Goal: Information Seeking & Learning: Learn about a topic

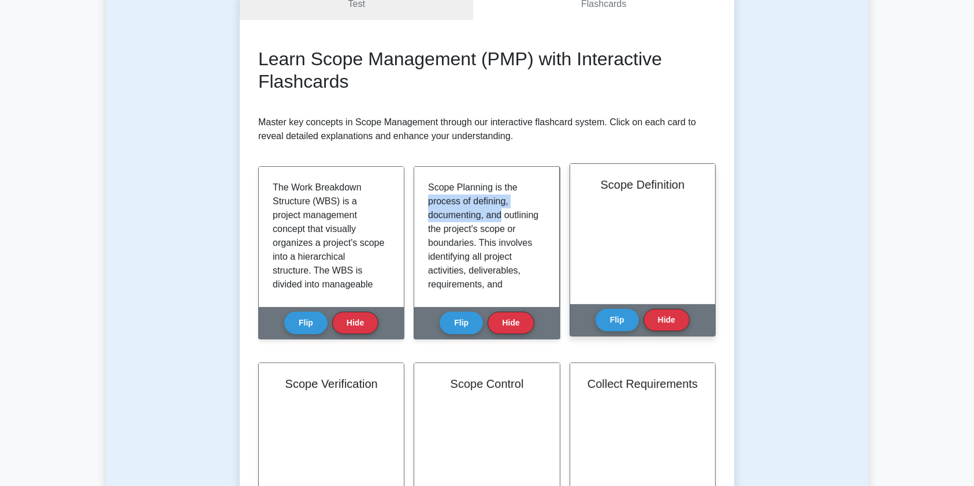
scroll to position [356, 0]
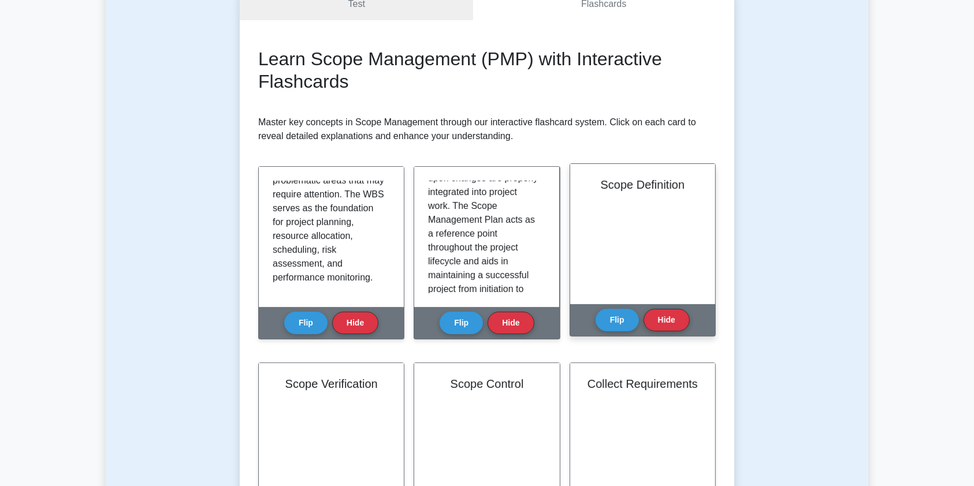
drag, startPoint x: 0, startPoint y: 0, endPoint x: 647, endPoint y: 242, distance: 690.7
click at [647, 242] on div "Scope Definition" at bounding box center [642, 234] width 145 height 140
click at [619, 318] on button "Flip" at bounding box center [617, 319] width 43 height 23
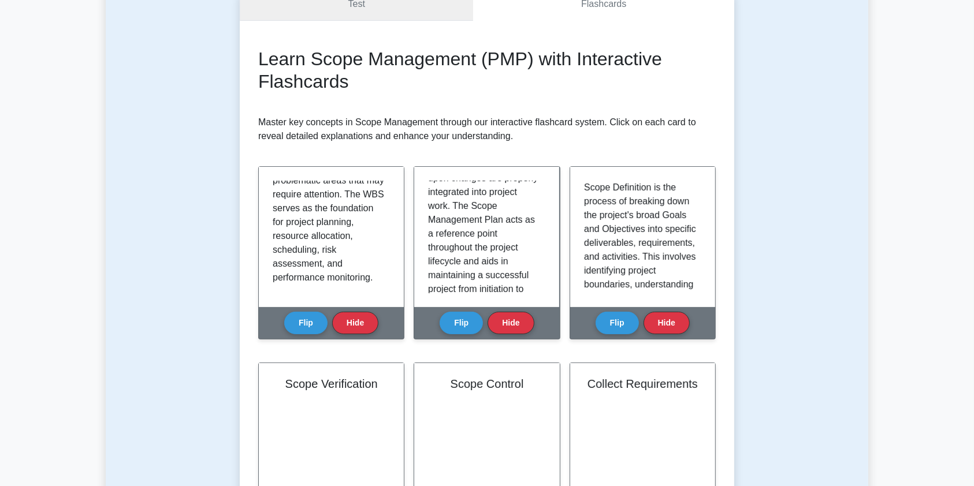
click at [397, 13] on link "Test" at bounding box center [356, 4] width 233 height 33
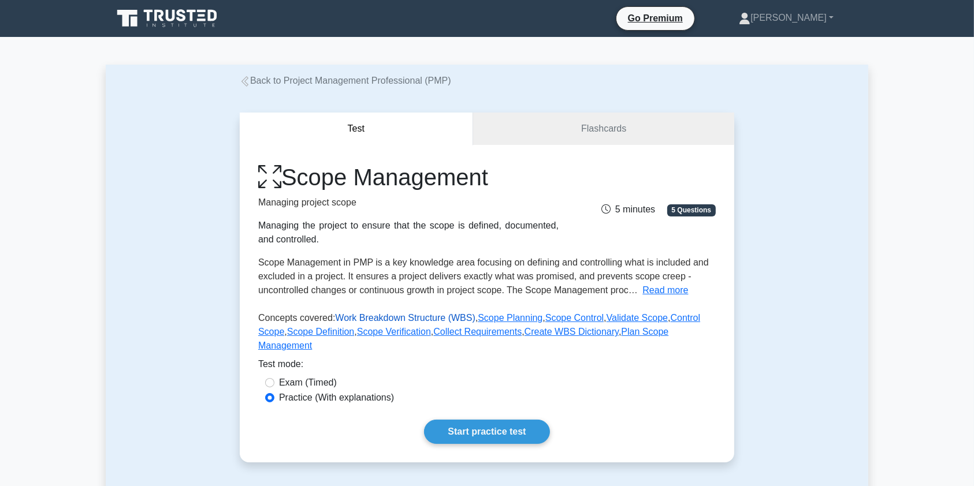
click at [376, 318] on link "Work Breakdown Structure (WBS)" at bounding box center [405, 318] width 140 height 10
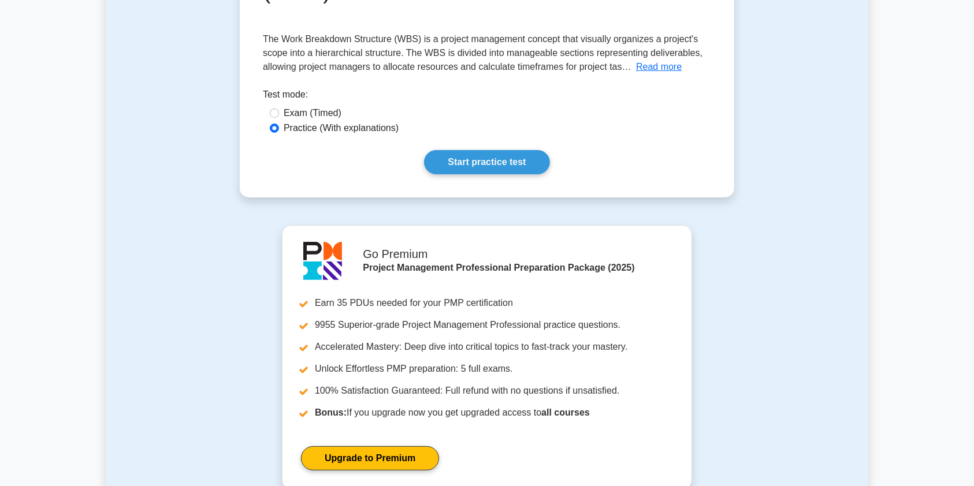
scroll to position [197, 0]
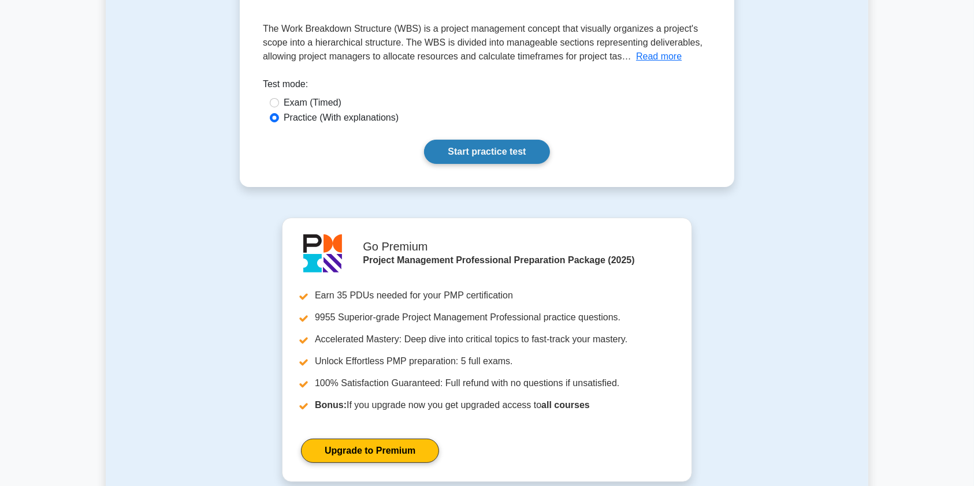
click at [503, 152] on link "Start practice test" at bounding box center [486, 152] width 125 height 24
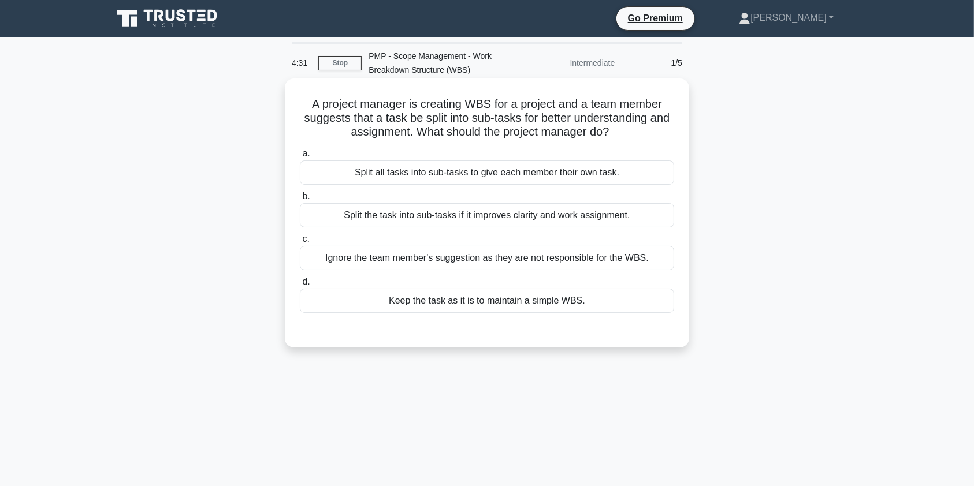
click at [464, 217] on div "Split the task into sub-tasks if it improves clarity and work assignment." at bounding box center [487, 215] width 374 height 24
click at [300, 200] on input "b. Split the task into sub-tasks if it improves clarity and work assignment." at bounding box center [300, 197] width 0 height 8
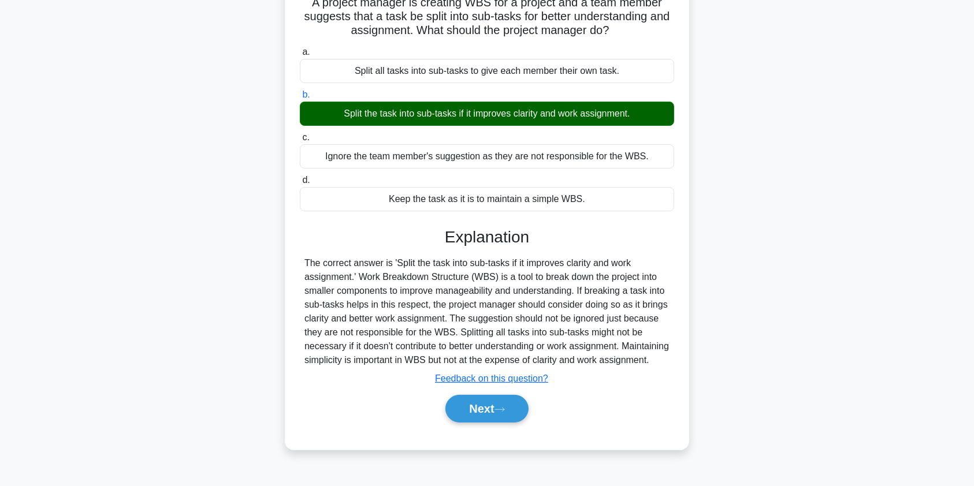
scroll to position [138, 0]
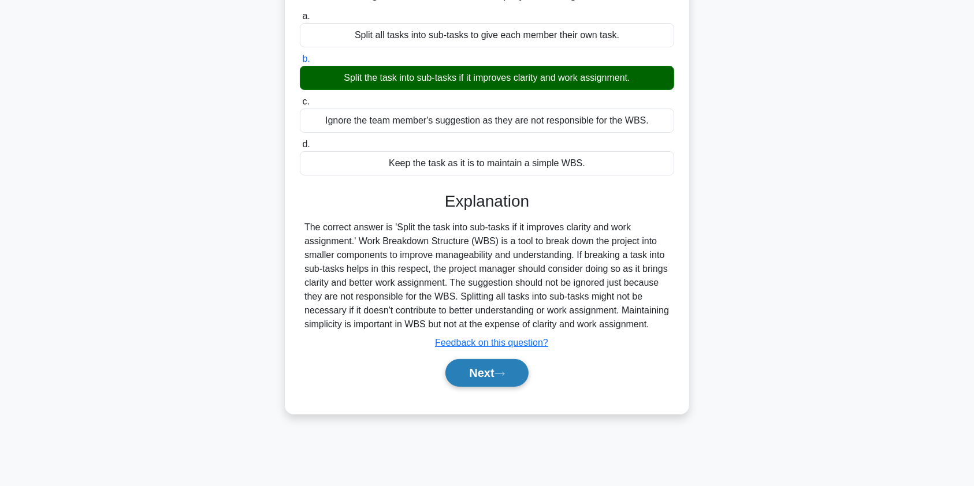
click at [481, 387] on button "Next" at bounding box center [486, 373] width 83 height 28
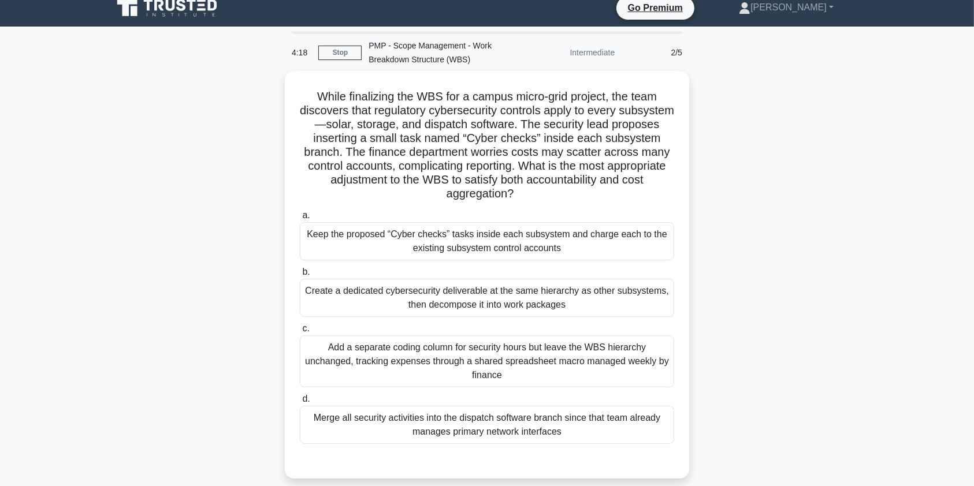
scroll to position [7, 0]
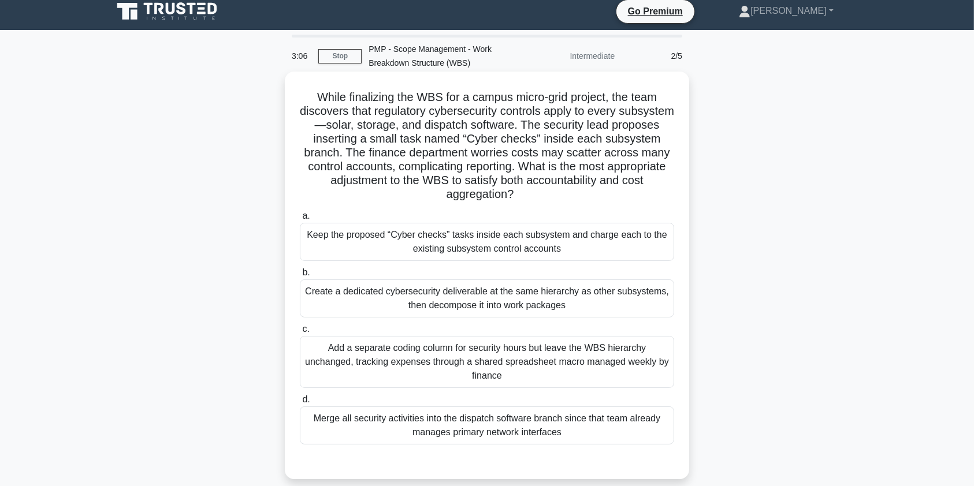
click at [374, 124] on h5 "While finalizing the WBS for a campus micro-grid project, the team discovers th…" at bounding box center [487, 146] width 377 height 112
drag, startPoint x: 375, startPoint y: 127, endPoint x: 571, endPoint y: 130, distance: 195.3
click at [571, 130] on h5 "While finalizing the WBS for a campus micro-grid project, the team discovers th…" at bounding box center [487, 146] width 377 height 112
click at [605, 299] on div "Create a dedicated cybersecurity deliverable at the same hierarchy as other sub…" at bounding box center [487, 299] width 374 height 38
click at [300, 277] on input "b. Create a dedicated cybersecurity deliverable at the same hierarchy as other …" at bounding box center [300, 273] width 0 height 8
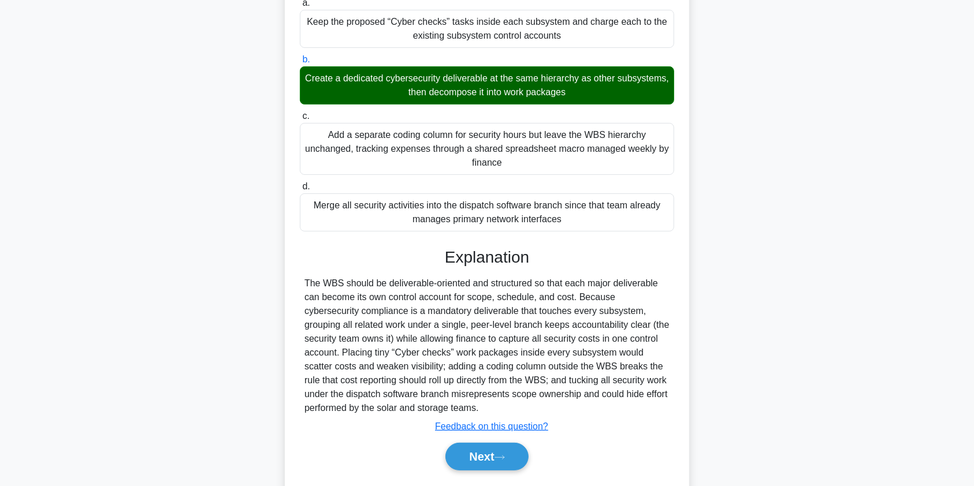
scroll to position [230, 0]
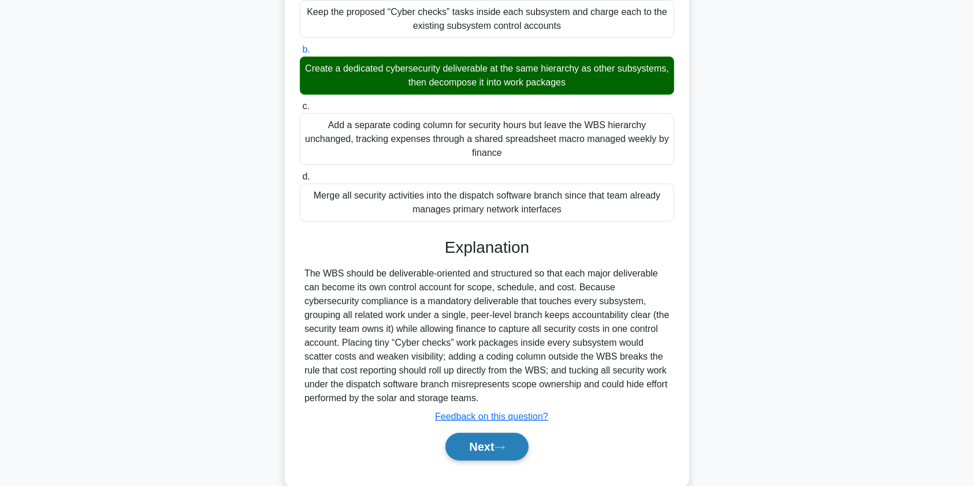
click at [493, 446] on button "Next" at bounding box center [486, 447] width 83 height 28
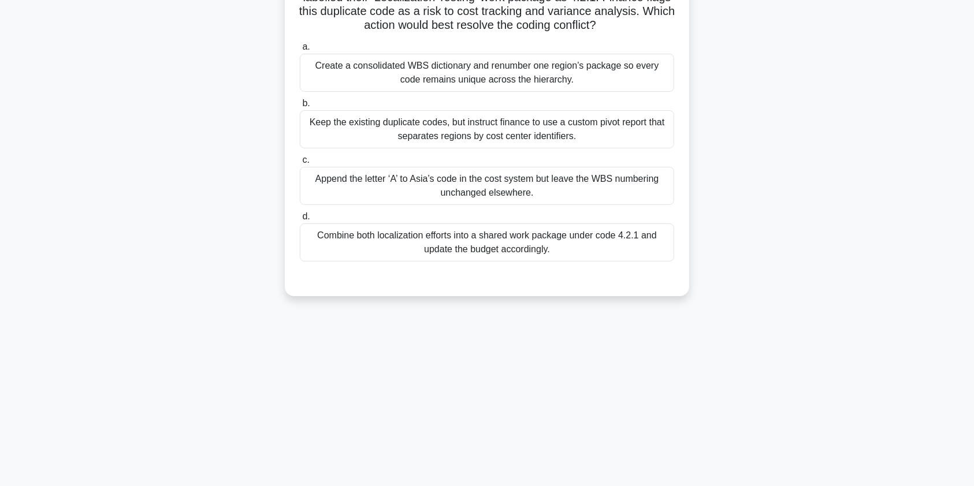
scroll to position [0, 0]
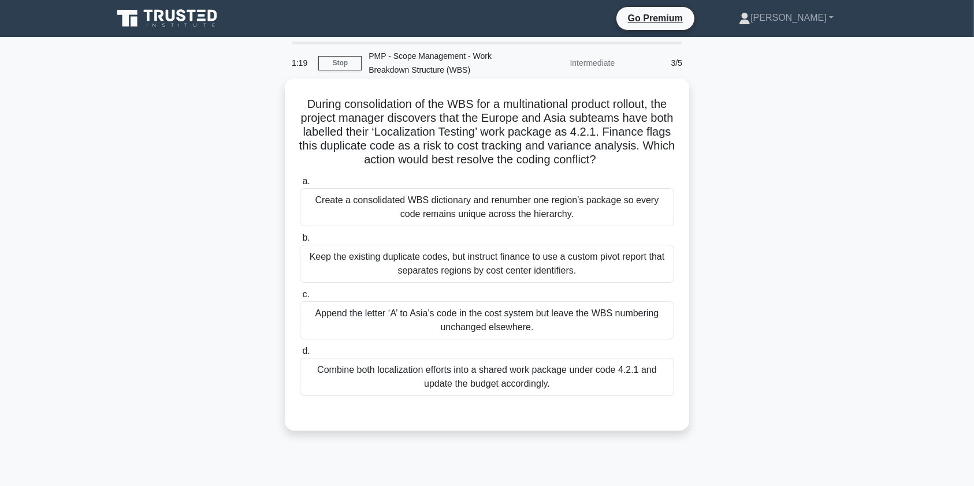
click at [500, 203] on div "Create a consolidated WBS dictionary and renumber one region’s package so every…" at bounding box center [487, 207] width 374 height 38
click at [300, 185] on input "a. Create a consolidated WBS dictionary and renumber one region’s package so ev…" at bounding box center [300, 182] width 0 height 8
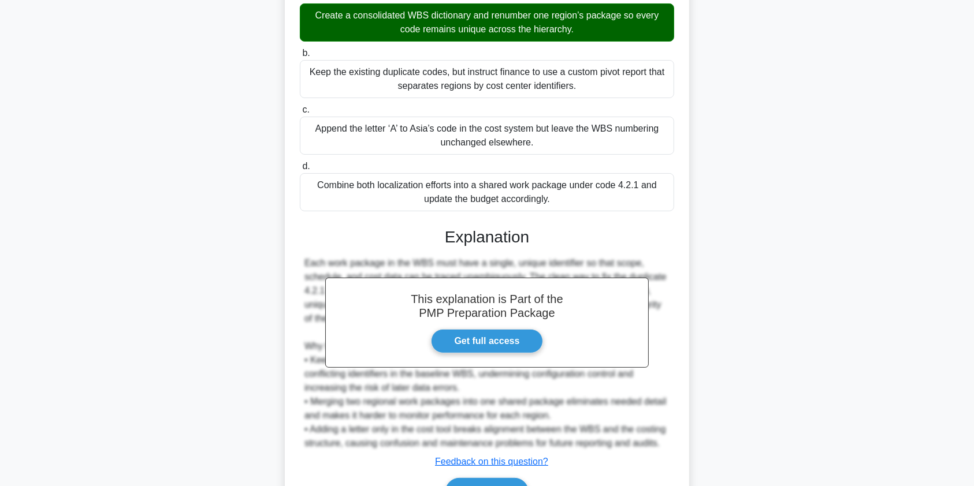
scroll to position [254, 0]
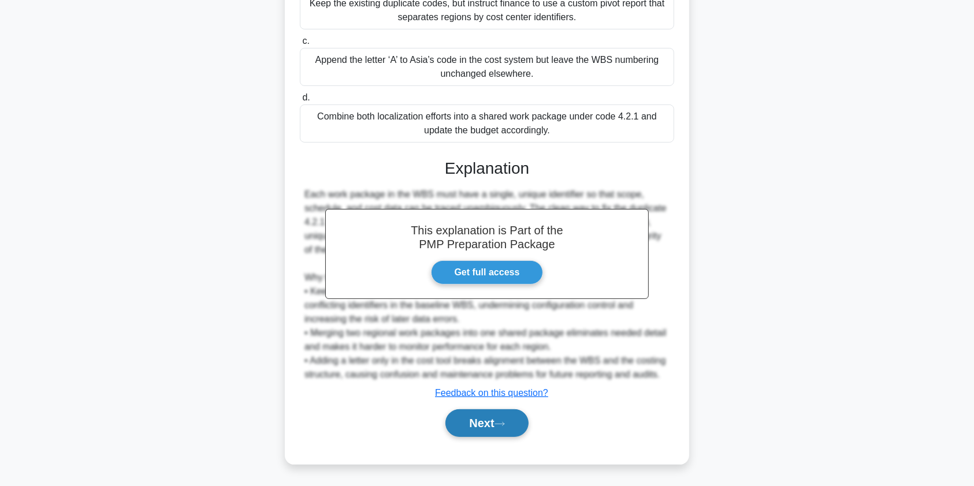
click at [478, 422] on button "Next" at bounding box center [486, 424] width 83 height 28
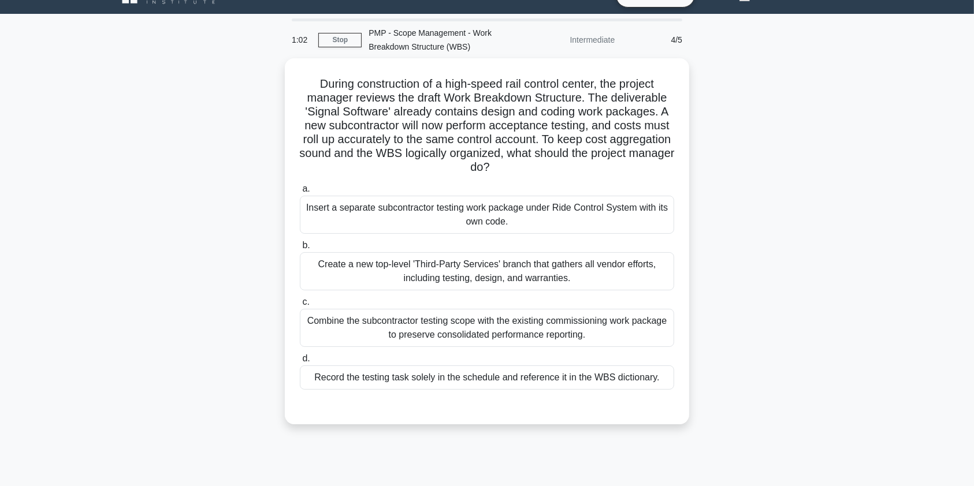
scroll to position [0, 0]
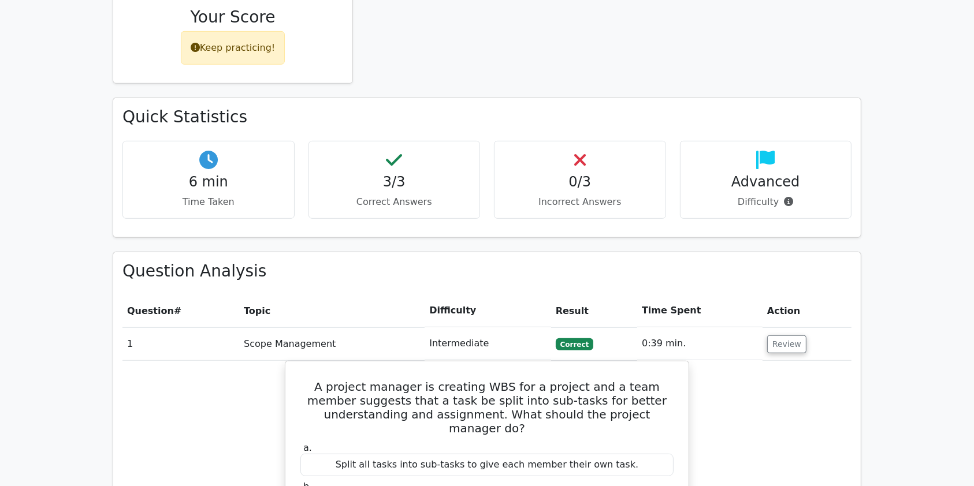
scroll to position [648, 0]
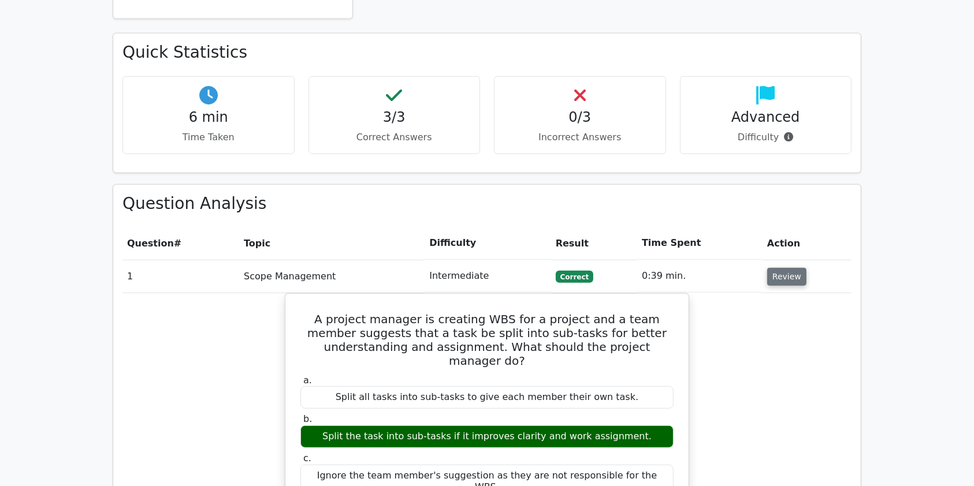
click at [784, 268] on button "Review" at bounding box center [786, 277] width 39 height 18
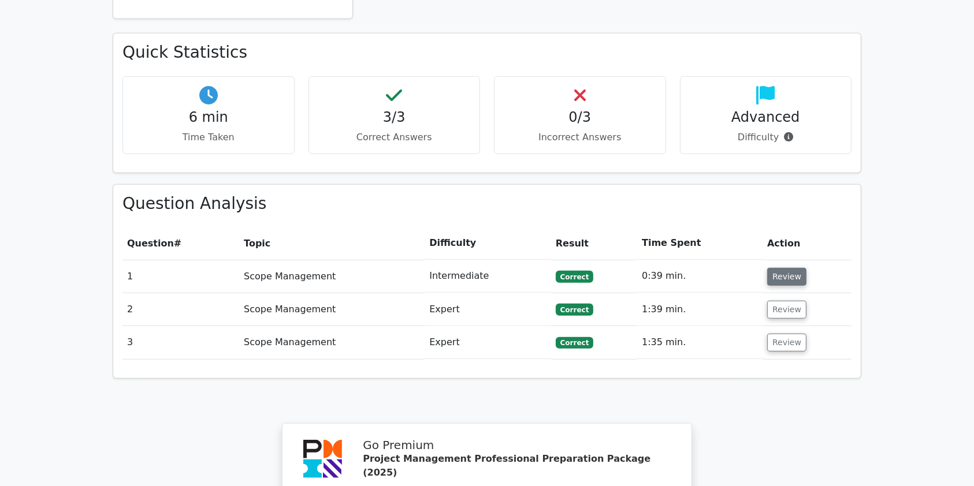
click at [785, 268] on button "Review" at bounding box center [786, 277] width 39 height 18
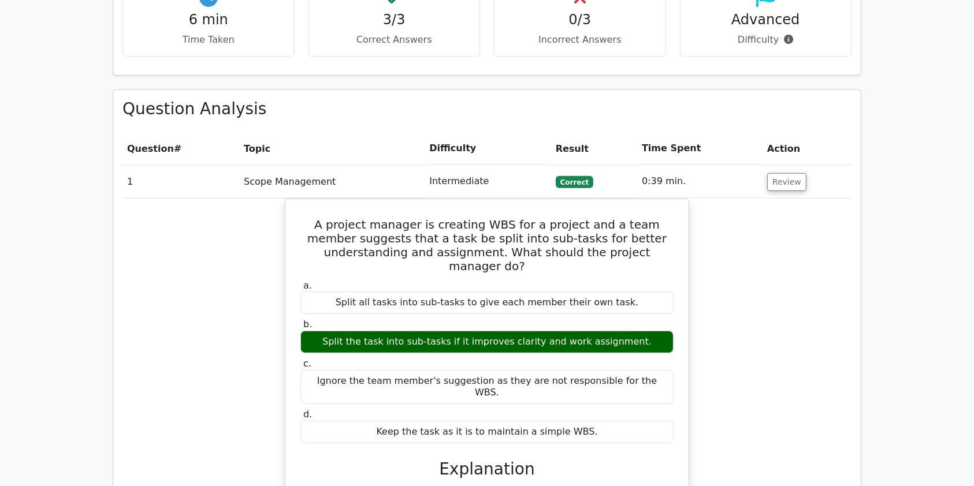
scroll to position [735, 0]
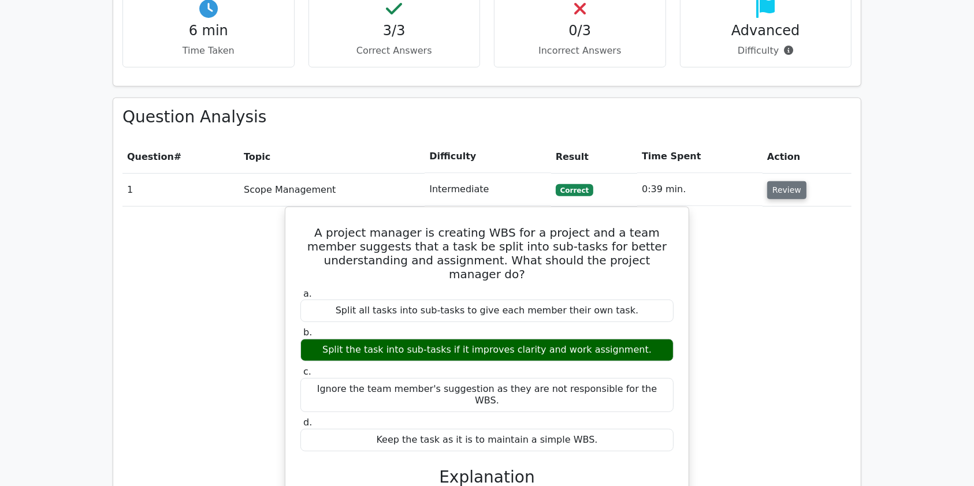
click at [782, 181] on button "Review" at bounding box center [786, 190] width 39 height 18
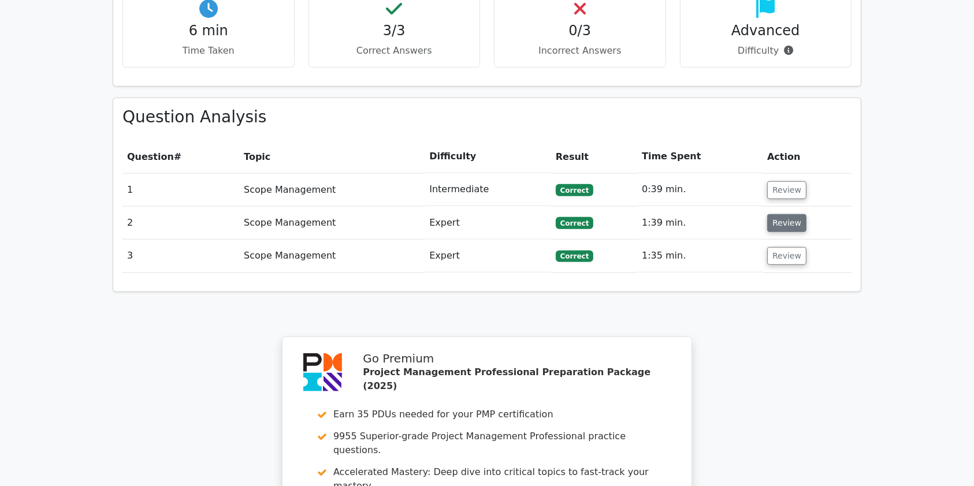
click at [781, 214] on button "Review" at bounding box center [786, 223] width 39 height 18
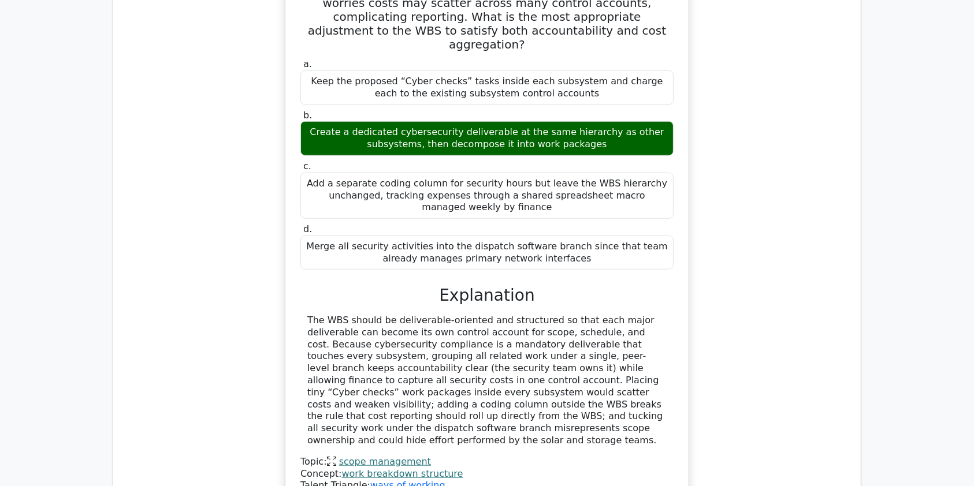
scroll to position [1089, 0]
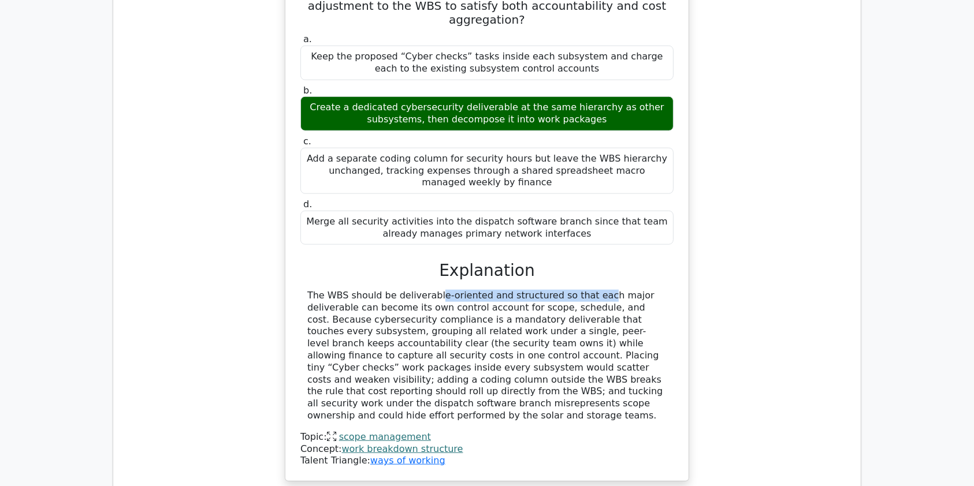
drag, startPoint x: 362, startPoint y: 234, endPoint x: 512, endPoint y: 235, distance: 150.2
click at [512, 290] on div "The WBS should be deliverable-oriented and structured so that each major delive…" at bounding box center [486, 356] width 359 height 132
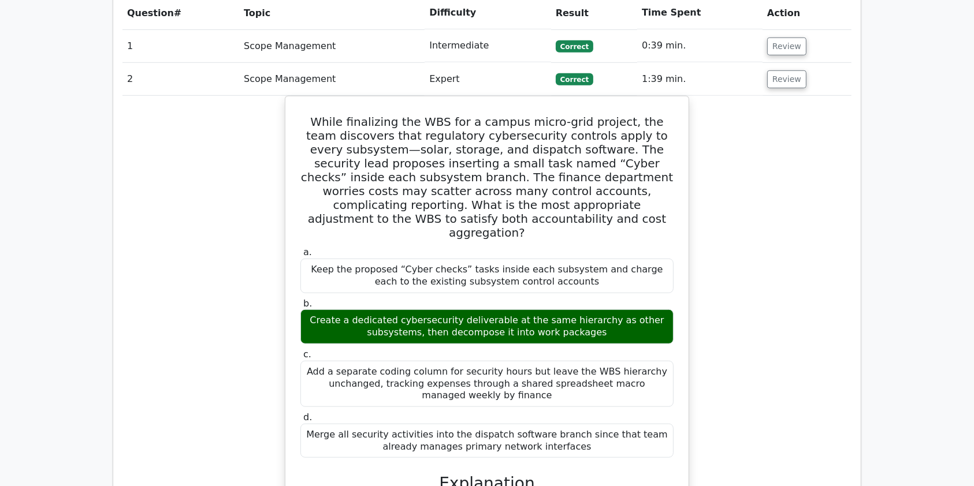
scroll to position [1307, 0]
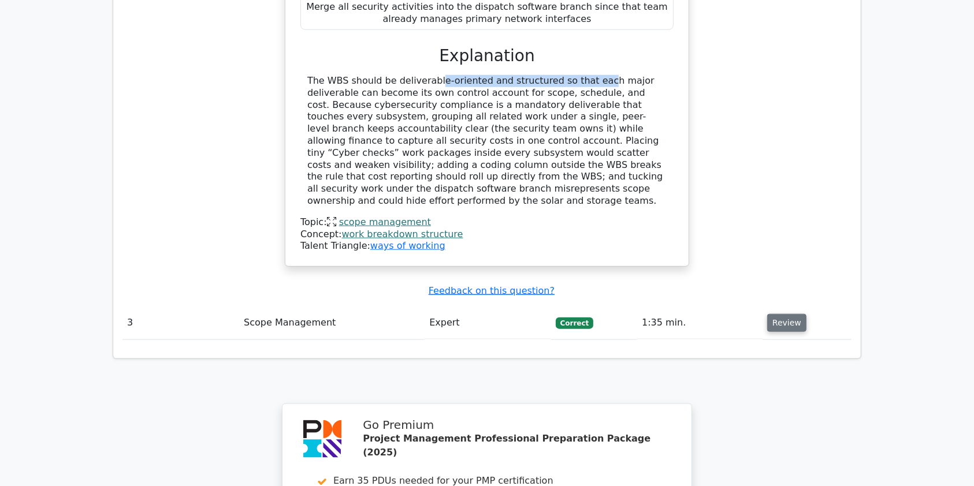
click at [771, 314] on button "Review" at bounding box center [786, 323] width 39 height 18
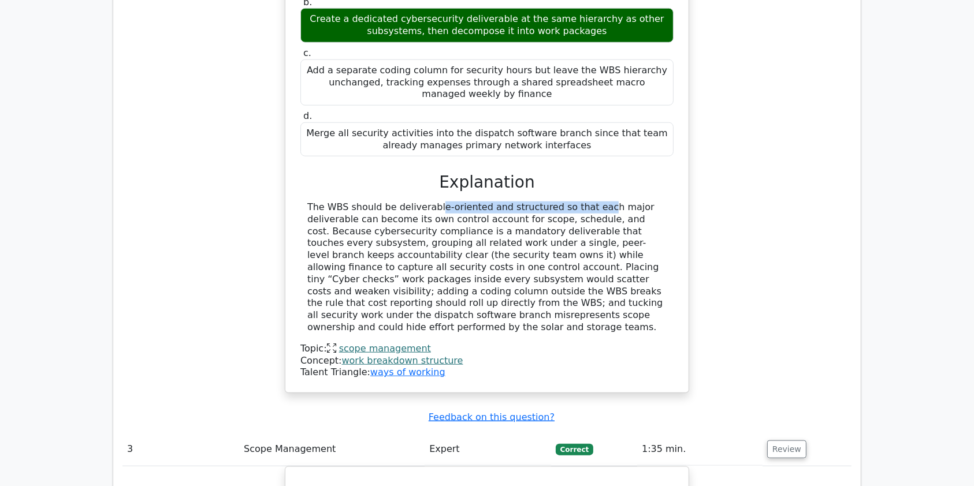
scroll to position [1177, 0]
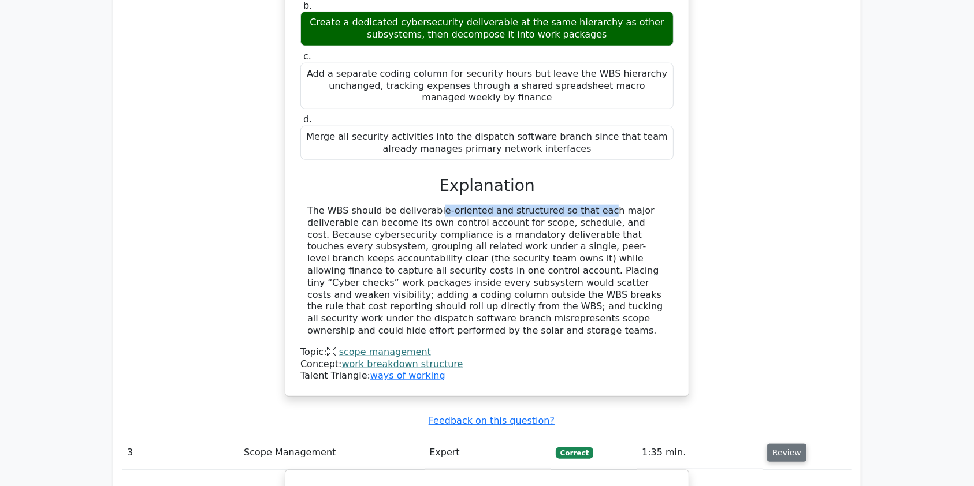
click at [783, 444] on button "Review" at bounding box center [786, 453] width 39 height 18
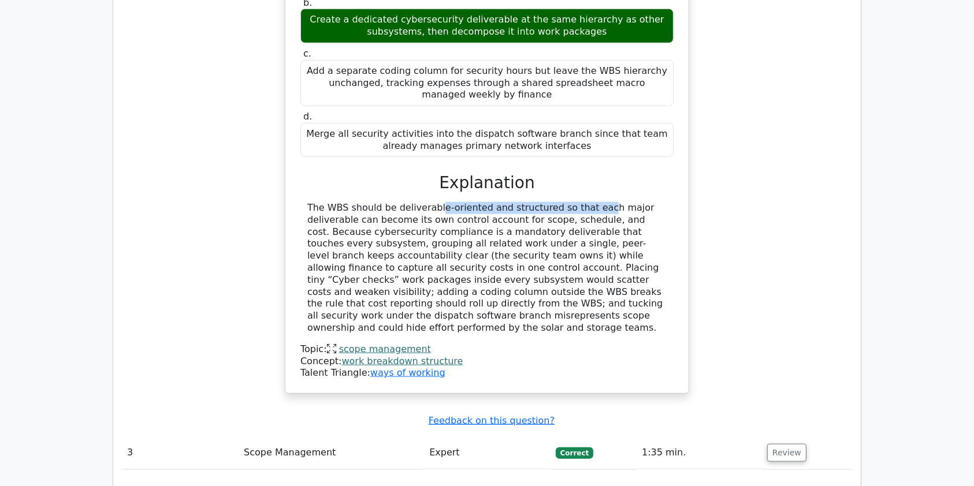
click at [416, 356] on link "work breakdown structure" at bounding box center [402, 361] width 121 height 11
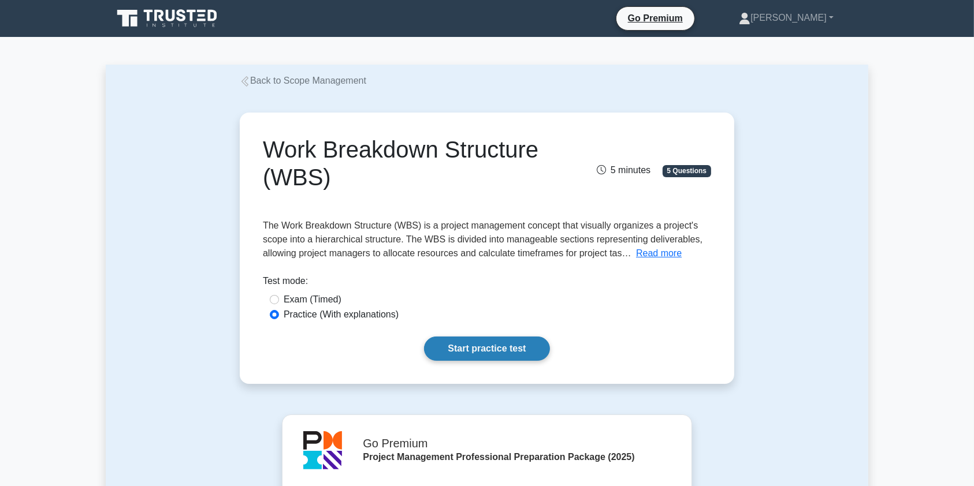
click at [505, 348] on link "Start practice test" at bounding box center [486, 349] width 125 height 24
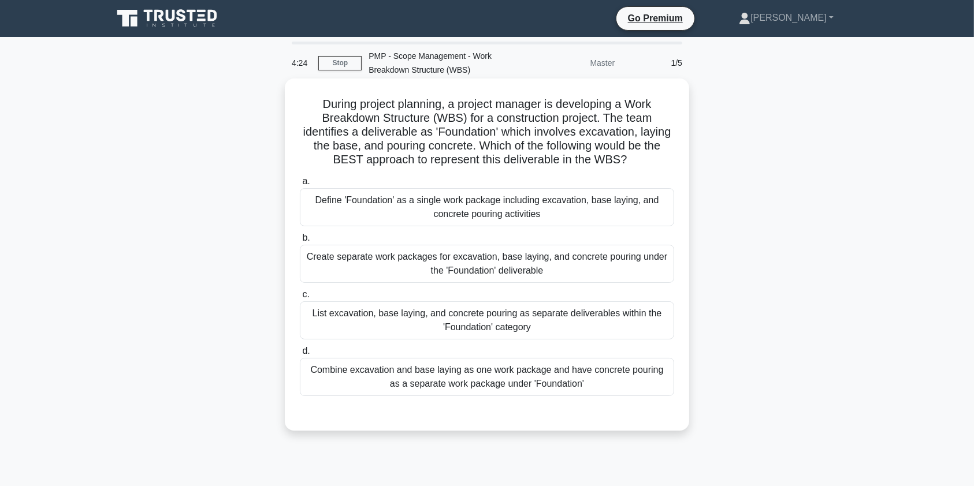
click at [524, 267] on div "Create separate work packages for excavation, base laying, and concrete pouring…" at bounding box center [487, 264] width 374 height 38
click at [300, 242] on input "b. Create separate work packages for excavation, base laying, and concrete pour…" at bounding box center [300, 239] width 0 height 8
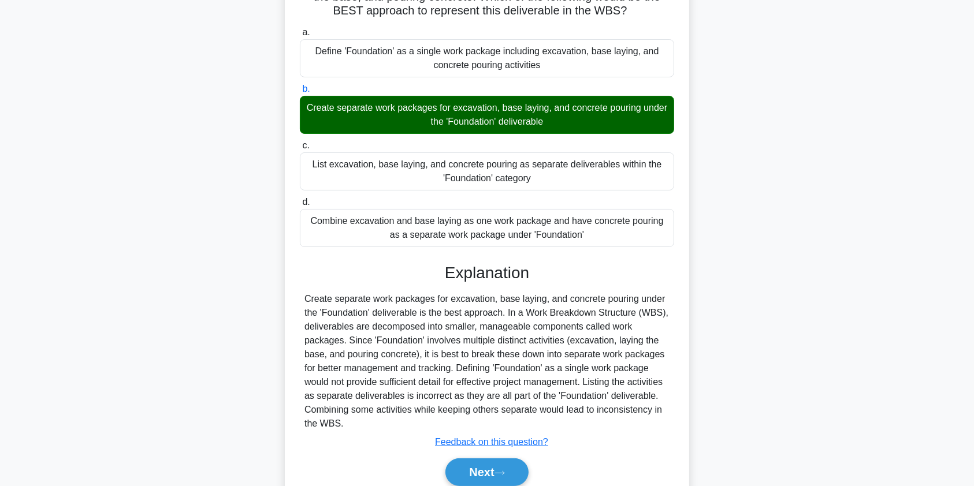
scroll to position [198, 0]
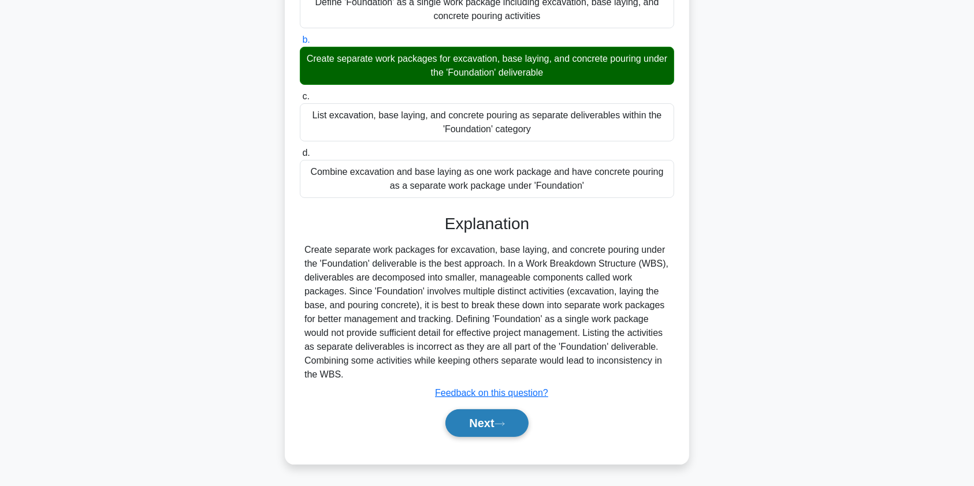
click at [492, 423] on button "Next" at bounding box center [486, 424] width 83 height 28
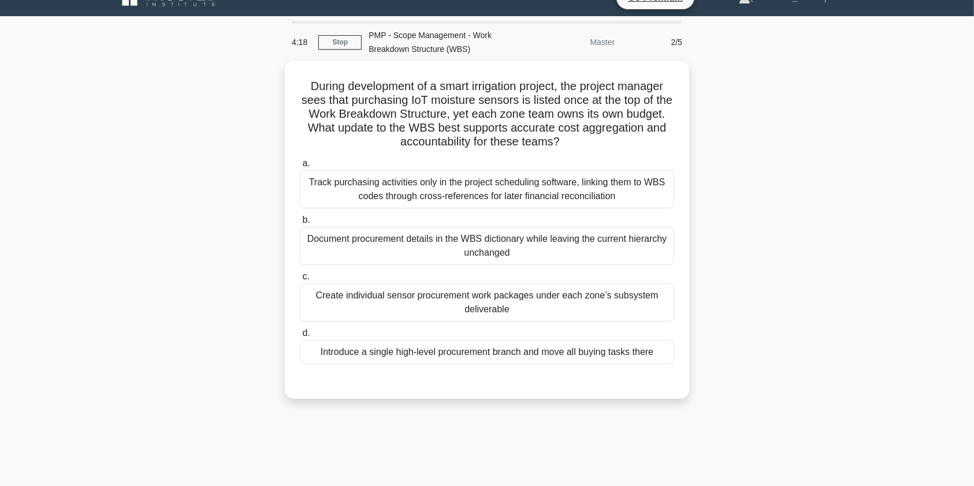
scroll to position [20, 0]
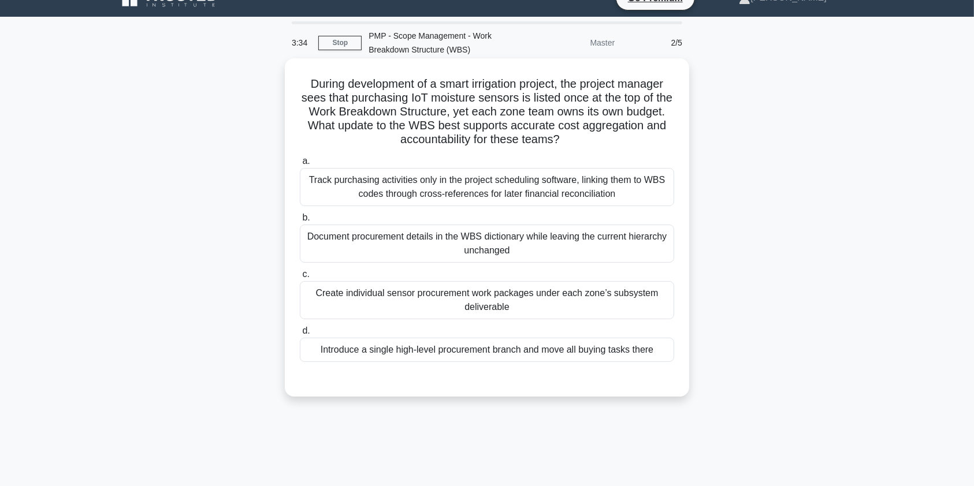
click at [452, 191] on div "Track purchasing activities only in the project scheduling software, linking th…" at bounding box center [487, 187] width 374 height 38
click at [300, 165] on input "a. Track purchasing activities only in the project scheduling software, linking…" at bounding box center [300, 162] width 0 height 8
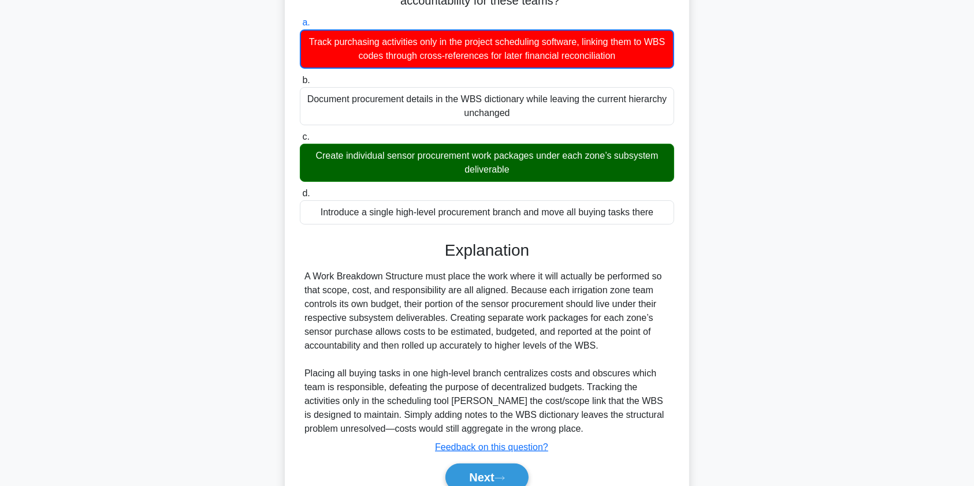
scroll to position [213, 0]
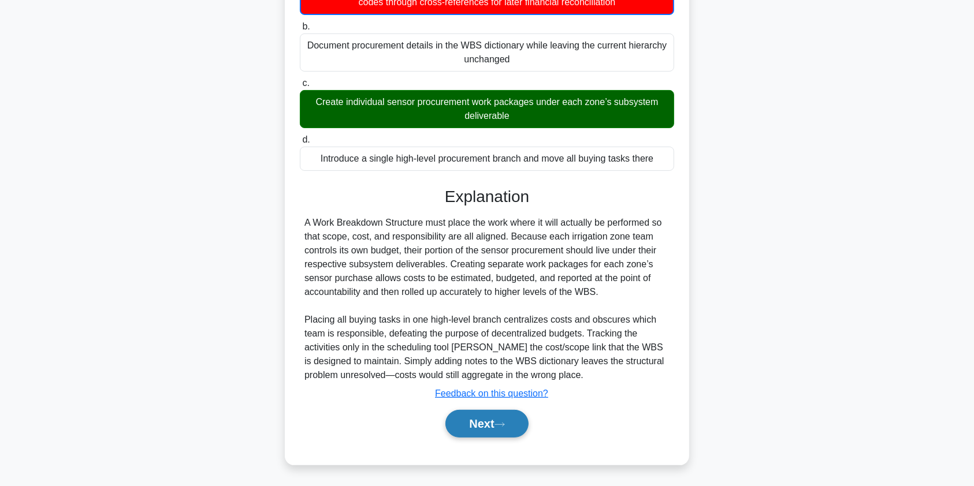
click at [495, 431] on button "Next" at bounding box center [486, 424] width 83 height 28
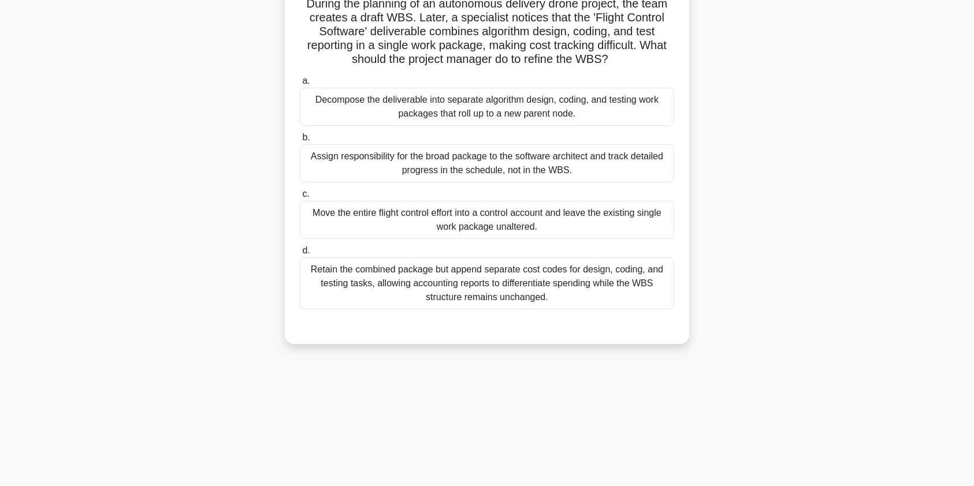
scroll to position [26, 0]
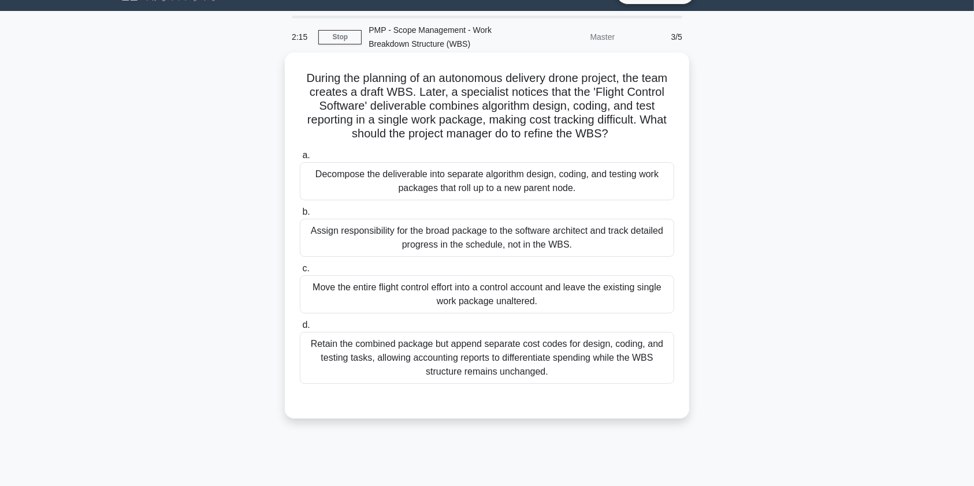
click at [532, 183] on div "Decompose the deliverable into separate algorithm design, coding, and testing w…" at bounding box center [487, 181] width 374 height 38
click at [300, 159] on input "a. Decompose the deliverable into separate algorithm design, coding, and testin…" at bounding box center [300, 156] width 0 height 8
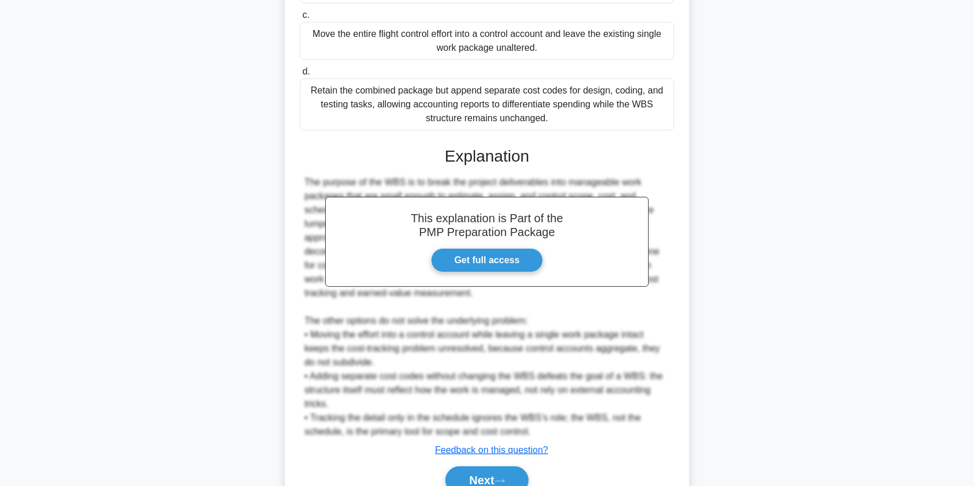
scroll to position [337, 0]
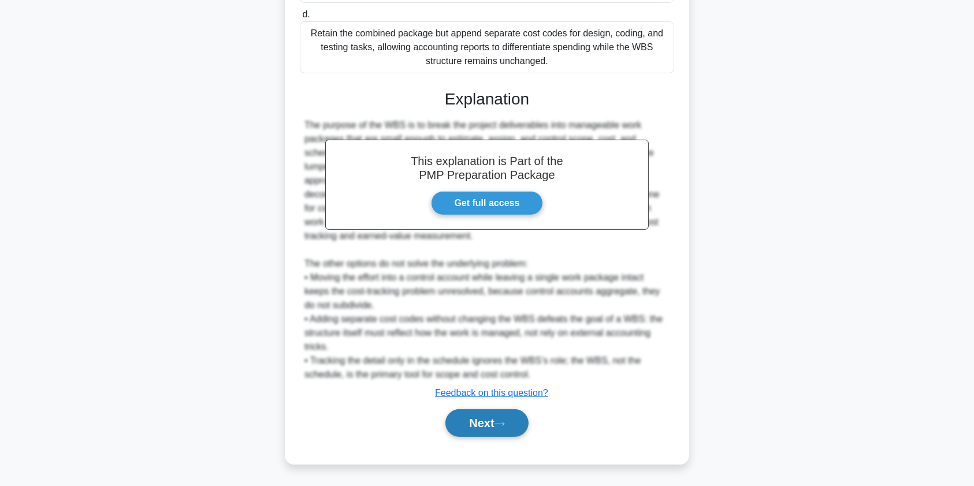
click at [478, 426] on button "Next" at bounding box center [486, 424] width 83 height 28
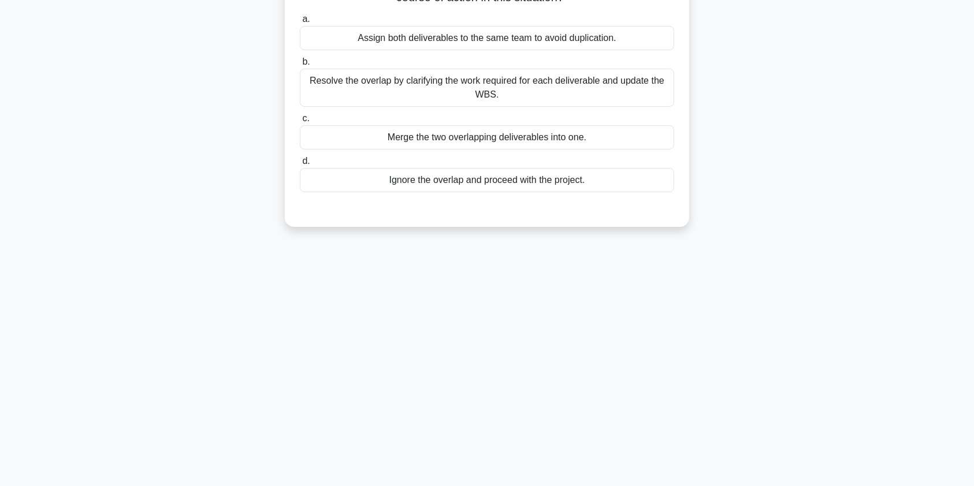
scroll to position [0, 0]
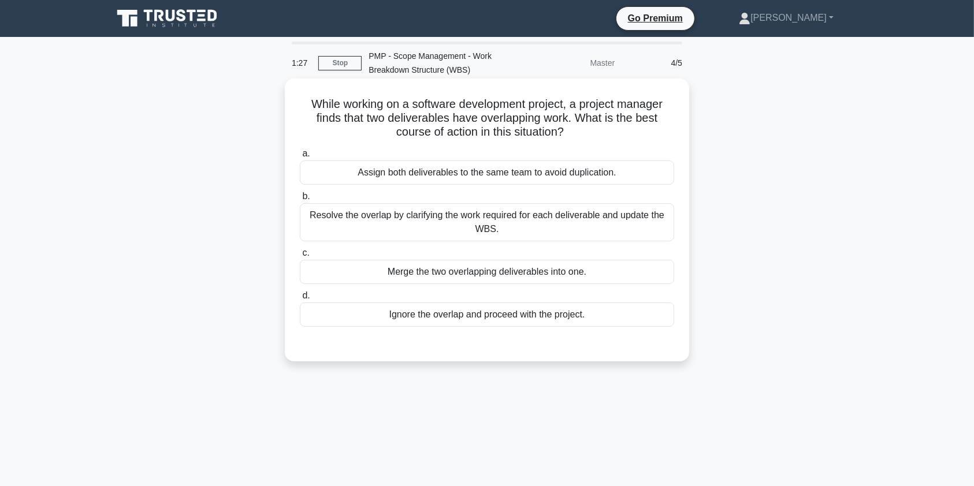
click at [443, 225] on div "Resolve the overlap by clarifying the work required for each deliverable and up…" at bounding box center [487, 222] width 374 height 38
click at [300, 200] on input "b. Resolve the overlap by clarifying the work required for each deliverable and…" at bounding box center [300, 197] width 0 height 8
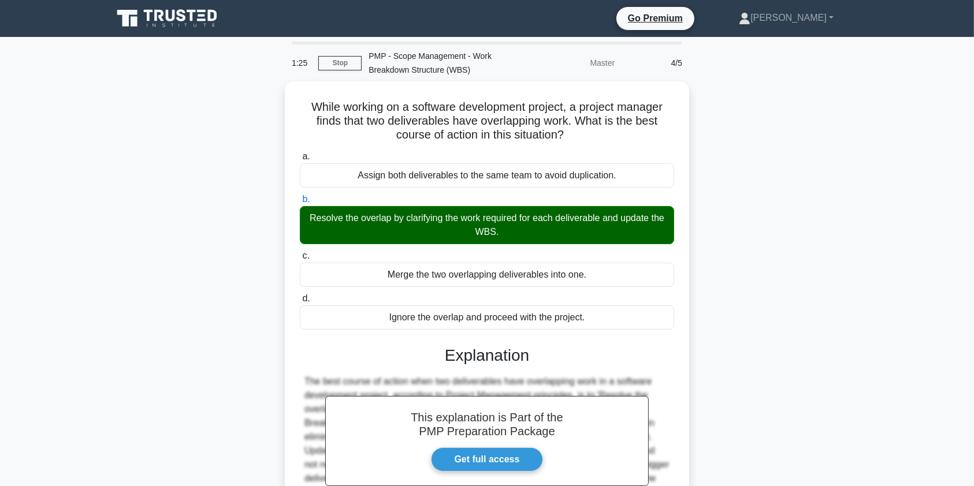
scroll to position [157, 0]
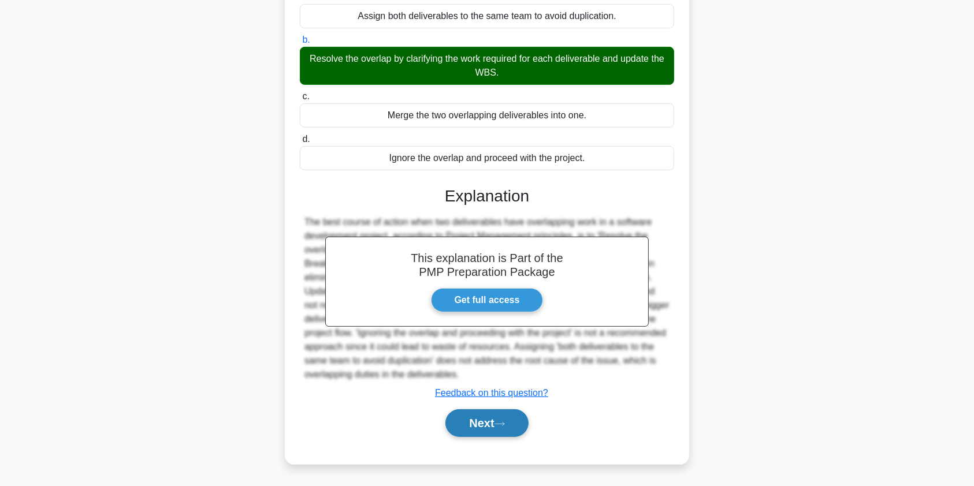
click at [483, 424] on button "Next" at bounding box center [486, 424] width 83 height 28
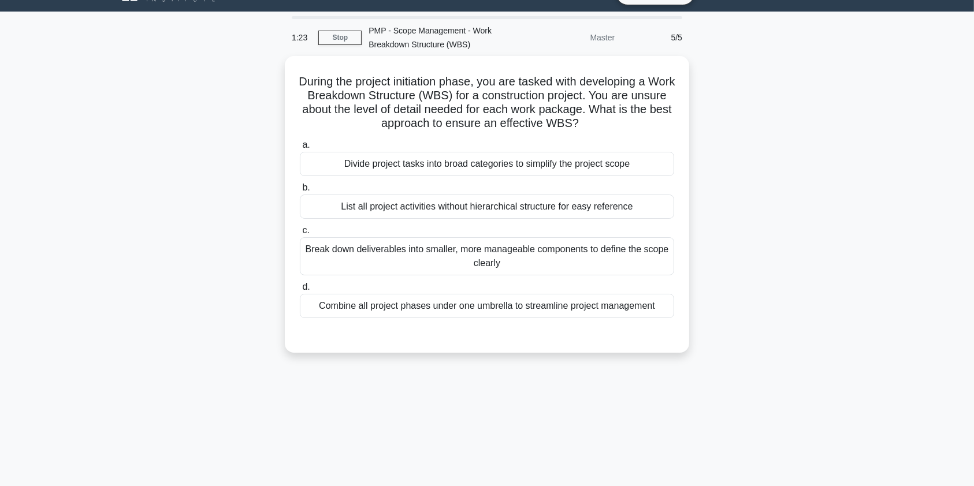
scroll to position [23, 0]
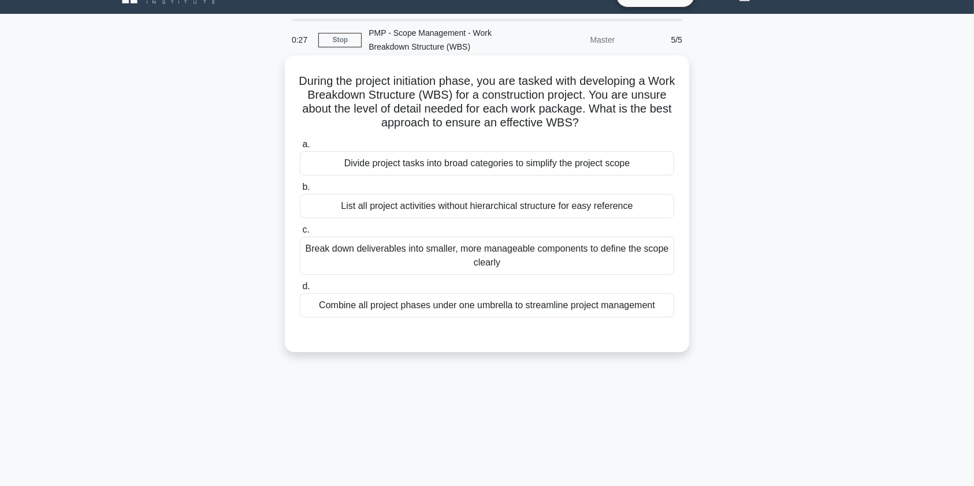
click at [423, 252] on div "Break down deliverables into smaller, more manageable components to define the …" at bounding box center [487, 256] width 374 height 38
click at [300, 234] on input "c. Break down deliverables into smaller, more manageable components to define t…" at bounding box center [300, 230] width 0 height 8
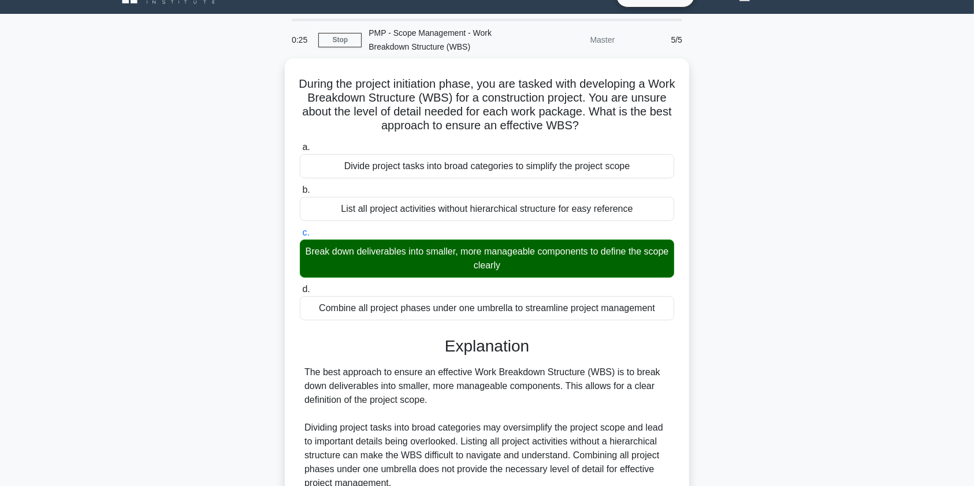
scroll to position [198, 0]
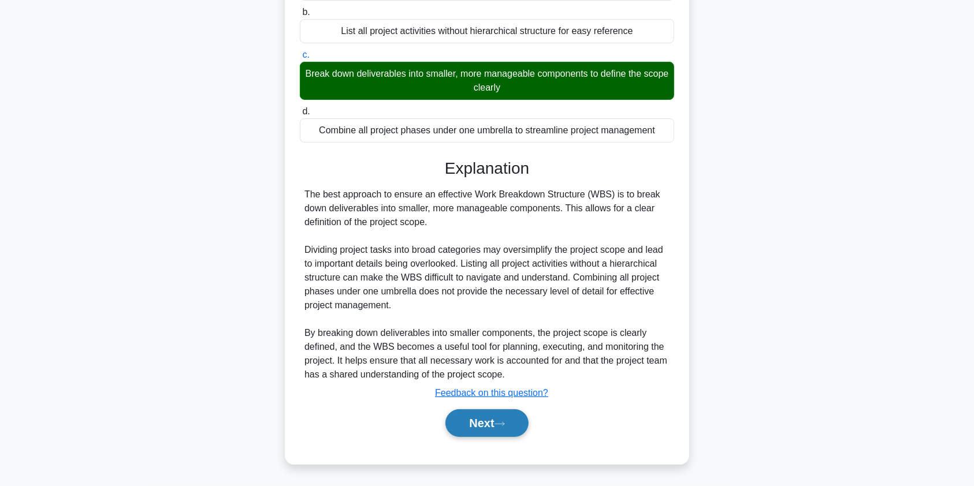
click at [471, 428] on button "Next" at bounding box center [486, 424] width 83 height 28
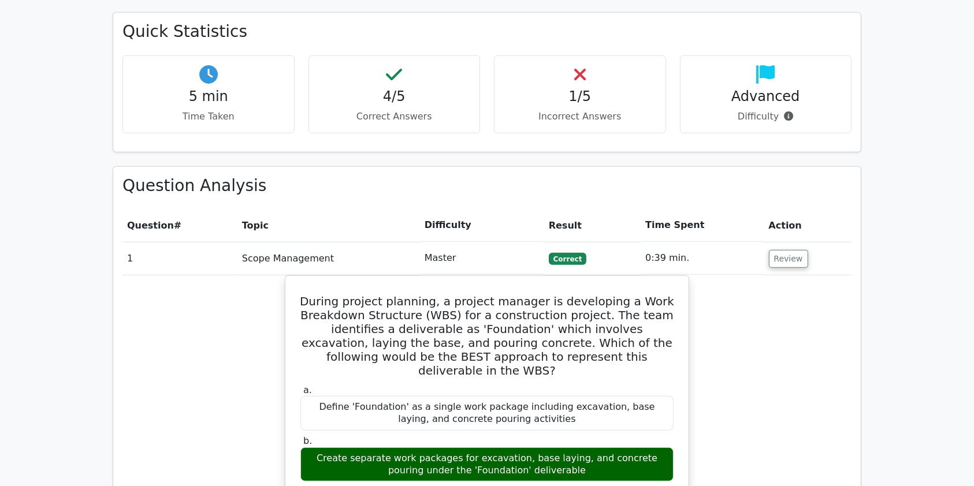
scroll to position [777, 0]
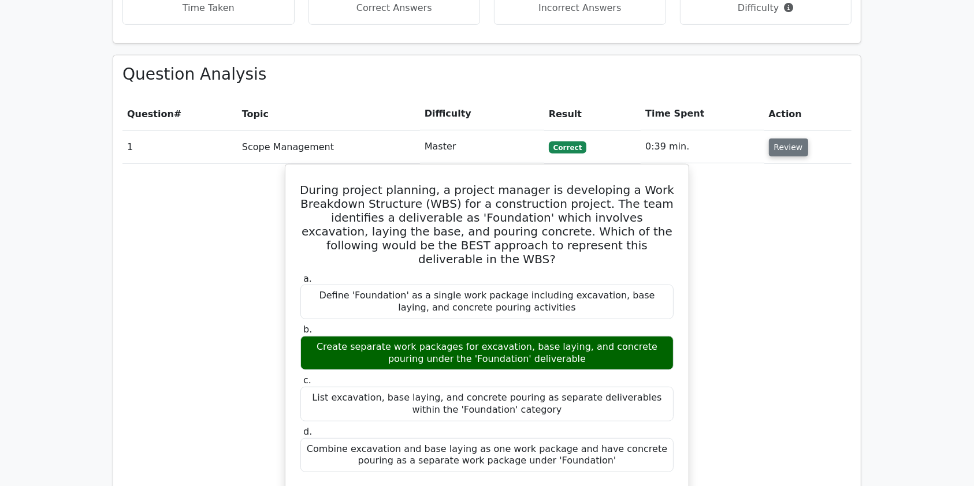
click at [790, 139] on button "Review" at bounding box center [788, 148] width 39 height 18
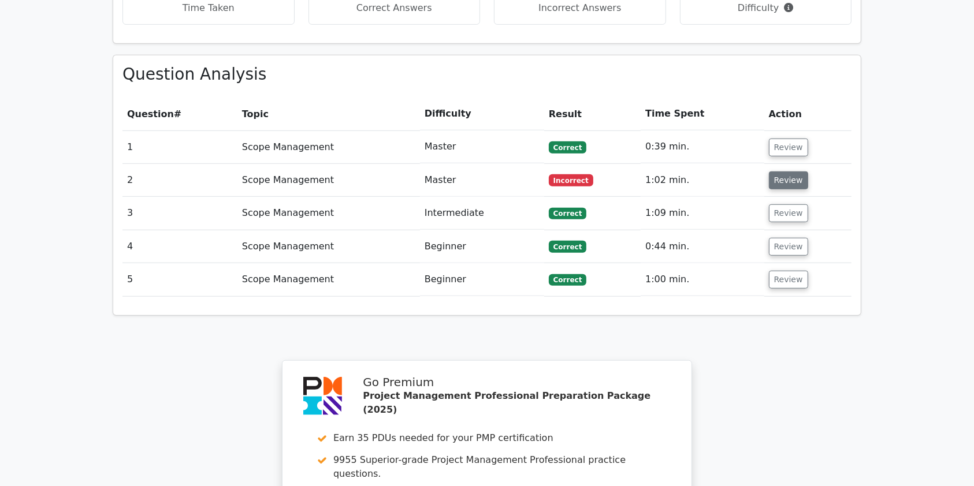
click at [783, 172] on button "Review" at bounding box center [788, 181] width 39 height 18
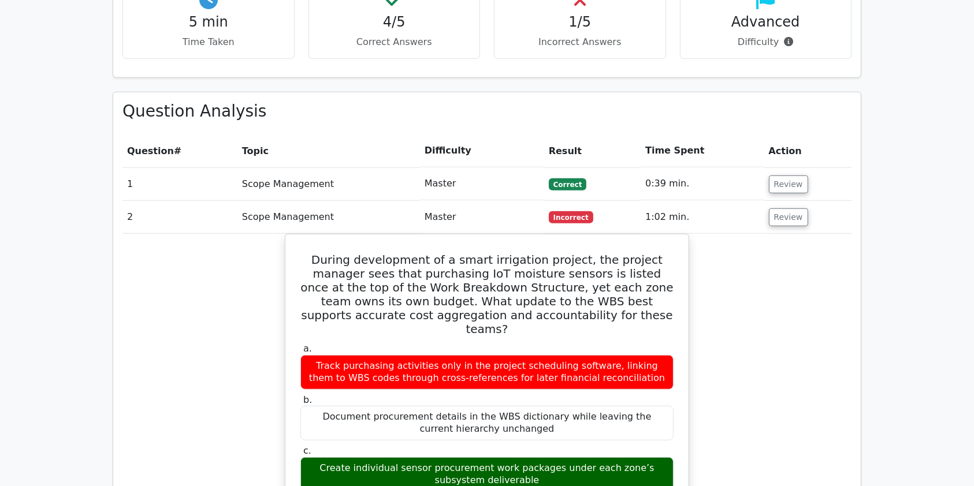
scroll to position [724, 0]
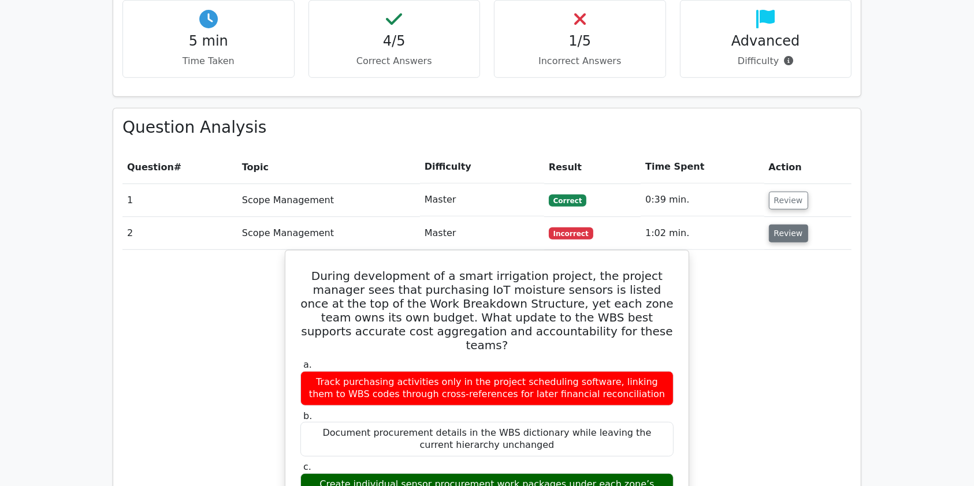
click at [779, 225] on button "Review" at bounding box center [788, 234] width 39 height 18
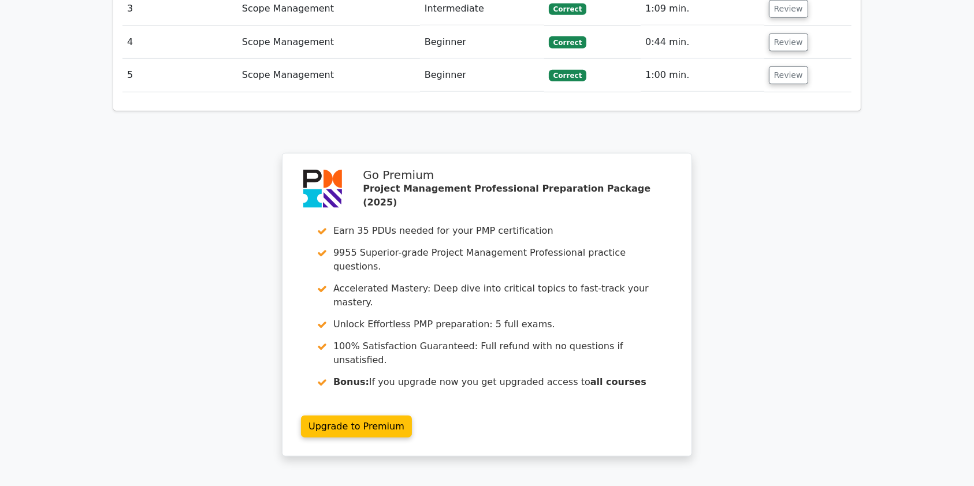
scroll to position [1058, 0]
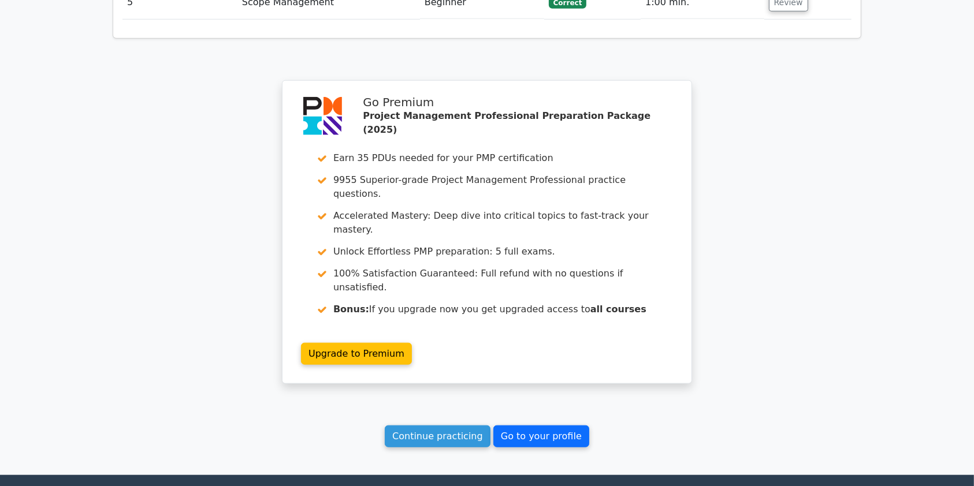
click at [545, 426] on link "Go to your profile" at bounding box center [541, 437] width 96 height 22
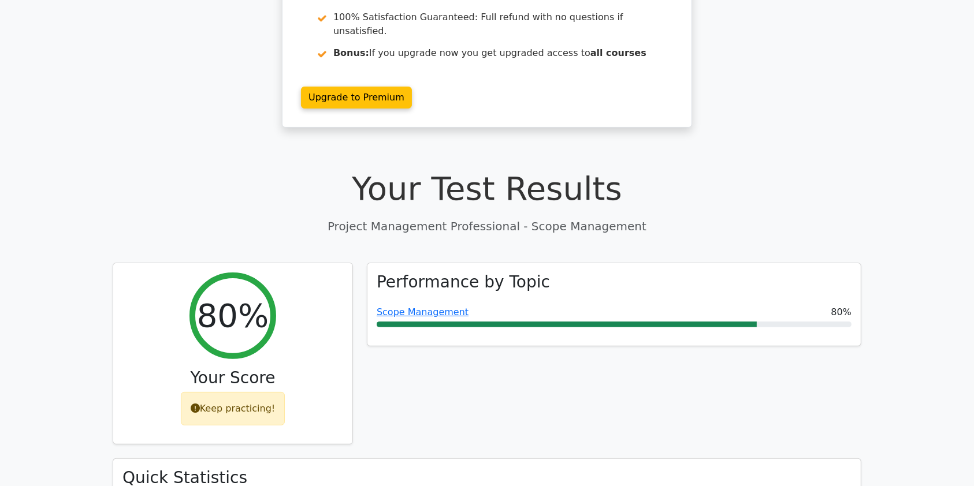
scroll to position [217, 0]
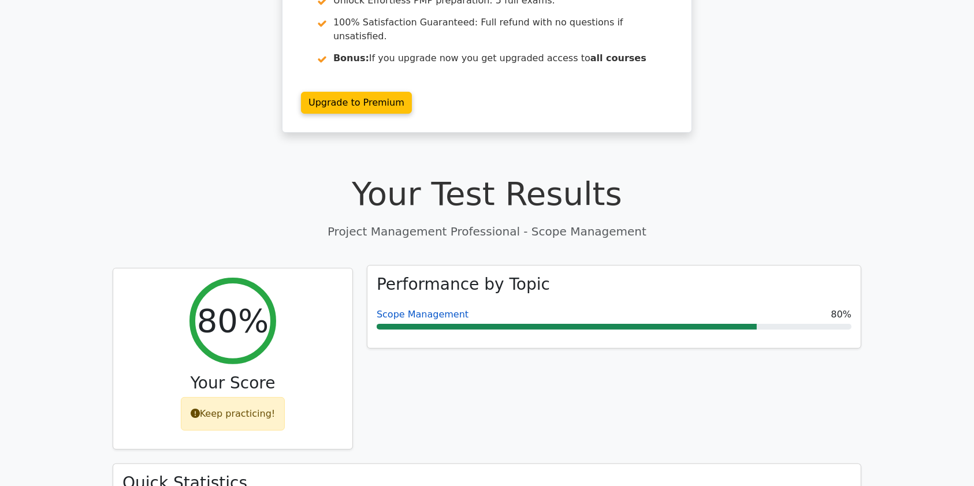
click at [427, 309] on link "Scope Management" at bounding box center [423, 314] width 92 height 11
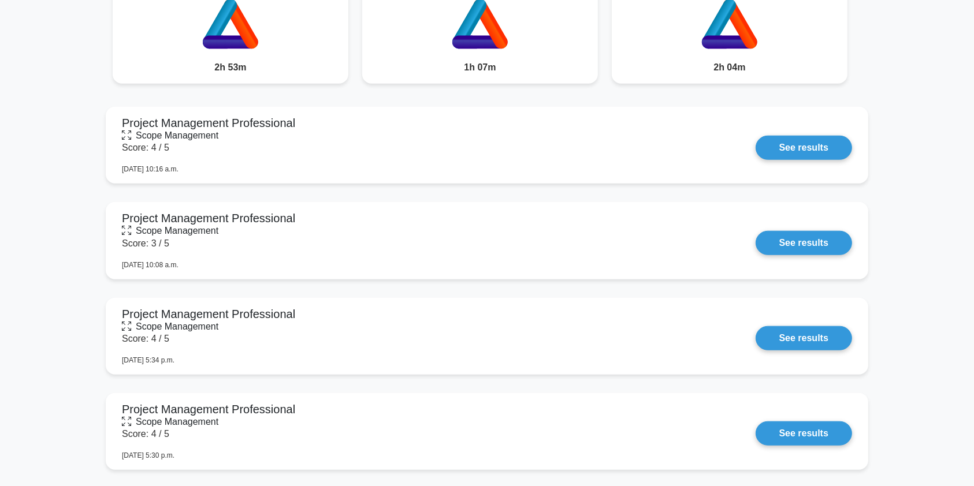
scroll to position [857, 0]
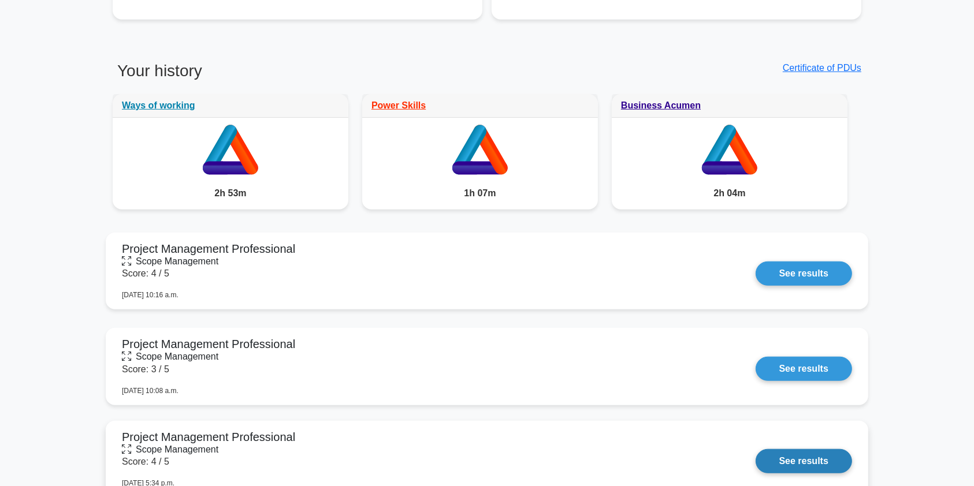
click at [756, 449] on link "See results" at bounding box center [804, 461] width 96 height 24
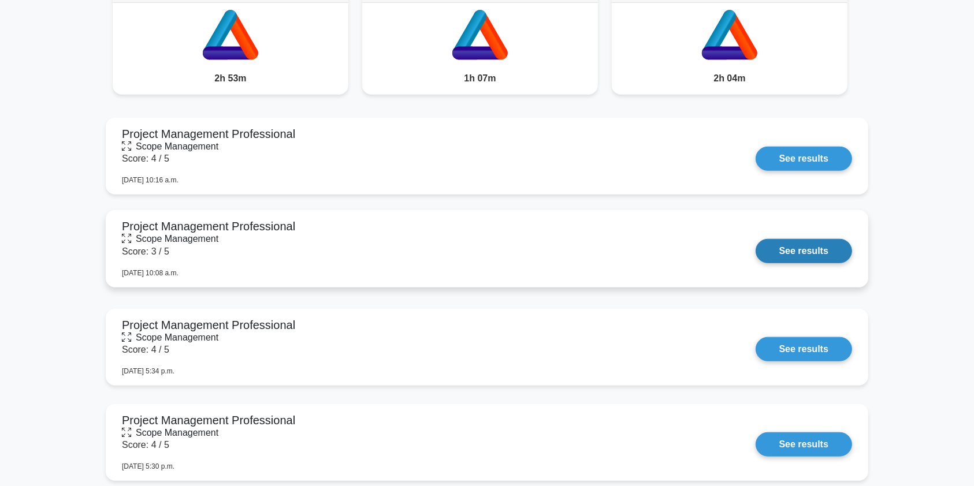
click at [817, 250] on link "See results" at bounding box center [804, 251] width 96 height 24
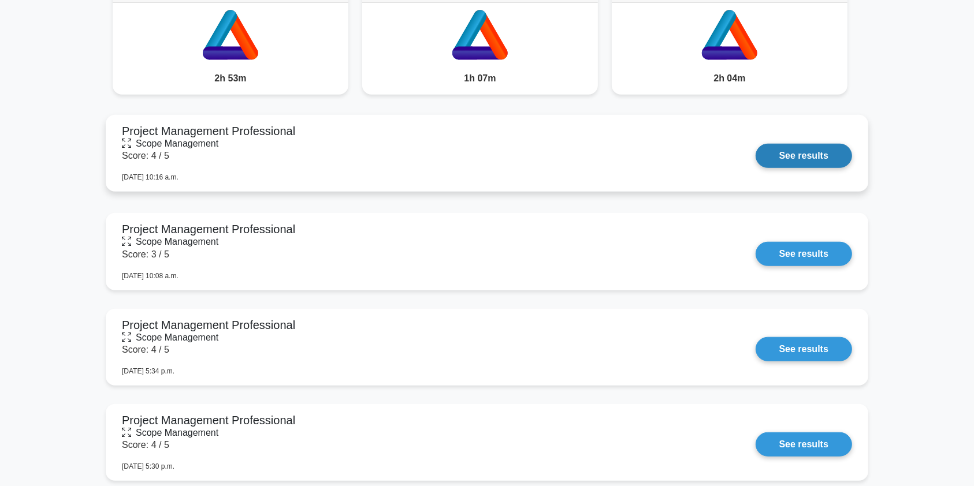
click at [795, 160] on link "See results" at bounding box center [804, 156] width 96 height 24
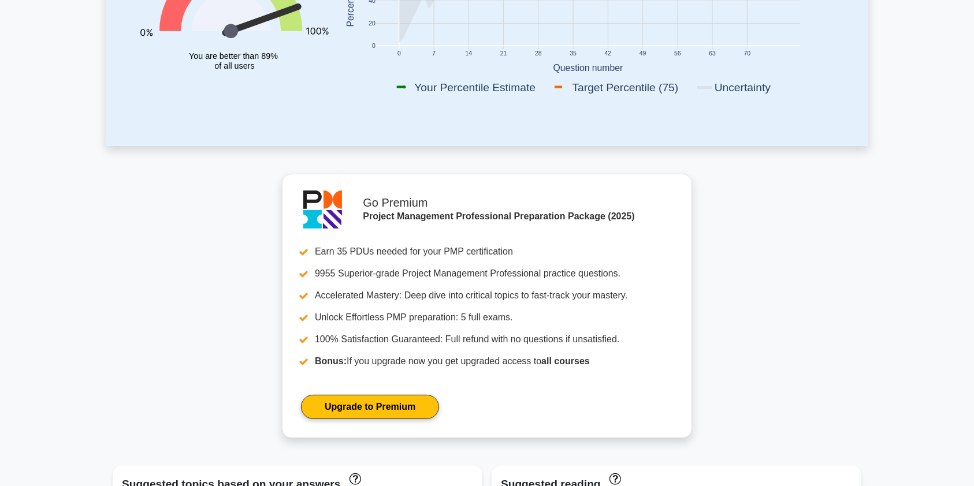
scroll to position [0, 0]
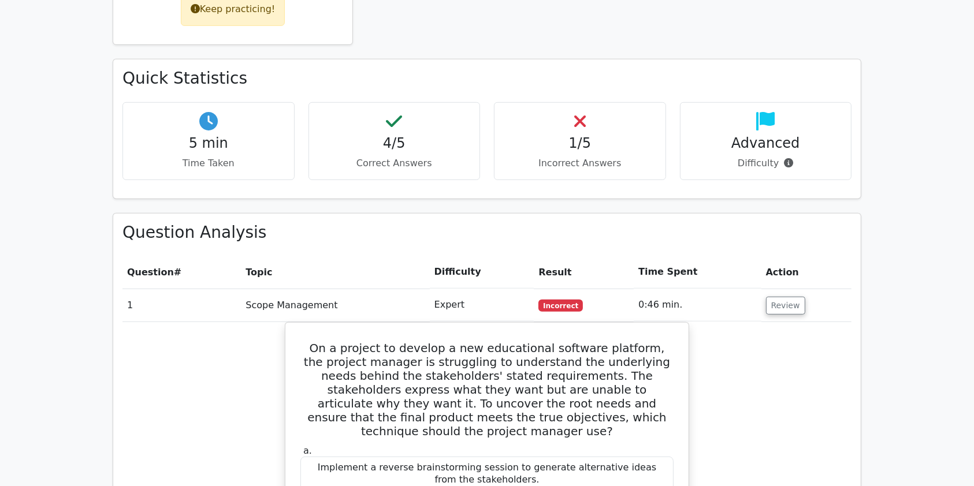
scroll to position [747, 0]
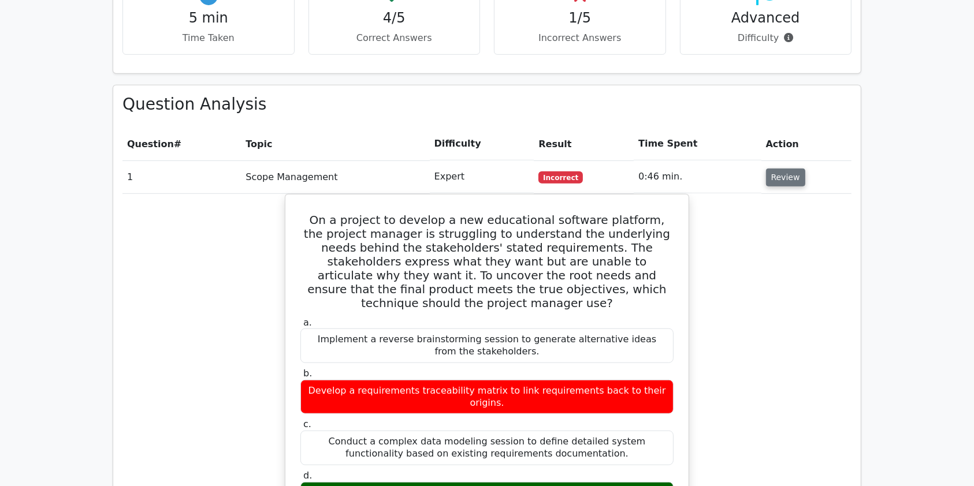
click at [795, 169] on button "Review" at bounding box center [785, 178] width 39 height 18
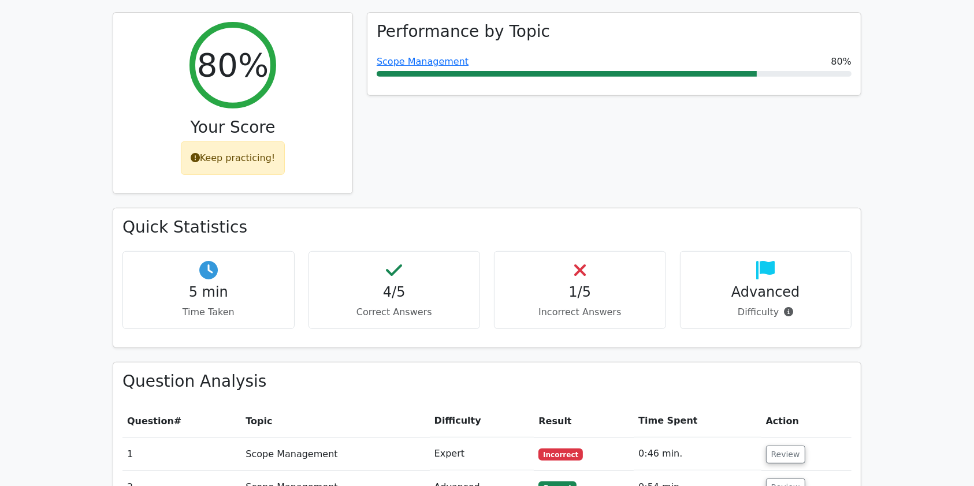
scroll to position [463, 0]
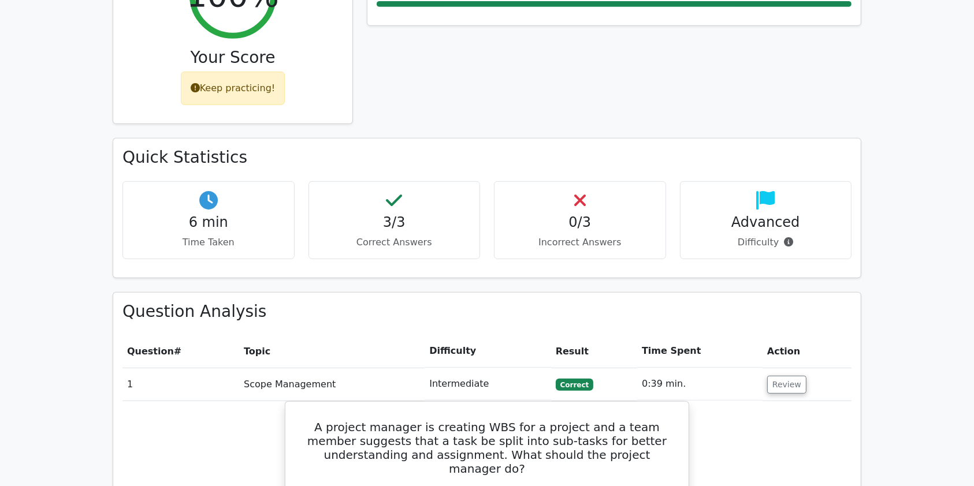
scroll to position [561, 0]
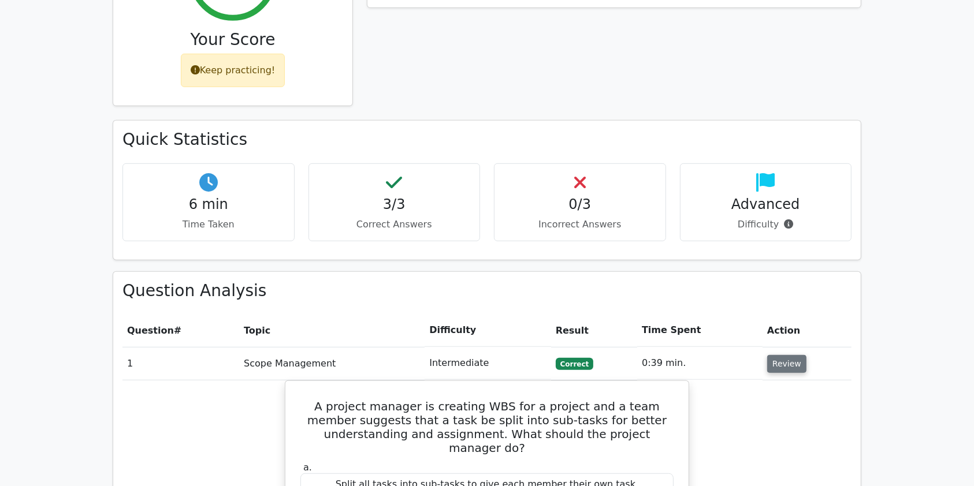
click at [775, 355] on button "Review" at bounding box center [786, 364] width 39 height 18
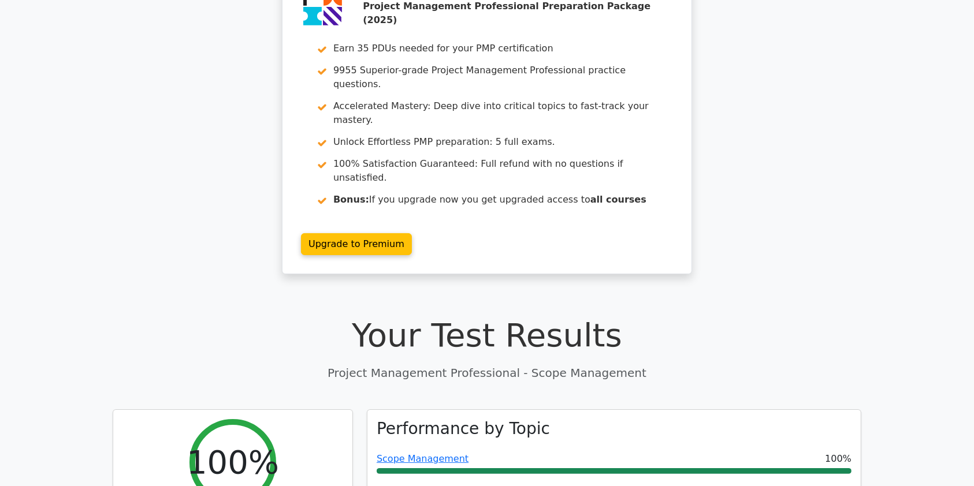
scroll to position [0, 0]
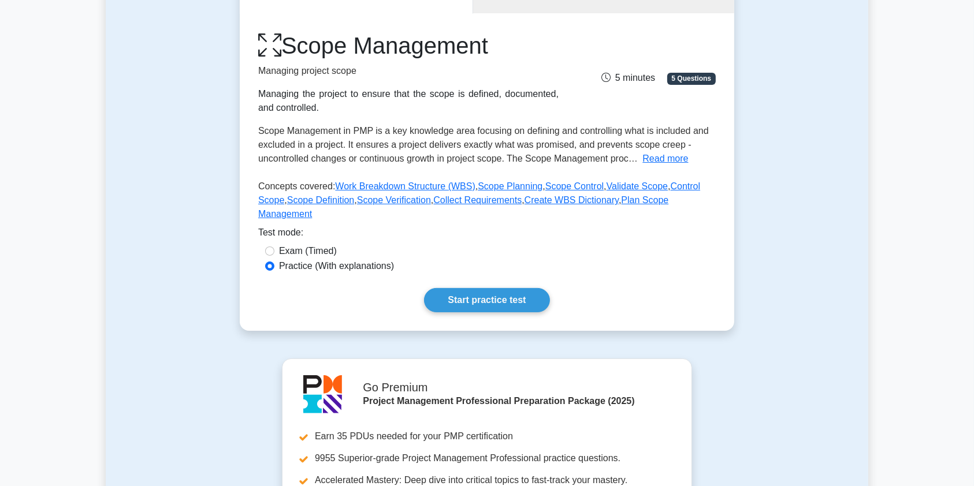
scroll to position [31, 0]
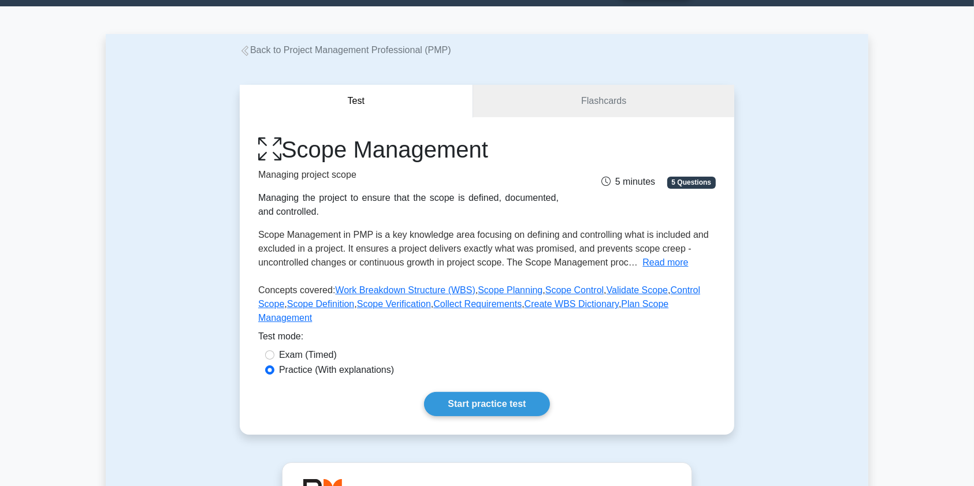
click at [304, 50] on link "Back to Project Management Professional (PMP)" at bounding box center [345, 50] width 211 height 10
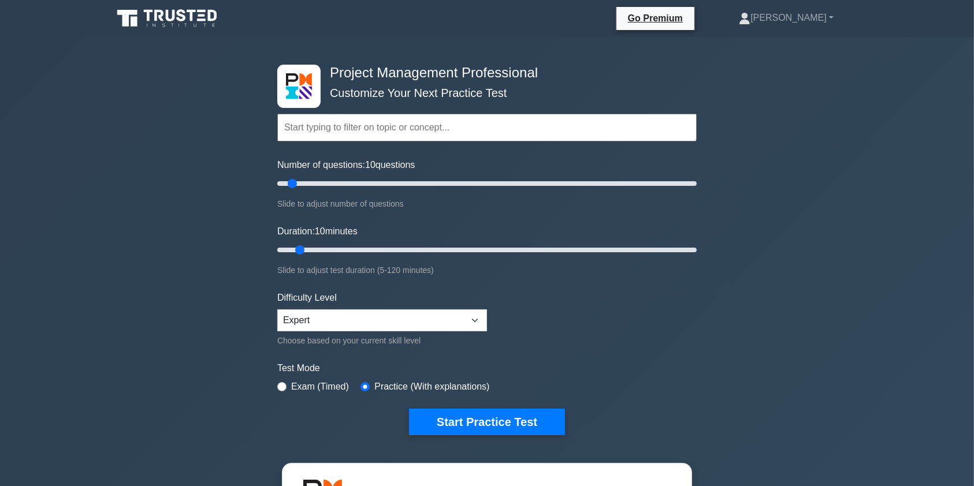
click at [364, 122] on input "text" at bounding box center [486, 128] width 419 height 28
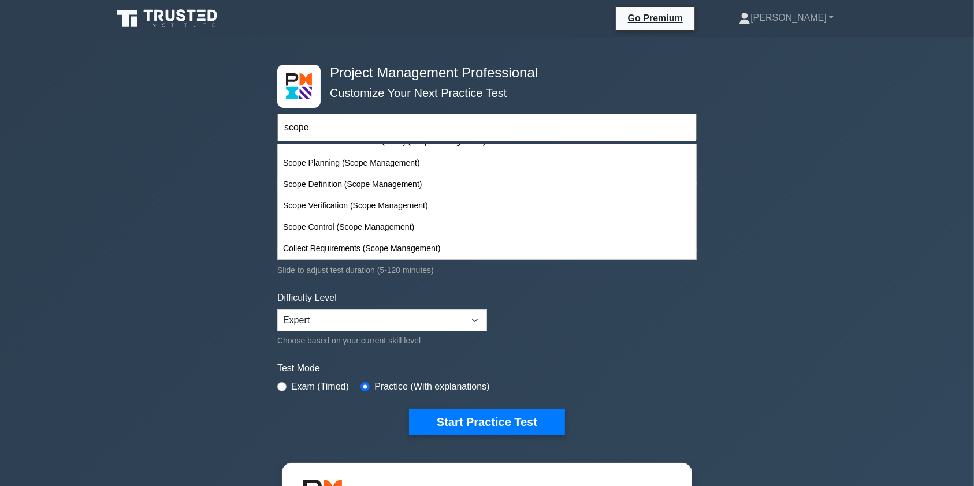
scroll to position [154, 0]
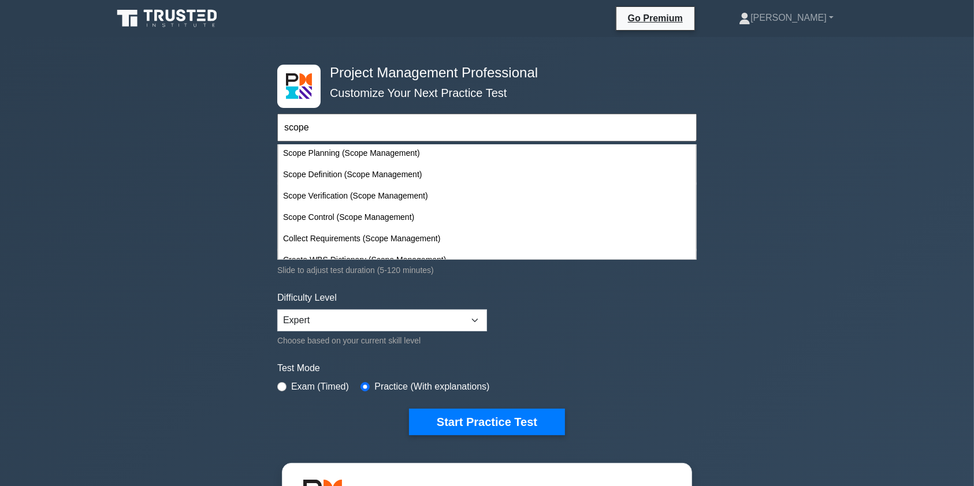
type input "scope"
click at [606, 321] on form "scope Topics Scope Management Time Management Cost Management Quality Managemen…" at bounding box center [486, 257] width 419 height 357
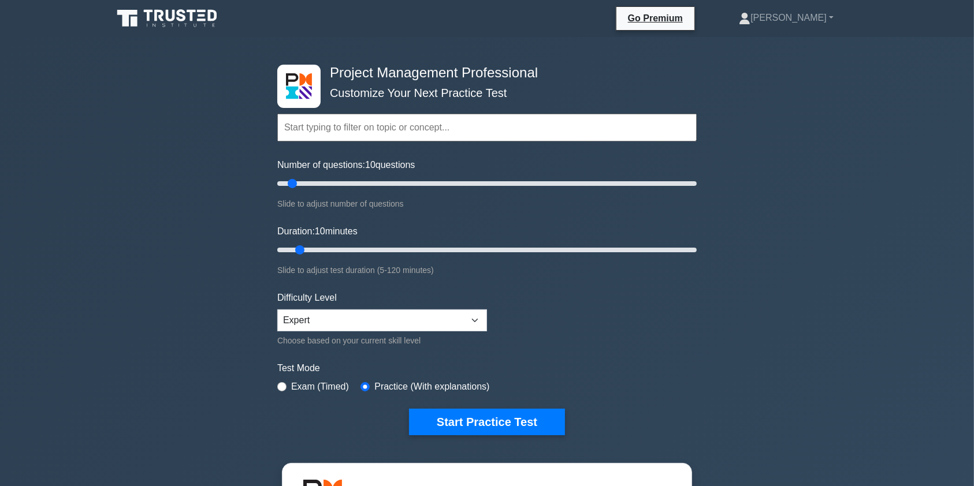
click at [471, 125] on input "text" at bounding box center [486, 128] width 419 height 28
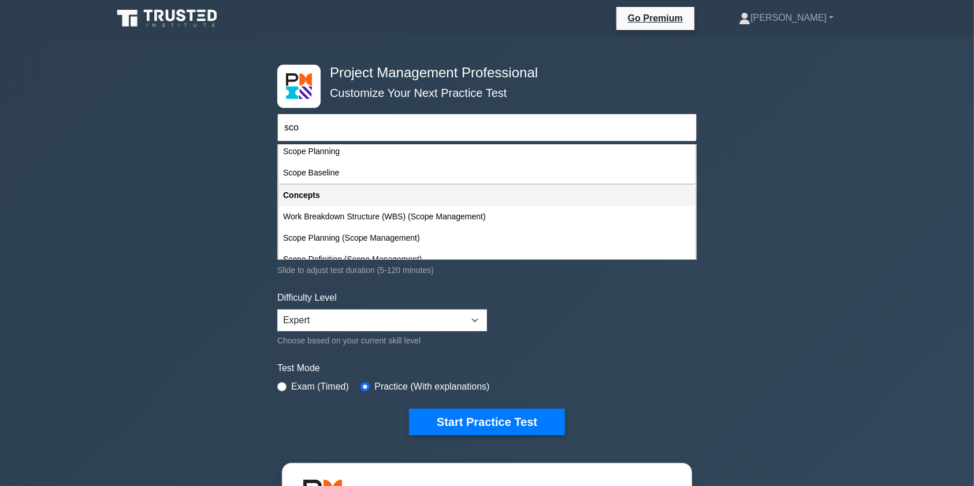
scroll to position [47, 0]
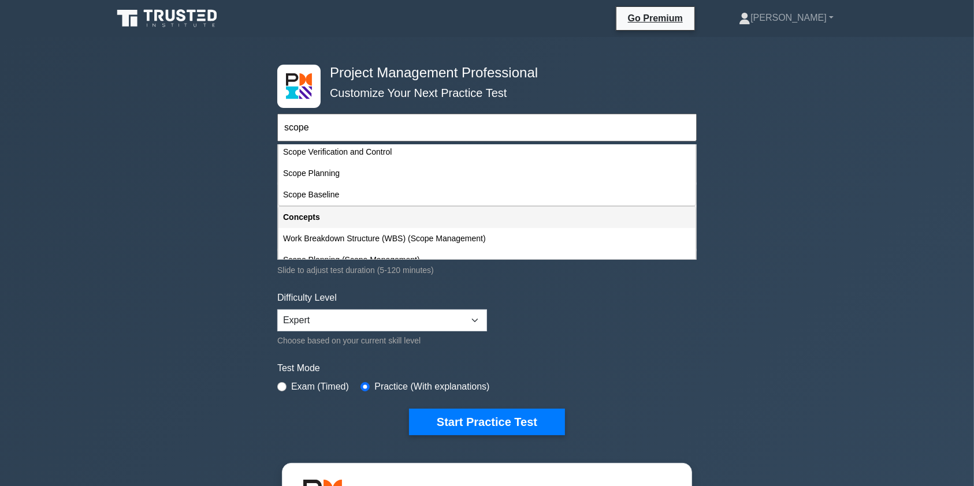
type input "scope"
click at [409, 409] on button "Start Practice Test" at bounding box center [487, 422] width 156 height 27
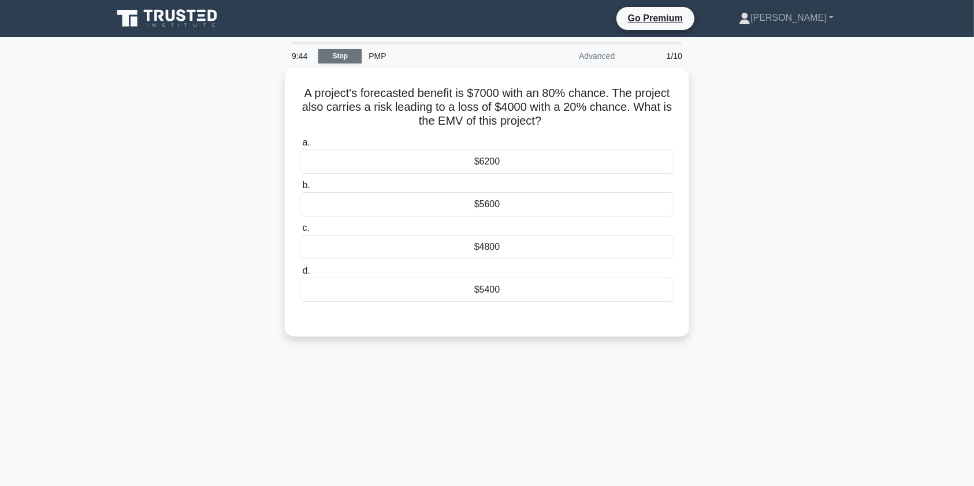
click at [333, 59] on link "Stop" at bounding box center [339, 56] width 43 height 14
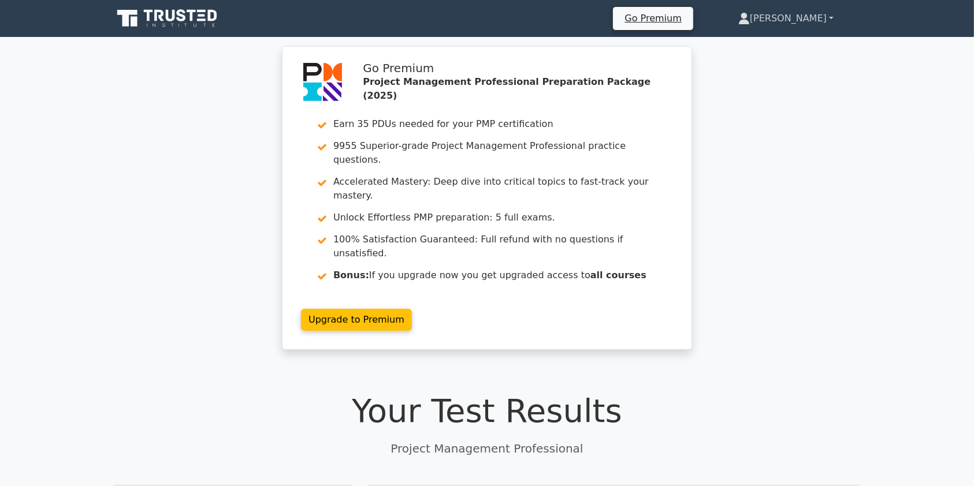
click at [805, 18] on link "[PERSON_NAME]" at bounding box center [785, 18] width 151 height 23
click at [782, 42] on link "Profile" at bounding box center [756, 45] width 91 height 18
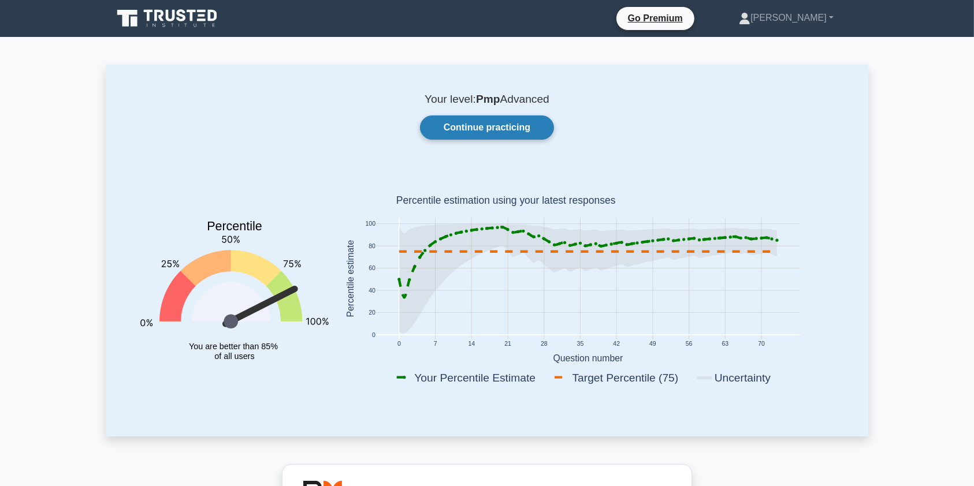
click at [490, 129] on link "Continue practicing" at bounding box center [487, 128] width 134 height 24
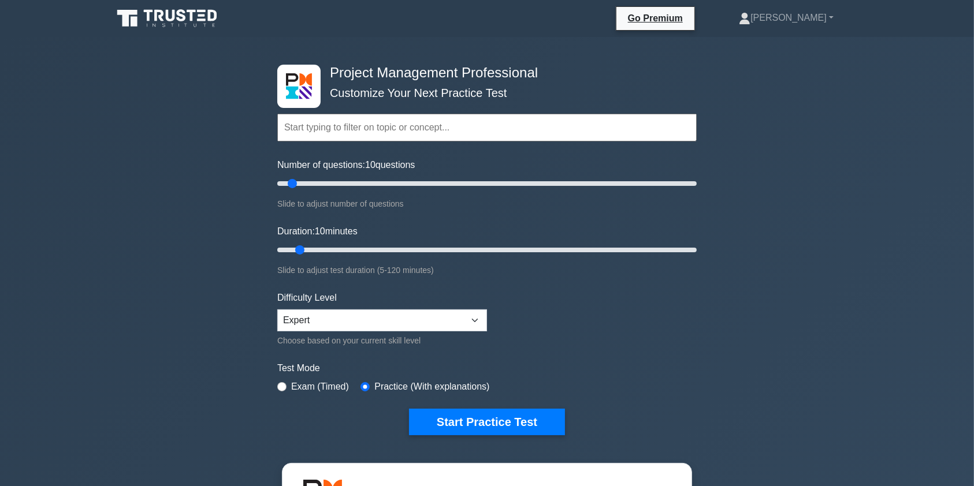
click at [384, 137] on input "text" at bounding box center [486, 128] width 419 height 28
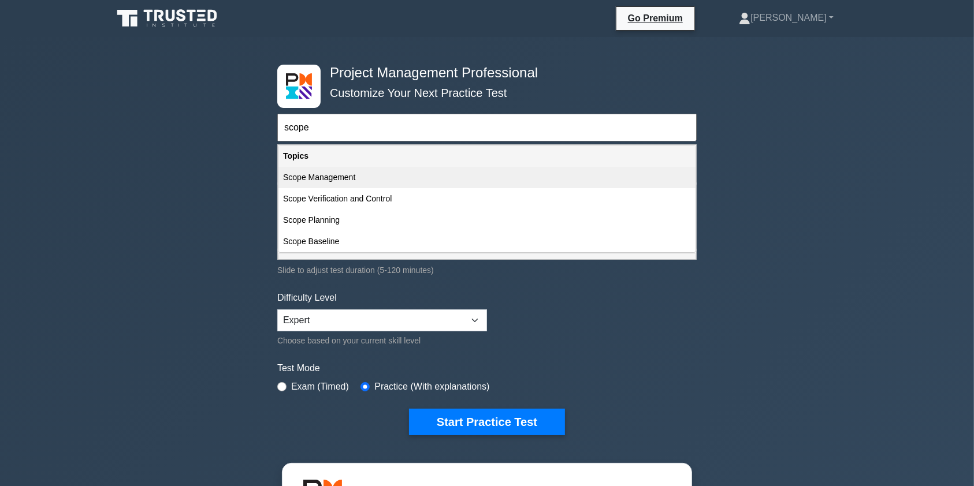
click at [371, 174] on div "Scope Management" at bounding box center [486, 177] width 417 height 21
type input "Scope Management"
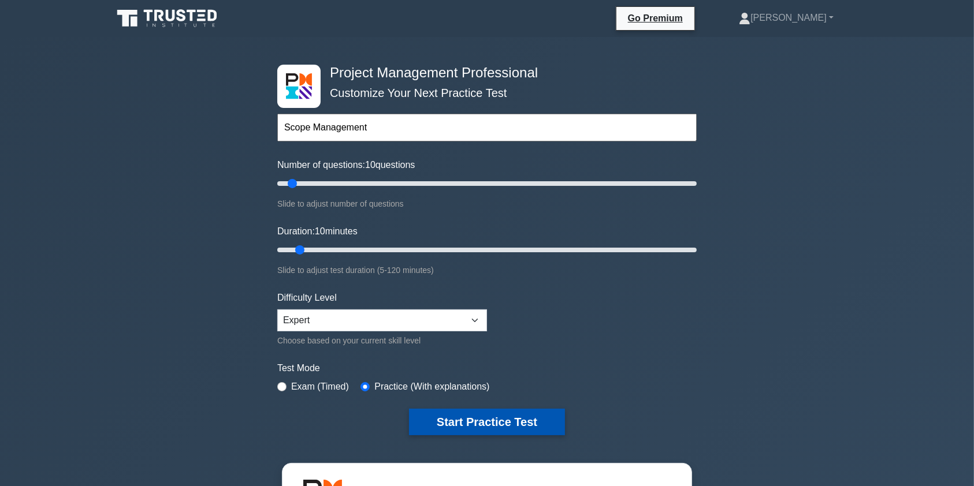
click at [493, 423] on button "Start Practice Test" at bounding box center [487, 422] width 156 height 27
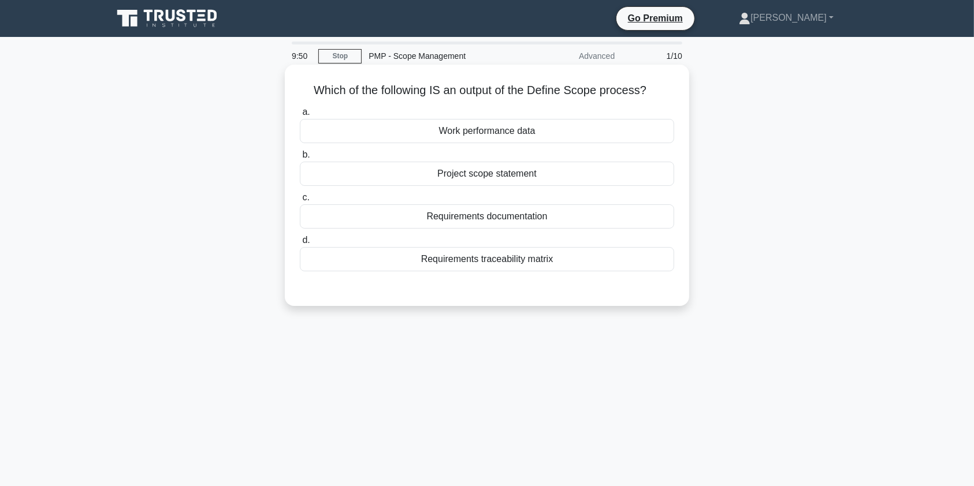
click at [518, 178] on div "Project scope statement" at bounding box center [487, 174] width 374 height 24
click at [300, 159] on input "b. Project scope statement" at bounding box center [300, 155] width 0 height 8
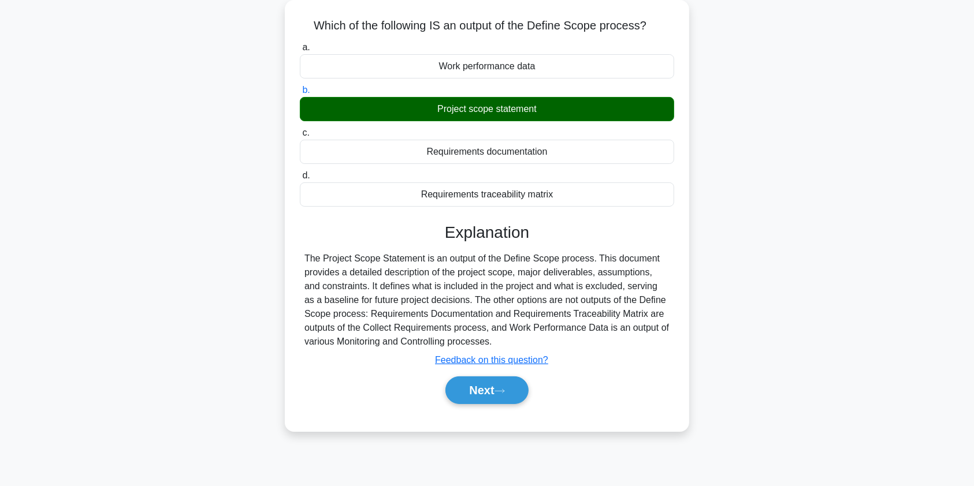
scroll to position [70, 0]
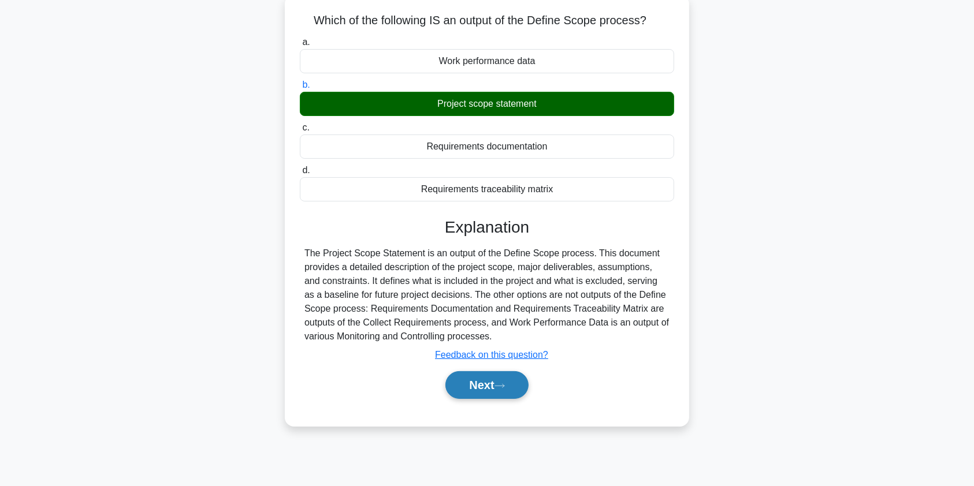
click at [479, 389] on button "Next" at bounding box center [486, 385] width 83 height 28
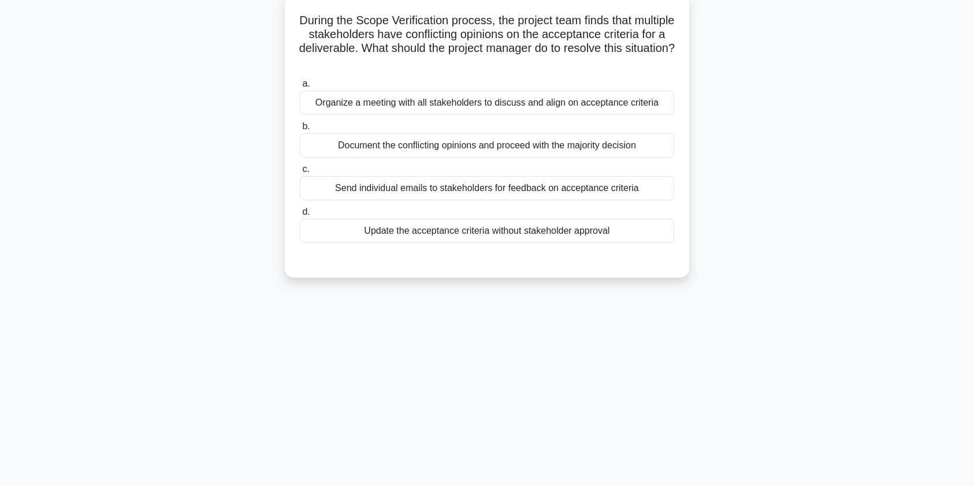
click at [490, 106] on div "Organize a meeting with all stakeholders to discuss and align on acceptance cri…" at bounding box center [487, 103] width 374 height 24
click at [300, 88] on input "a. Organize a meeting with all stakeholders to discuss and align on acceptance …" at bounding box center [300, 84] width 0 height 8
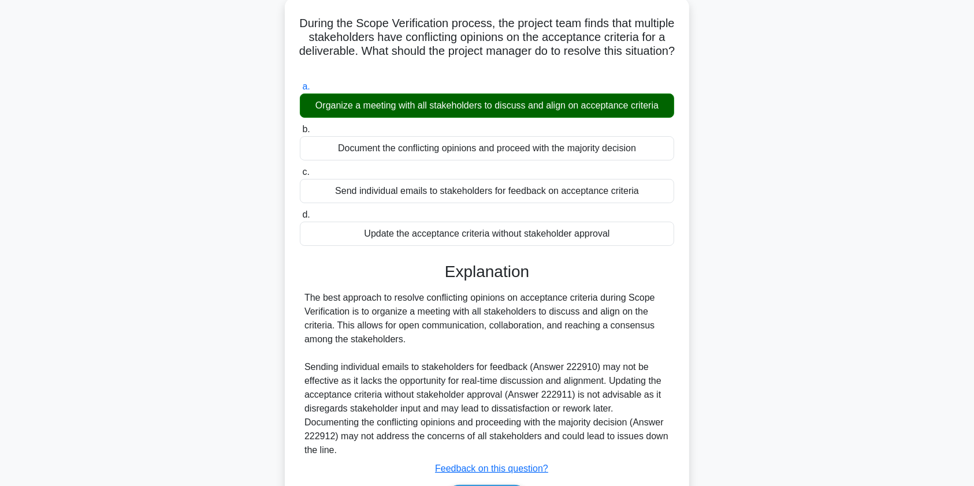
scroll to position [143, 0]
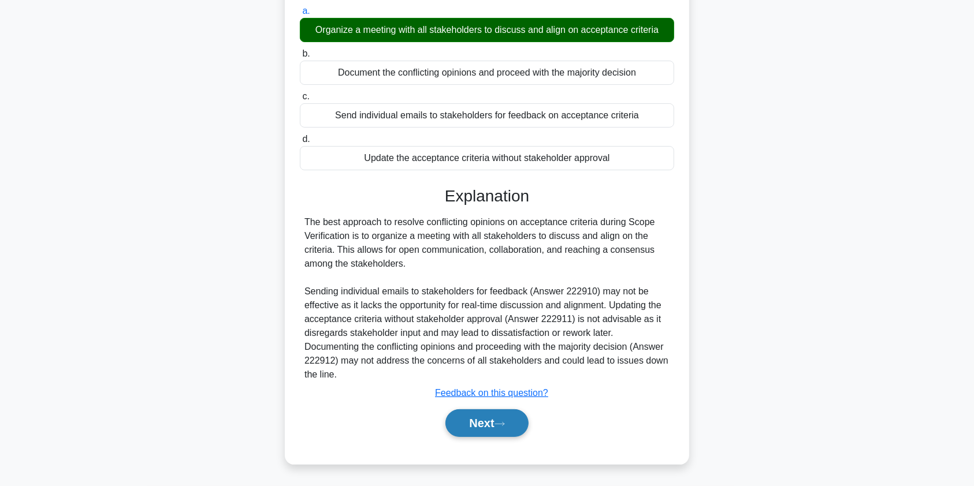
click at [474, 422] on button "Next" at bounding box center [486, 424] width 83 height 28
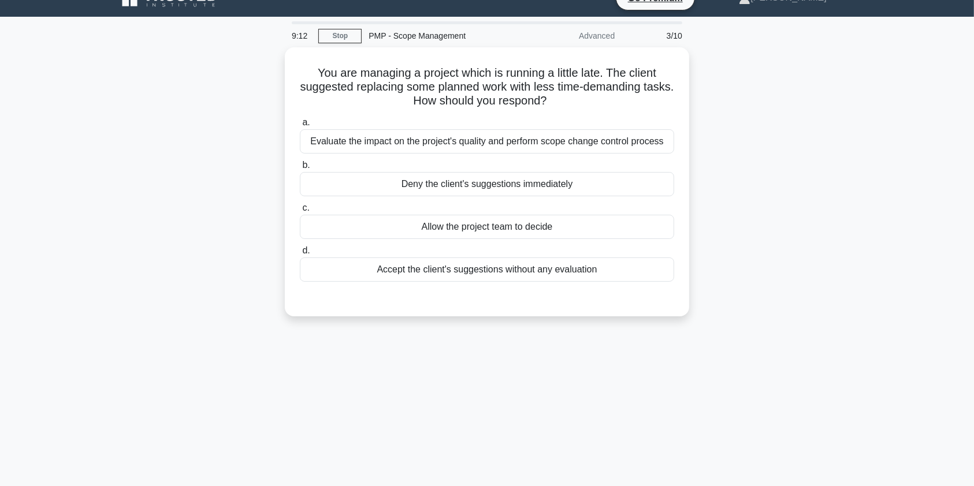
scroll to position [0, 0]
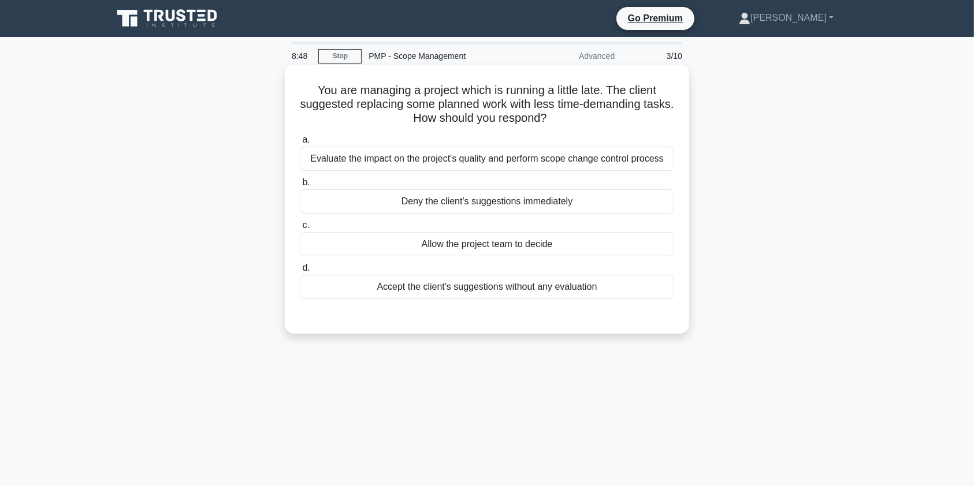
click at [519, 159] on div "Evaluate the impact on the project's quality and perform scope change control p…" at bounding box center [487, 159] width 374 height 24
click at [300, 144] on input "a. Evaluate the impact on the project's quality and perform scope change contro…" at bounding box center [300, 140] width 0 height 8
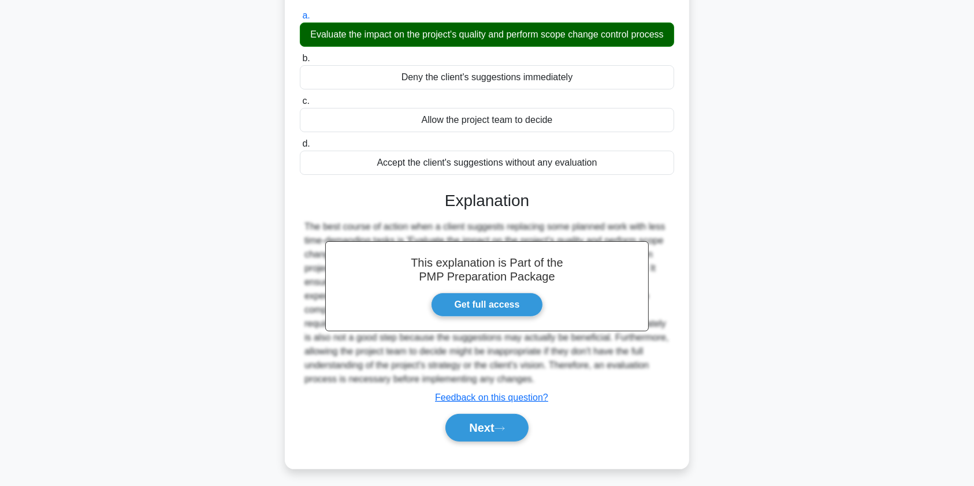
scroll to position [138, 0]
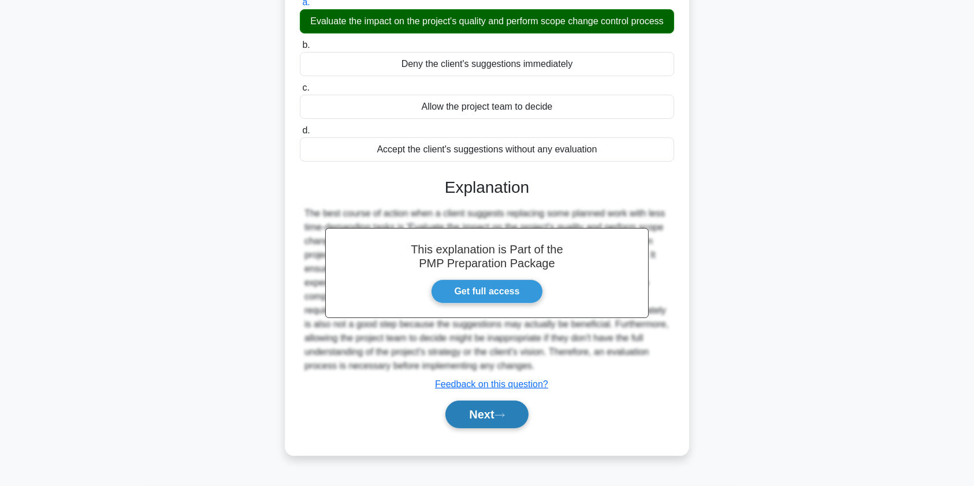
click at [477, 415] on button "Next" at bounding box center [486, 415] width 83 height 28
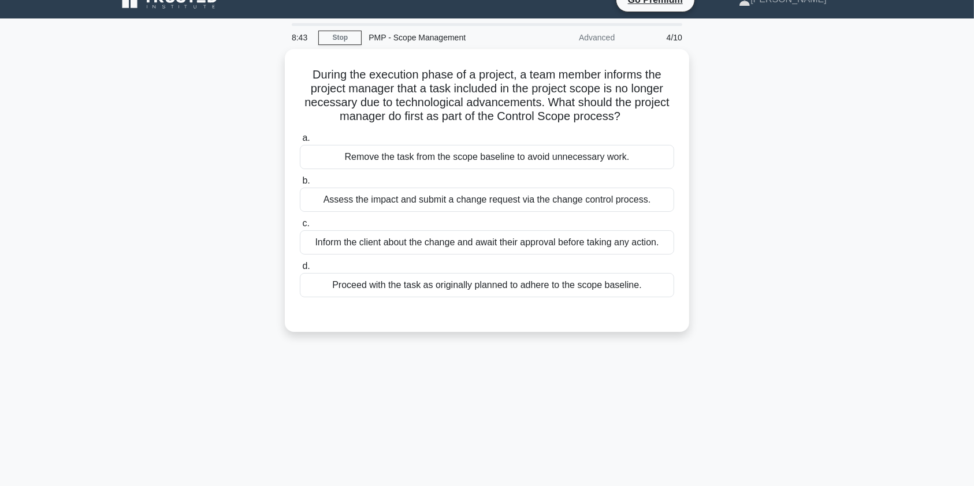
scroll to position [0, 0]
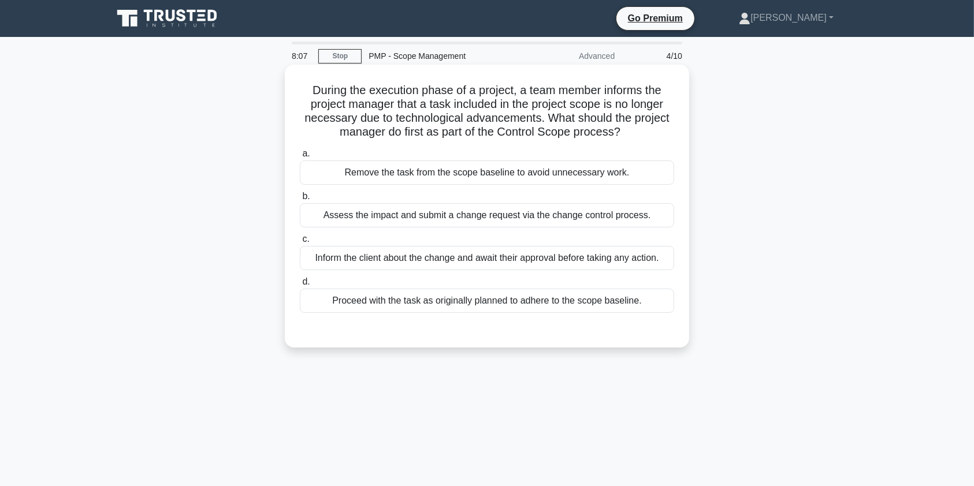
click at [432, 215] on div "Assess the impact and submit a change request via the change control process." at bounding box center [487, 215] width 374 height 24
click at [300, 200] on input "b. Assess the impact and submit a change request via the change control process." at bounding box center [300, 197] width 0 height 8
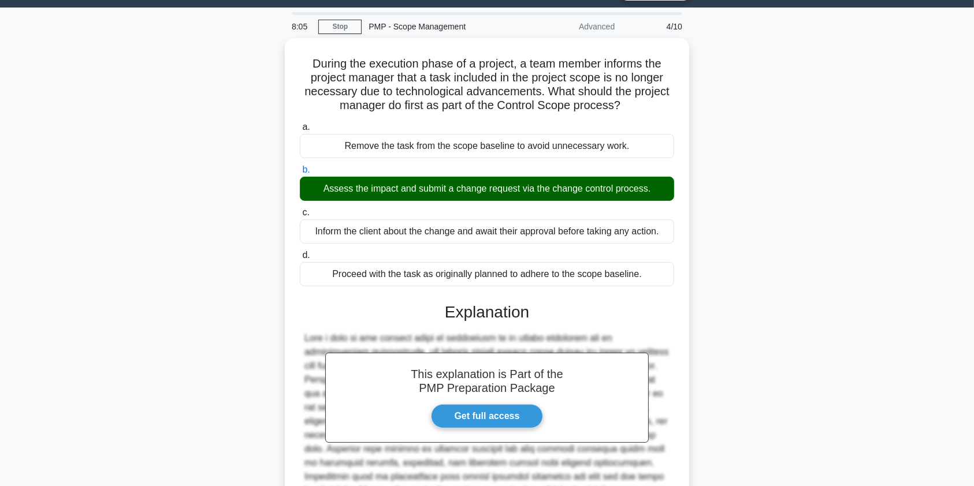
scroll to position [170, 0]
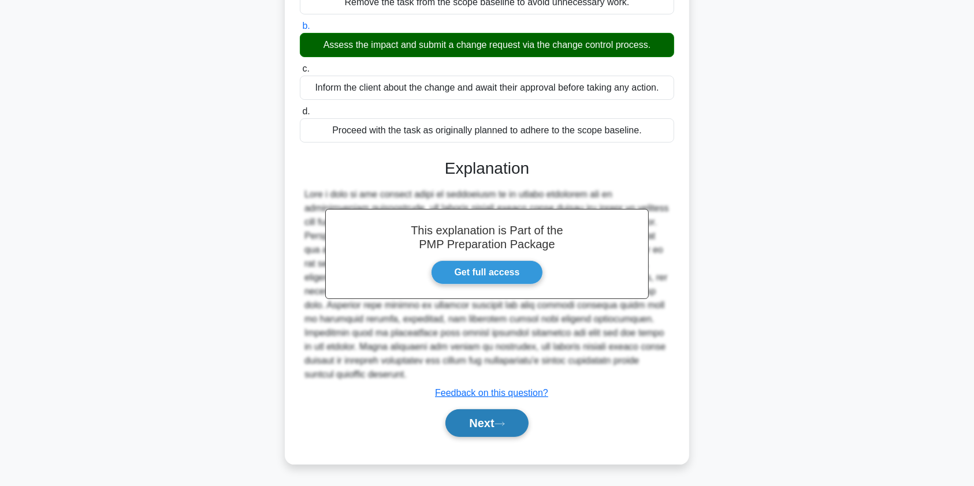
click at [477, 423] on button "Next" at bounding box center [486, 424] width 83 height 28
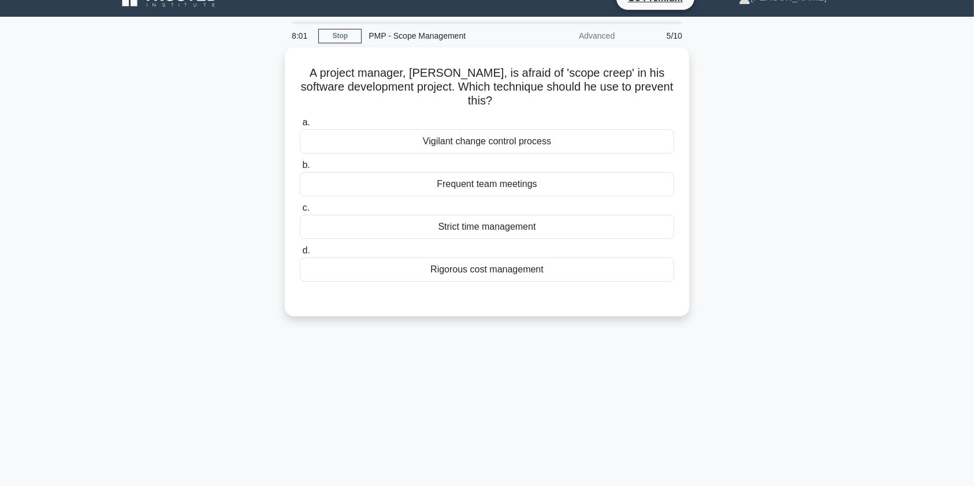
scroll to position [14, 0]
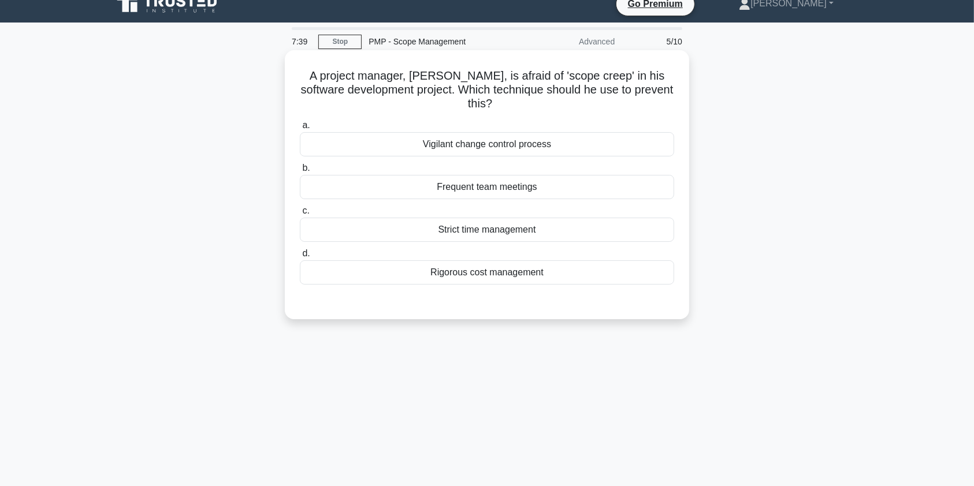
click at [540, 147] on div "Vigilant change control process" at bounding box center [487, 144] width 374 height 24
click at [300, 129] on input "a. Vigilant change control process" at bounding box center [300, 126] width 0 height 8
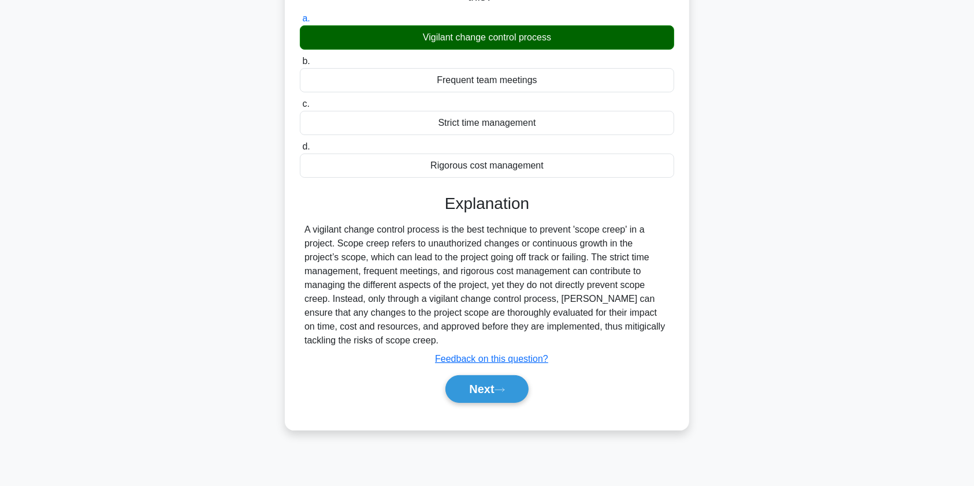
scroll to position [138, 0]
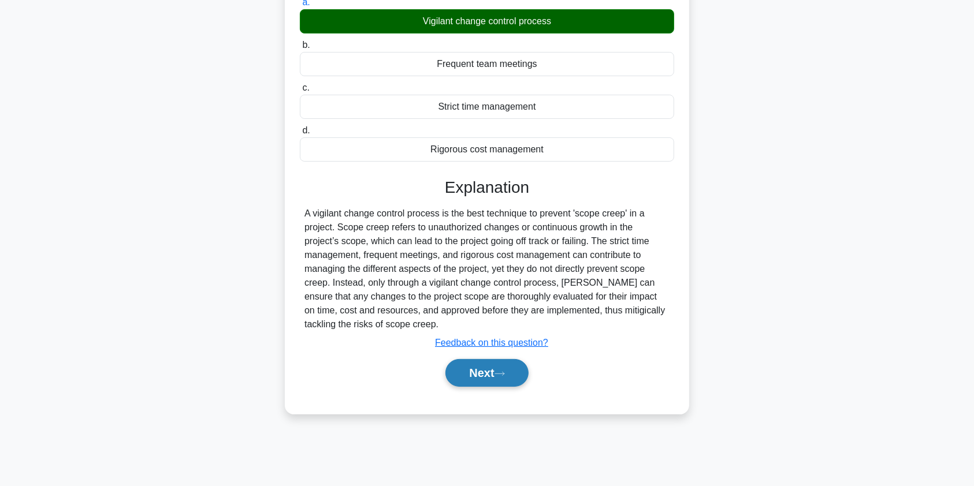
click at [494, 379] on button "Next" at bounding box center [486, 373] width 83 height 28
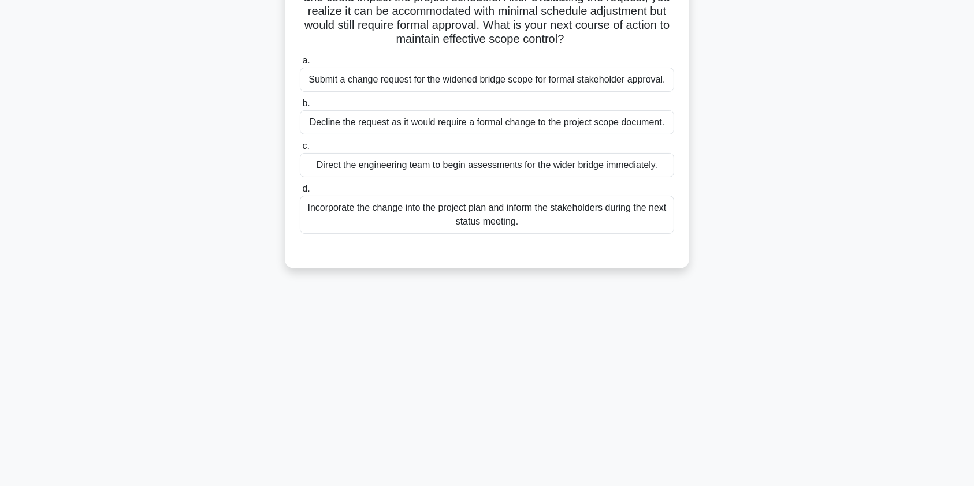
scroll to position [0, 0]
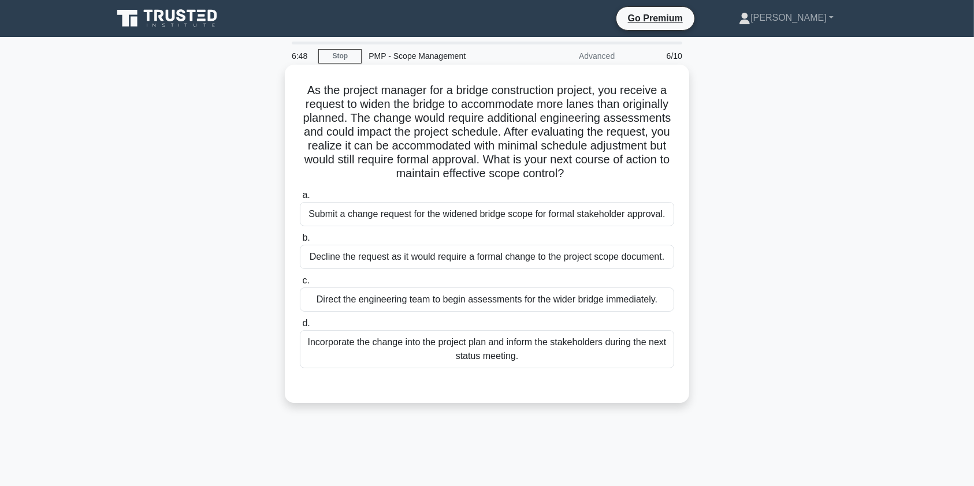
click at [505, 207] on div "Submit a change request for the widened bridge scope for formal stakeholder app…" at bounding box center [487, 214] width 374 height 24
click at [300, 199] on input "a. Submit a change request for the widened bridge scope for formal stakeholder …" at bounding box center [300, 196] width 0 height 8
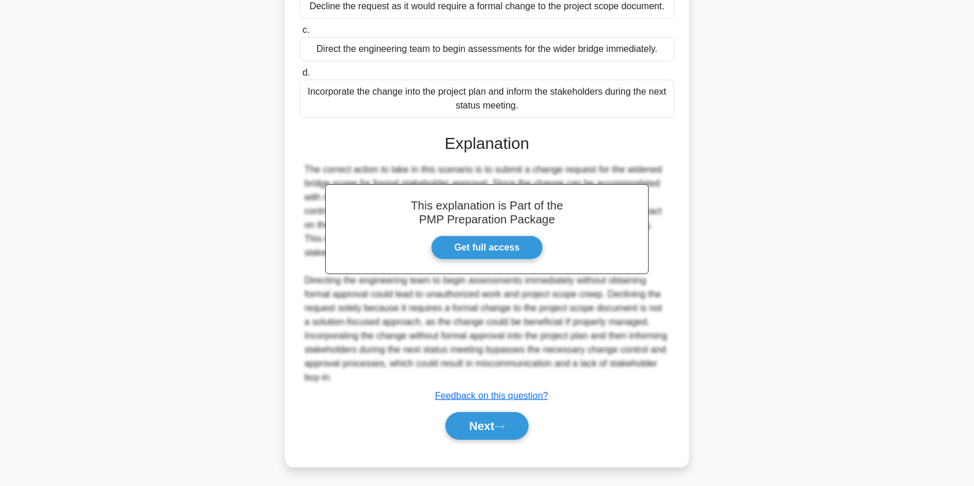
scroll to position [267, 0]
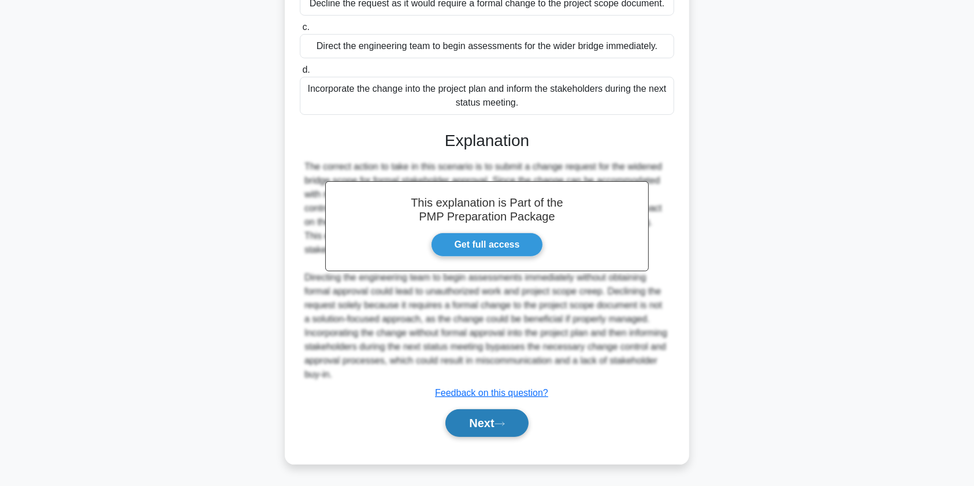
click at [456, 423] on button "Next" at bounding box center [486, 424] width 83 height 28
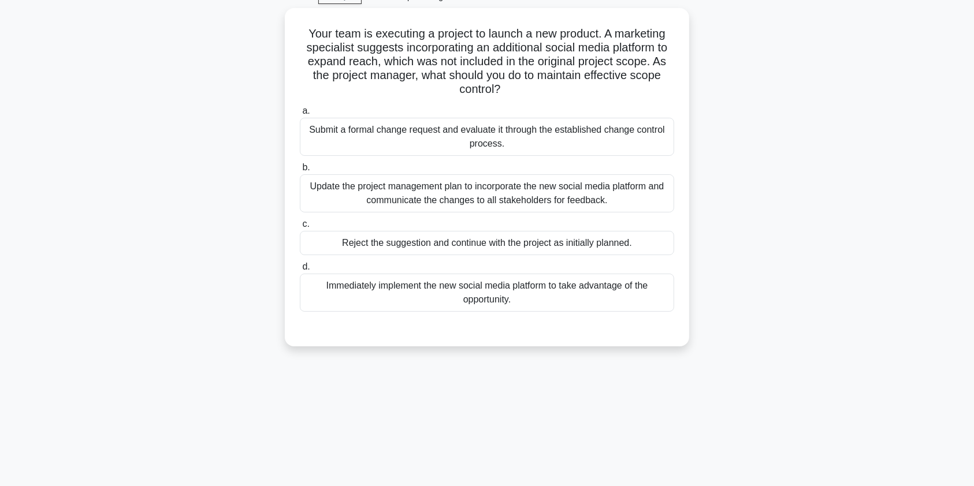
scroll to position [0, 0]
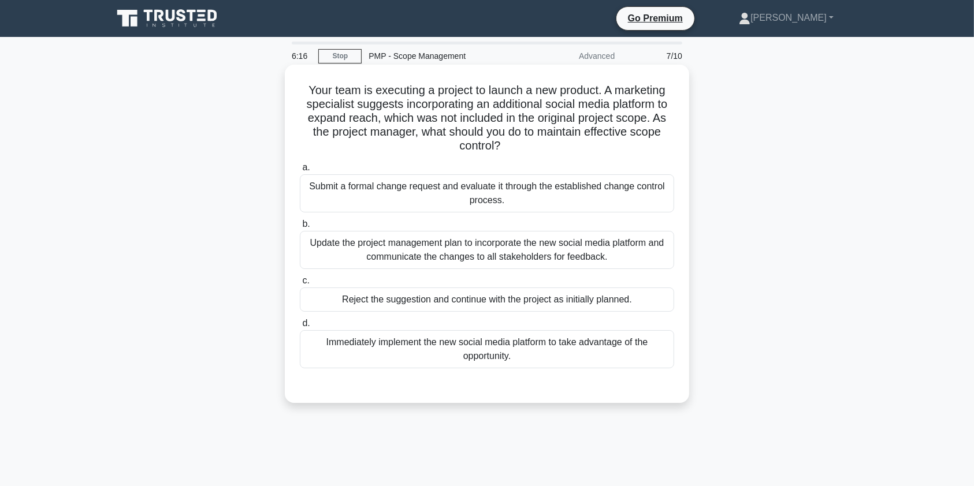
click at [556, 196] on div "Submit a formal change request and evaluate it through the established change c…" at bounding box center [487, 193] width 374 height 38
click at [300, 172] on input "a. Submit a formal change request and evaluate it through the established chang…" at bounding box center [300, 168] width 0 height 8
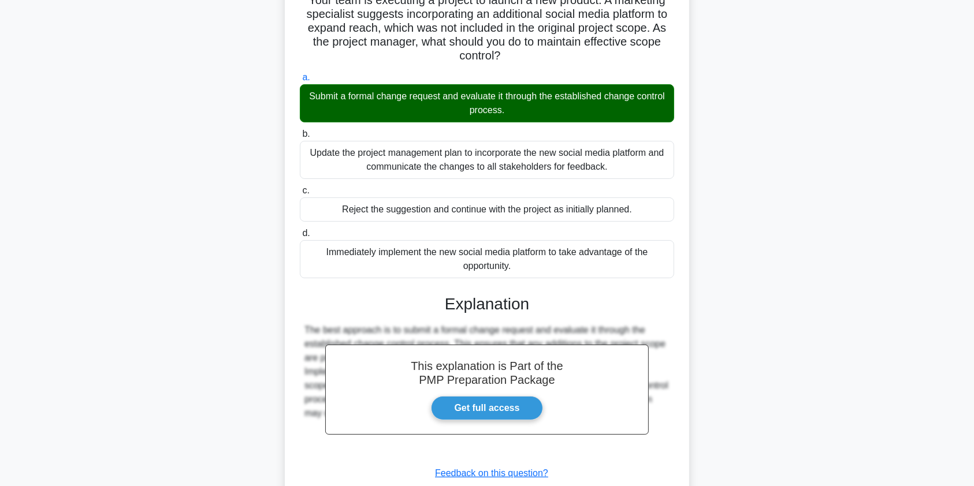
scroll to position [170, 0]
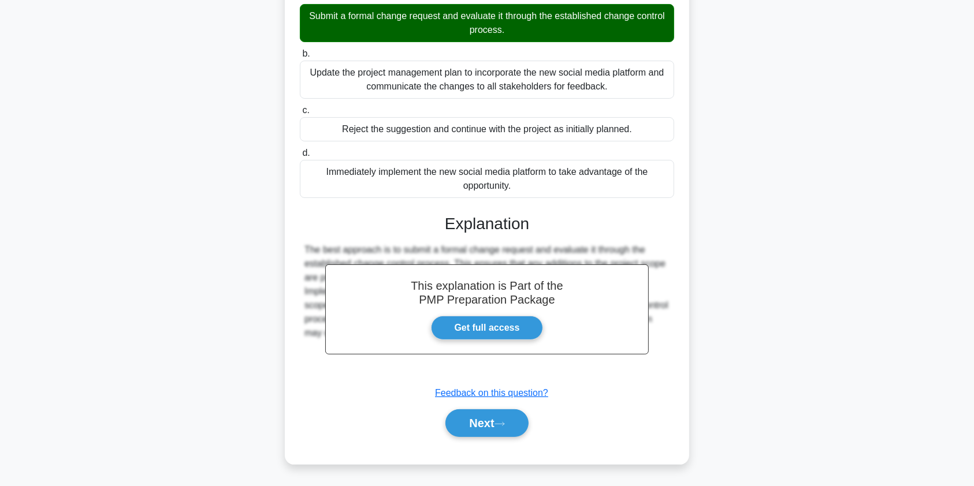
drag, startPoint x: 503, startPoint y: 437, endPoint x: 495, endPoint y: 421, distance: 17.3
click at [503, 437] on div "Next" at bounding box center [487, 423] width 374 height 37
click at [495, 421] on button "Next" at bounding box center [486, 424] width 83 height 28
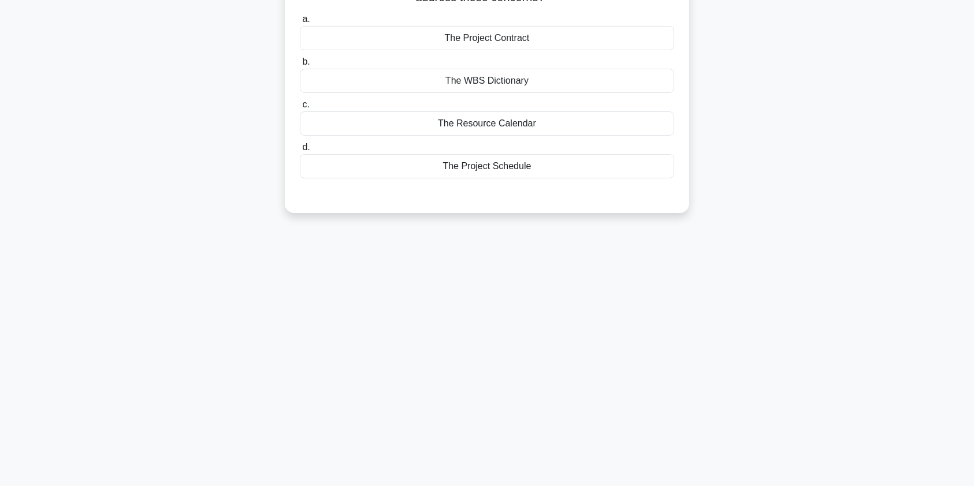
scroll to position [0, 0]
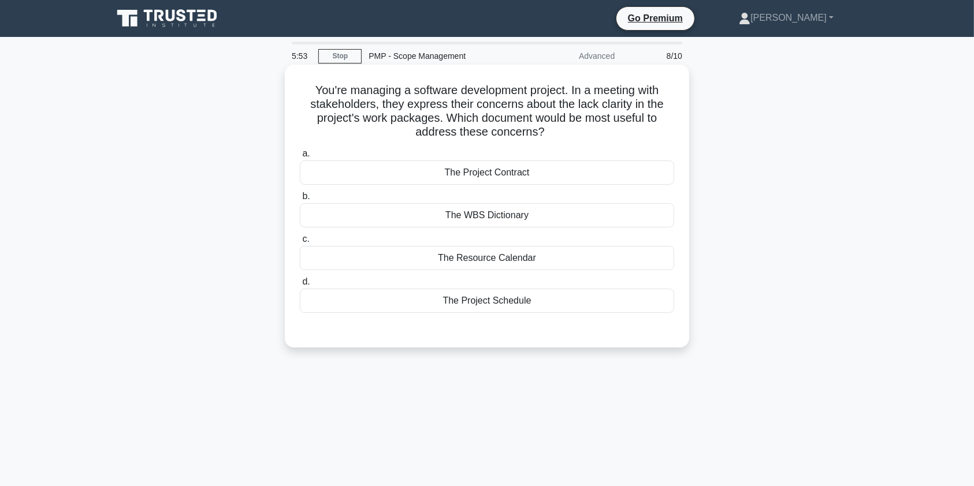
click at [493, 222] on div "The WBS Dictionary" at bounding box center [487, 215] width 374 height 24
click at [300, 200] on input "b. The WBS Dictionary" at bounding box center [300, 197] width 0 height 8
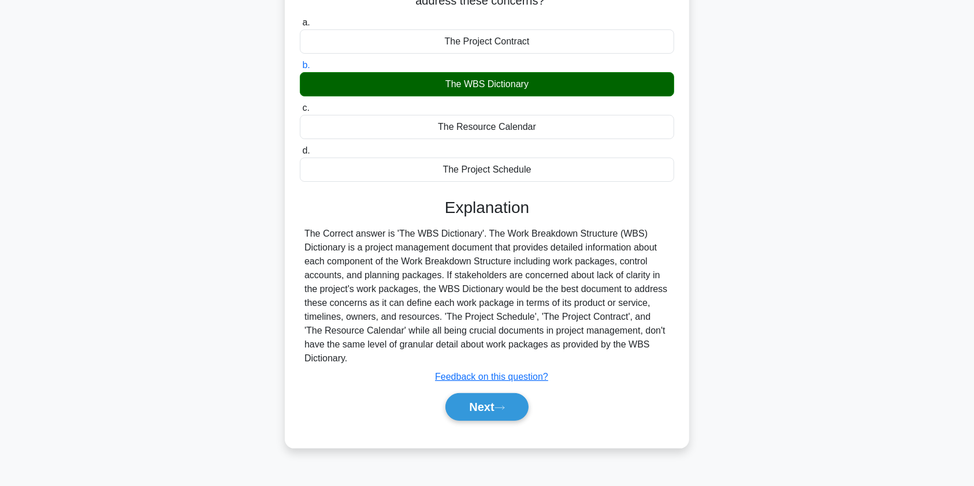
scroll to position [138, 0]
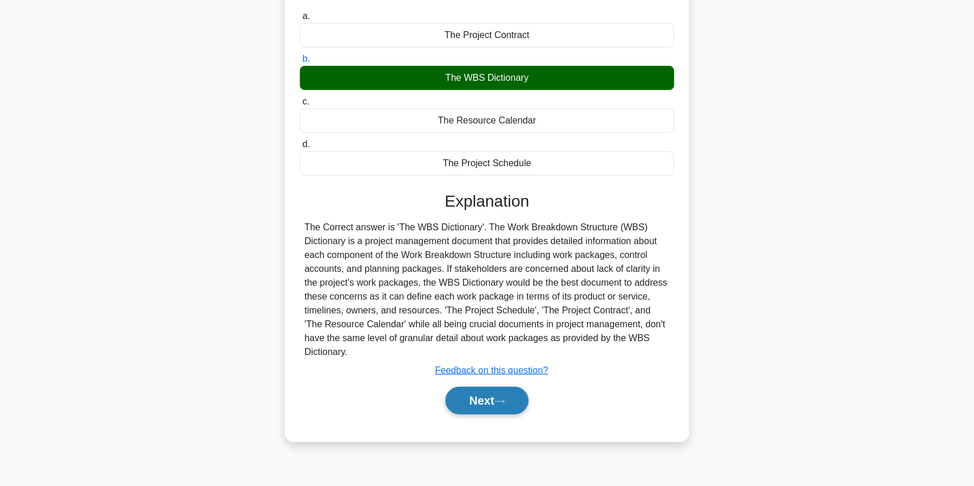
click at [490, 401] on button "Next" at bounding box center [486, 401] width 83 height 28
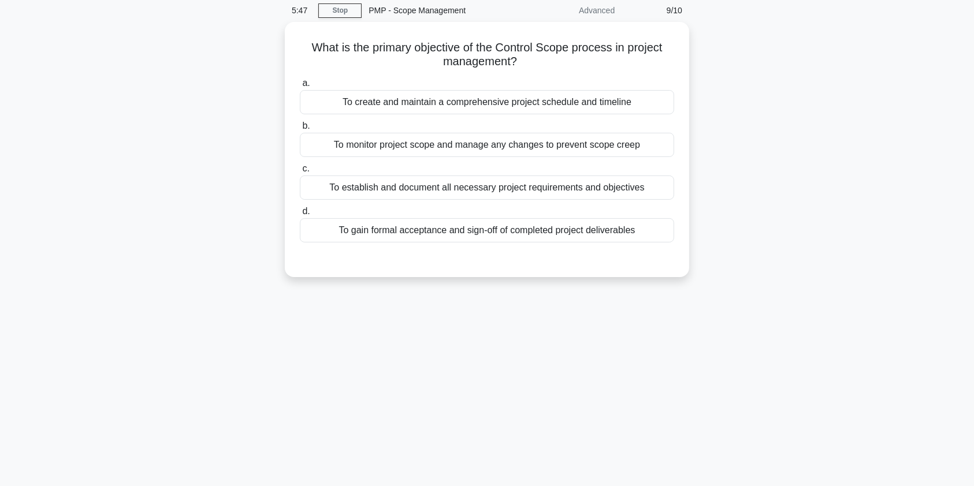
scroll to position [0, 0]
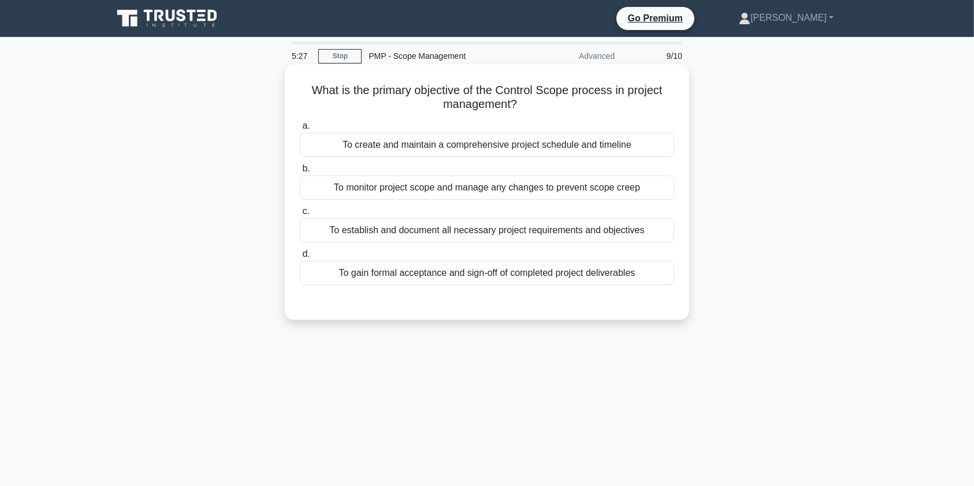
click at [639, 196] on div "To monitor project scope and manage any changes to prevent scope creep" at bounding box center [487, 188] width 374 height 24
click at [300, 173] on input "b. To monitor project scope and manage any changes to prevent scope creep" at bounding box center [300, 169] width 0 height 8
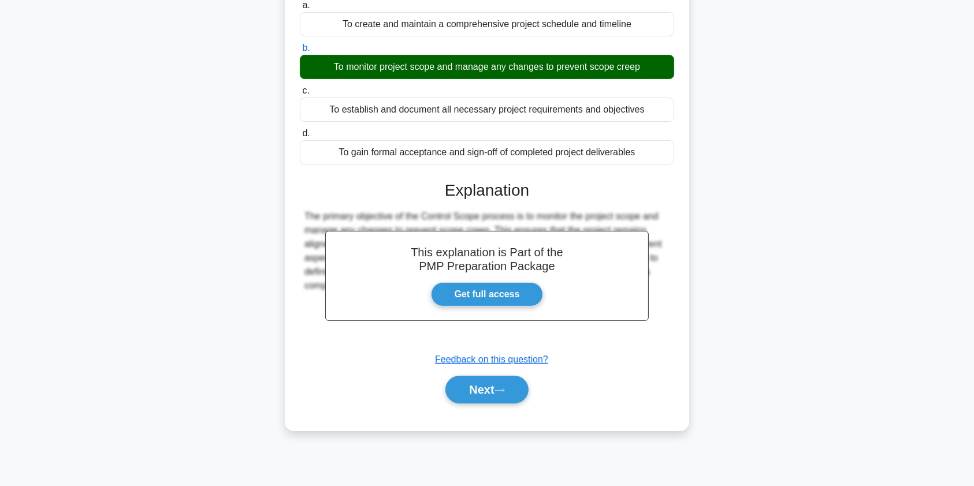
scroll to position [138, 0]
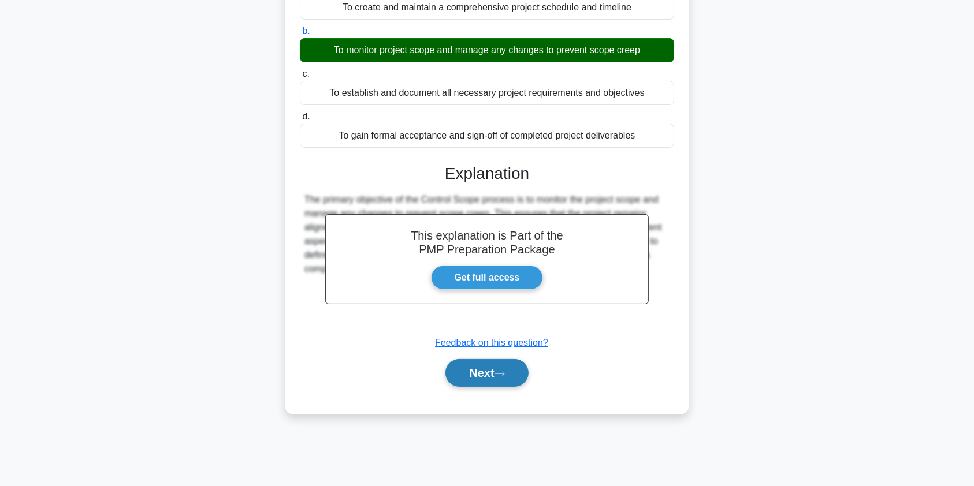
click at [495, 368] on button "Next" at bounding box center [486, 373] width 83 height 28
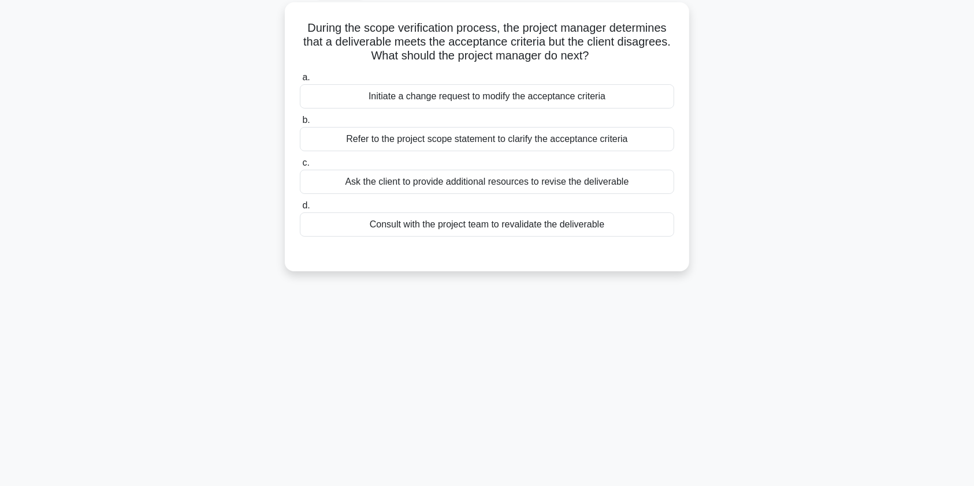
scroll to position [0, 0]
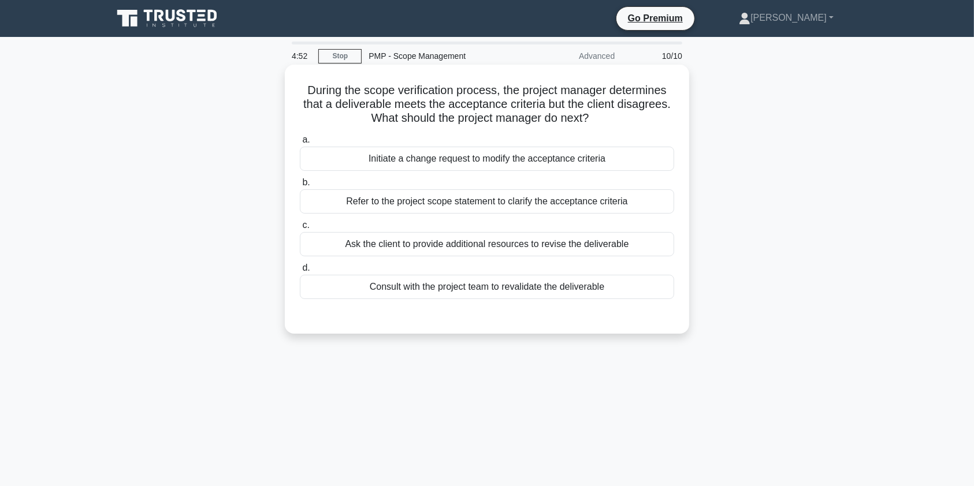
click at [403, 205] on div "Refer to the project scope statement to clarify the acceptance criteria" at bounding box center [487, 201] width 374 height 24
click at [300, 187] on input "b. Refer to the project scope statement to clarify the acceptance criteria" at bounding box center [300, 183] width 0 height 8
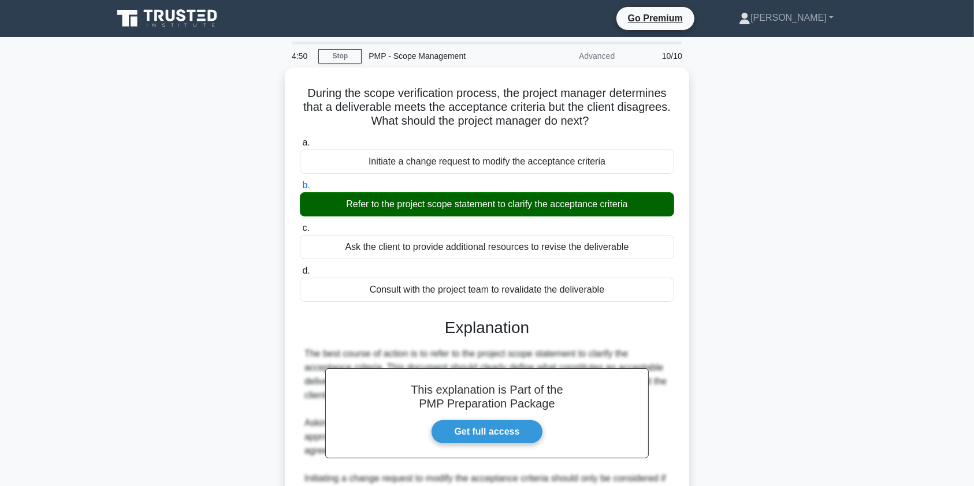
scroll to position [184, 0]
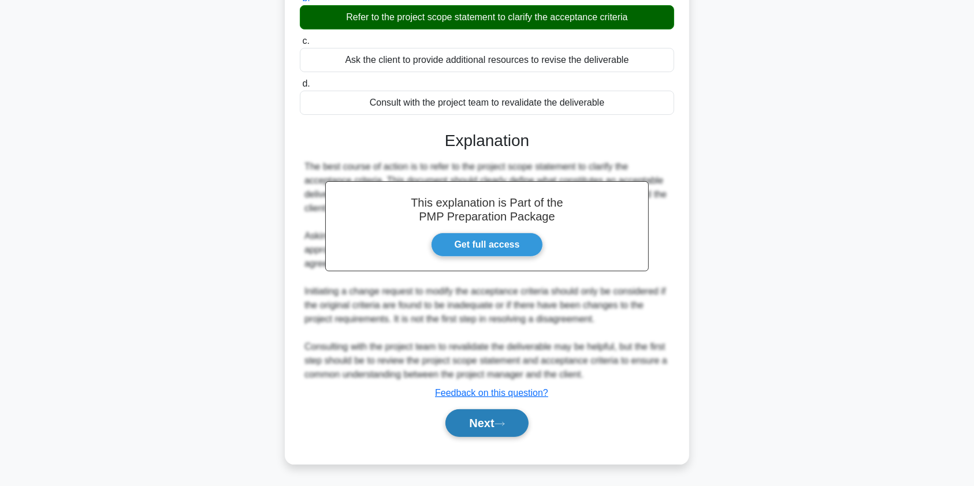
click at [494, 419] on button "Next" at bounding box center [486, 424] width 83 height 28
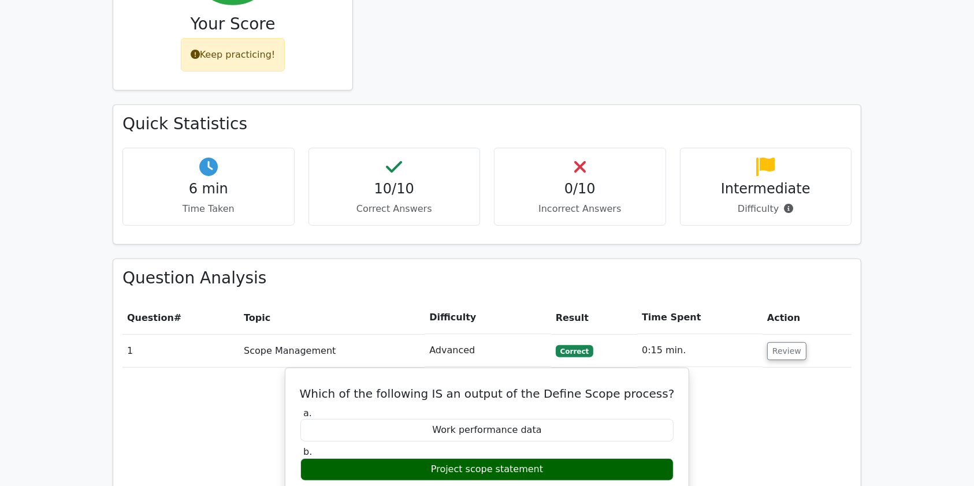
scroll to position [579, 0]
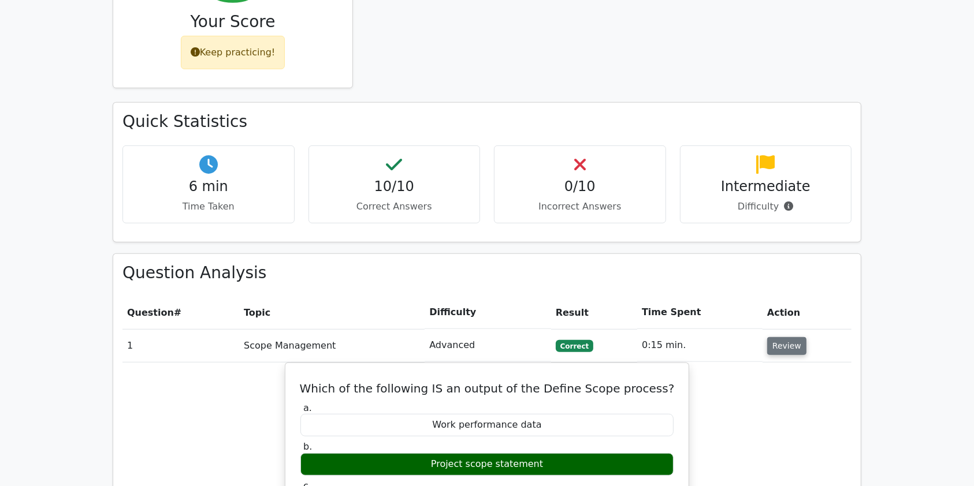
click at [782, 337] on button "Review" at bounding box center [786, 346] width 39 height 18
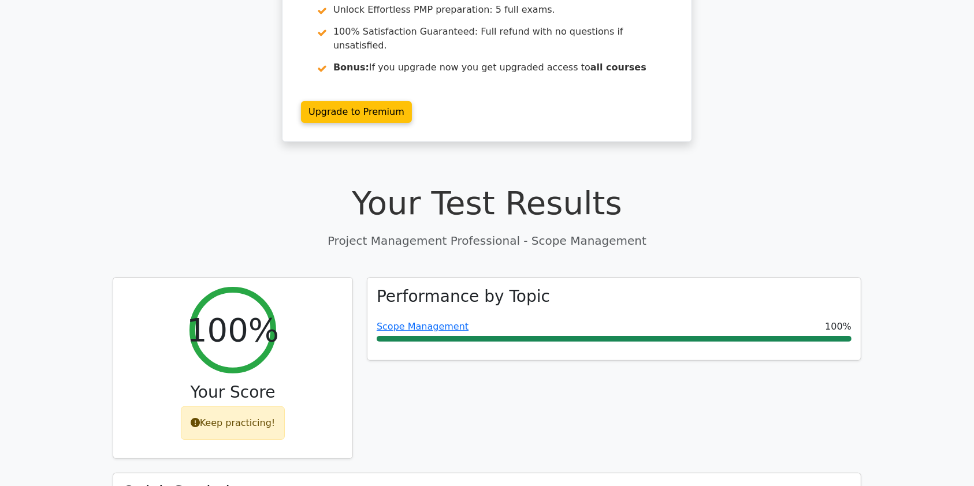
scroll to position [251, 0]
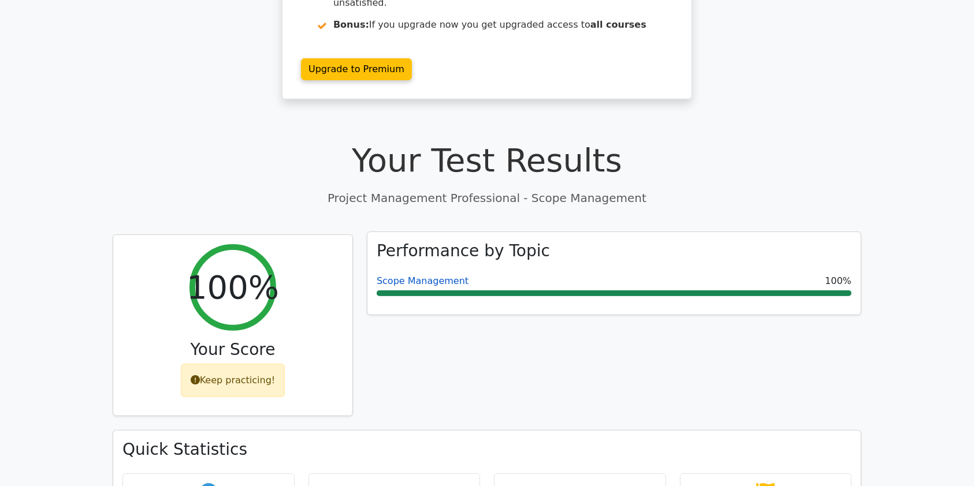
click at [425, 276] on link "Scope Management" at bounding box center [423, 281] width 92 height 11
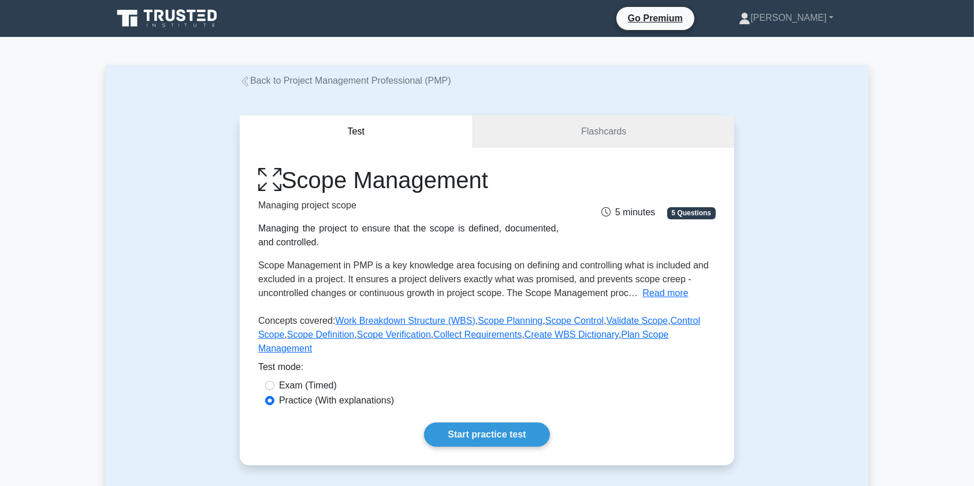
click at [336, 80] on link "Back to Project Management Professional (PMP)" at bounding box center [345, 81] width 211 height 10
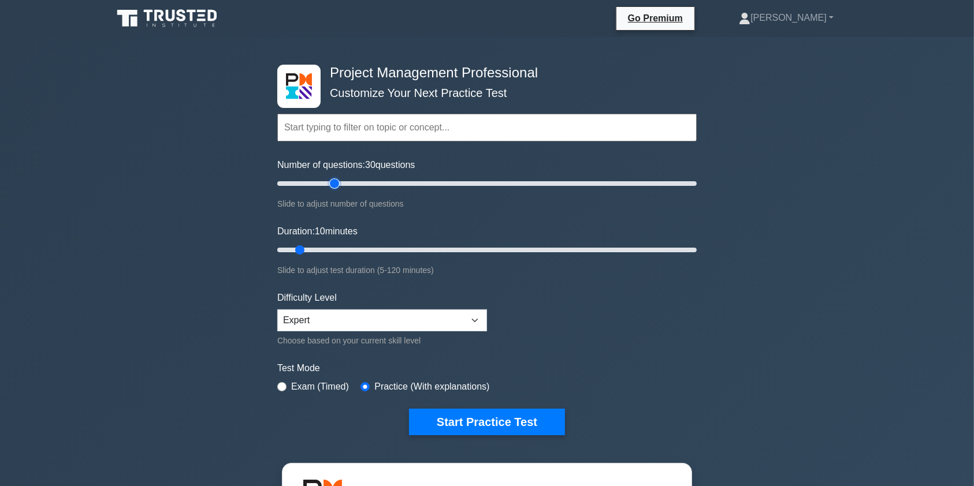
click at [337, 182] on input "Number of questions: 30 questions" at bounding box center [486, 184] width 419 height 14
type input "20"
click at [312, 184] on input "Number of questions: 20 questions" at bounding box center [486, 184] width 419 height 14
click at [315, 247] on input "Duration: 15 minutes" at bounding box center [486, 250] width 419 height 14
click at [326, 249] on input "Duration: 15 minutes" at bounding box center [486, 250] width 419 height 14
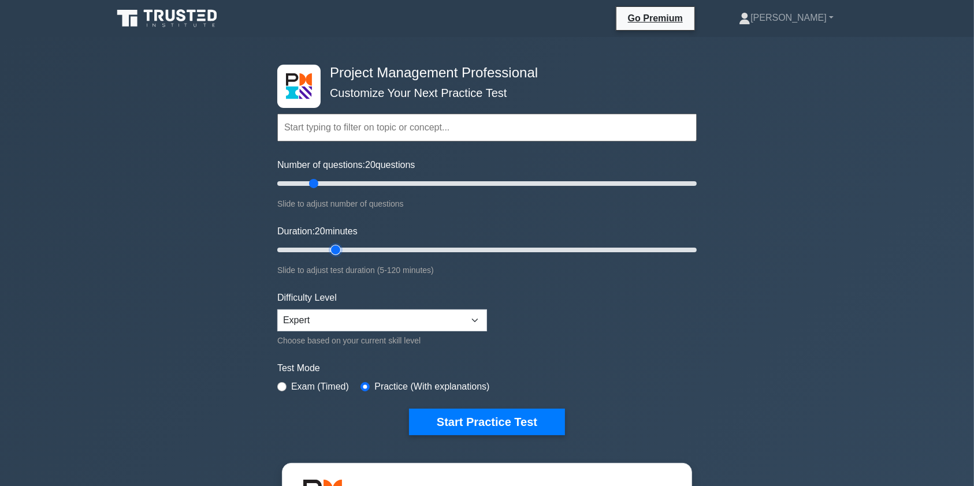
type input "20"
click at [328, 249] on input "Duration: 20 minutes" at bounding box center [486, 250] width 419 height 14
click at [476, 321] on select "Beginner Intermediate Expert" at bounding box center [382, 321] width 210 height 22
click at [533, 124] on input "text" at bounding box center [486, 128] width 419 height 28
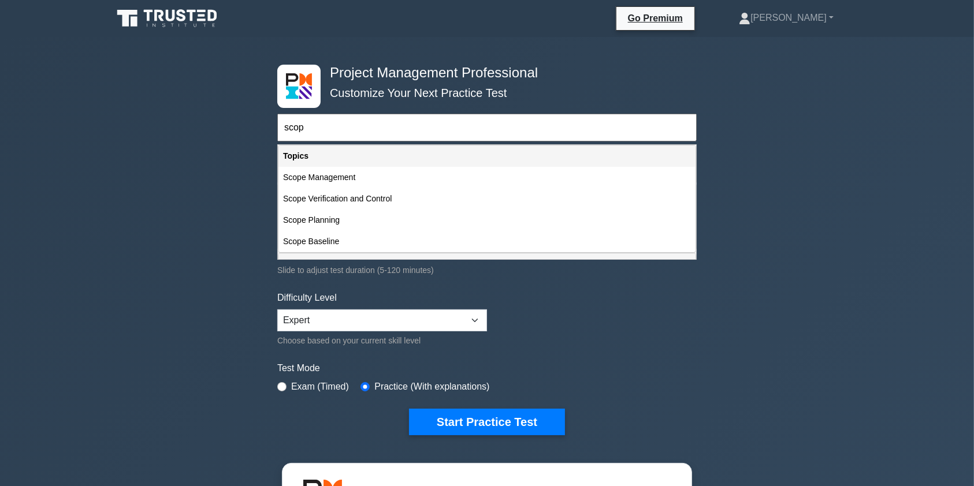
type input "scop"
click at [874, 232] on div "Project Management Professional Customize Your Next Practice Test scop Topics S…" at bounding box center [487, 389] width 974 height 705
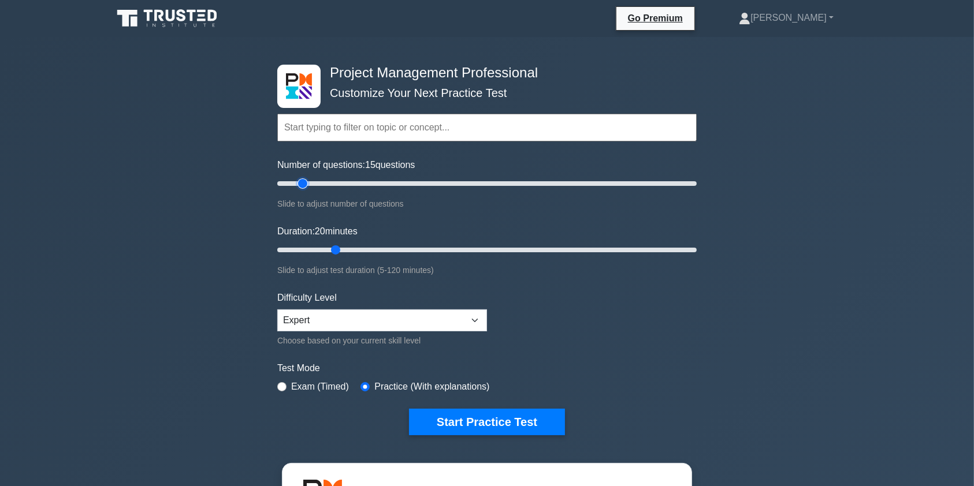
click at [300, 179] on input "Number of questions: 15 questions" at bounding box center [486, 184] width 419 height 14
type input "10"
click at [295, 180] on input "Number of questions: 10 questions" at bounding box center [486, 184] width 419 height 14
click at [321, 245] on input "Duration: 20 minutes" at bounding box center [486, 250] width 419 height 14
type input "10"
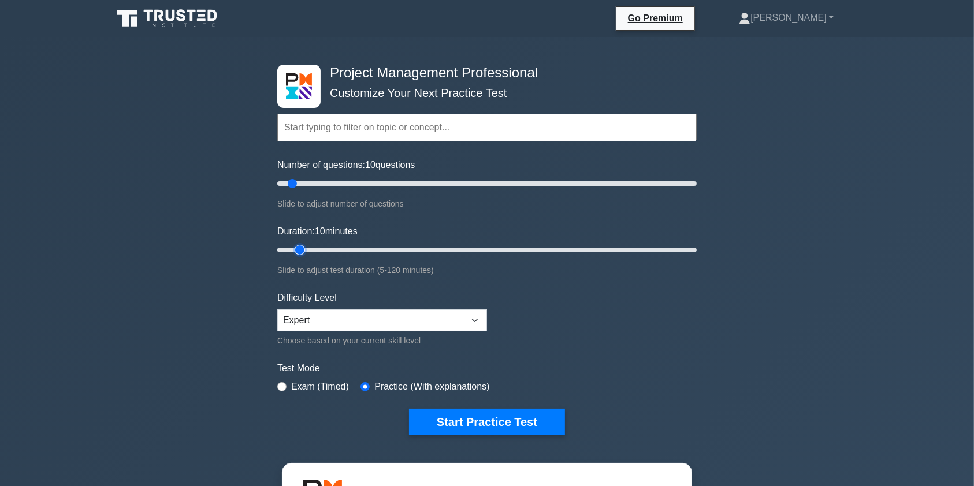
click at [306, 249] on input "Duration: 10 minutes" at bounding box center [486, 250] width 419 height 14
click at [504, 135] on input "text" at bounding box center [486, 128] width 419 height 28
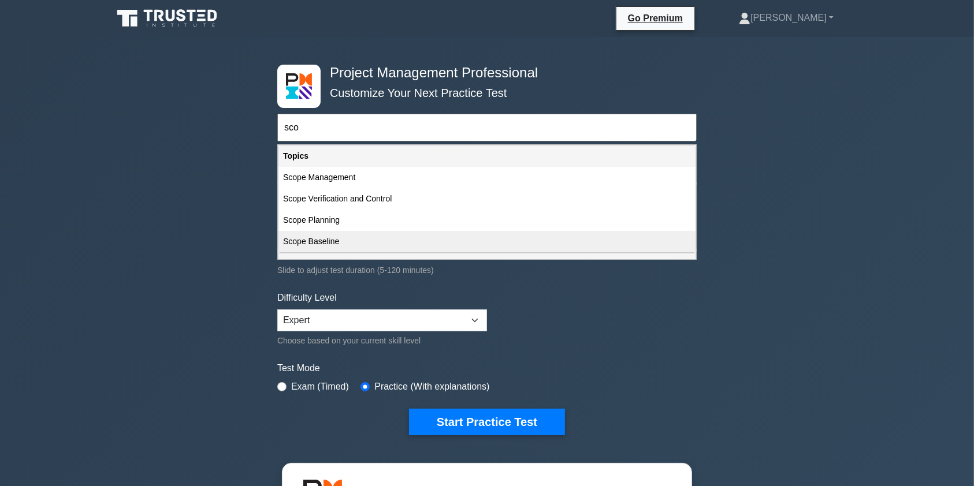
click at [385, 236] on div "Scope Baseline" at bounding box center [486, 241] width 417 height 21
type input "Scope Baseline"
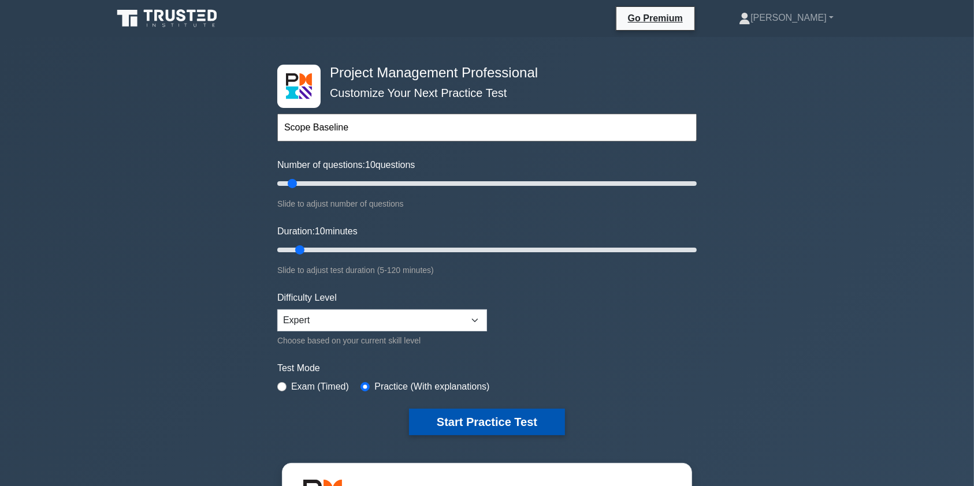
click at [475, 426] on button "Start Practice Test" at bounding box center [487, 422] width 156 height 27
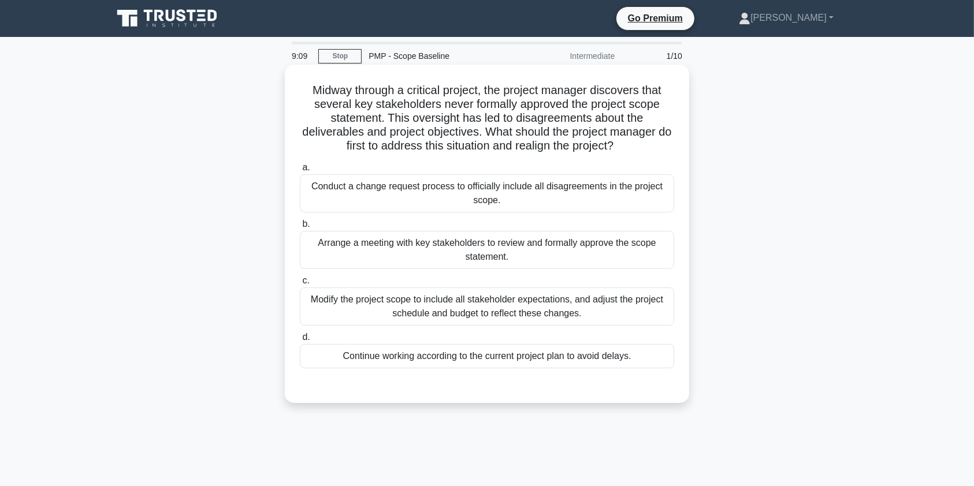
click at [464, 255] on div "Arrange a meeting with key stakeholders to review and formally approve the scop…" at bounding box center [487, 250] width 374 height 38
click at [300, 228] on input "b. Arrange a meeting with key stakeholders to review and formally approve the s…" at bounding box center [300, 225] width 0 height 8
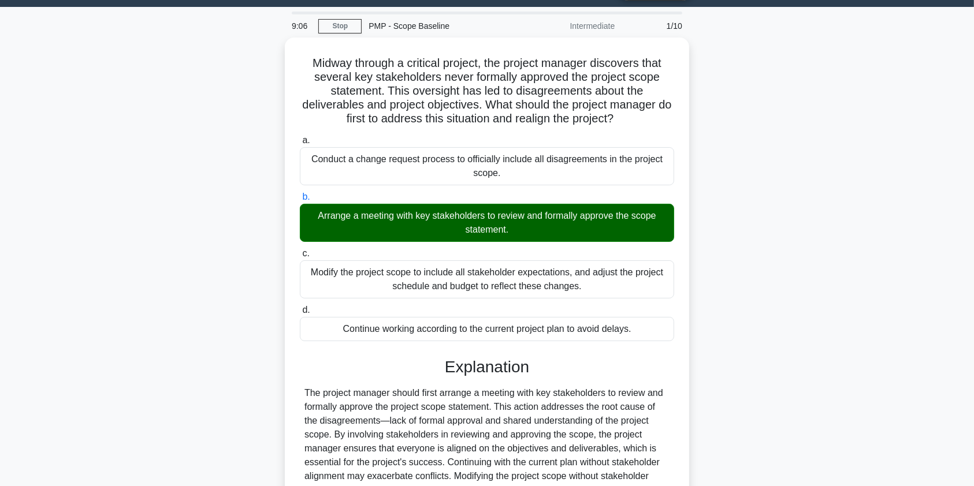
scroll to position [112, 0]
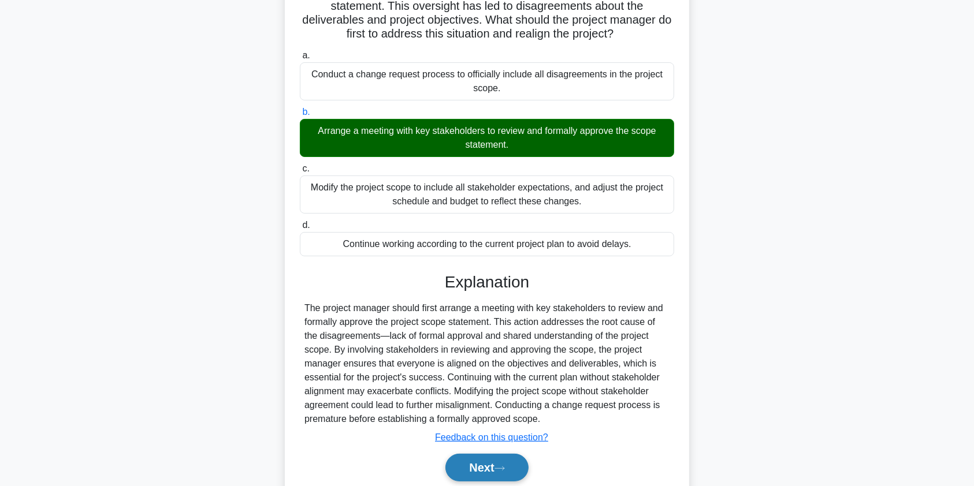
click at [485, 468] on button "Next" at bounding box center [486, 468] width 83 height 28
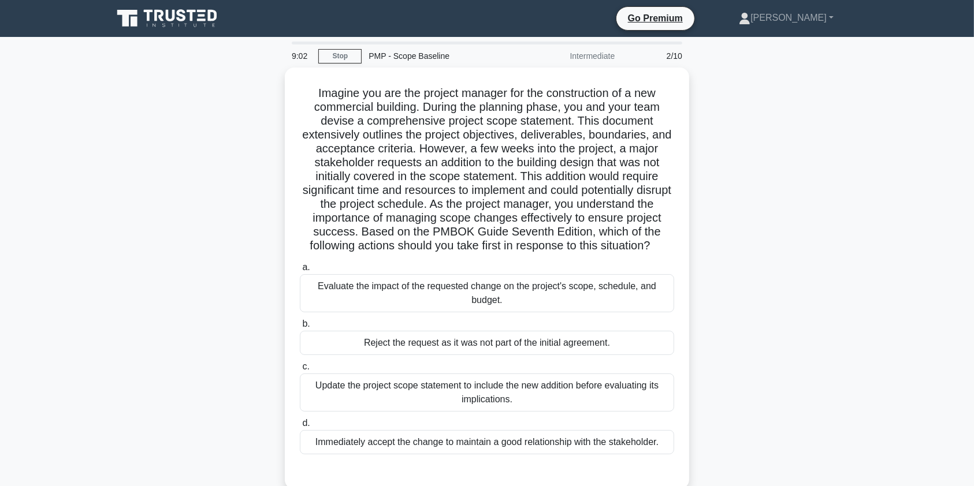
scroll to position [0, 0]
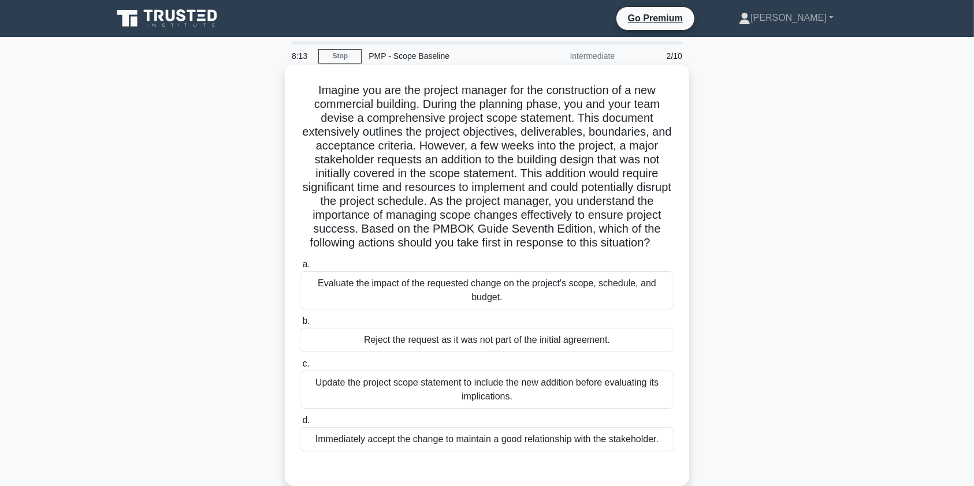
click at [567, 307] on div "Evaluate the impact of the requested change on the project's scope, schedule, a…" at bounding box center [487, 290] width 374 height 38
click at [300, 269] on input "a. Evaluate the impact of the requested change on the project's scope, schedule…" at bounding box center [300, 265] width 0 height 8
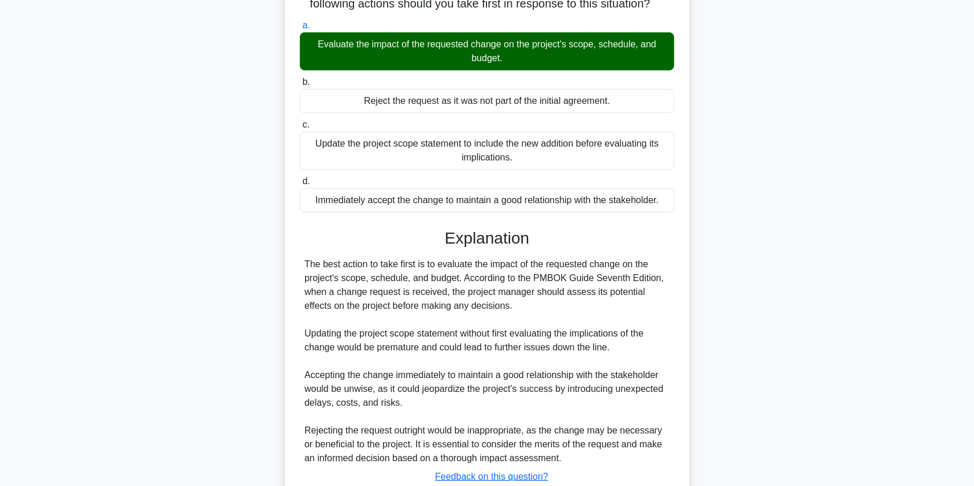
scroll to position [337, 0]
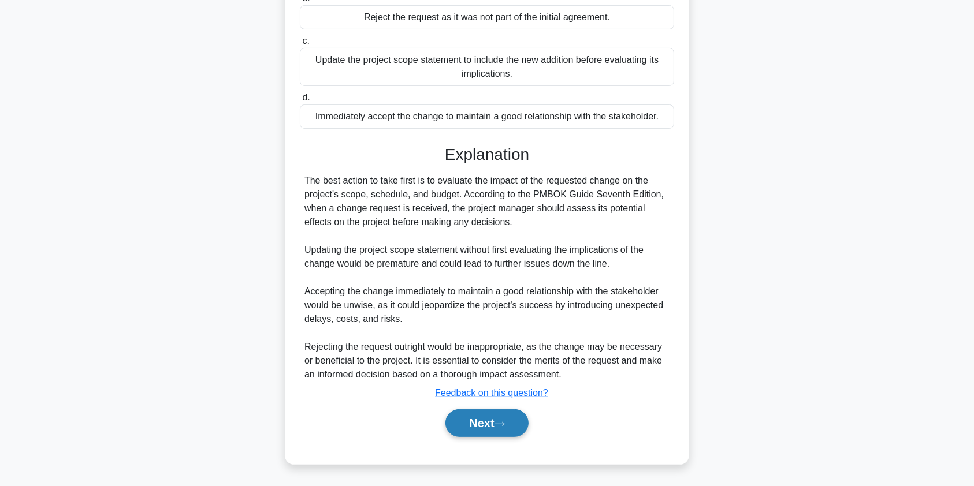
click at [516, 427] on button "Next" at bounding box center [486, 424] width 83 height 28
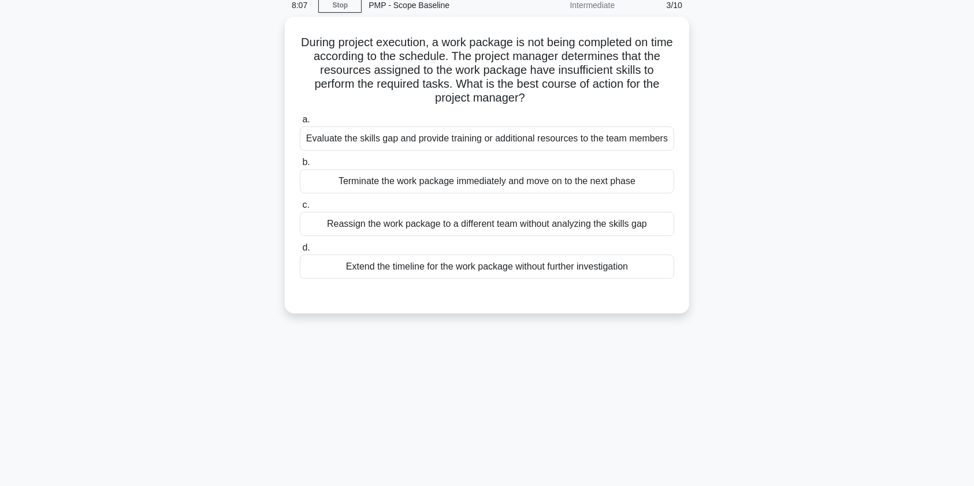
scroll to position [0, 0]
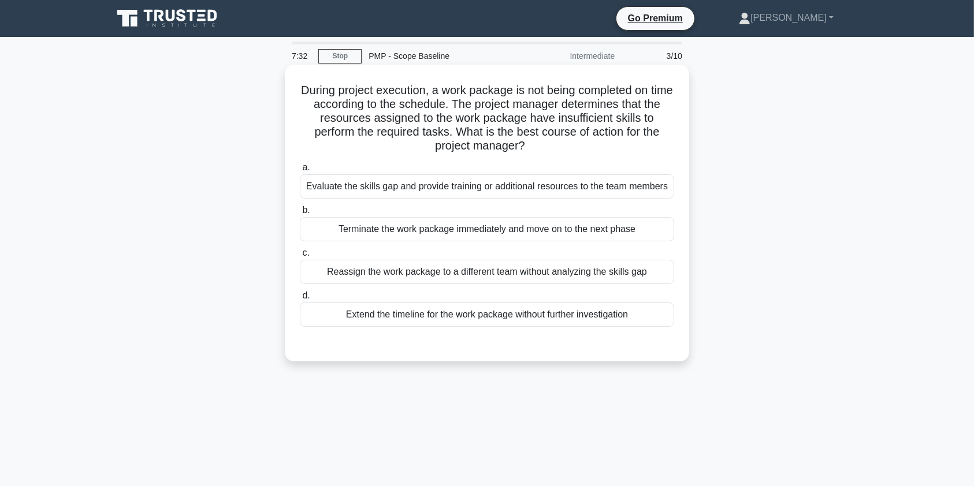
click at [589, 183] on div "Evaluate the skills gap and provide training or additional resources to the tea…" at bounding box center [487, 186] width 374 height 24
click at [300, 172] on input "a. Evaluate the skills gap and provide training or additional resources to the …" at bounding box center [300, 168] width 0 height 8
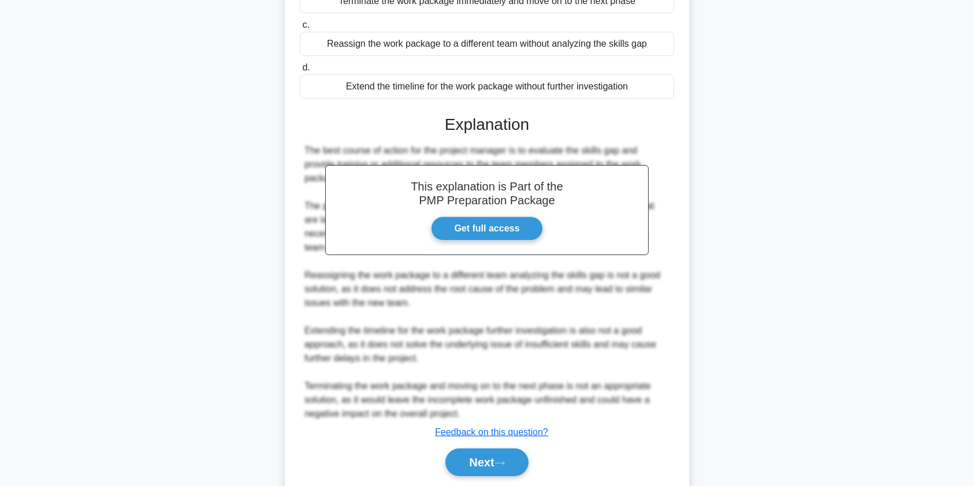
scroll to position [281, 0]
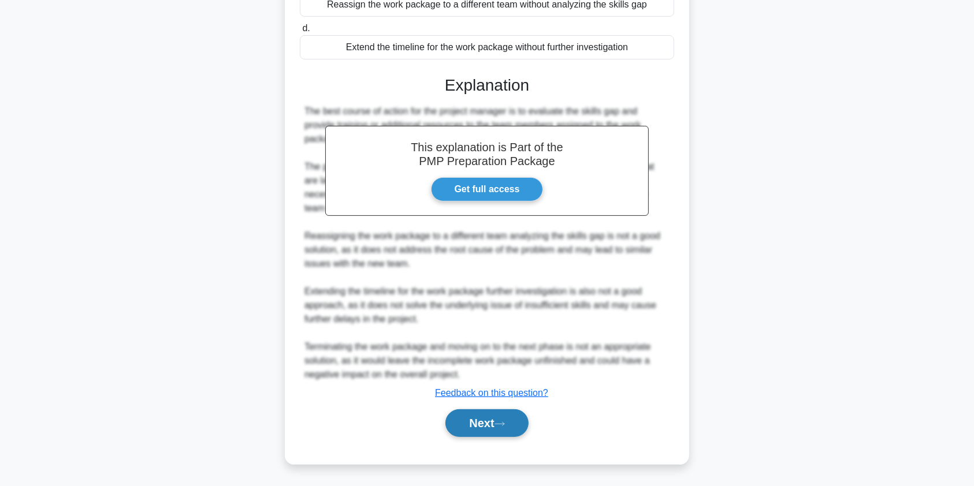
click at [504, 427] on button "Next" at bounding box center [486, 424] width 83 height 28
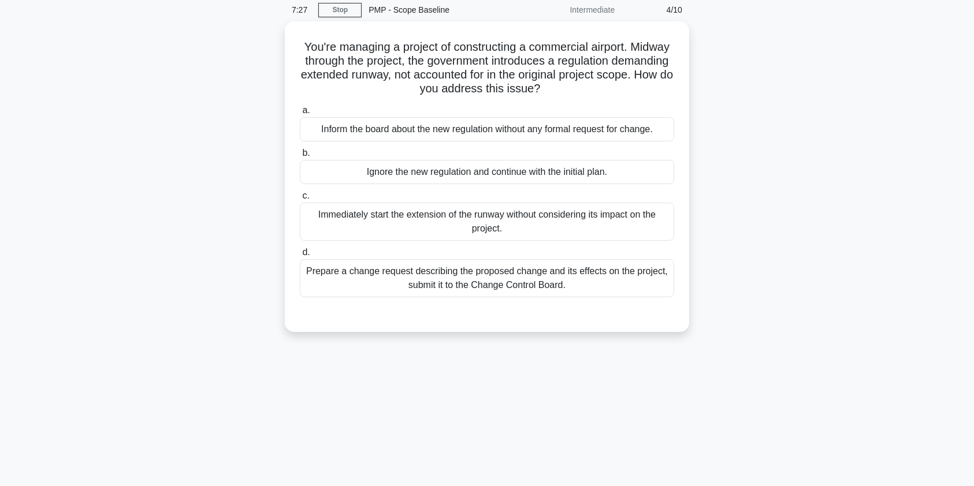
scroll to position [0, 0]
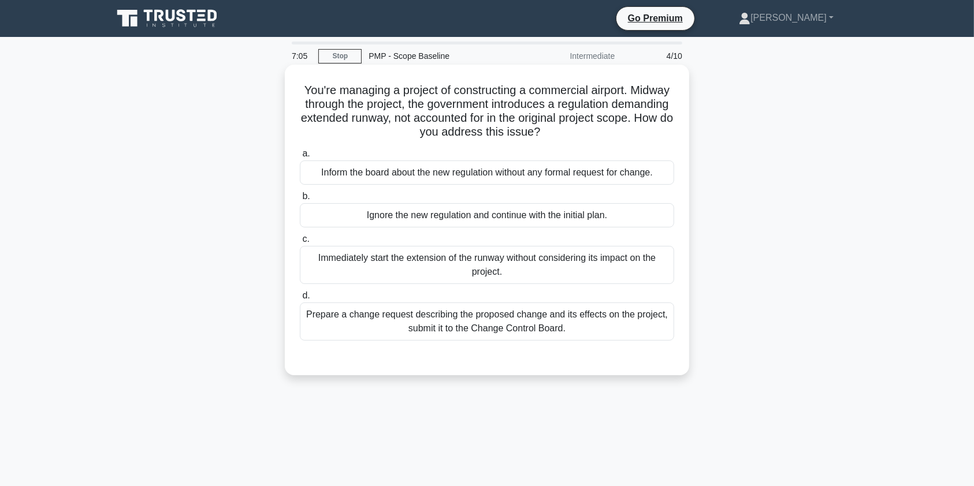
click at [585, 321] on div "Prepare a change request describing the proposed change and its effects on the …" at bounding box center [487, 322] width 374 height 38
click at [300, 300] on input "d. Prepare a change request describing the proposed change and its effects on t…" at bounding box center [300, 296] width 0 height 8
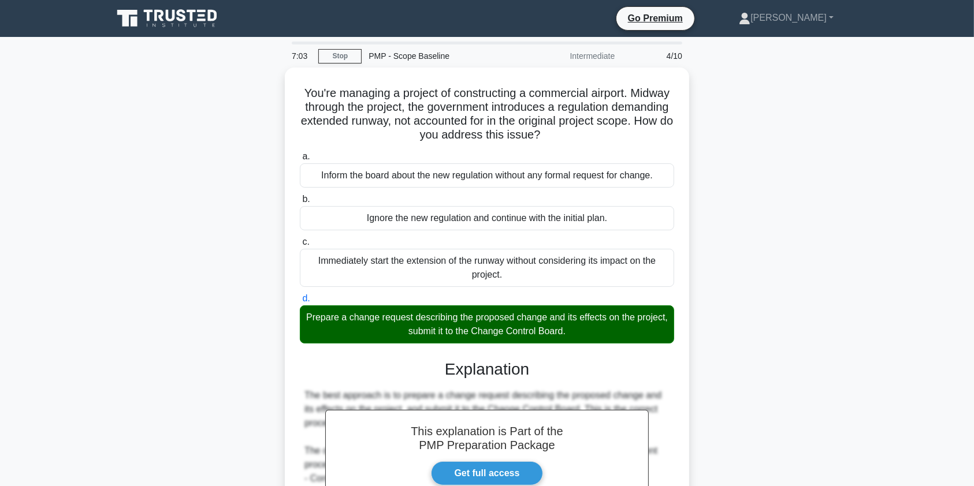
scroll to position [170, 0]
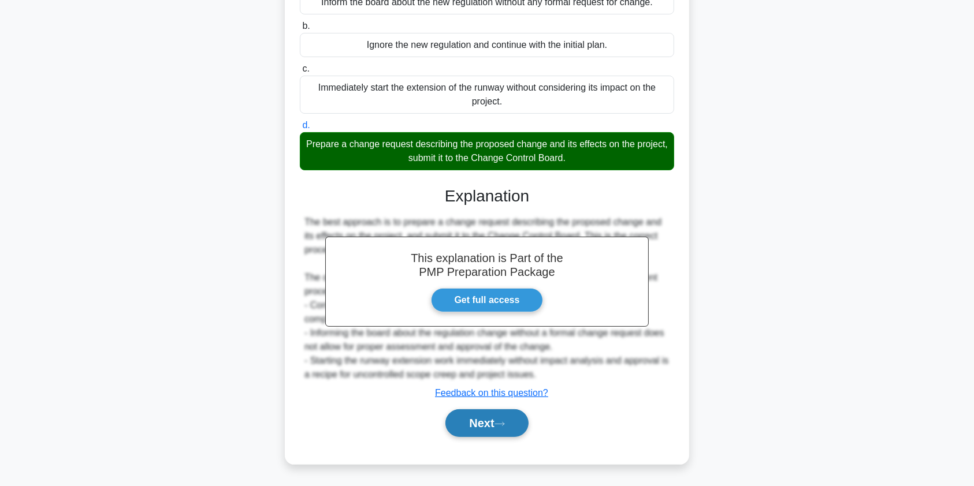
click at [478, 425] on button "Next" at bounding box center [486, 424] width 83 height 28
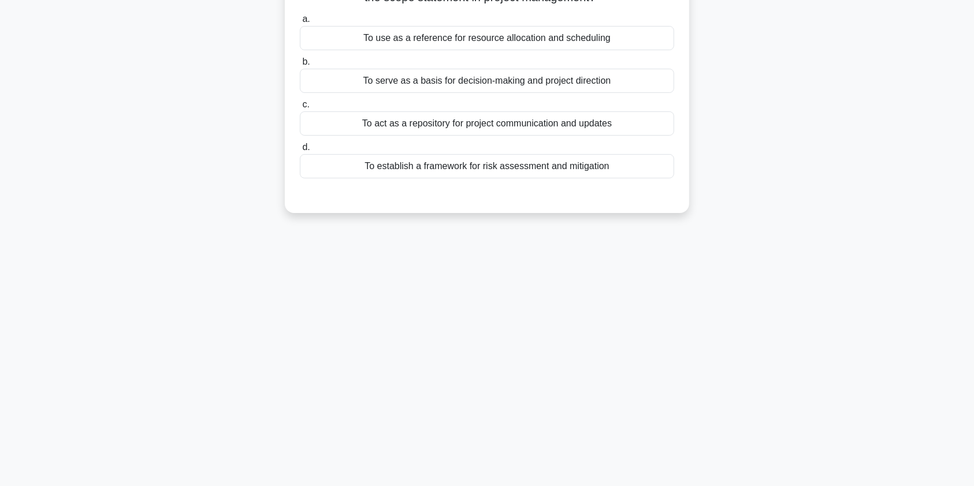
scroll to position [0, 0]
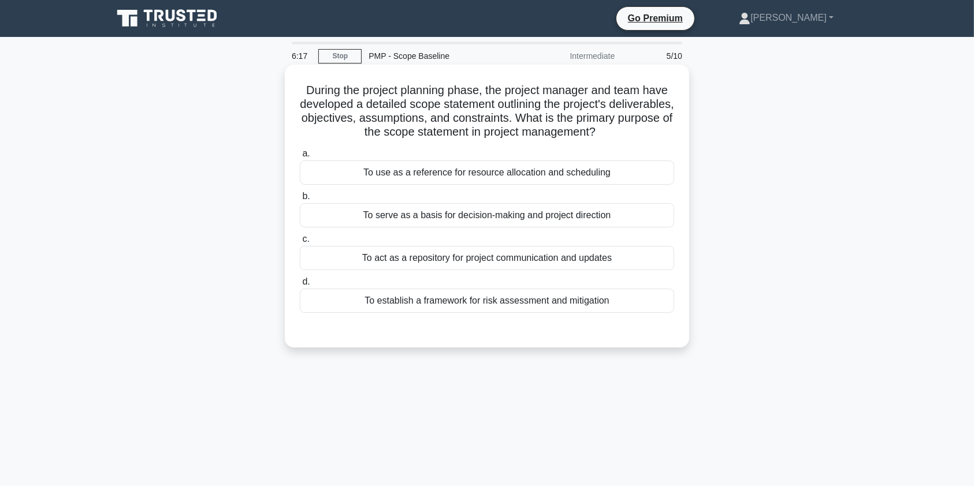
click at [455, 173] on div "To use as a reference for resource allocation and scheduling" at bounding box center [487, 173] width 374 height 24
click at [300, 158] on input "a. To use as a reference for resource allocation and scheduling" at bounding box center [300, 154] width 0 height 8
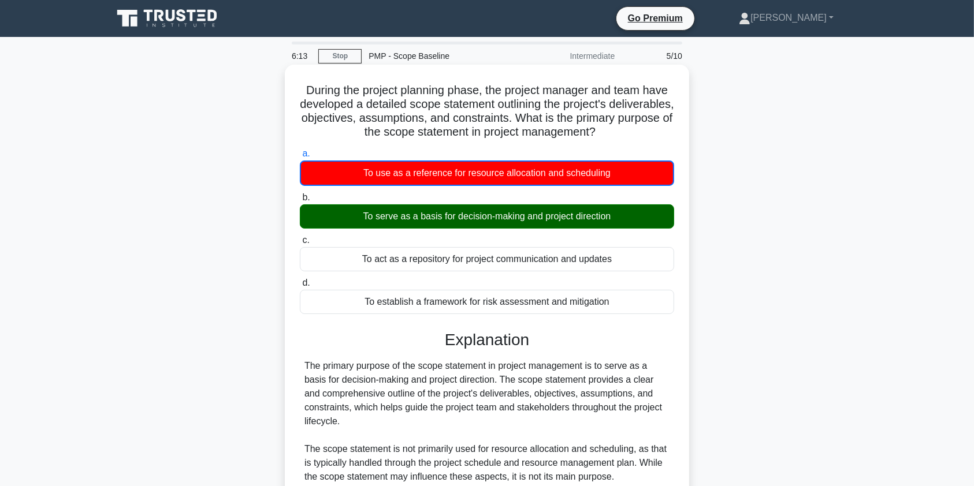
drag, startPoint x: 548, startPoint y: 363, endPoint x: 679, endPoint y: 411, distance: 140.1
click at [679, 411] on div "During the project planning phase, the project manager and team have developed …" at bounding box center [486, 371] width 395 height 604
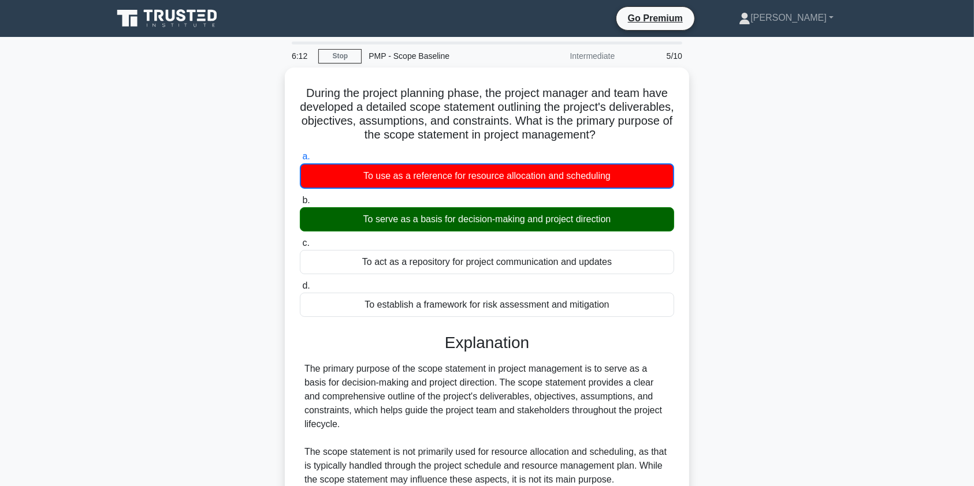
click at [815, 349] on div "During the project planning phase, the project manager and team have developed …" at bounding box center [487, 381] width 762 height 627
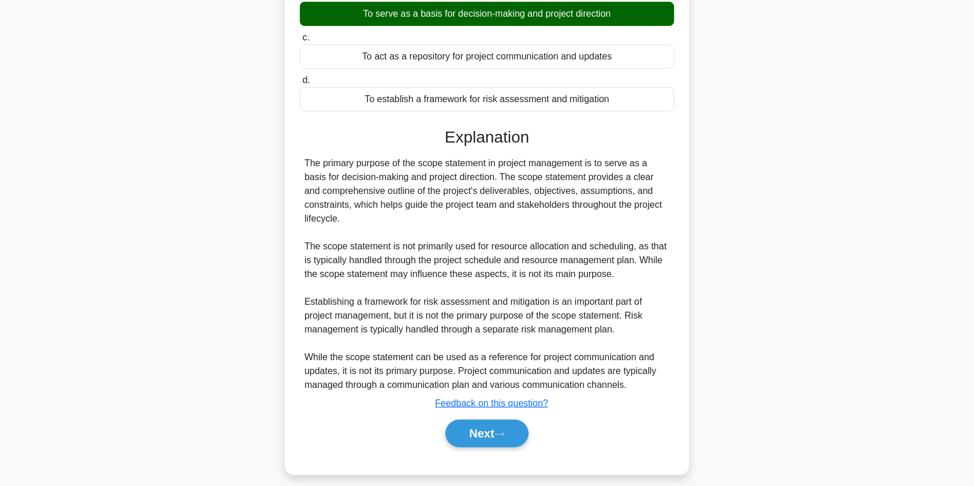
scroll to position [213, 0]
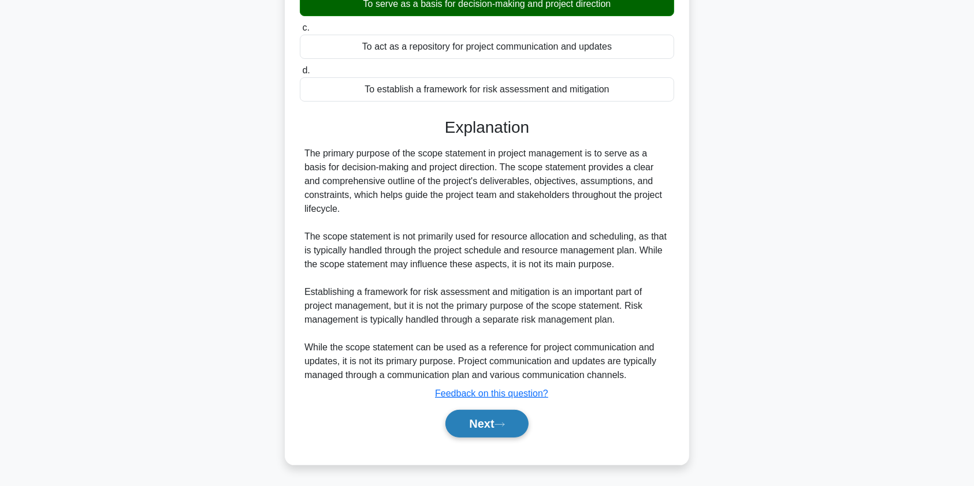
click at [479, 428] on button "Next" at bounding box center [486, 424] width 83 height 28
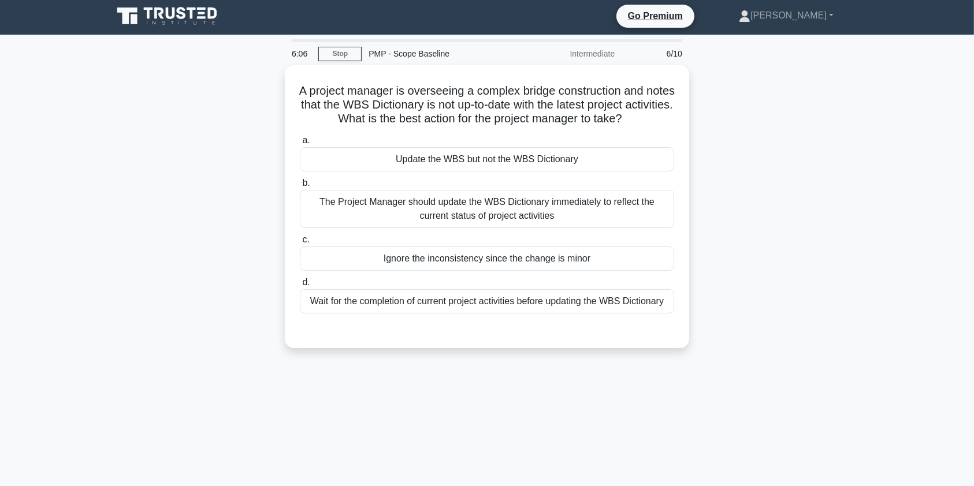
scroll to position [0, 0]
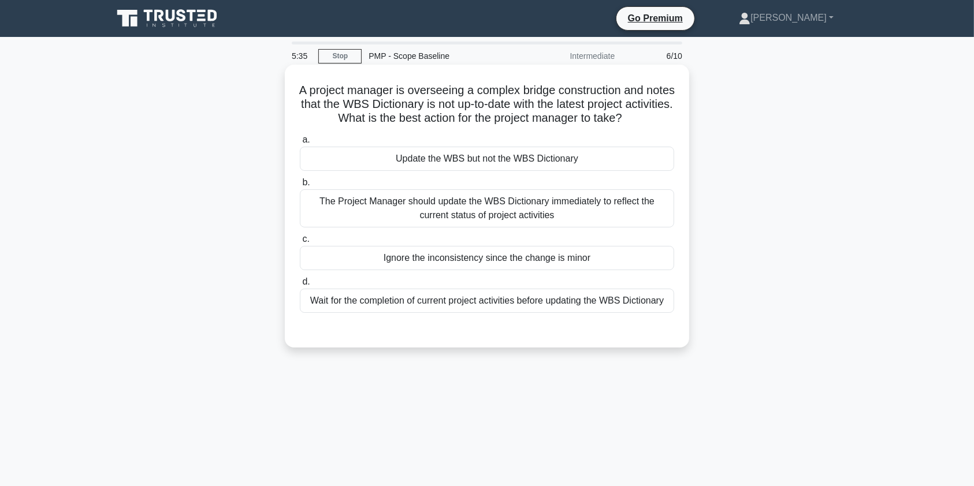
click at [455, 216] on div "The Project Manager should update the WBS Dictionary immediately to reflect the…" at bounding box center [487, 208] width 374 height 38
click at [300, 187] on input "b. The Project Manager should update the WBS Dictionary immediately to reflect …" at bounding box center [300, 183] width 0 height 8
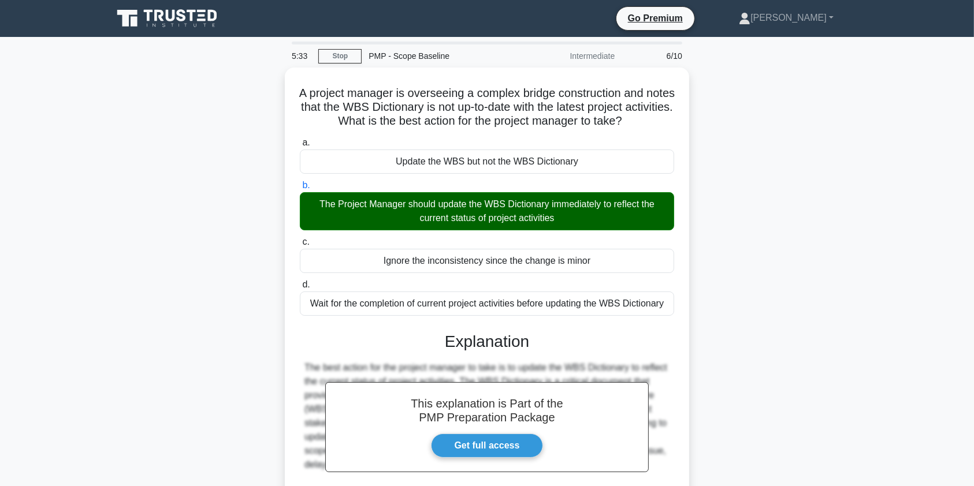
scroll to position [138, 0]
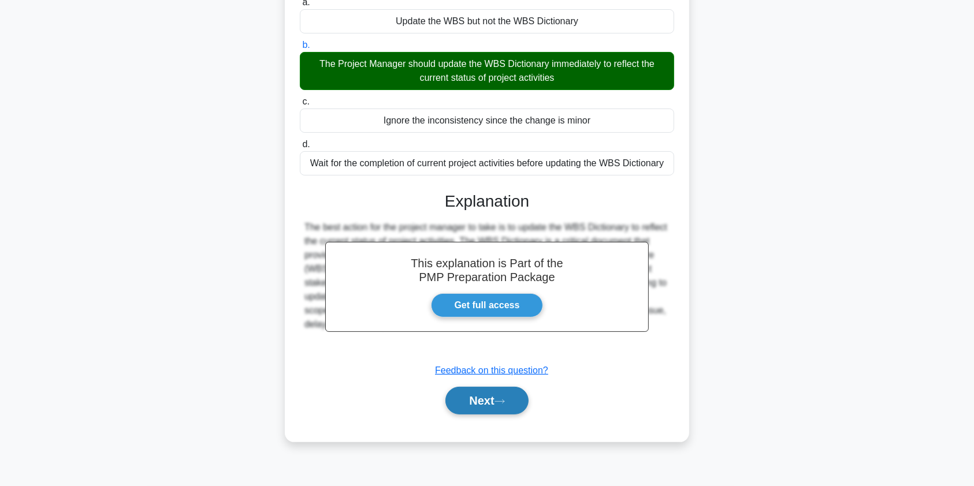
click at [470, 401] on button "Next" at bounding box center [486, 401] width 83 height 28
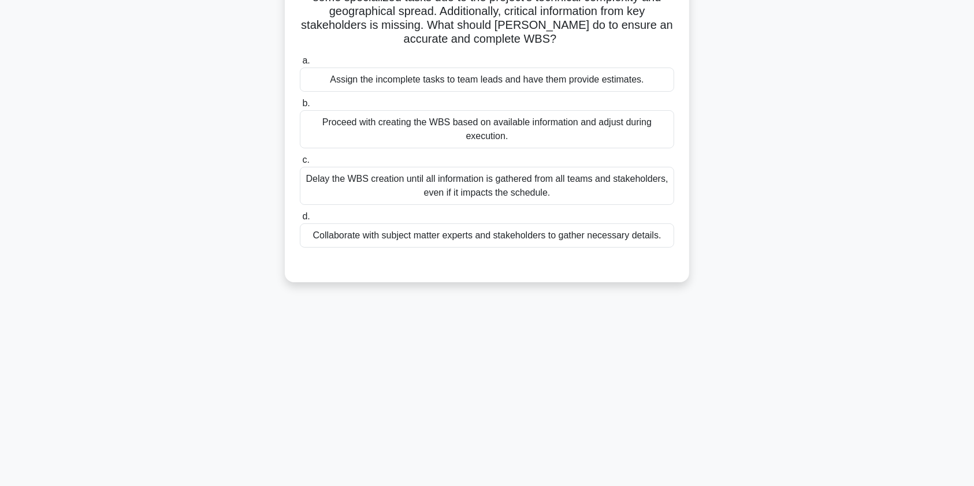
scroll to position [0, 0]
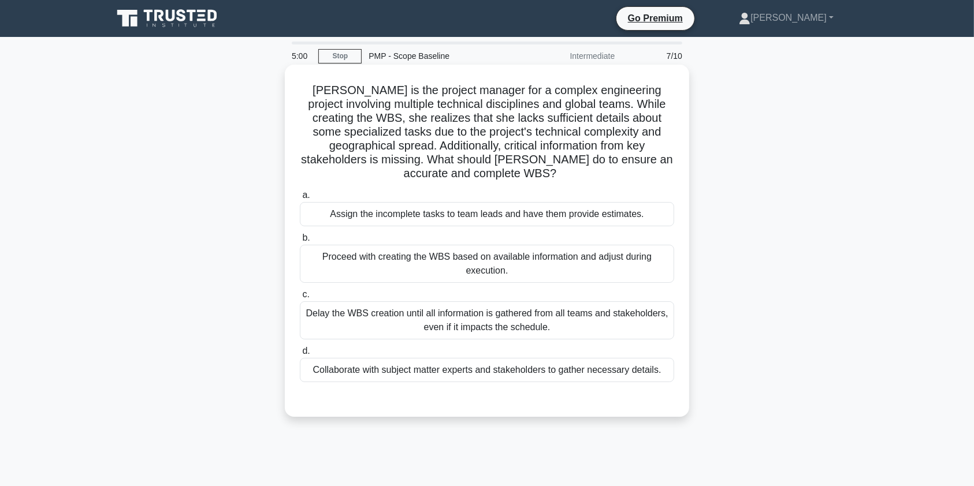
click at [435, 371] on div "Collaborate with subject matter experts and stakeholders to gather necessary de…" at bounding box center [487, 370] width 374 height 24
click at [300, 355] on input "d. Collaborate with subject matter experts and stakeholders to gather necessary…" at bounding box center [300, 352] width 0 height 8
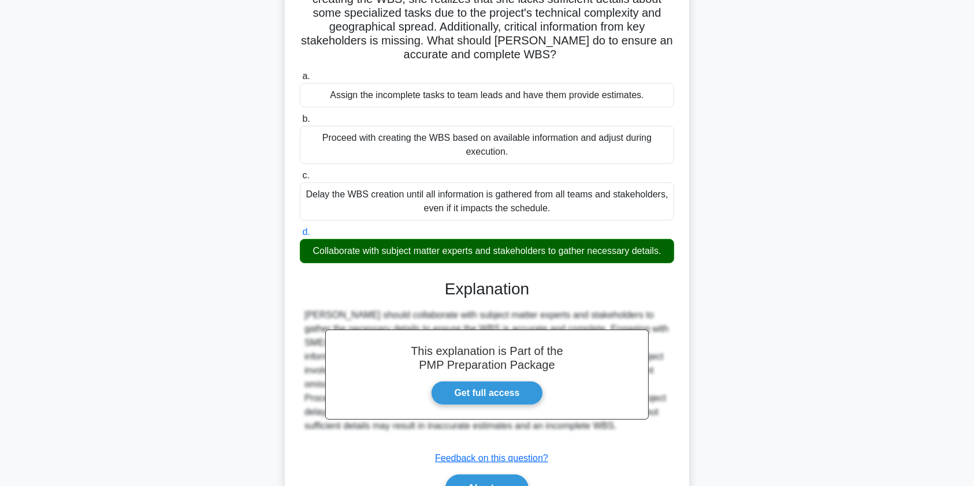
scroll to position [184, 0]
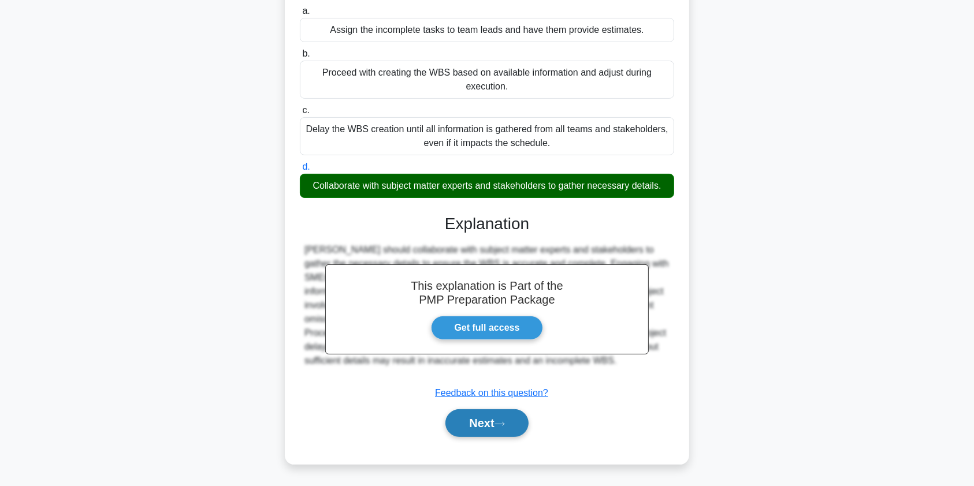
click at [462, 422] on button "Next" at bounding box center [486, 424] width 83 height 28
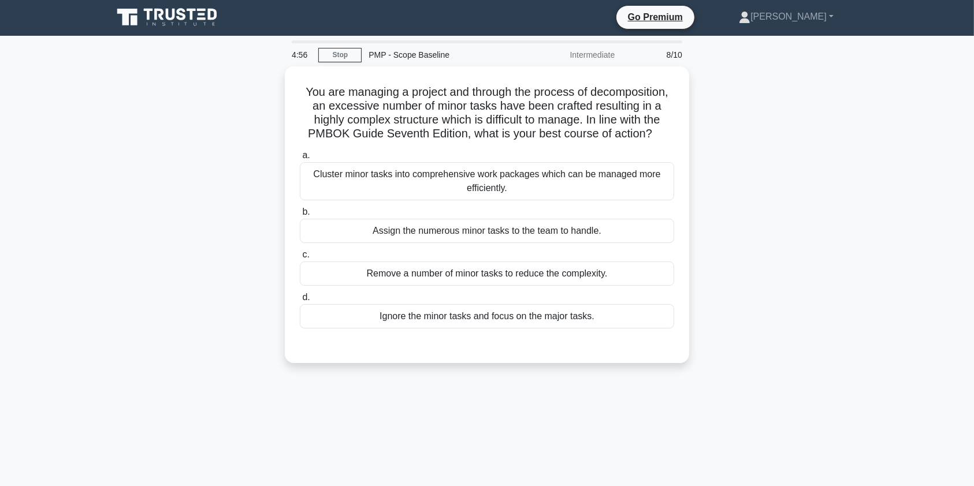
scroll to position [0, 0]
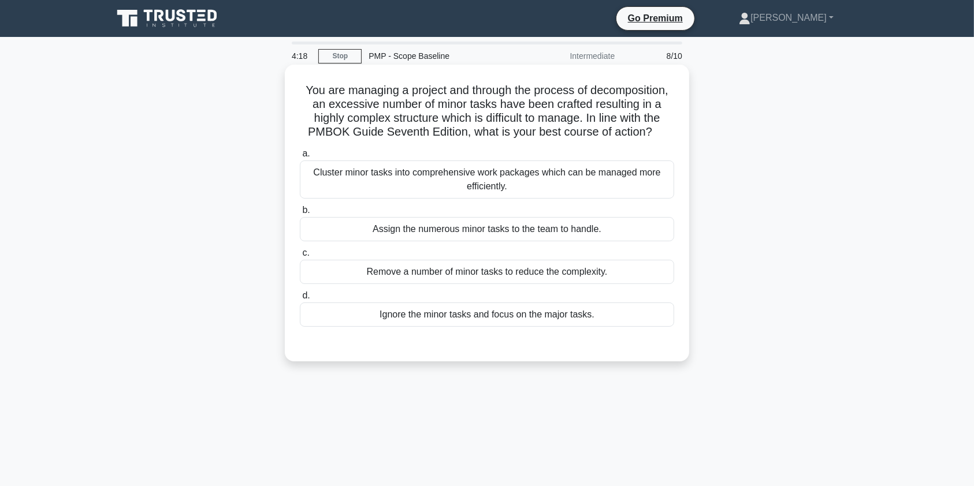
click at [512, 274] on div "Remove a number of minor tasks to reduce the complexity." at bounding box center [487, 272] width 374 height 24
click at [300, 257] on input "c. Remove a number of minor tasks to reduce the complexity." at bounding box center [300, 254] width 0 height 8
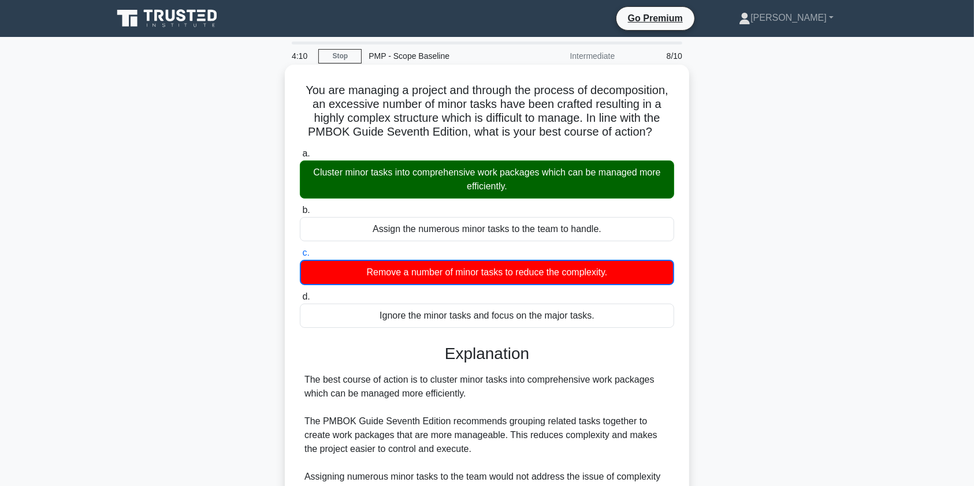
drag, startPoint x: 441, startPoint y: 381, endPoint x: 501, endPoint y: 396, distance: 62.5
click at [501, 396] on div "The best course of action is to cluster minor tasks into comprehensive work pac…" at bounding box center [486, 442] width 365 height 139
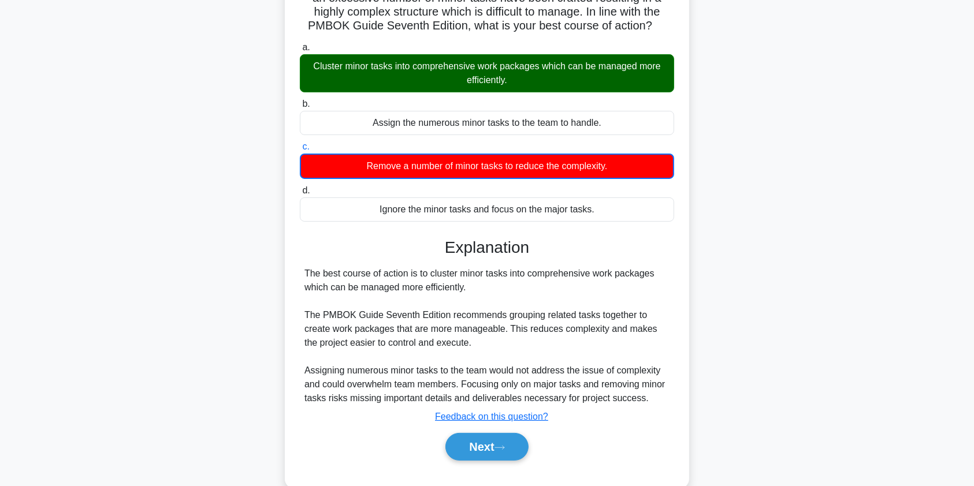
scroll to position [122, 0]
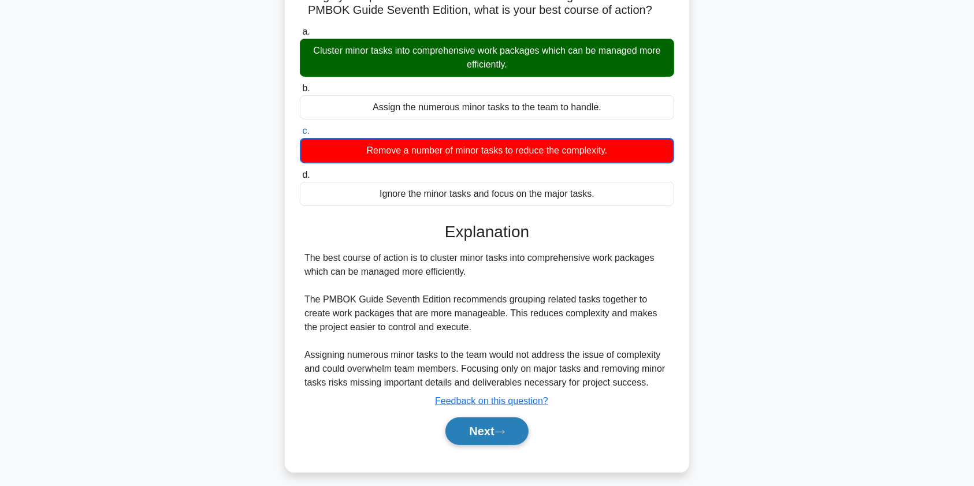
click at [494, 433] on button "Next" at bounding box center [486, 432] width 83 height 28
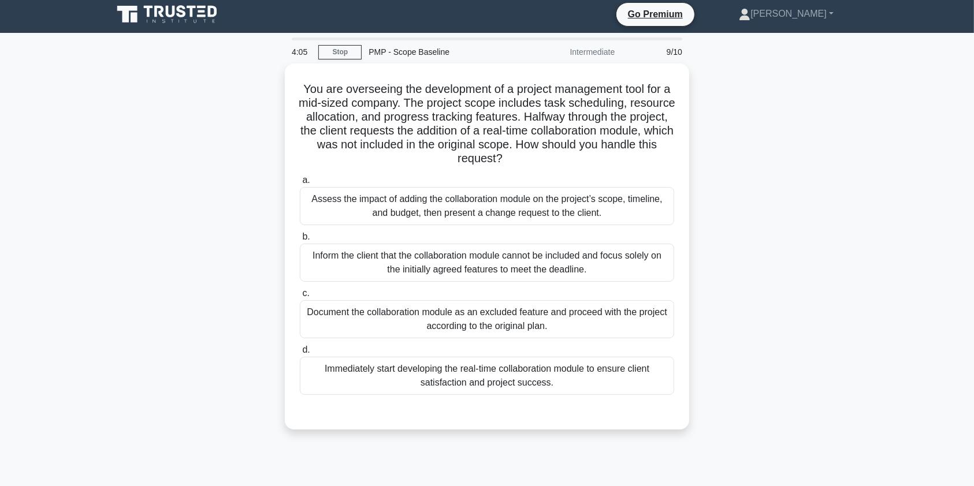
scroll to position [3, 0]
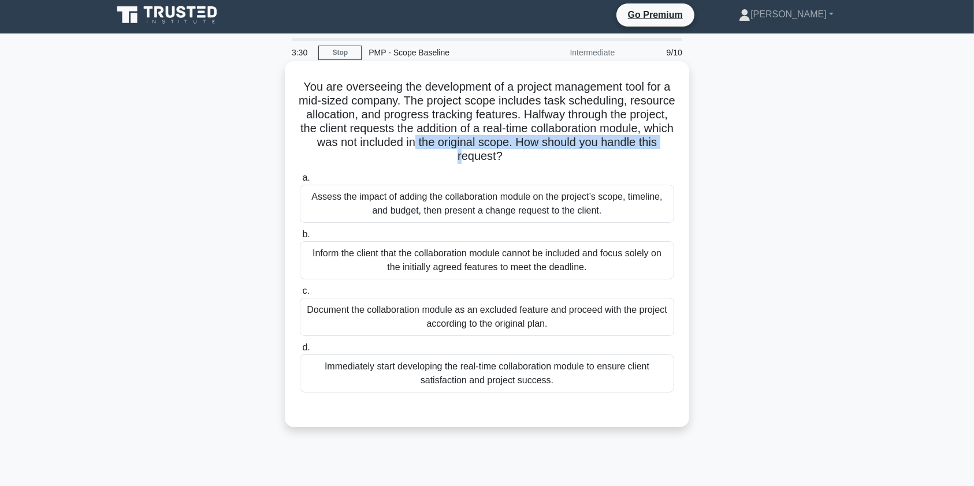
drag, startPoint x: 486, startPoint y: 154, endPoint x: 494, endPoint y: 172, distance: 19.1
click at [492, 168] on div "You are overseeing the development of a project management tool for a mid-sized…" at bounding box center [486, 244] width 395 height 357
click at [555, 210] on div "Assess the impact of adding the collaboration module on the project’s scope, ti…" at bounding box center [487, 204] width 374 height 38
click at [300, 182] on input "a. Assess the impact of adding the collaboration module on the project’s scope,…" at bounding box center [300, 178] width 0 height 8
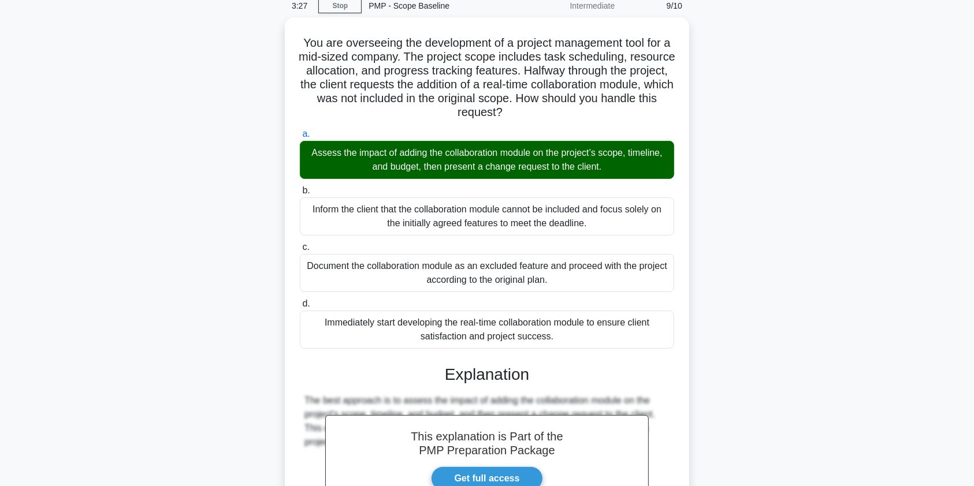
scroll to position [198, 0]
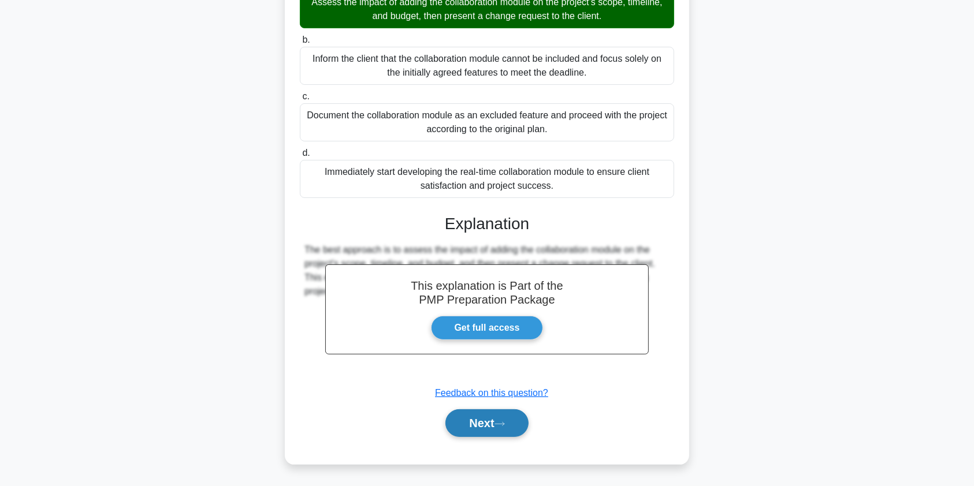
click at [471, 418] on button "Next" at bounding box center [486, 424] width 83 height 28
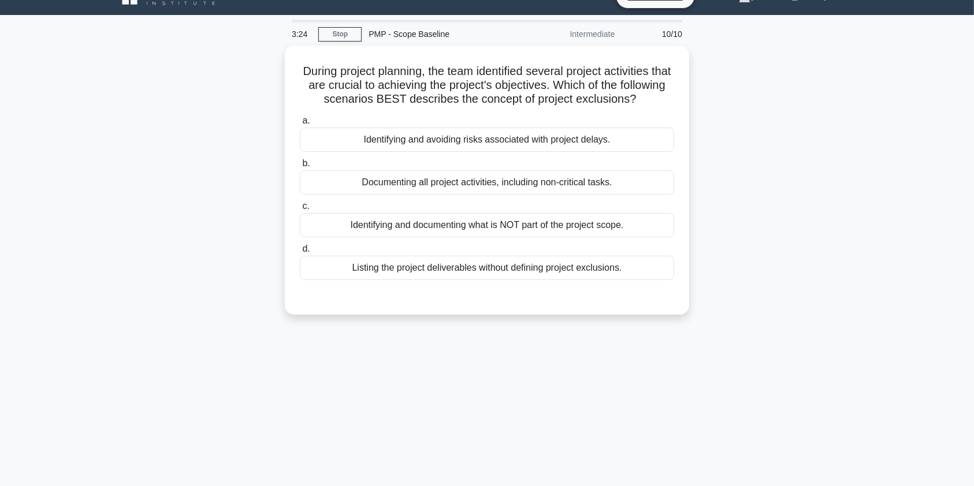
scroll to position [0, 0]
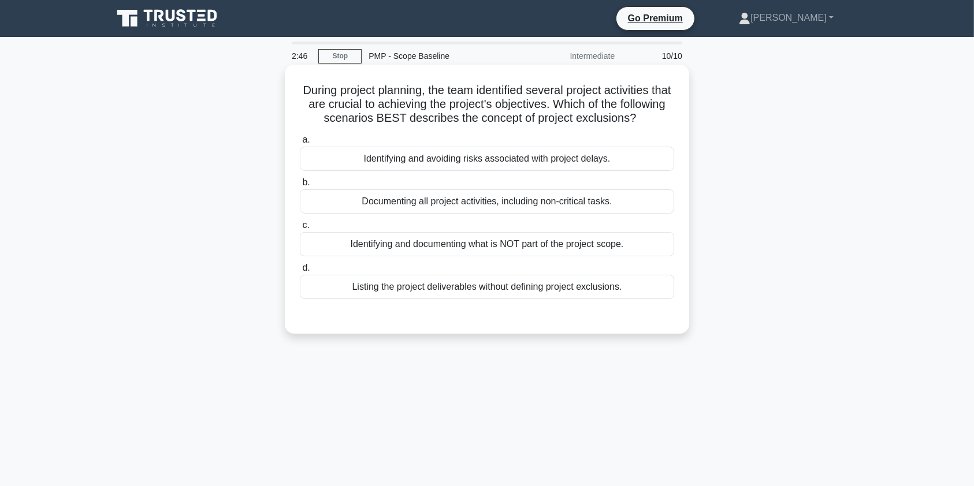
click at [467, 256] on div "Identifying and documenting what is NOT part of the project scope." at bounding box center [487, 244] width 374 height 24
click at [300, 229] on input "c. Identifying and documenting what is NOT part of the project scope." at bounding box center [300, 226] width 0 height 8
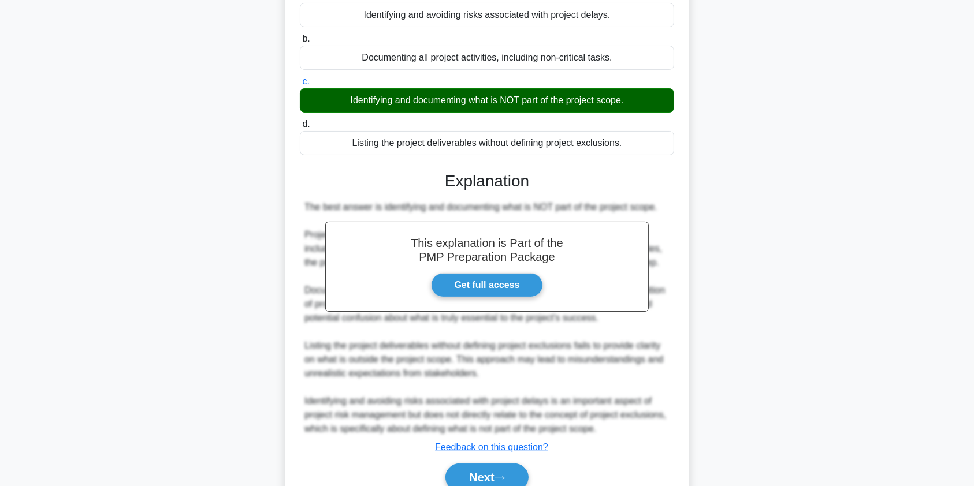
scroll to position [212, 0]
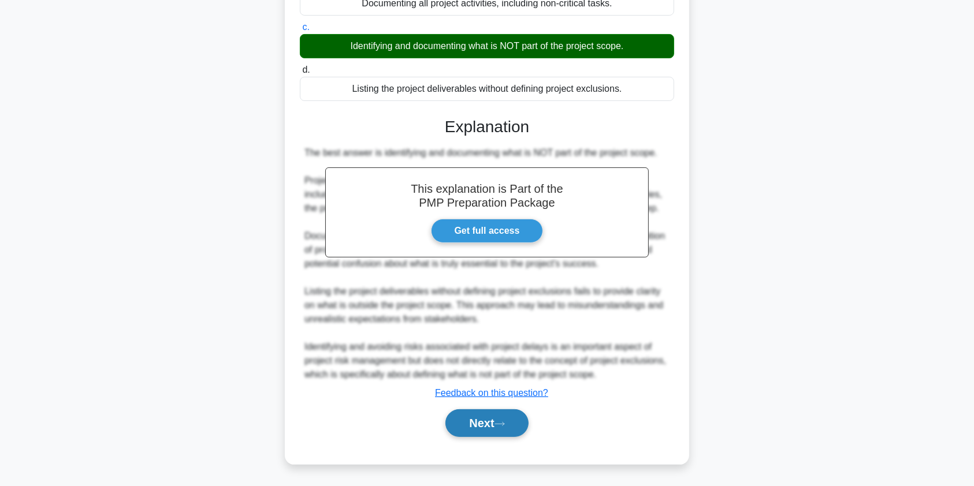
click at [462, 423] on button "Next" at bounding box center [486, 424] width 83 height 28
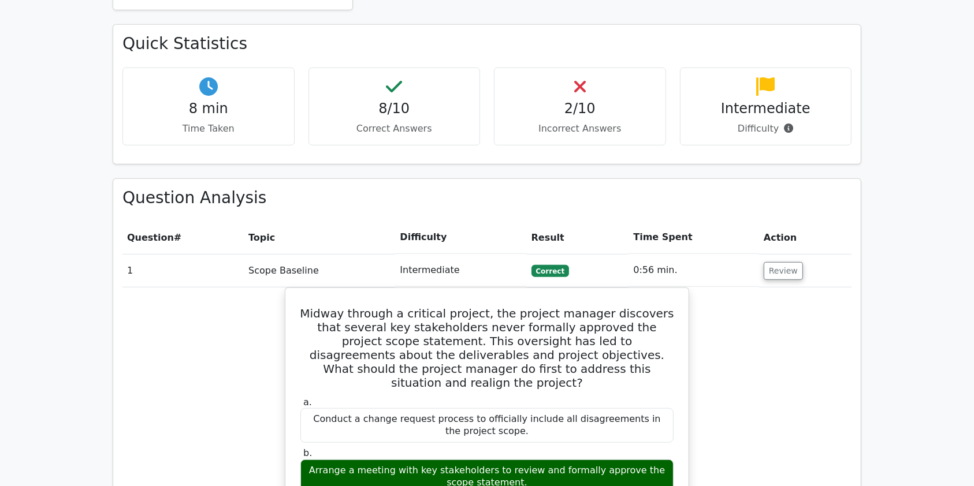
scroll to position [670, 0]
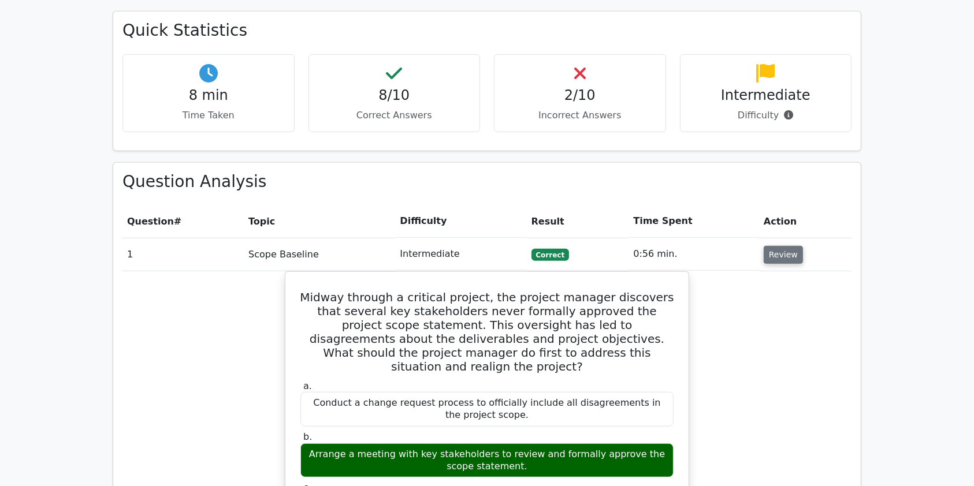
click at [783, 246] on button "Review" at bounding box center [783, 255] width 39 height 18
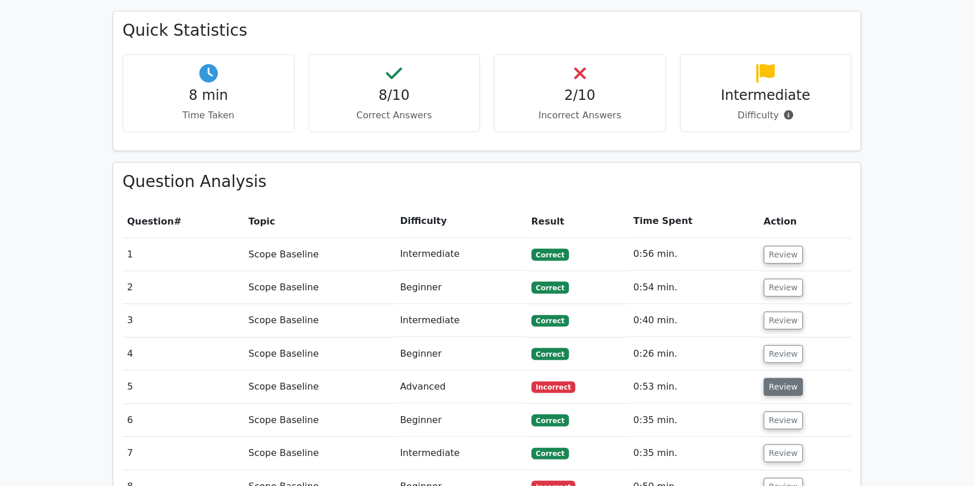
click at [772, 378] on button "Review" at bounding box center [783, 387] width 39 height 18
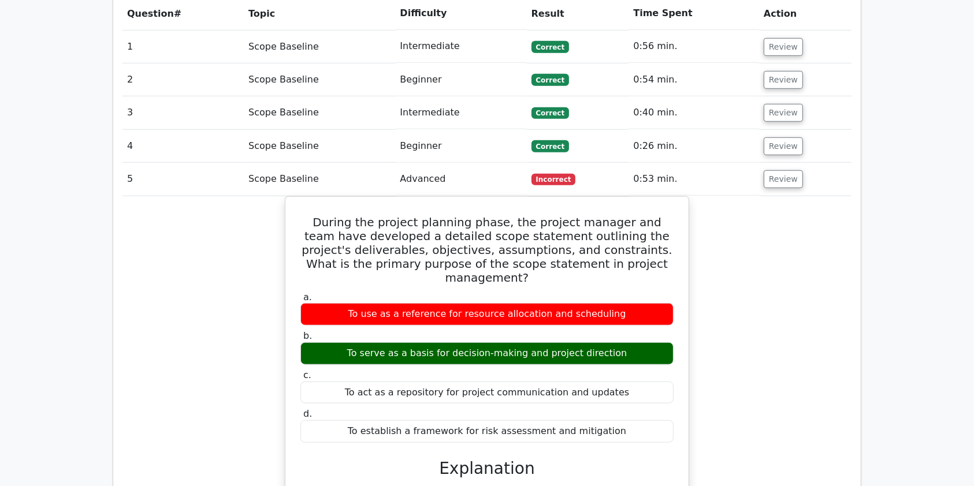
scroll to position [896, 0]
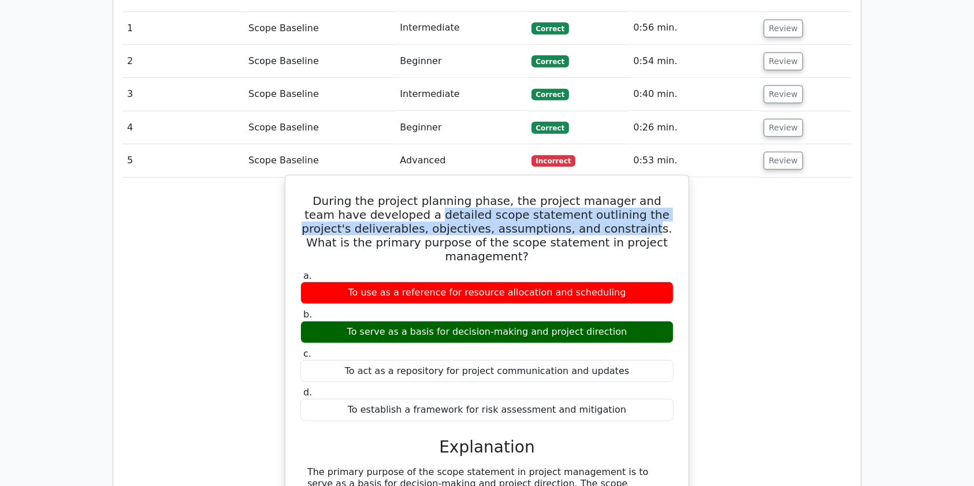
drag, startPoint x: 396, startPoint y: 177, endPoint x: 590, endPoint y: 185, distance: 194.3
click at [590, 194] on h5 "During the project planning phase, the project manager and team have developed …" at bounding box center [486, 228] width 375 height 69
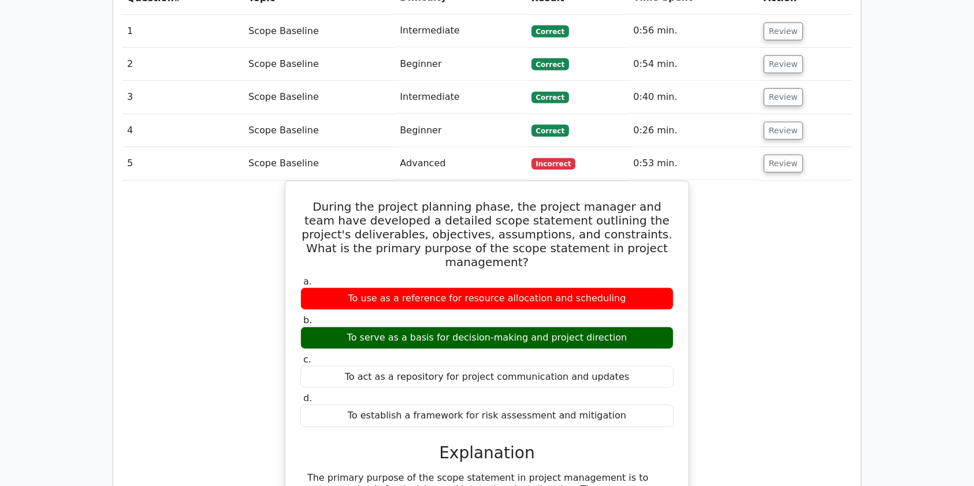
click at [872, 233] on main "Go Premium Project Management Professional Preparation Package (2025) Earn 35 P…" at bounding box center [487, 287] width 974 height 2293
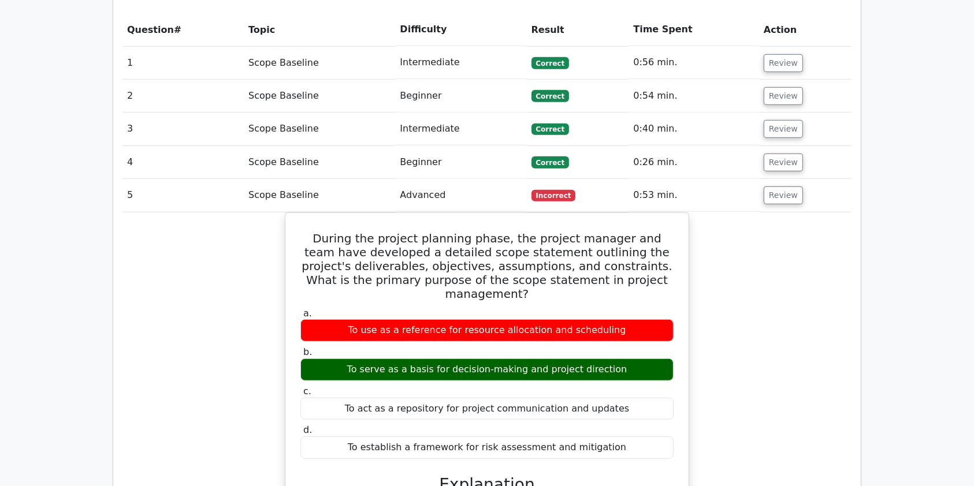
scroll to position [859, 0]
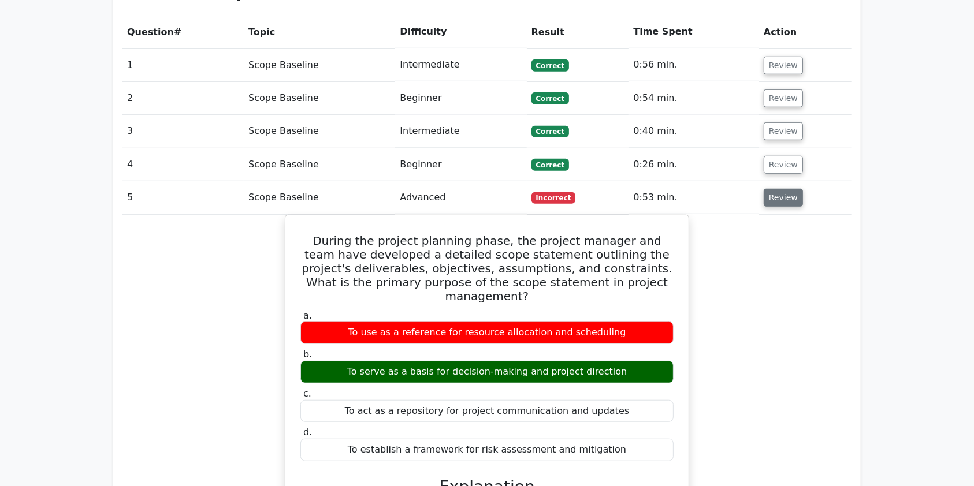
click at [770, 189] on button "Review" at bounding box center [783, 198] width 39 height 18
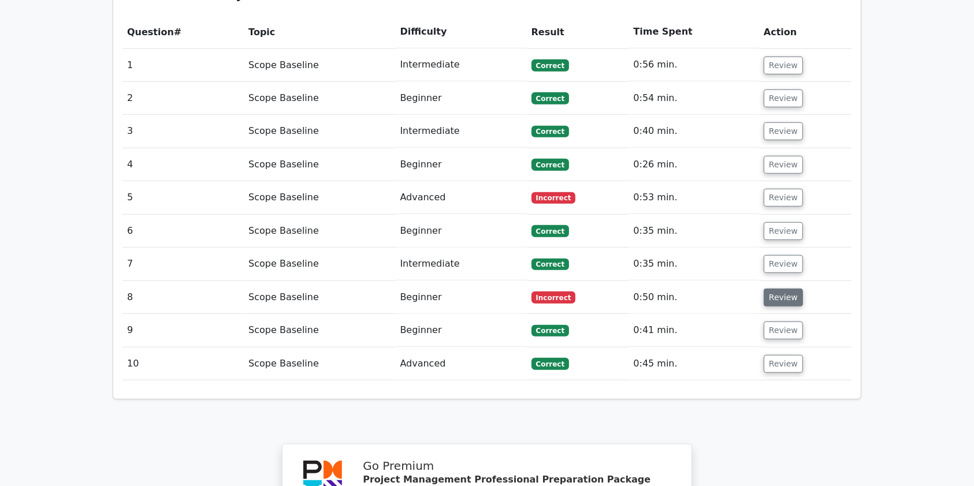
click at [784, 289] on button "Review" at bounding box center [783, 298] width 39 height 18
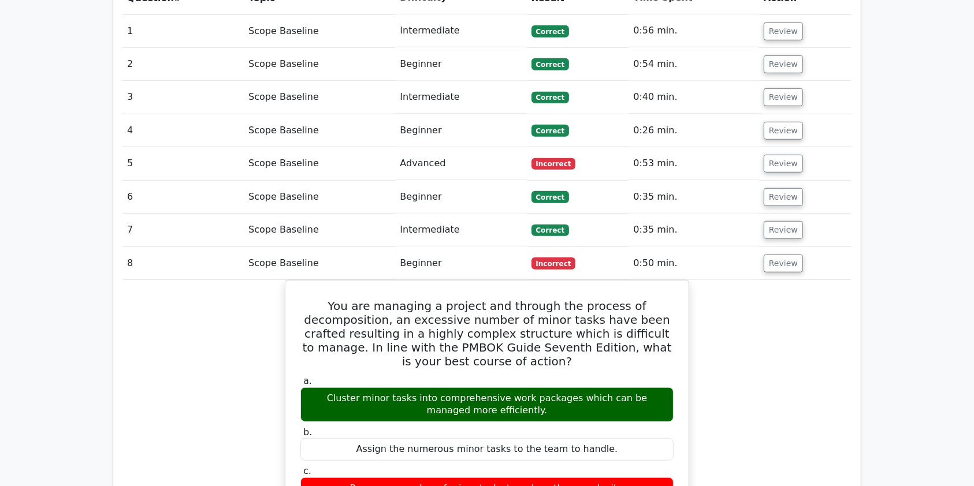
scroll to position [905, 0]
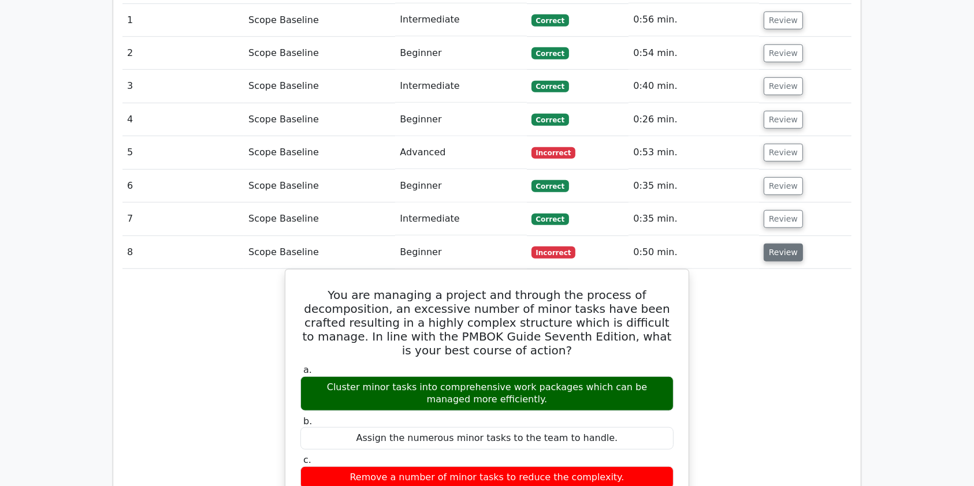
click at [784, 244] on button "Review" at bounding box center [783, 253] width 39 height 18
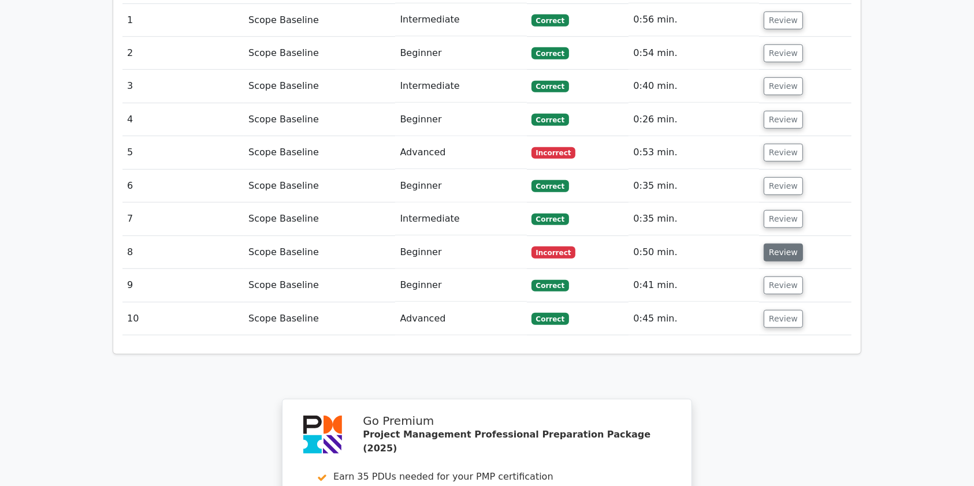
click at [764, 244] on button "Review" at bounding box center [783, 253] width 39 height 18
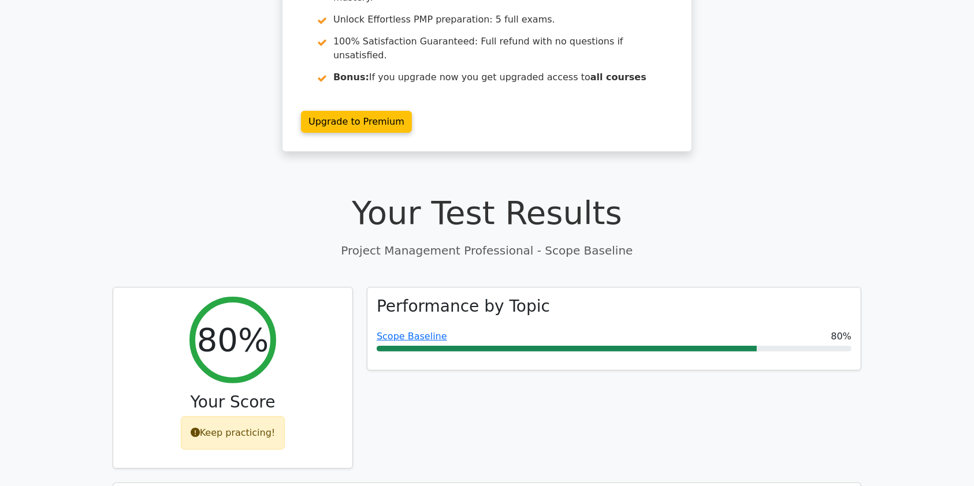
scroll to position [310, 0]
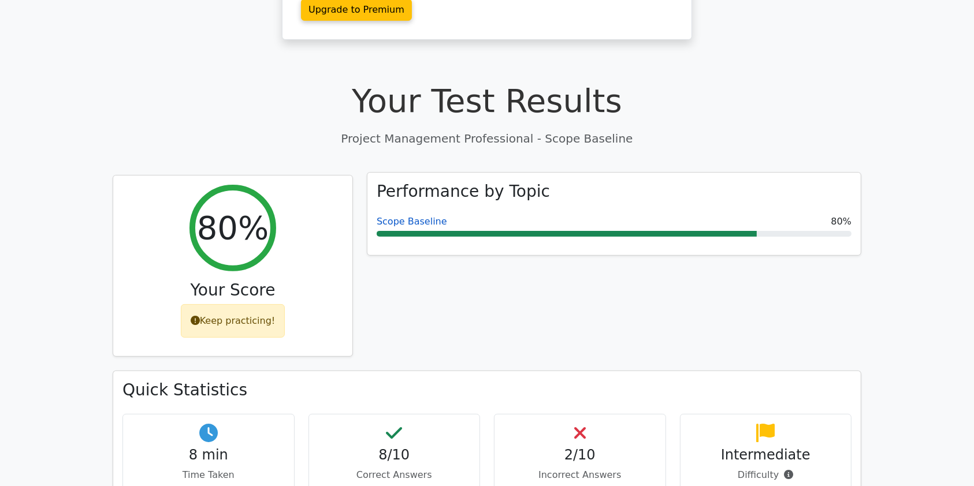
click at [400, 216] on link "Scope Baseline" at bounding box center [412, 221] width 70 height 11
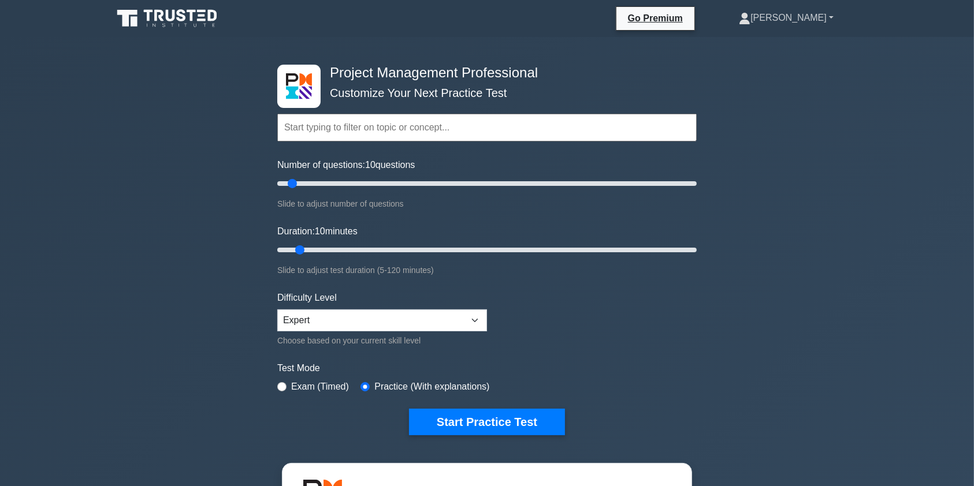
click at [802, 20] on link "[PERSON_NAME]" at bounding box center [786, 17] width 150 height 23
click at [790, 44] on link "Profile" at bounding box center [757, 45] width 91 height 18
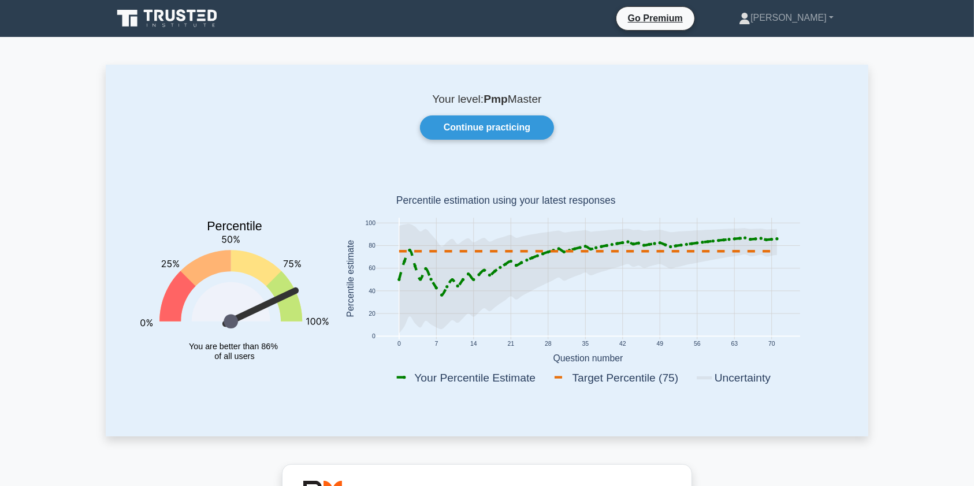
click at [164, 18] on icon at bounding box center [168, 19] width 111 height 22
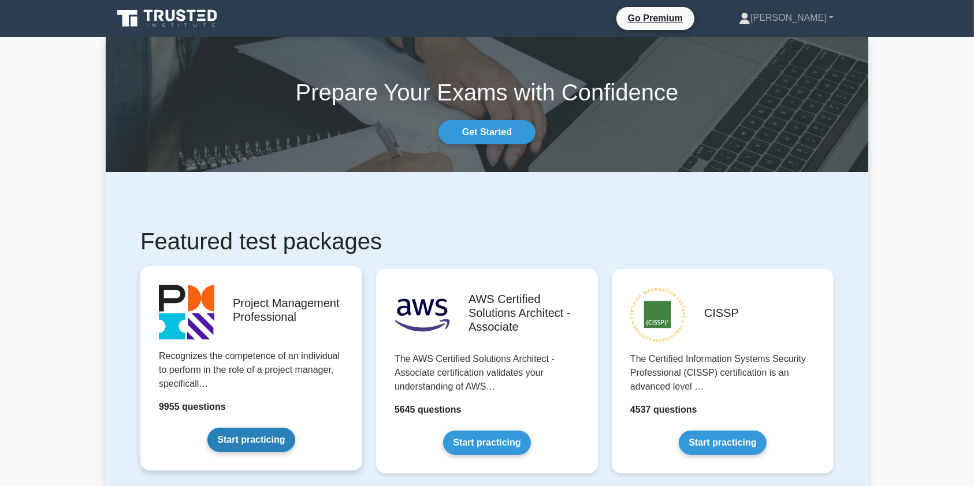
click at [250, 442] on link "Start practicing" at bounding box center [250, 440] width 87 height 24
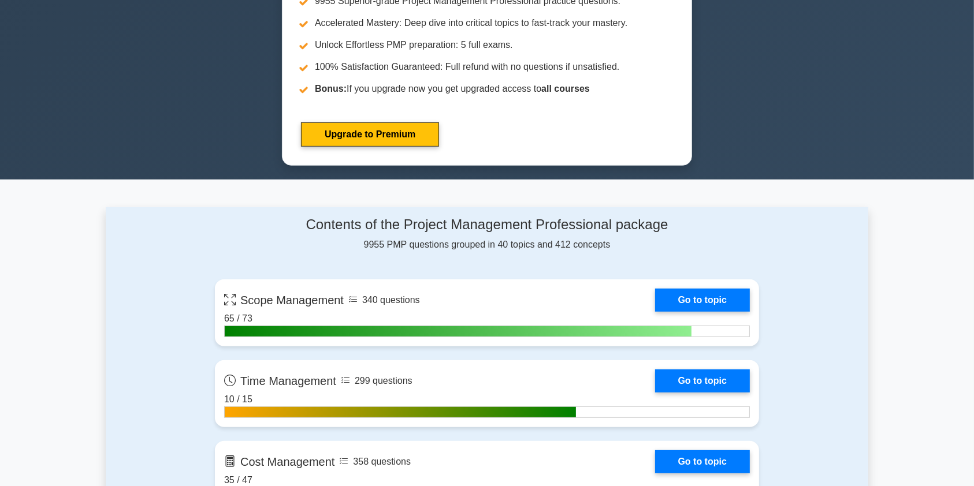
scroll to position [618, 0]
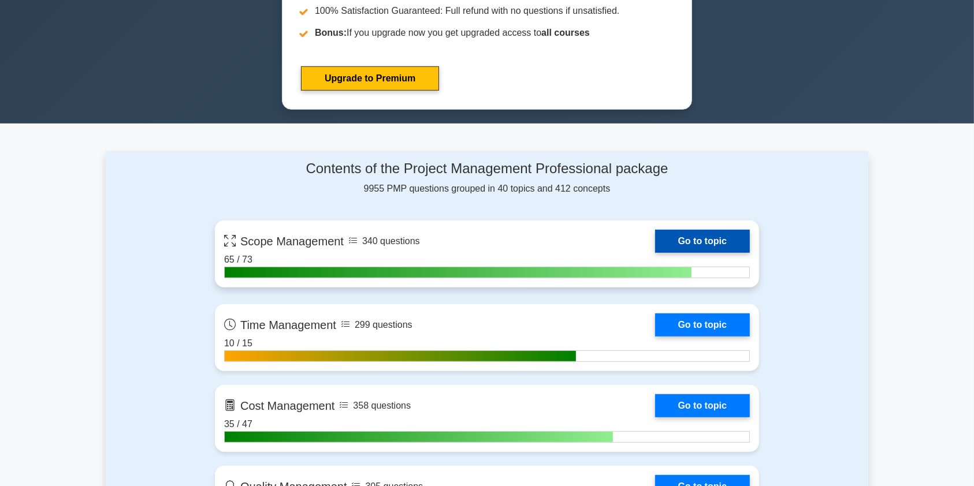
click at [657, 243] on link "Go to topic" at bounding box center [702, 241] width 95 height 23
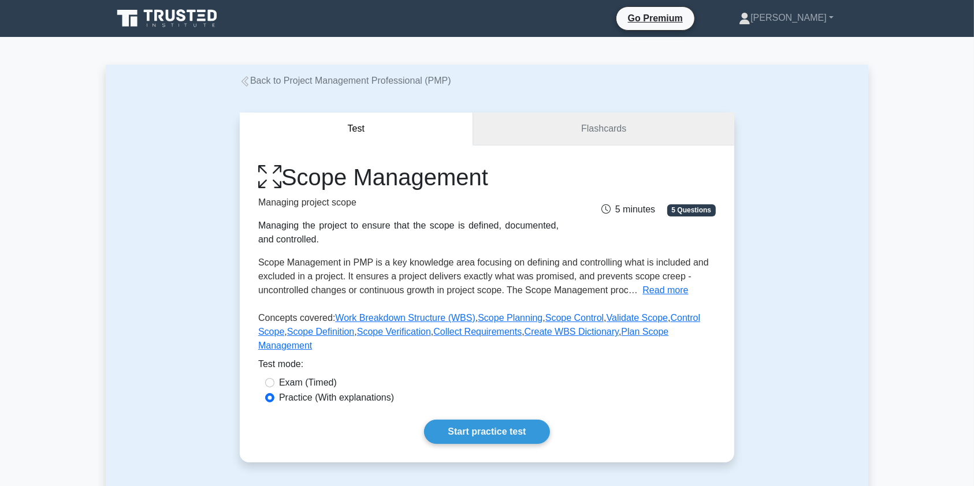
click at [634, 131] on link "Flashcards" at bounding box center [603, 129] width 261 height 33
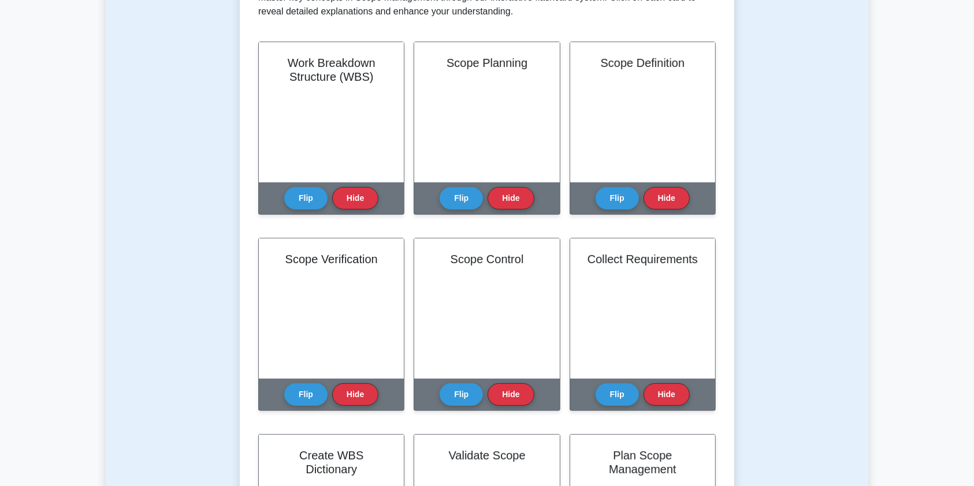
scroll to position [249, 0]
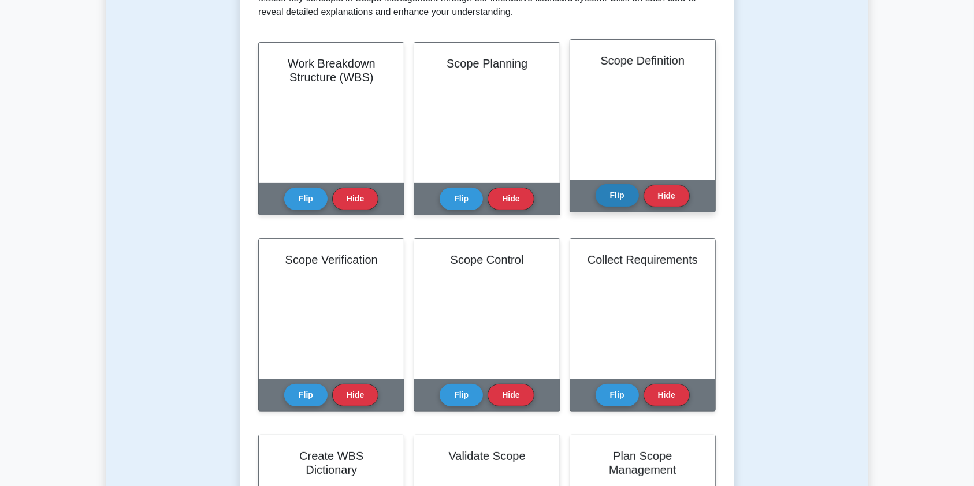
click at [621, 199] on button "Flip" at bounding box center [617, 195] width 43 height 23
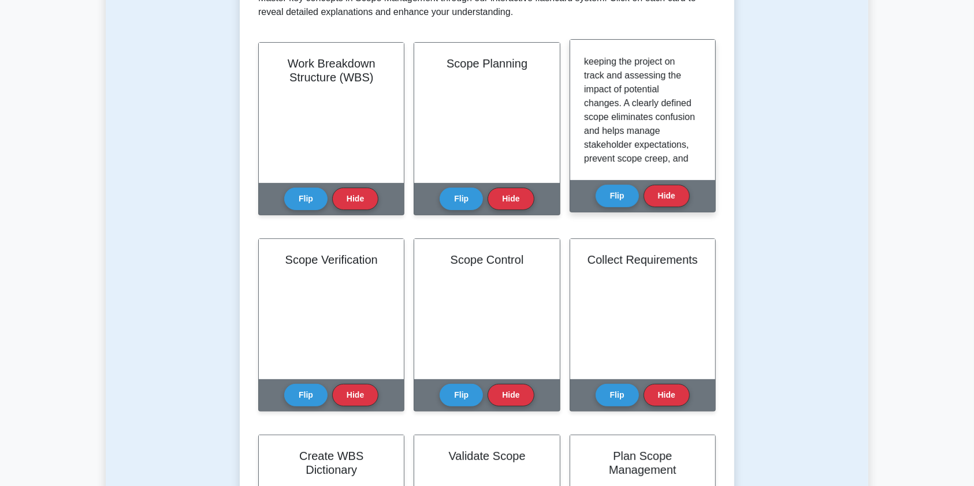
scroll to position [224, 0]
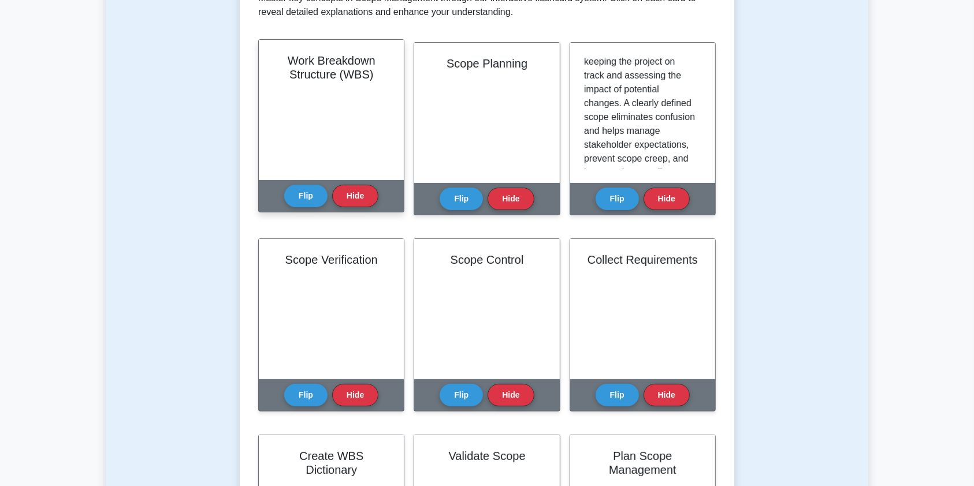
click at [315, 105] on div "Work Breakdown Structure (WBS)" at bounding box center [331, 110] width 145 height 140
click at [298, 195] on button "Flip" at bounding box center [305, 195] width 43 height 23
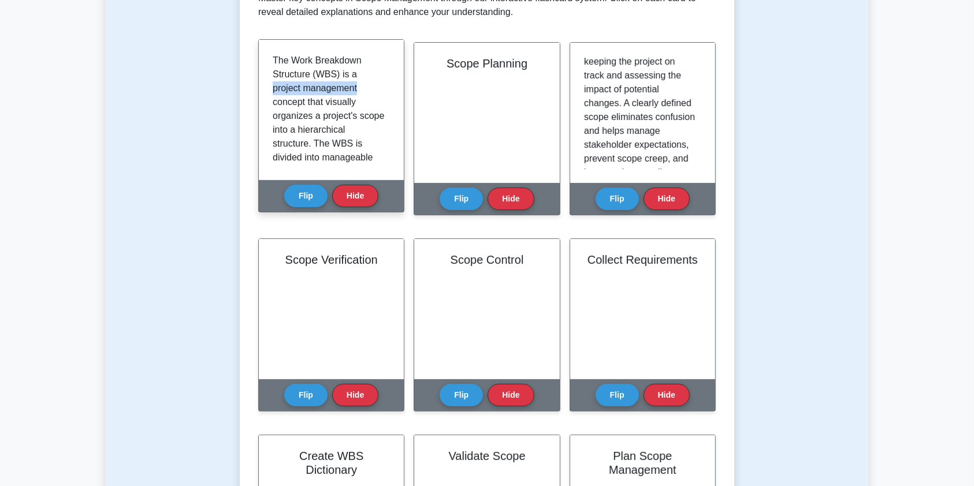
drag, startPoint x: 390, startPoint y: 75, endPoint x: 392, endPoint y: 91, distance: 15.7
click at [392, 91] on div "The Work Breakdown Structure (WBS) is a project management concept that visuall…" at bounding box center [331, 110] width 145 height 140
click at [384, 134] on div "The Work Breakdown Structure (WBS) is a project management concept that visuall…" at bounding box center [331, 110] width 117 height 113
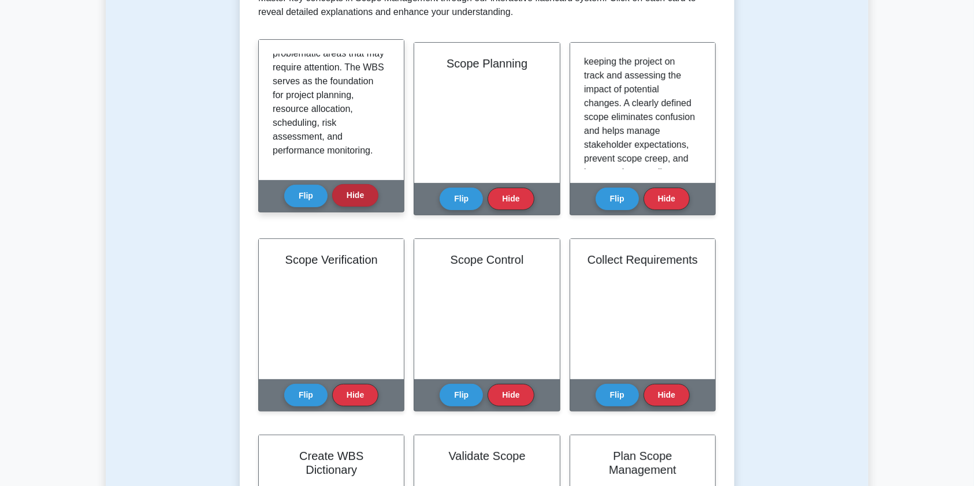
click at [351, 206] on button "Hide" at bounding box center [355, 195] width 46 height 23
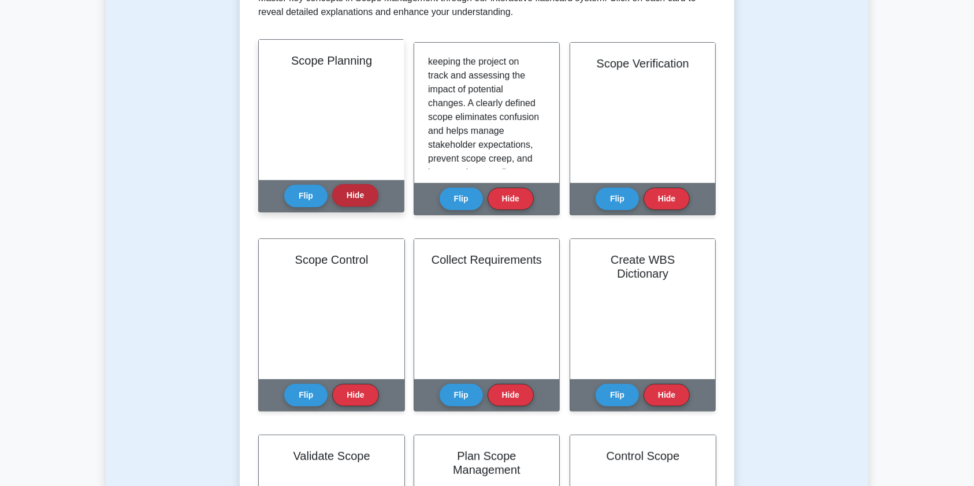
click at [351, 198] on button "Hide" at bounding box center [355, 195] width 46 height 23
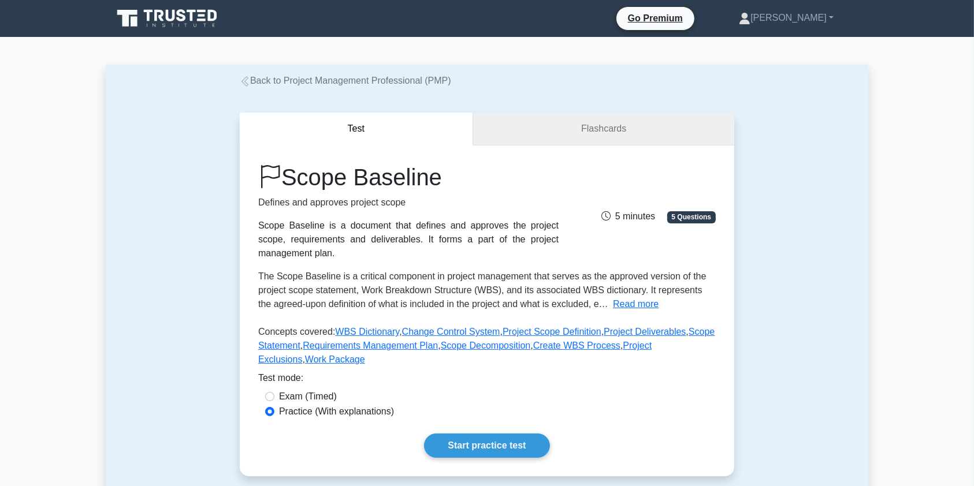
click at [548, 128] on link "Flashcards" at bounding box center [603, 129] width 261 height 33
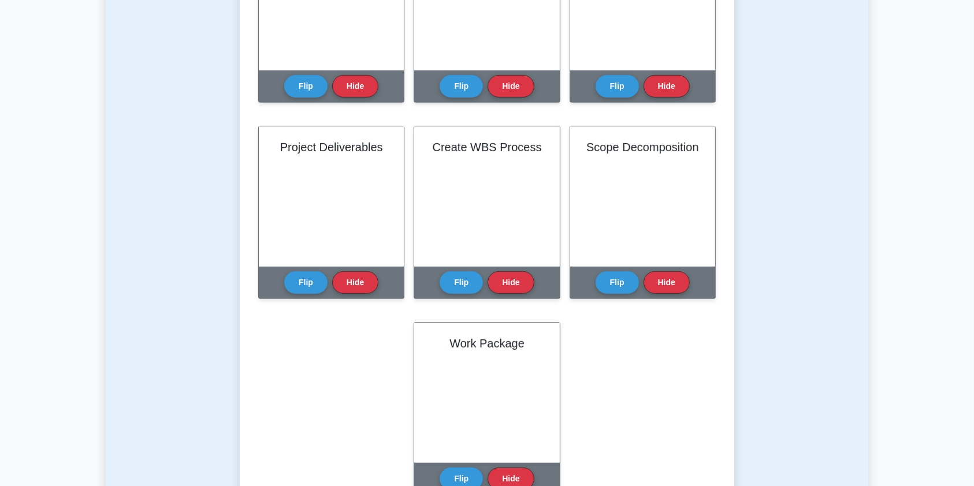
scroll to position [559, 0]
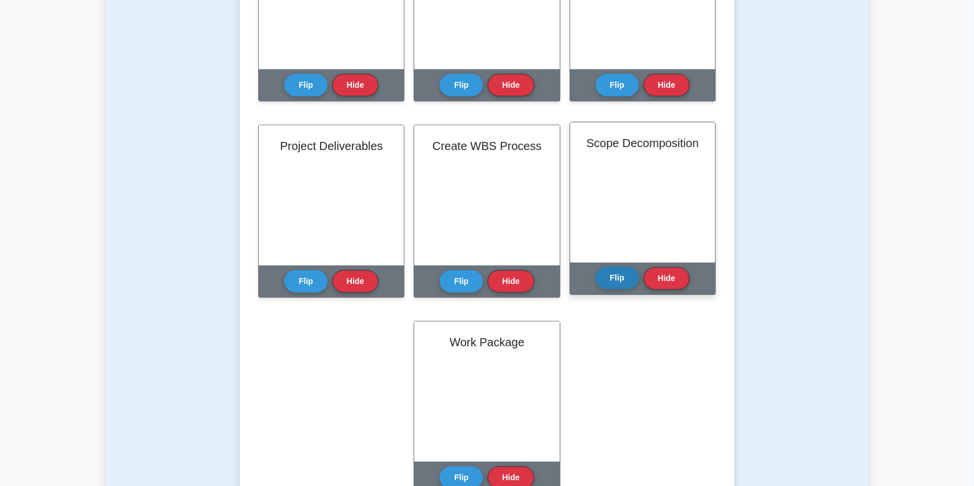
click at [626, 276] on button "Flip" at bounding box center [617, 278] width 43 height 23
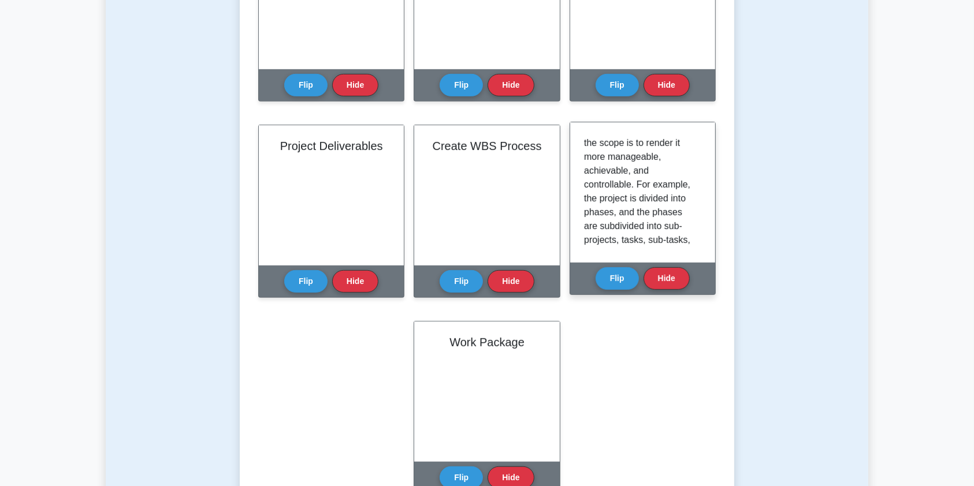
scroll to position [155, 0]
drag, startPoint x: 698, startPoint y: 167, endPoint x: 699, endPoint y: 233, distance: 66.4
click at [699, 233] on div "Scope Decomposition involves breaking down the project scope into smaller, mana…" at bounding box center [642, 192] width 117 height 113
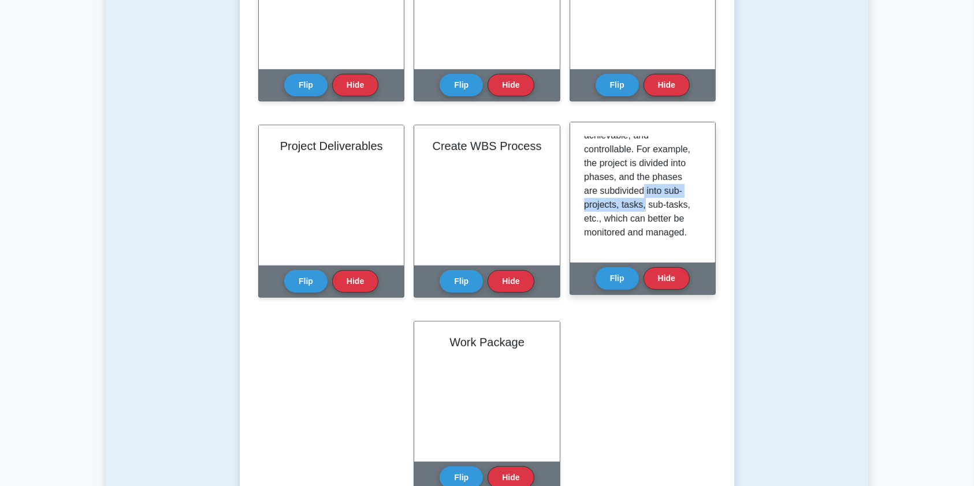
scroll to position [201, 0]
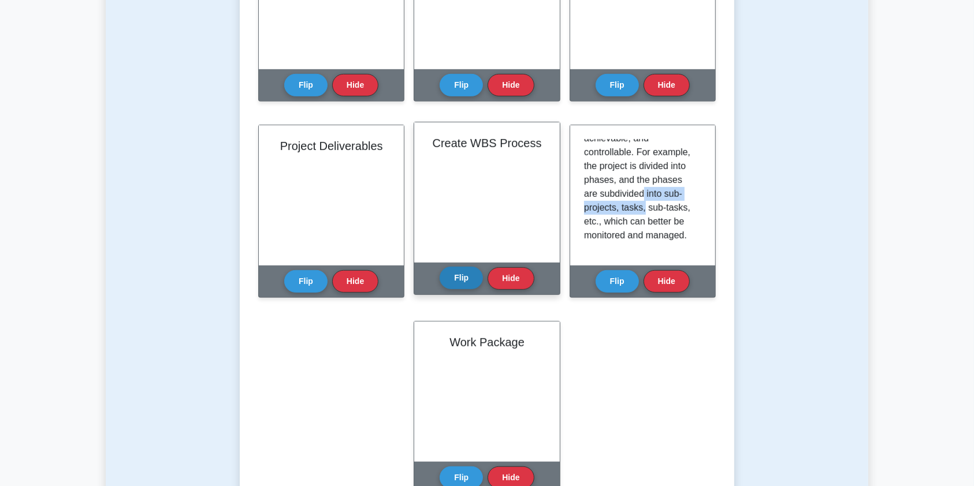
click at [466, 278] on button "Flip" at bounding box center [461, 278] width 43 height 23
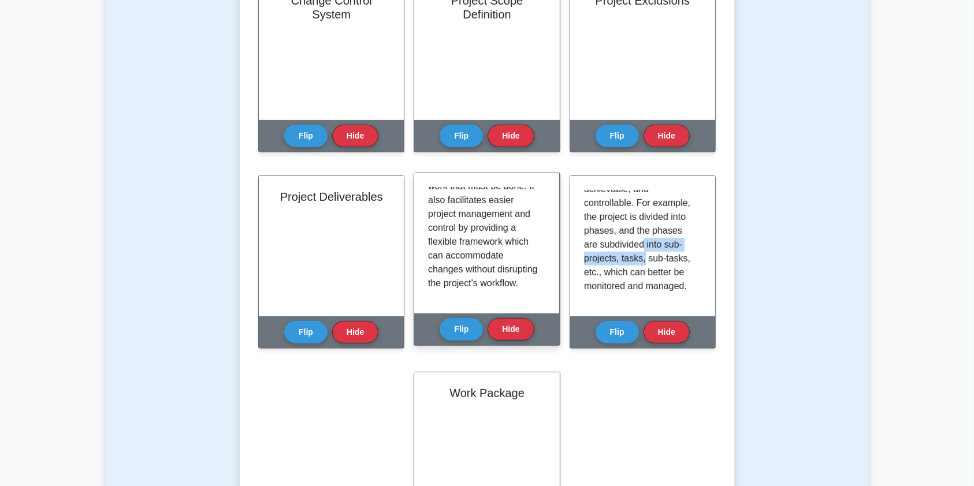
scroll to position [256, 0]
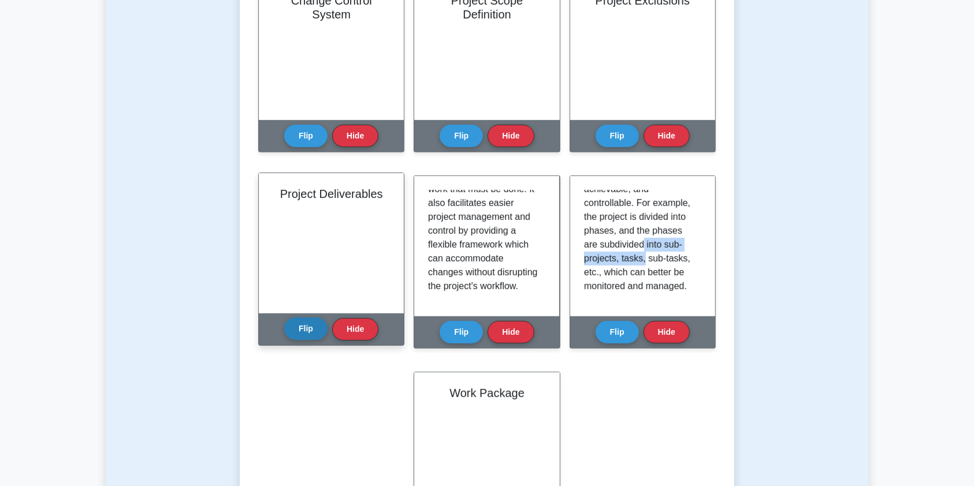
click at [299, 329] on button "Flip" at bounding box center [305, 329] width 43 height 23
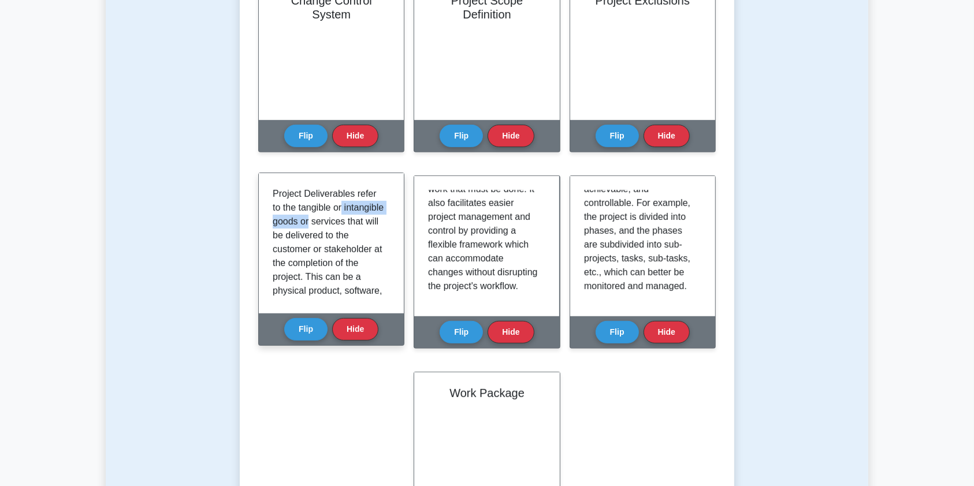
click at [385, 217] on div "Project Deliverables refer to the tangible or intangible goods or services that…" at bounding box center [331, 243] width 117 height 113
click at [368, 239] on p "Project Deliverables refer to the tangible or intangible goods or services that…" at bounding box center [329, 339] width 113 height 305
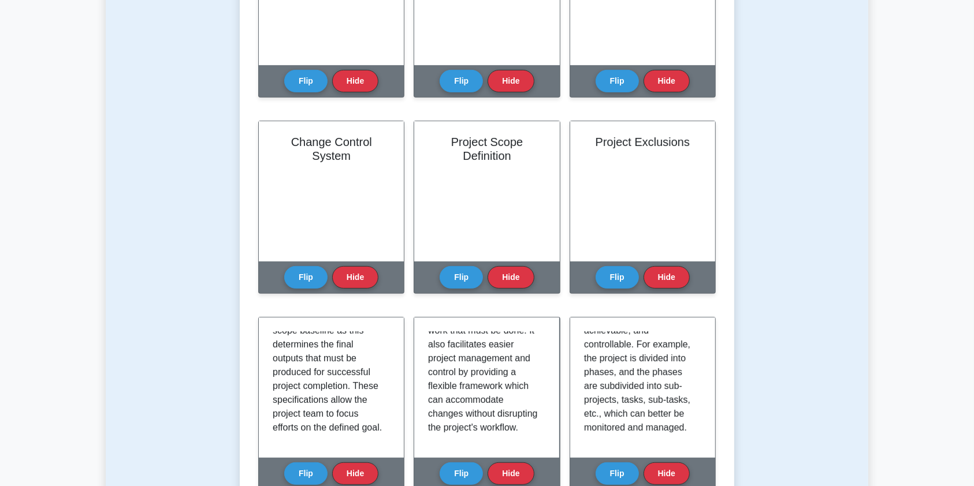
scroll to position [336, 0]
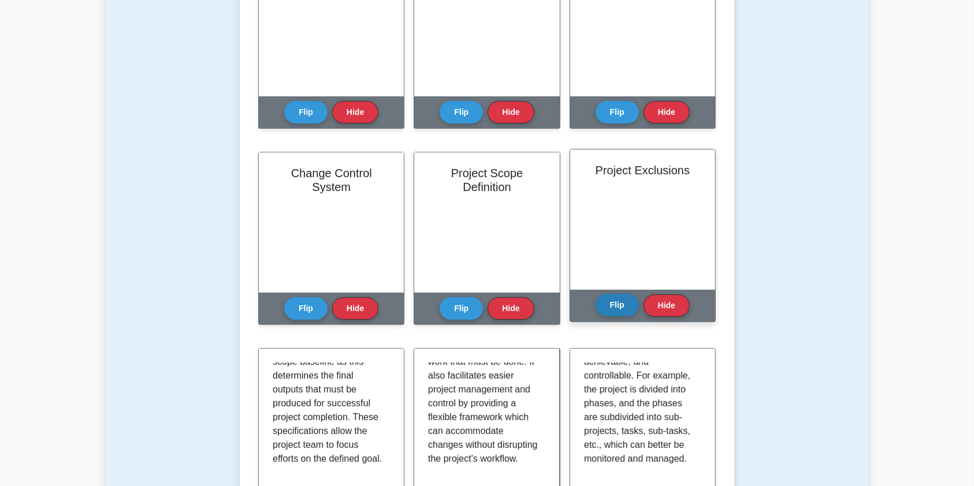
click at [602, 306] on button "Flip" at bounding box center [617, 305] width 43 height 23
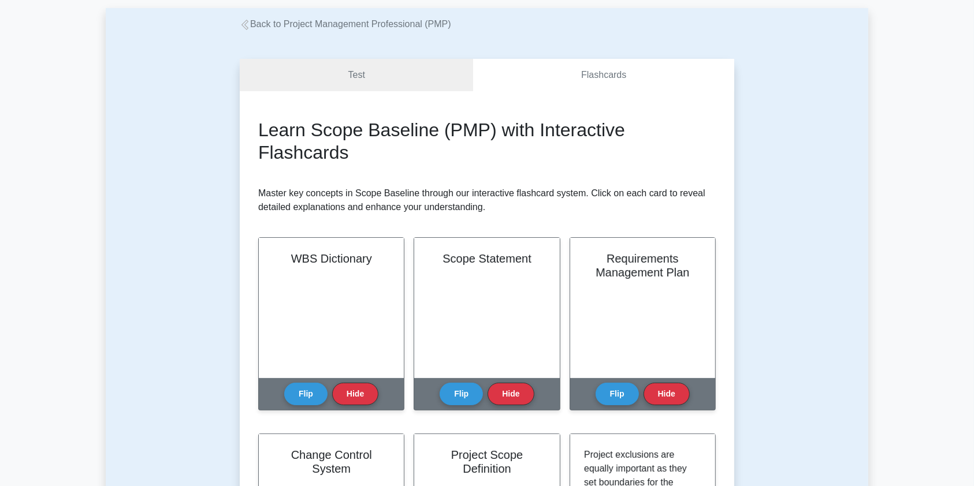
scroll to position [0, 0]
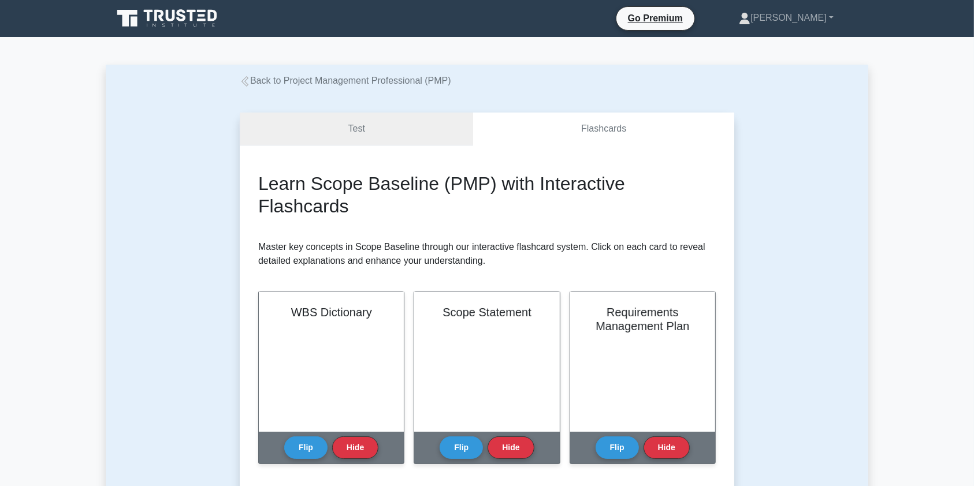
click at [412, 129] on link "Test" at bounding box center [356, 129] width 233 height 33
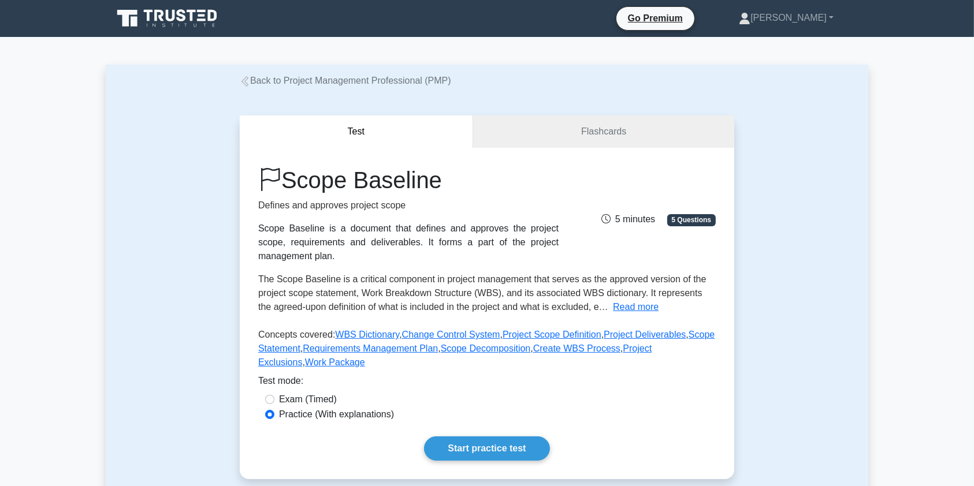
click at [314, 84] on link "Back to Project Management Professional (PMP)" at bounding box center [345, 81] width 211 height 10
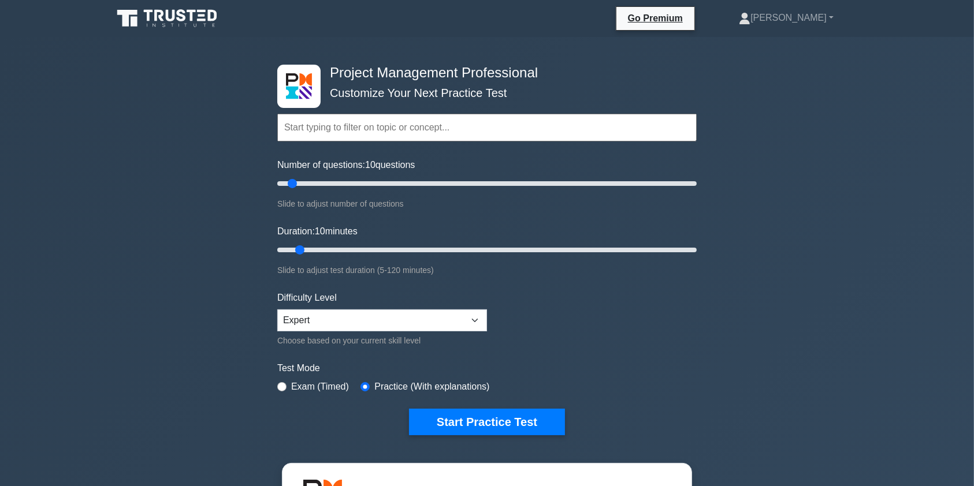
click at [188, 20] on icon at bounding box center [168, 19] width 111 height 22
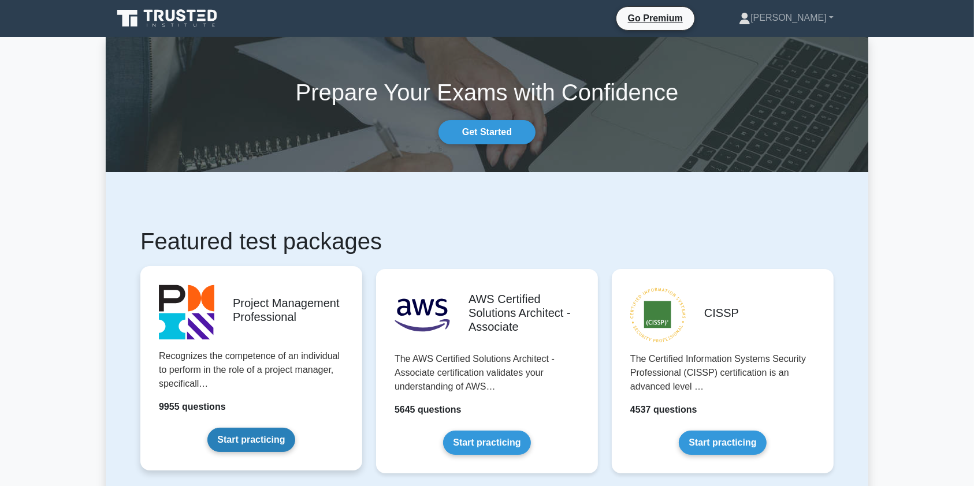
click at [249, 445] on link "Start practicing" at bounding box center [250, 440] width 87 height 24
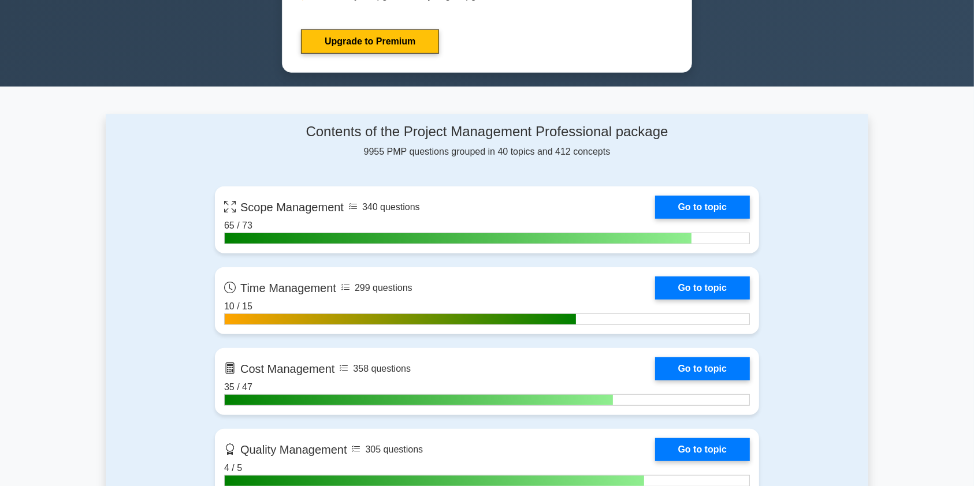
scroll to position [693, 0]
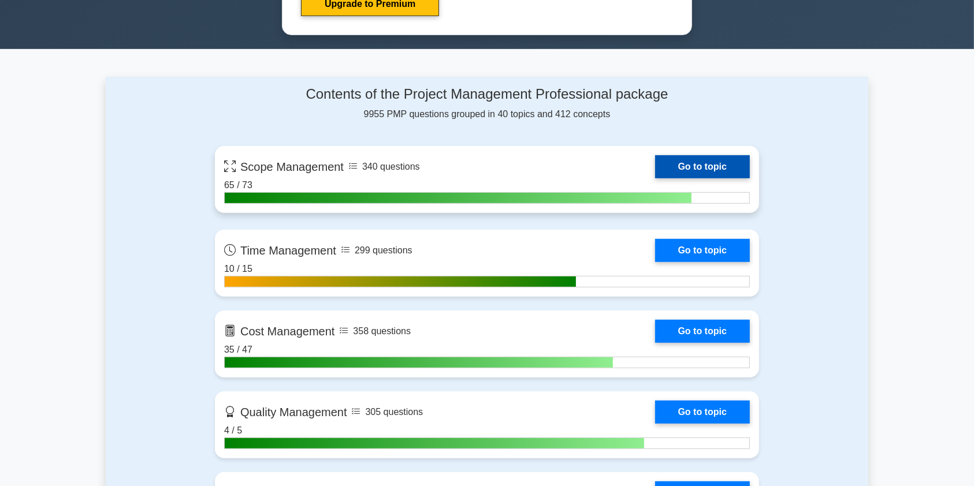
click at [655, 167] on link "Go to topic" at bounding box center [702, 166] width 95 height 23
click at [709, 169] on link "Go to topic" at bounding box center [702, 166] width 95 height 23
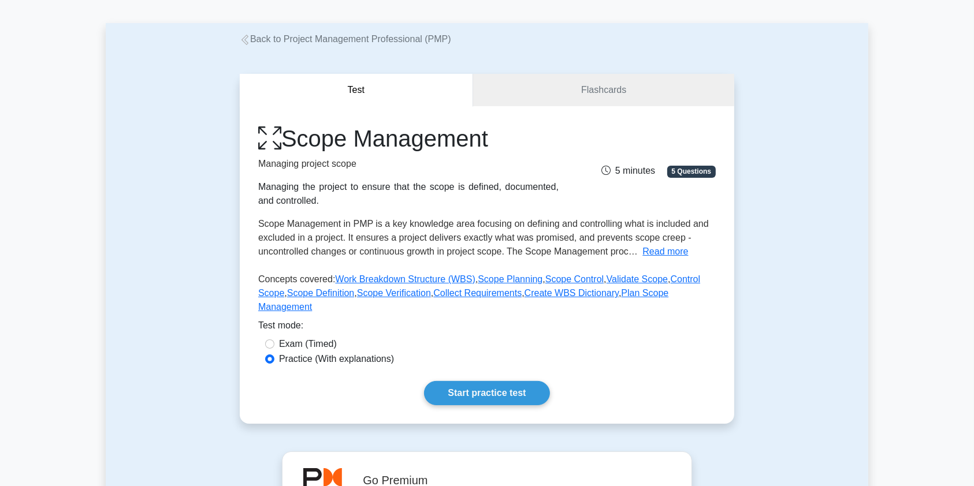
scroll to position [17, 0]
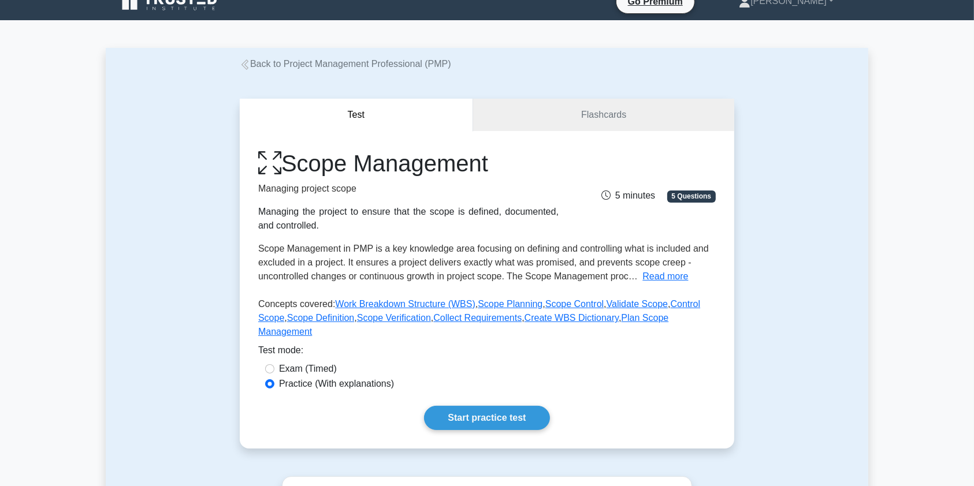
click at [278, 64] on link "Back to Project Management Professional (PMP)" at bounding box center [345, 64] width 211 height 10
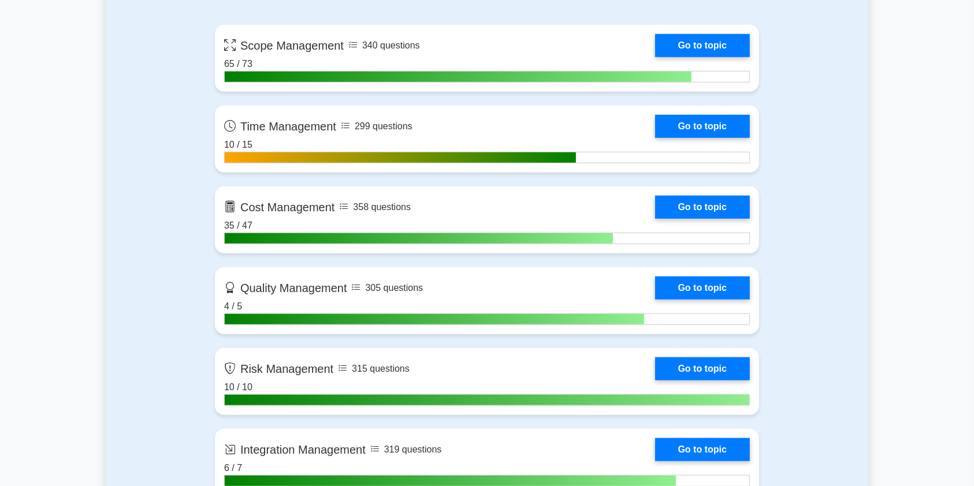
scroll to position [810, 0]
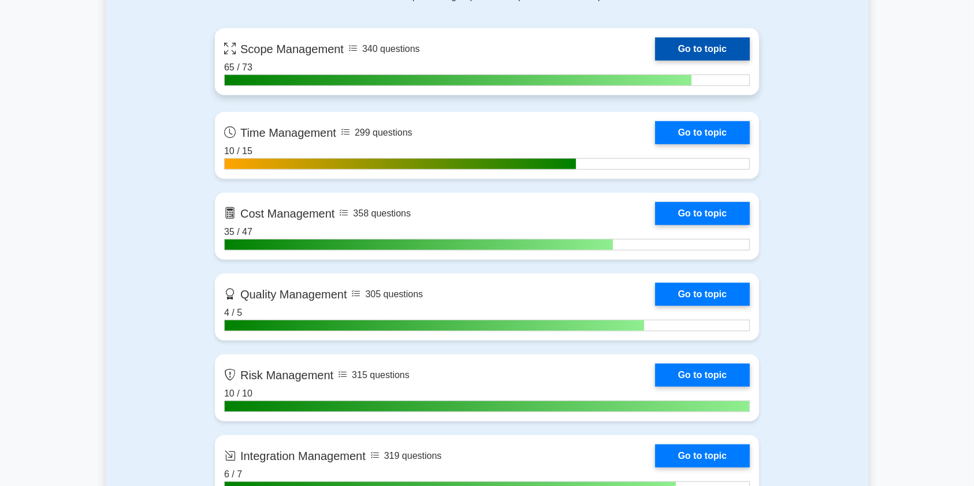
click at [655, 42] on link "Go to topic" at bounding box center [702, 49] width 95 height 23
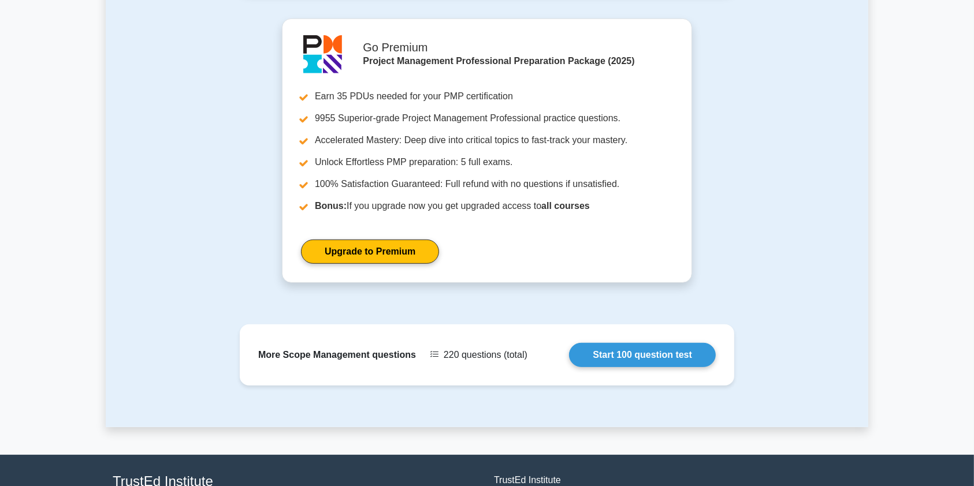
scroll to position [557, 0]
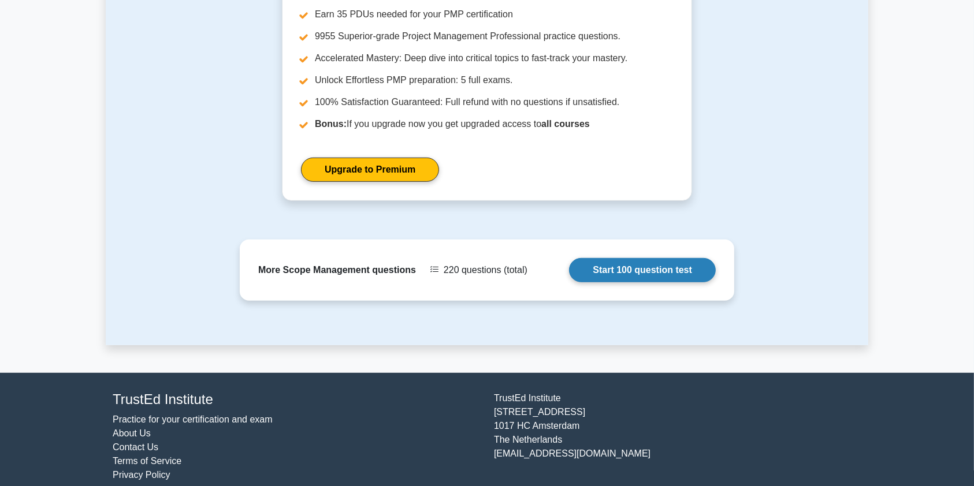
click at [569, 258] on link "Start 100 question test" at bounding box center [642, 270] width 147 height 24
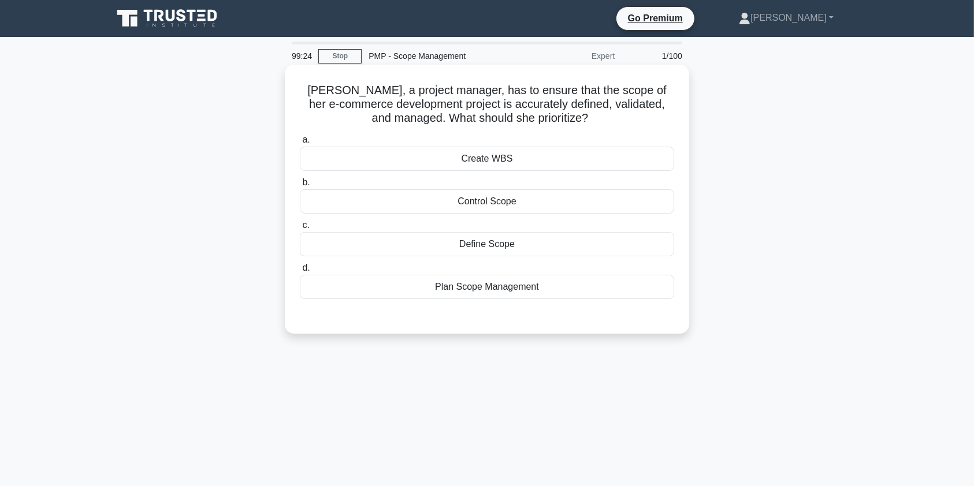
click at [444, 158] on div "Create WBS" at bounding box center [487, 159] width 374 height 24
click at [300, 144] on input "a. Create WBS" at bounding box center [300, 140] width 0 height 8
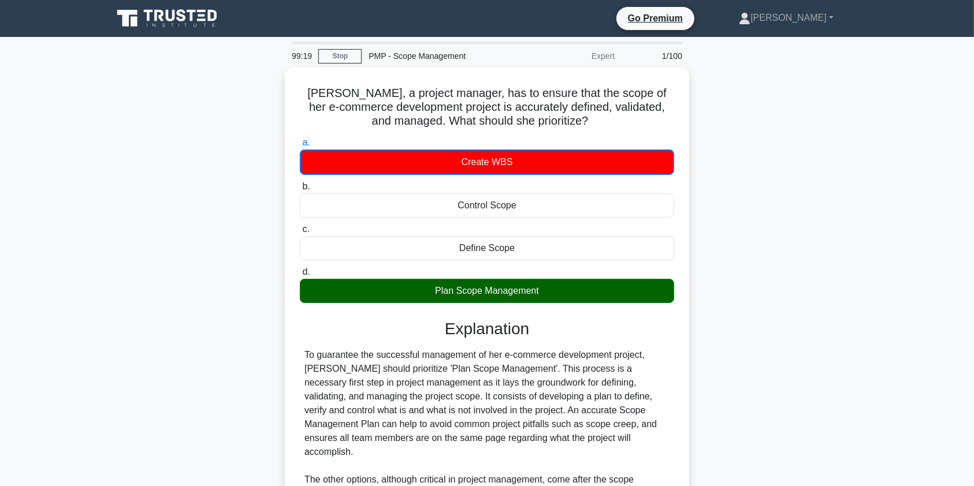
scroll to position [199, 0]
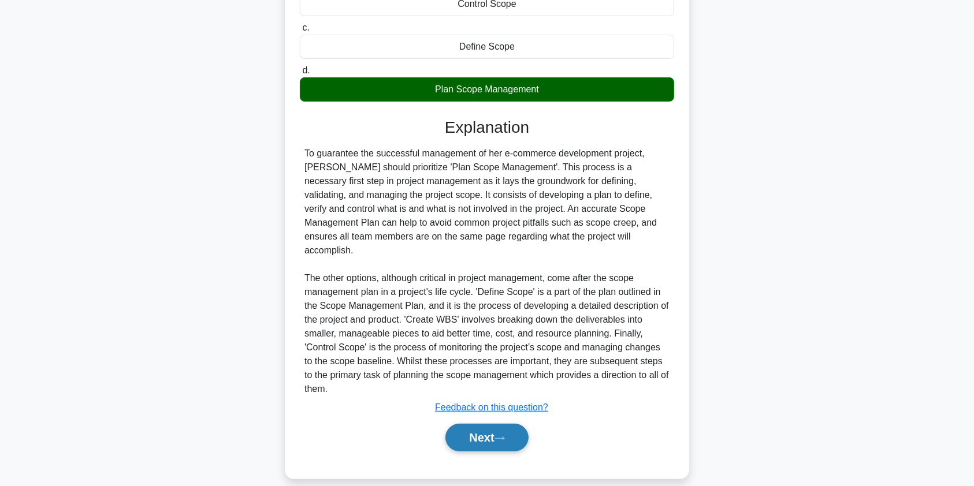
click at [475, 424] on button "Next" at bounding box center [486, 438] width 83 height 28
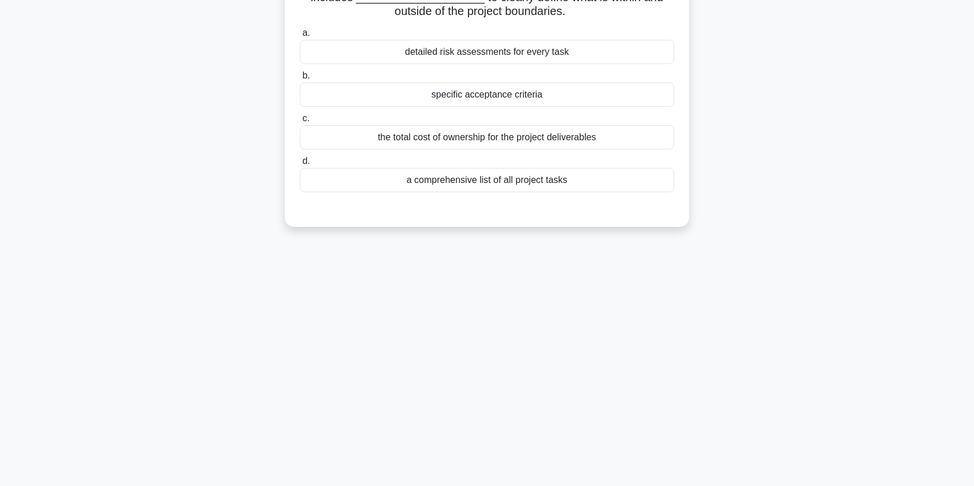
scroll to position [0, 0]
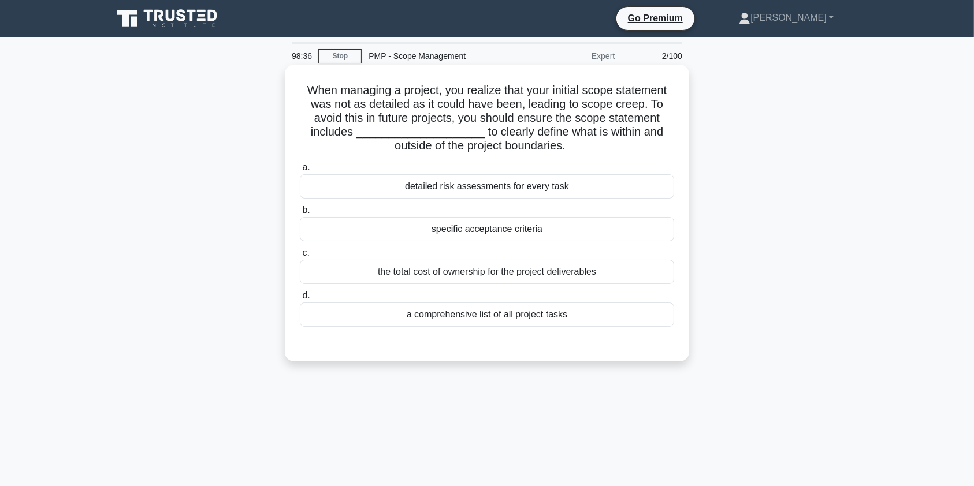
click at [491, 313] on div "a comprehensive list of all project tasks" at bounding box center [487, 315] width 374 height 24
click at [300, 300] on input "d. a comprehensive list of all project tasks" at bounding box center [300, 296] width 0 height 8
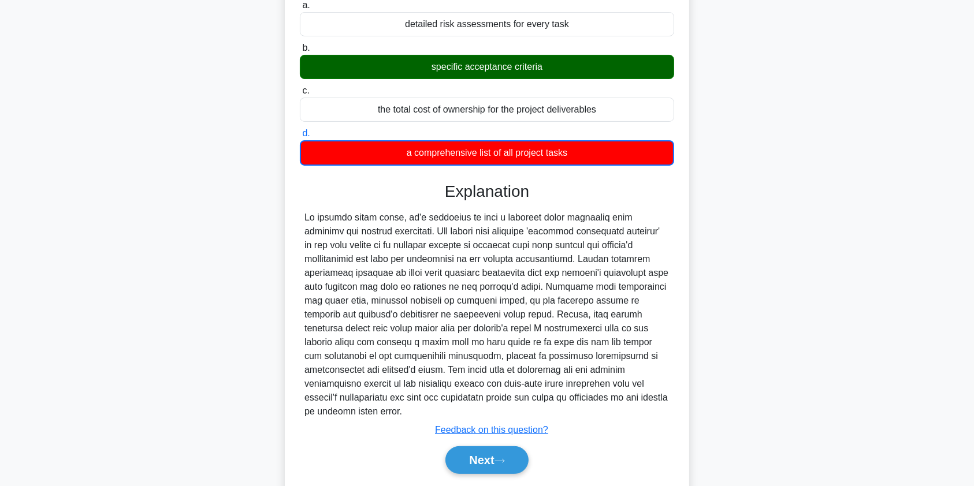
scroll to position [171, 0]
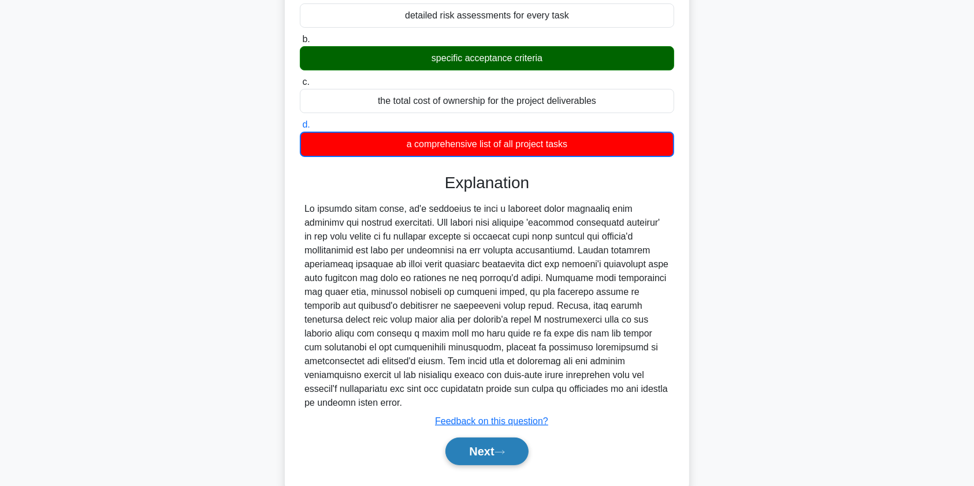
click at [497, 440] on button "Next" at bounding box center [486, 452] width 83 height 28
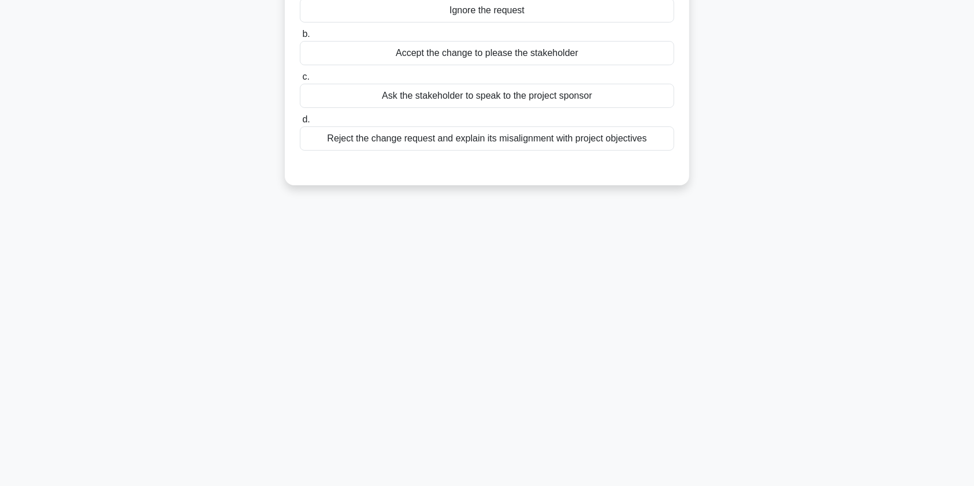
scroll to position [0, 0]
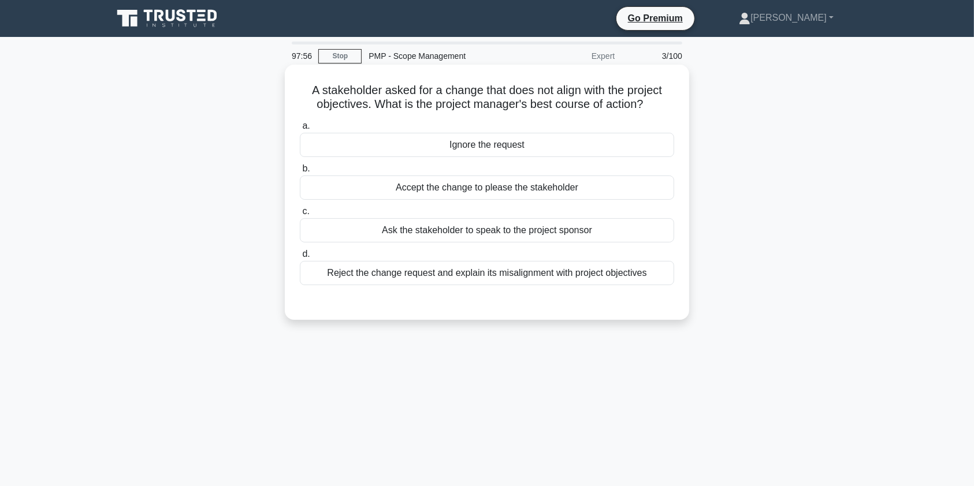
click at [527, 280] on div "Reject the change request and explain its misalignment with project objectives" at bounding box center [487, 273] width 374 height 24
click at [300, 258] on input "d. Reject the change request and explain its misalignment with project objectiv…" at bounding box center [300, 255] width 0 height 8
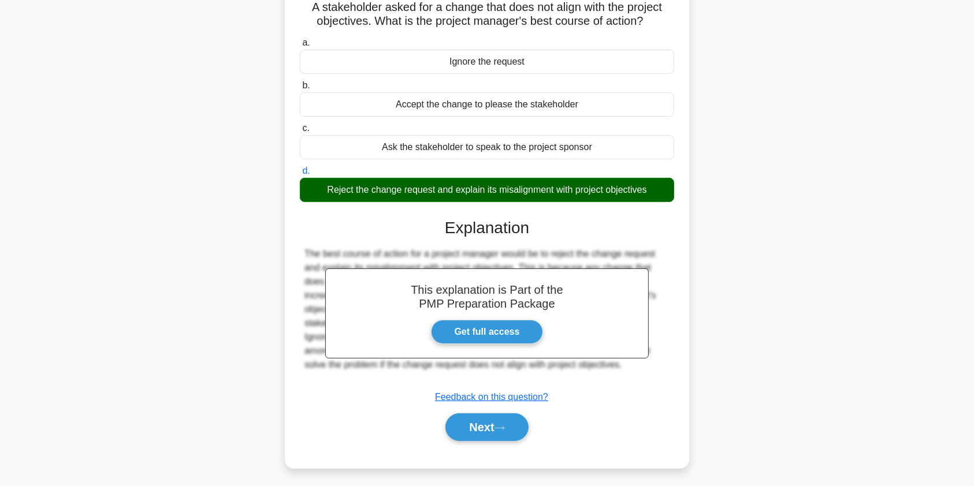
scroll to position [138, 0]
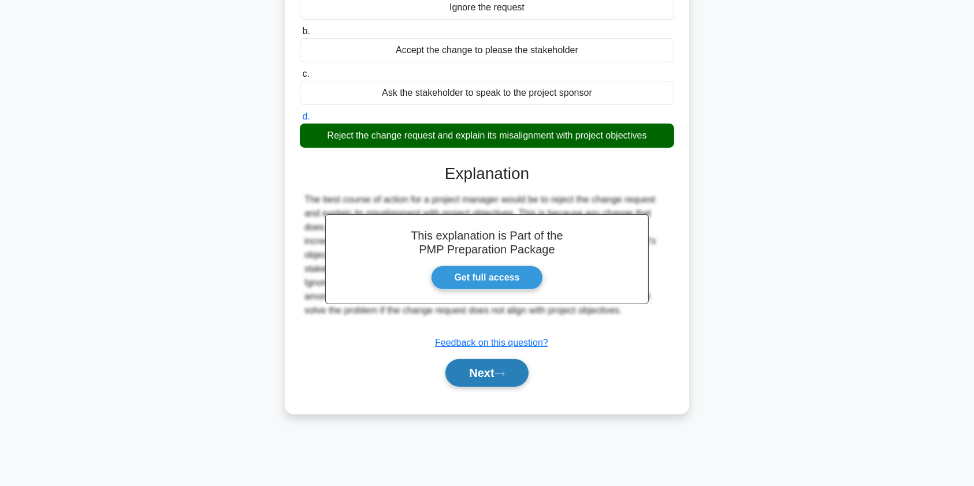
click at [497, 377] on button "Next" at bounding box center [486, 373] width 83 height 28
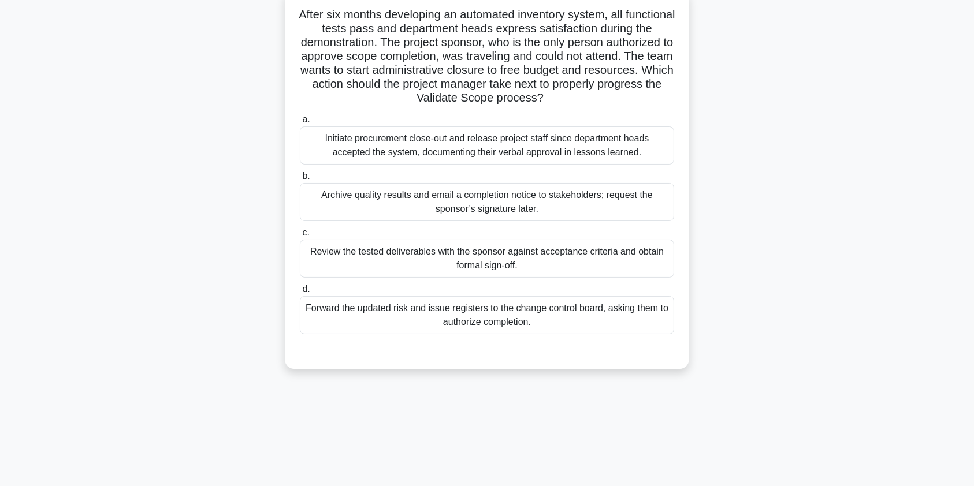
scroll to position [0, 0]
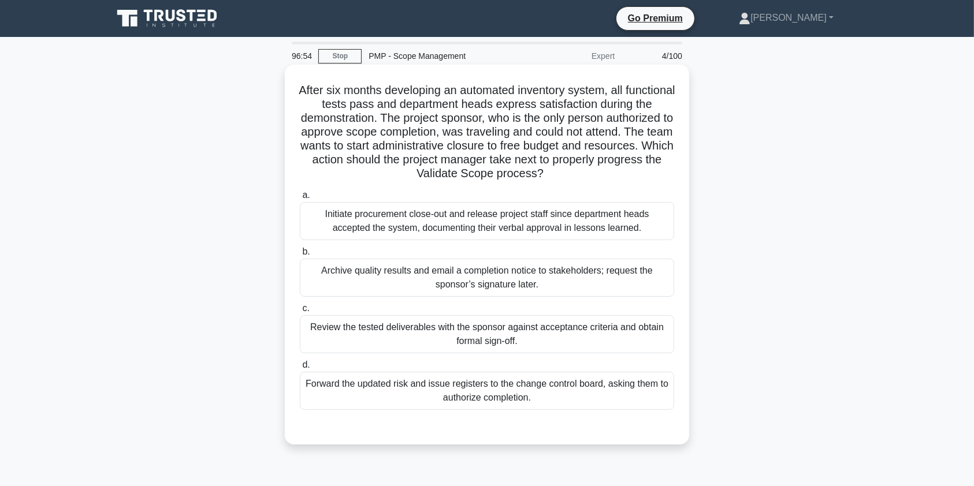
click at [585, 329] on div "Review the tested deliverables with the sponsor against acceptance criteria and…" at bounding box center [487, 334] width 374 height 38
click at [300, 312] on input "c. Review the tested deliverables with the sponsor against acceptance criteria …" at bounding box center [300, 309] width 0 height 8
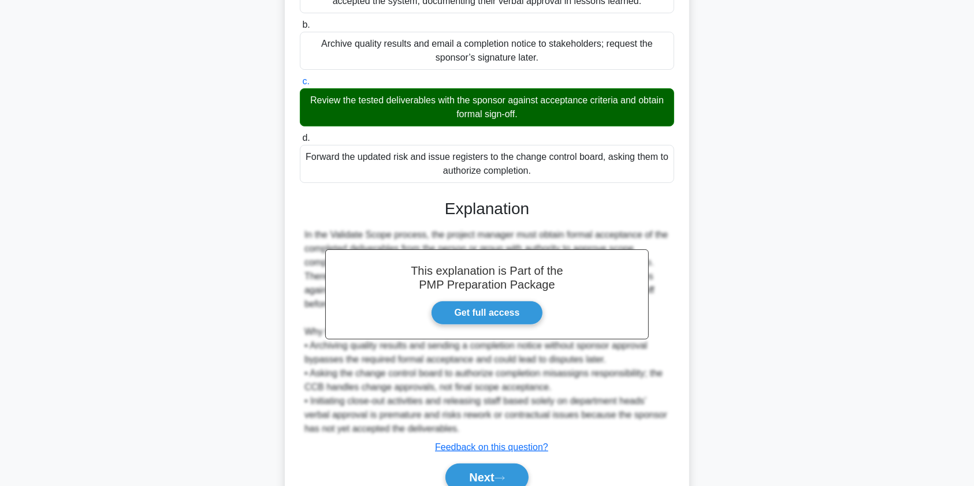
scroll to position [281, 0]
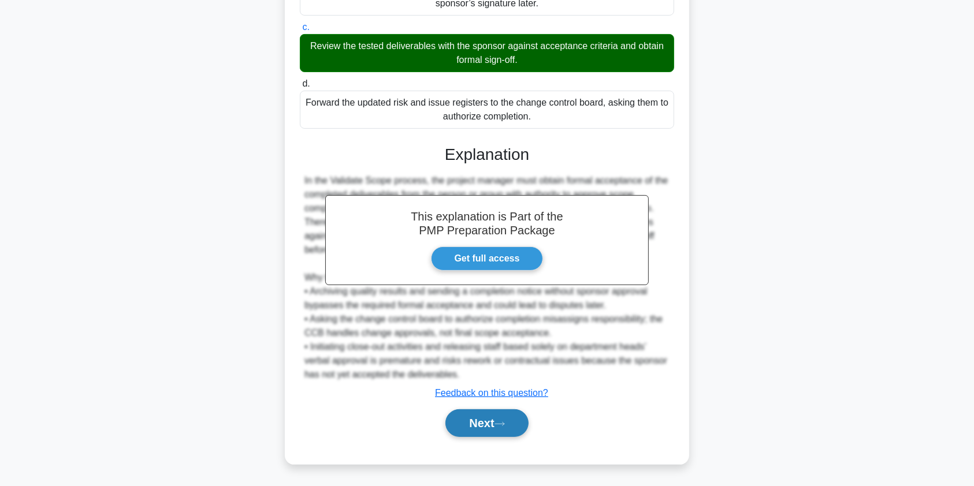
click at [467, 430] on button "Next" at bounding box center [486, 424] width 83 height 28
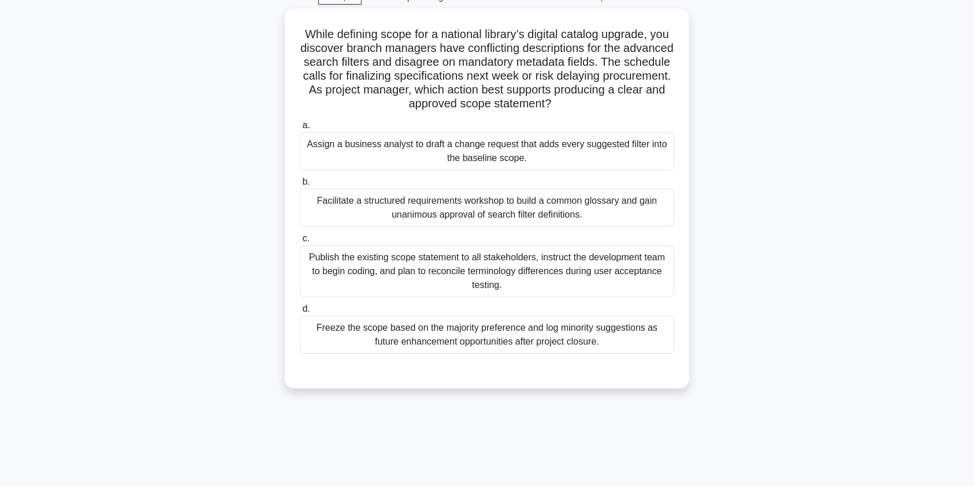
scroll to position [0, 0]
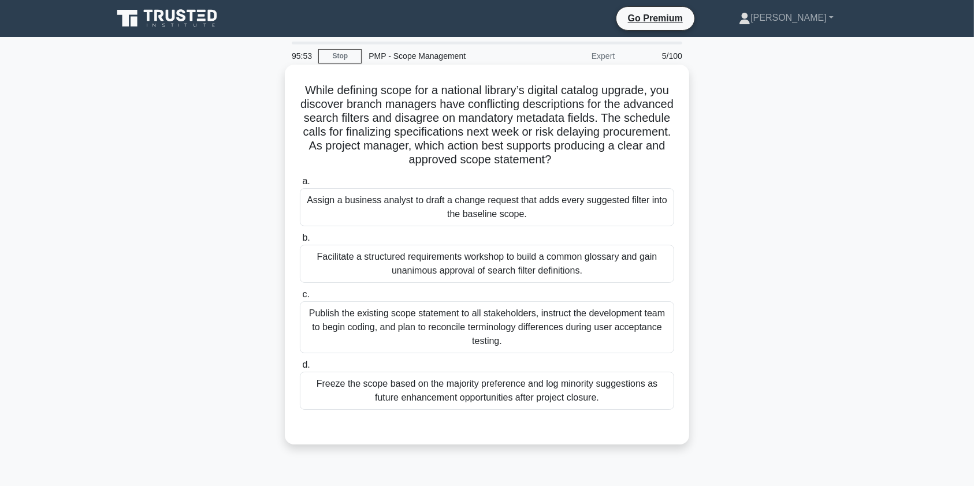
click at [546, 262] on div "Facilitate a structured requirements workshop to build a common glossary and ga…" at bounding box center [487, 264] width 374 height 38
click at [300, 242] on input "b. Facilitate a structured requirements workshop to build a common glossary and…" at bounding box center [300, 239] width 0 height 8
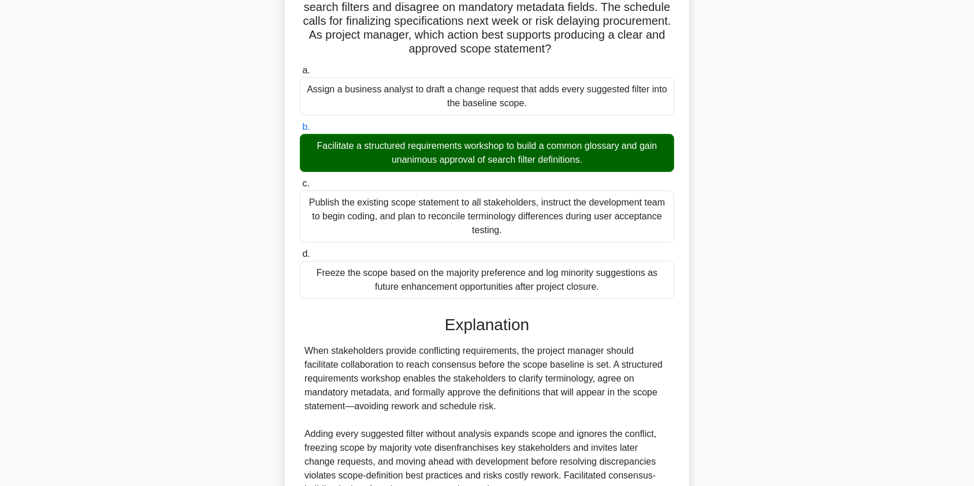
scroll to position [226, 0]
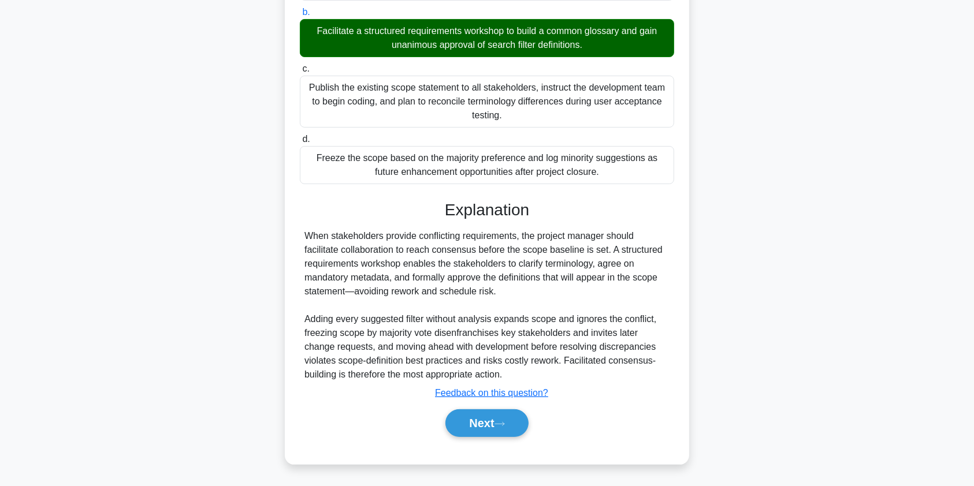
click at [553, 248] on div "When stakeholders provide conflicting requirements, the project manager should …" at bounding box center [486, 305] width 365 height 152
click at [496, 422] on button "Next" at bounding box center [486, 424] width 83 height 28
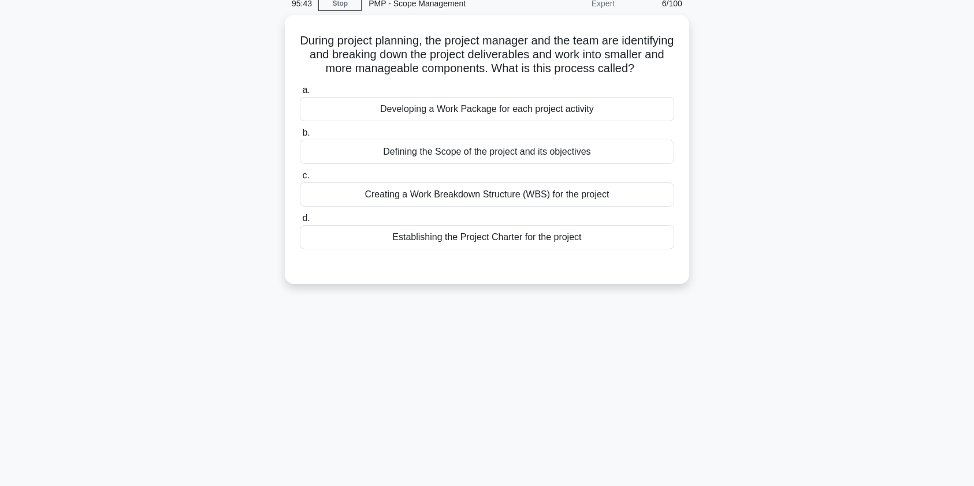
scroll to position [12, 0]
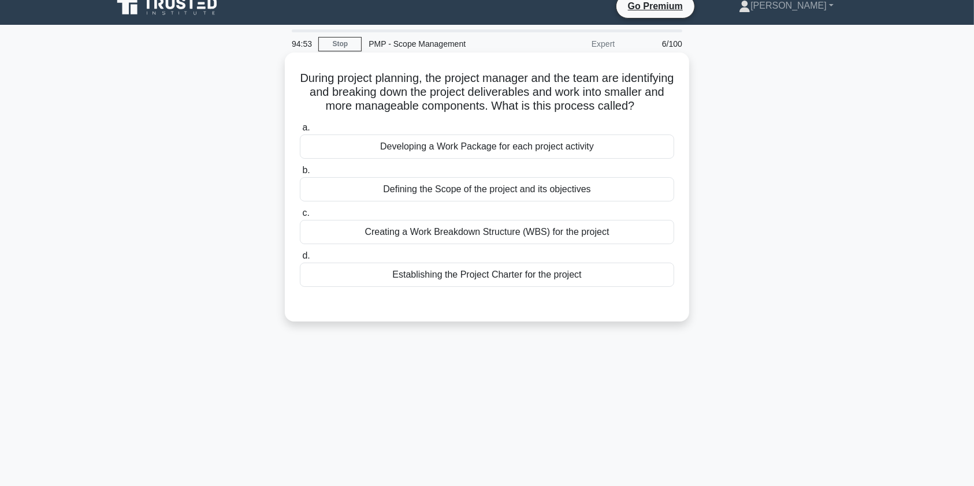
click at [531, 244] on div "Creating a Work Breakdown Structure (WBS) for the project" at bounding box center [487, 232] width 374 height 24
click at [300, 217] on input "c. Creating a Work Breakdown Structure (WBS) for the project" at bounding box center [300, 214] width 0 height 8
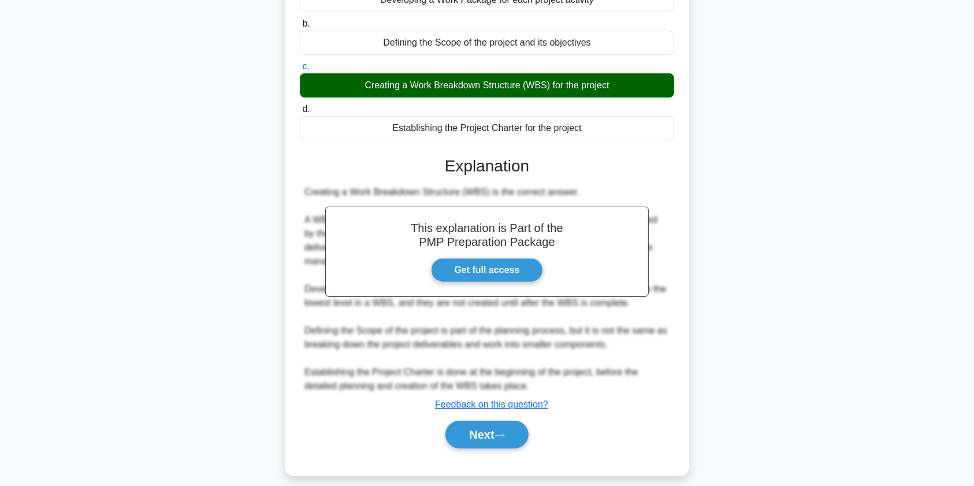
scroll to position [184, 0]
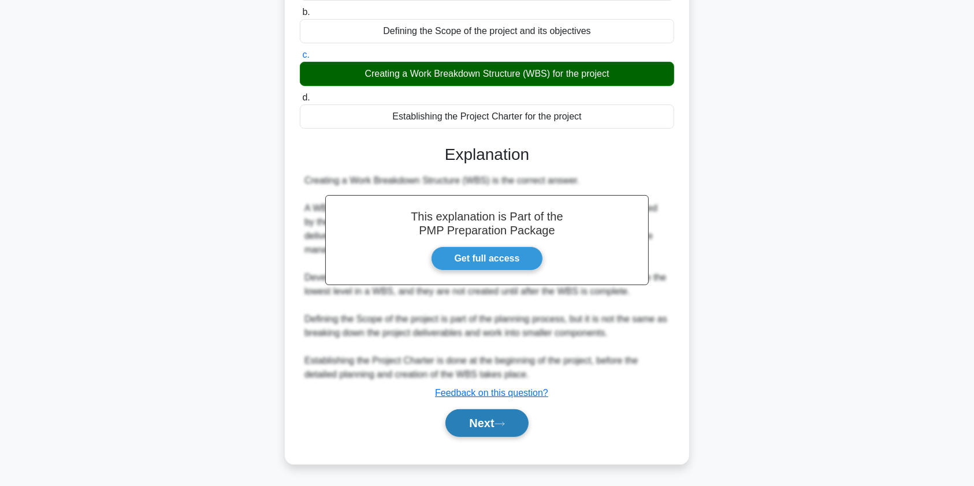
click at [481, 428] on button "Next" at bounding box center [486, 424] width 83 height 28
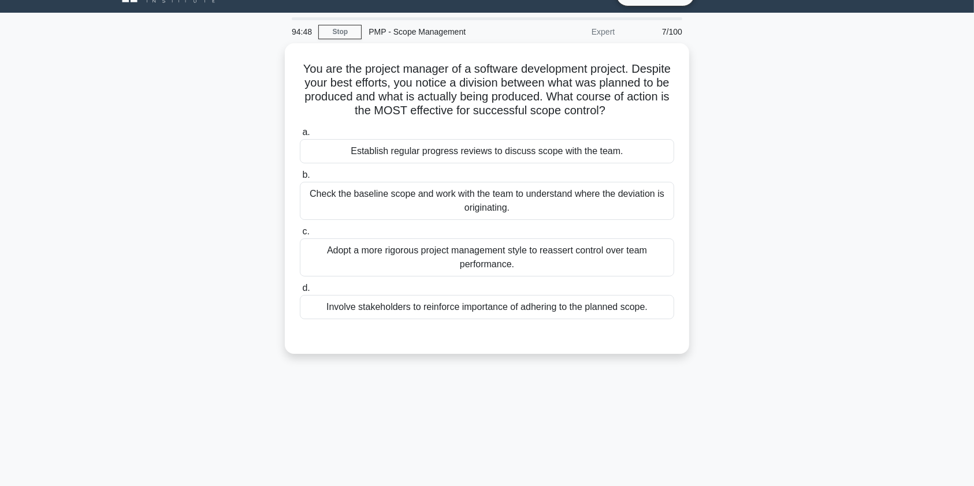
scroll to position [0, 0]
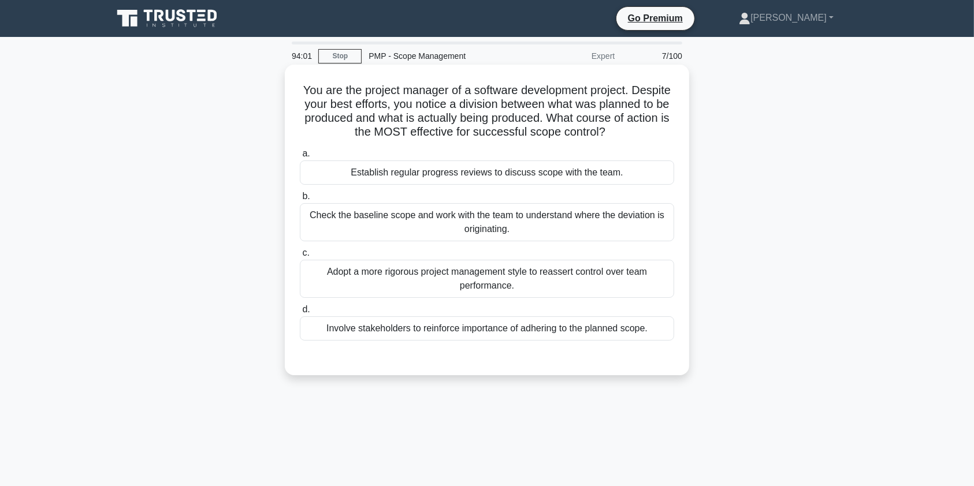
click at [489, 234] on div "Check the baseline scope and work with the team to understand where the deviati…" at bounding box center [487, 222] width 374 height 38
click at [300, 200] on input "b. Check the baseline scope and work with the team to understand where the devi…" at bounding box center [300, 197] width 0 height 8
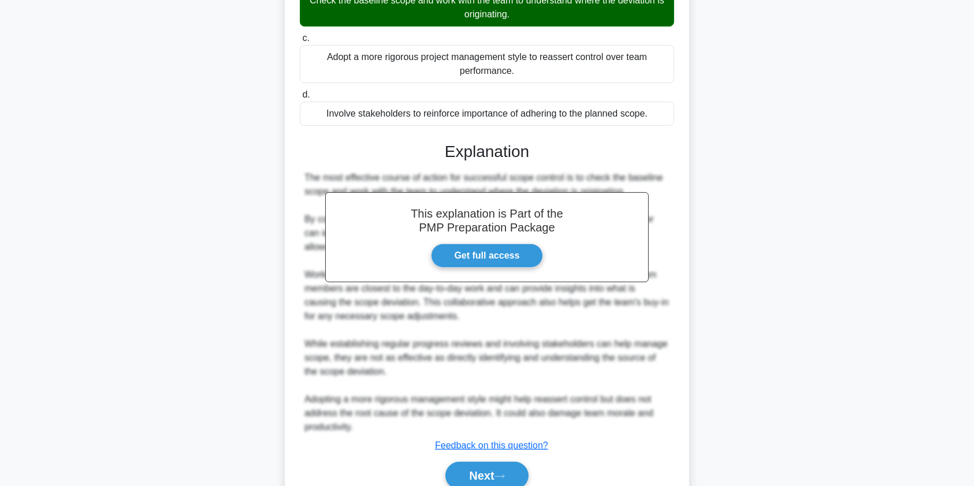
scroll to position [250, 0]
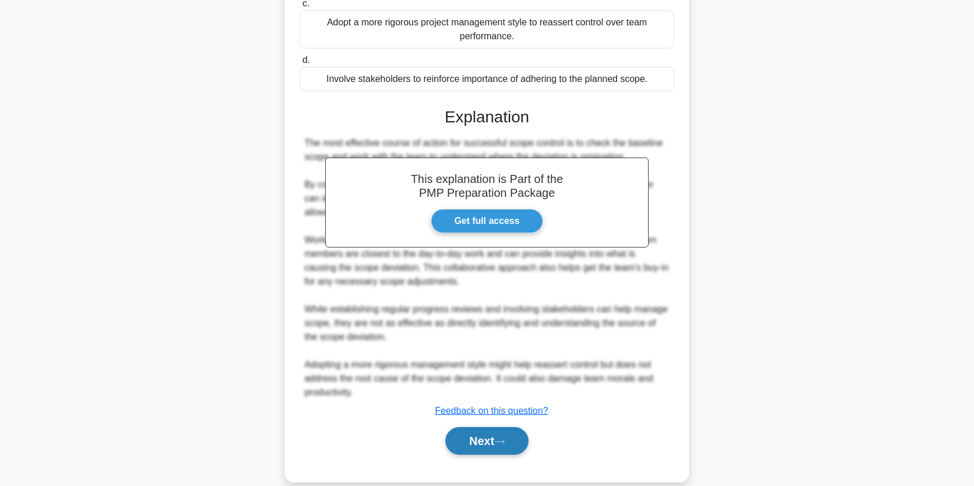
click at [476, 442] on button "Next" at bounding box center [486, 441] width 83 height 28
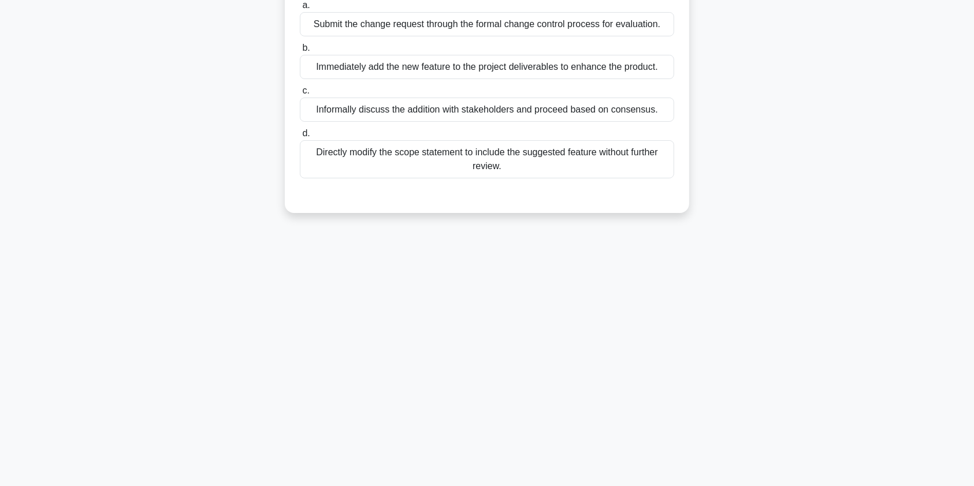
scroll to position [0, 0]
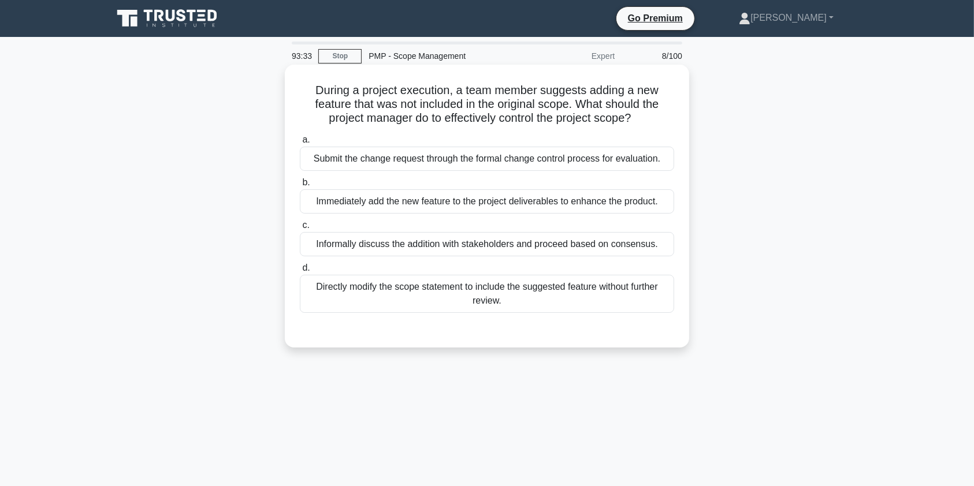
click at [541, 158] on div "Submit the change request through the formal change control process for evaluat…" at bounding box center [487, 159] width 374 height 24
click at [300, 144] on input "a. Submit the change request through the formal change control process for eval…" at bounding box center [300, 140] width 0 height 8
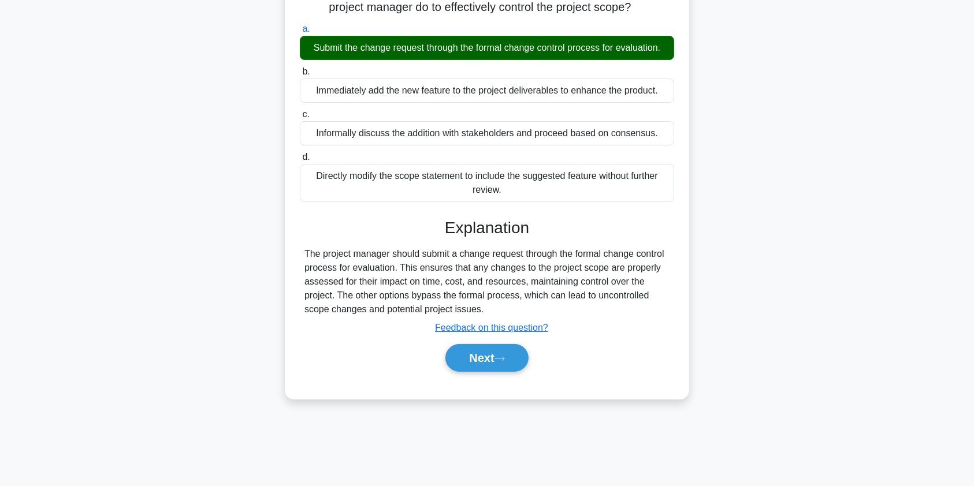
scroll to position [125, 0]
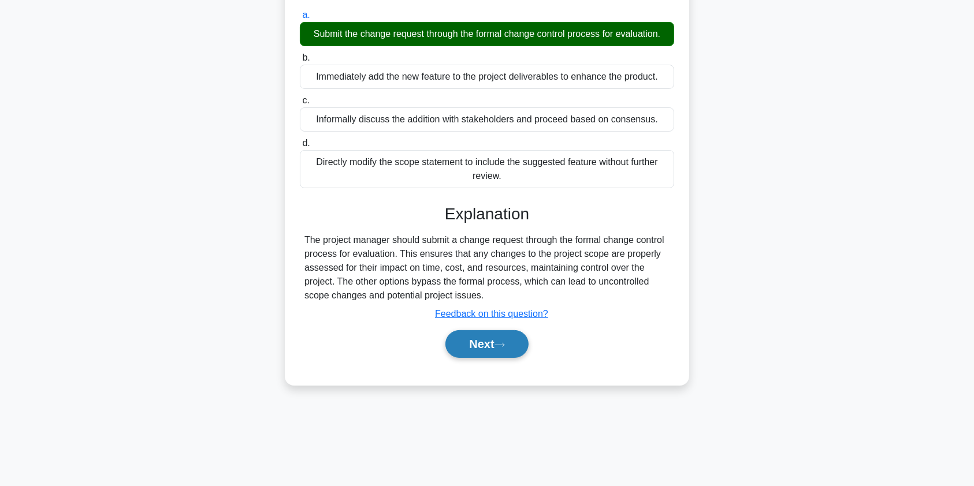
click at [496, 346] on button "Next" at bounding box center [486, 344] width 83 height 28
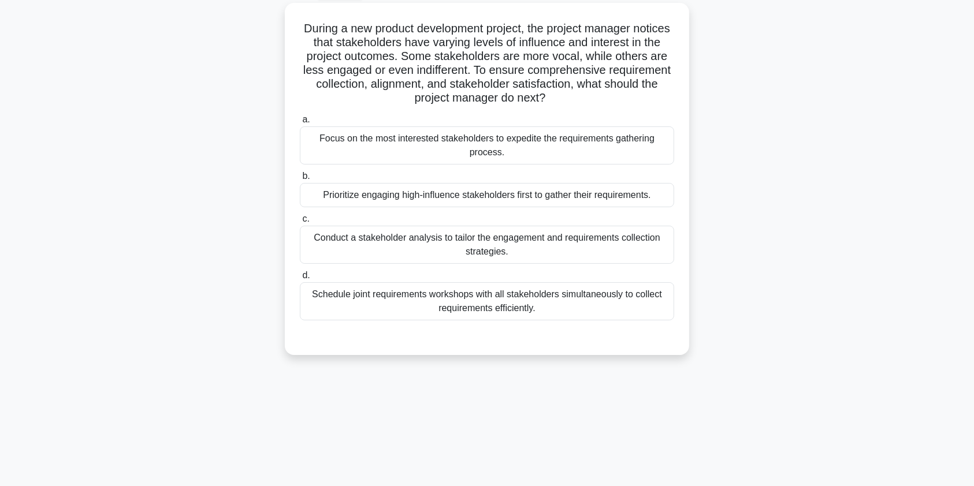
scroll to position [0, 0]
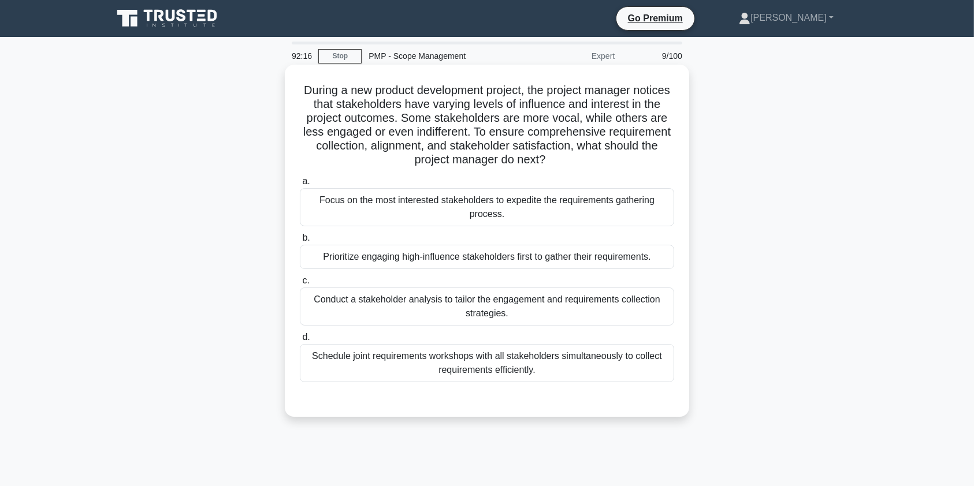
click at [507, 353] on div "Schedule joint requirements workshops with all stakeholders simultaneously to c…" at bounding box center [487, 363] width 374 height 38
click at [300, 341] on input "d. Schedule joint requirements workshops with all stakeholders simultaneously t…" at bounding box center [300, 338] width 0 height 8
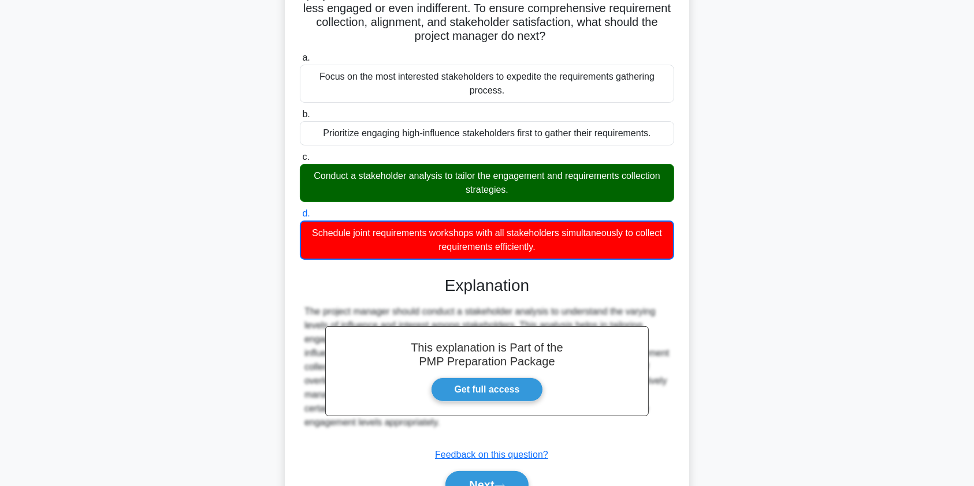
scroll to position [185, 0]
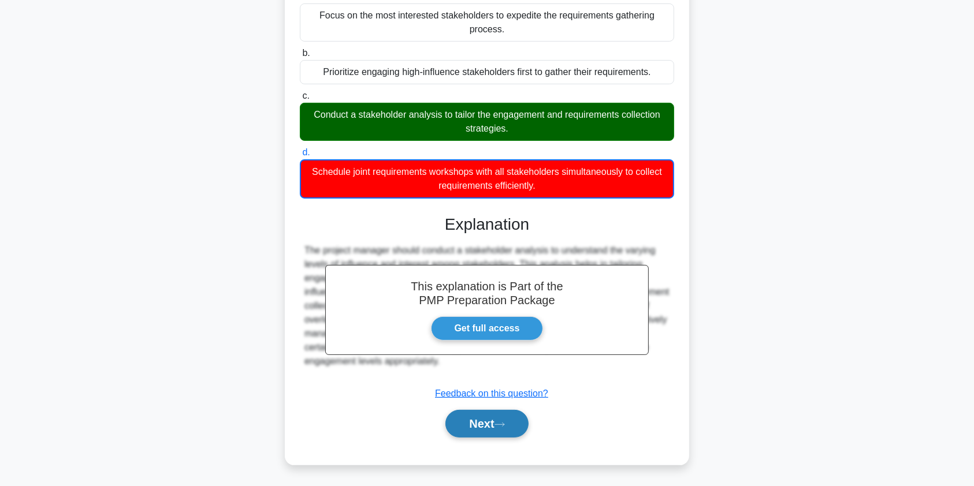
click at [497, 427] on button "Next" at bounding box center [486, 424] width 83 height 28
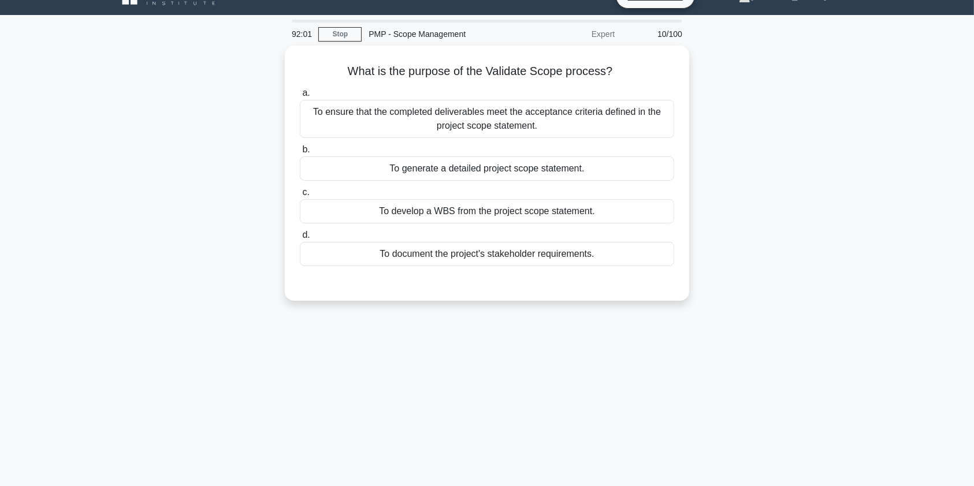
scroll to position [0, 0]
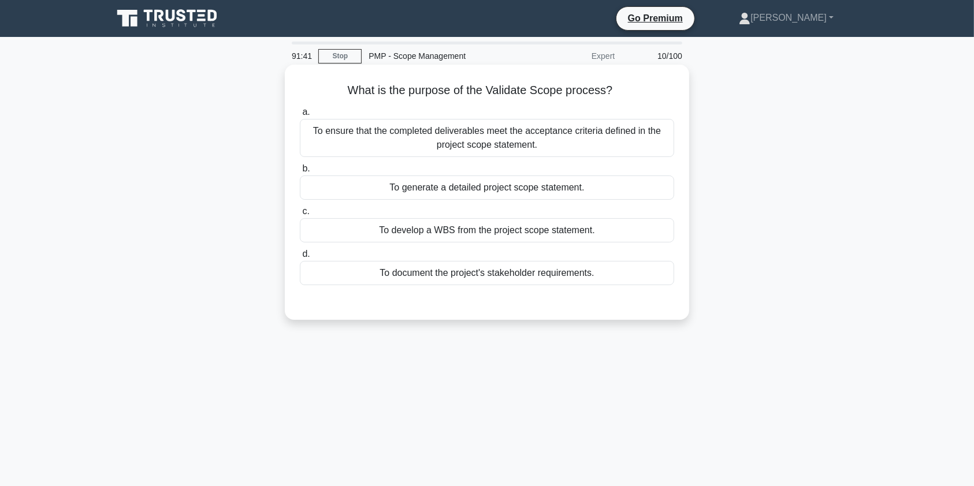
click at [602, 139] on div "To ensure that the completed deliverables meet the acceptance criteria defined …" at bounding box center [487, 138] width 374 height 38
click at [300, 116] on input "a. To ensure that the completed deliverables meet the acceptance criteria defin…" at bounding box center [300, 113] width 0 height 8
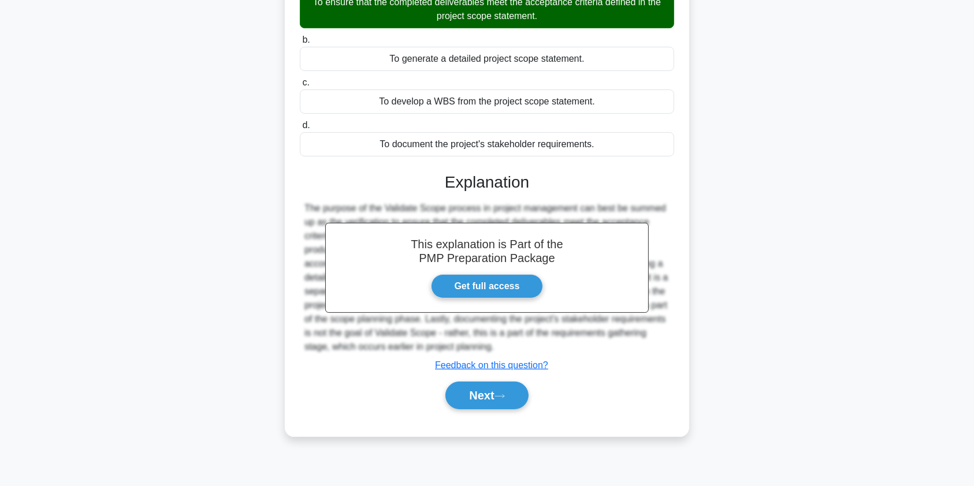
scroll to position [138, 0]
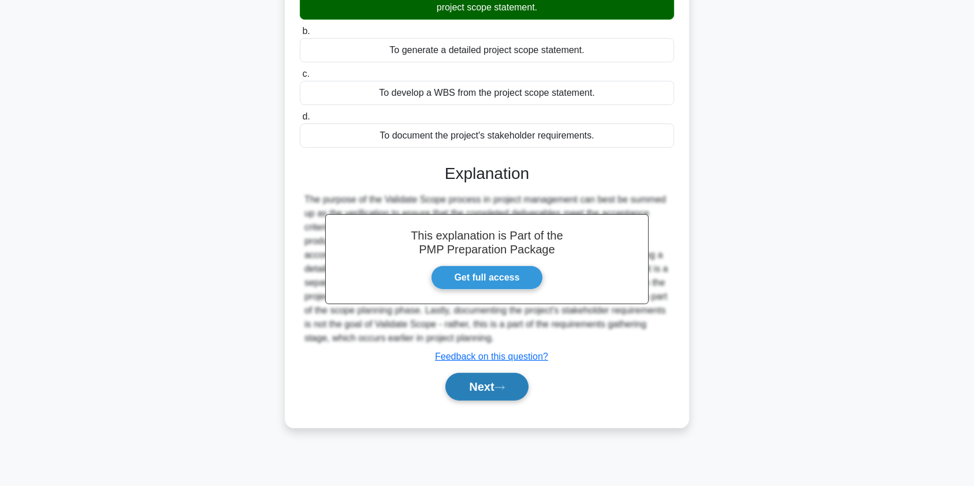
click at [503, 387] on icon at bounding box center [499, 388] width 10 height 6
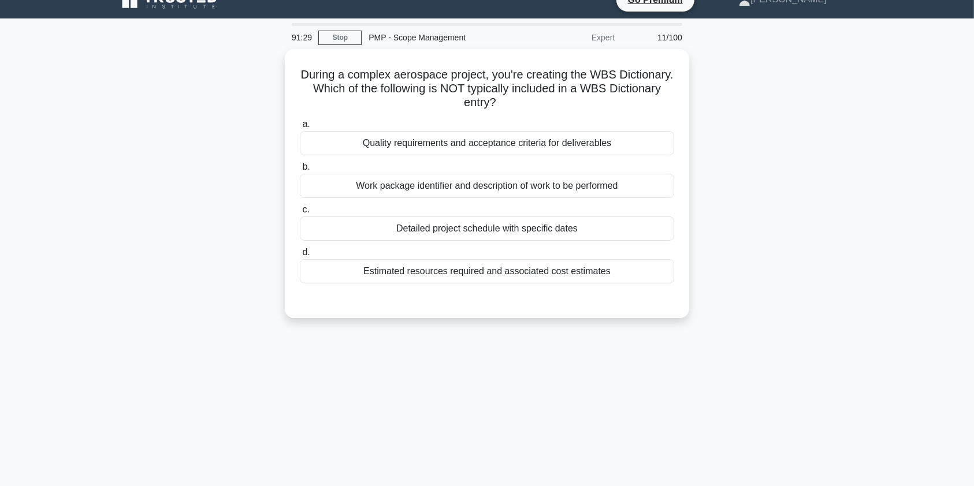
scroll to position [0, 0]
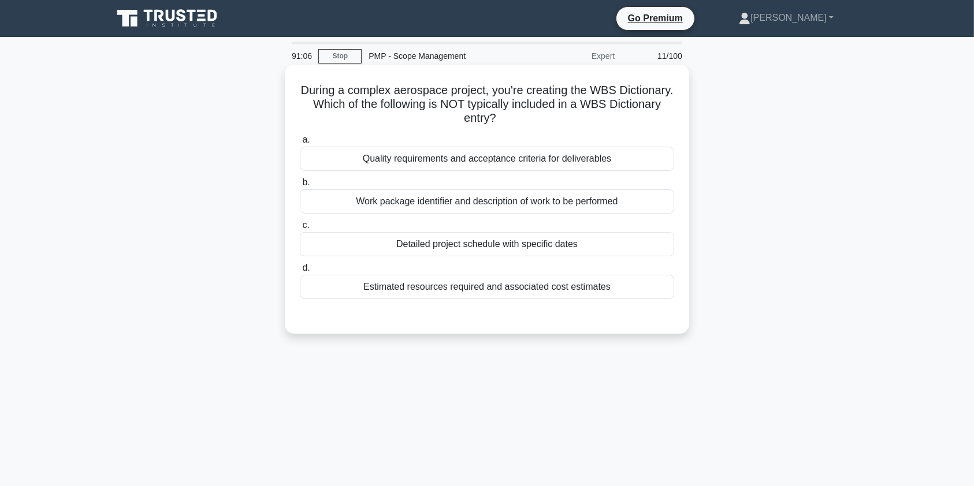
click at [574, 288] on div "Estimated resources required and associated cost estimates" at bounding box center [487, 287] width 374 height 24
click at [300, 272] on input "d. Estimated resources required and associated cost estimates" at bounding box center [300, 269] width 0 height 8
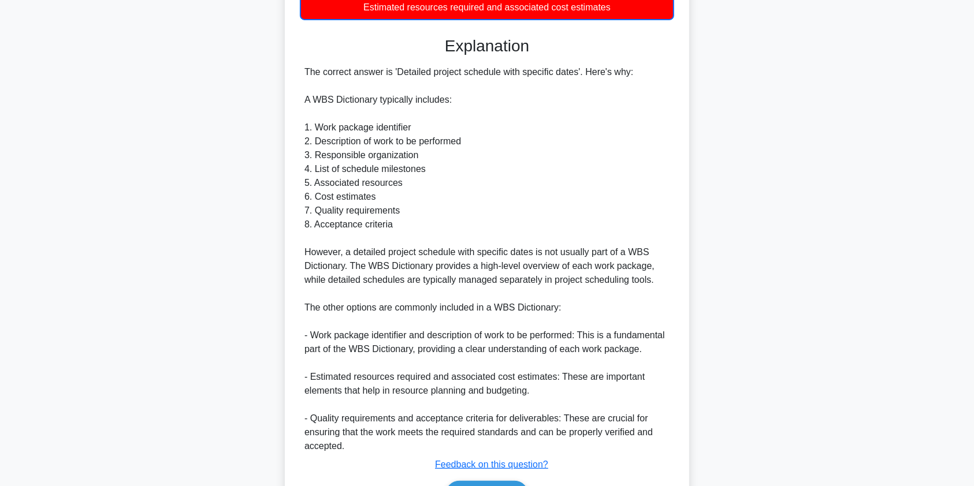
scroll to position [351, 0]
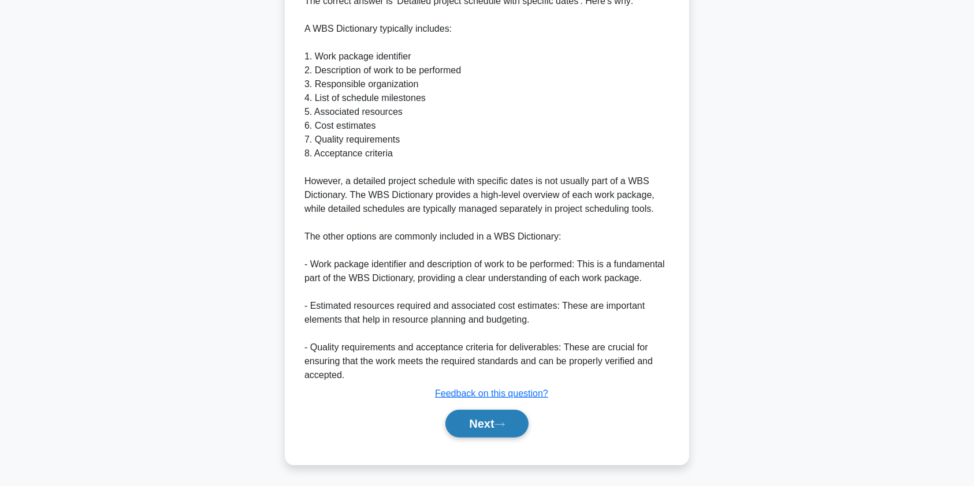
click at [502, 424] on icon at bounding box center [499, 425] width 10 height 6
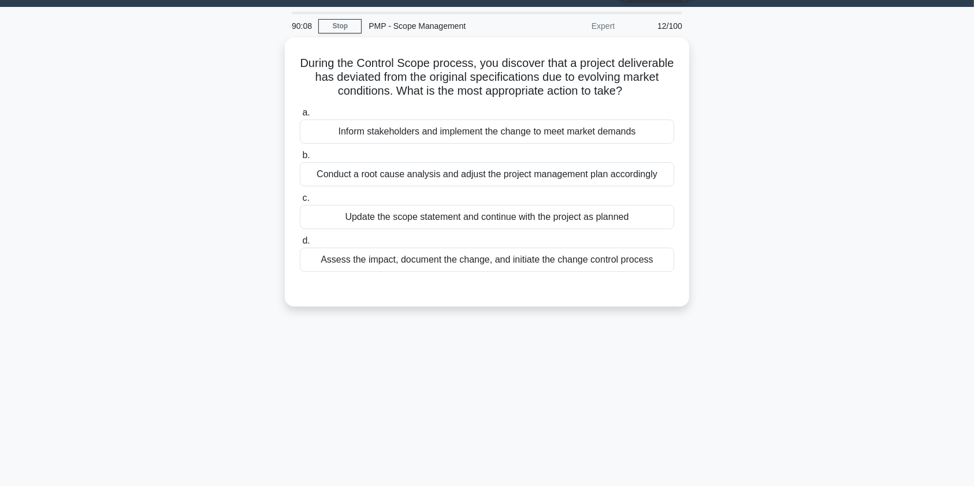
scroll to position [0, 0]
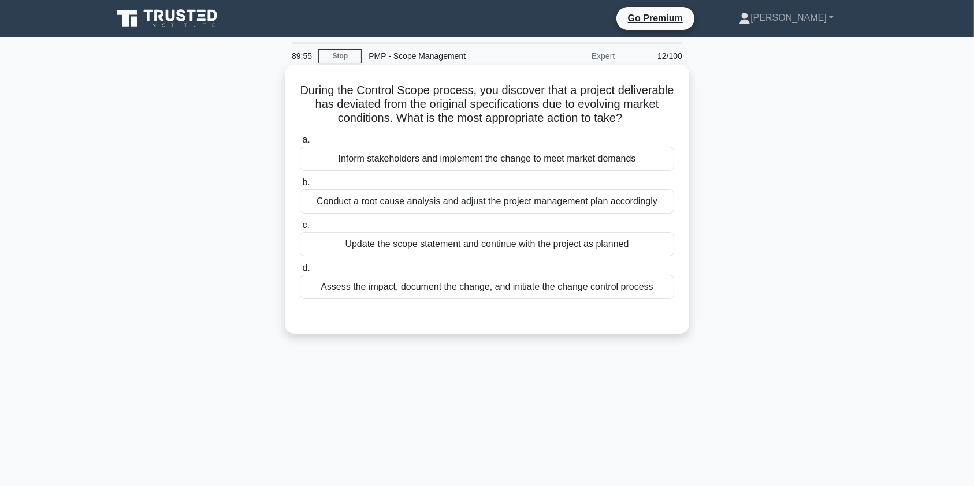
click at [568, 214] on div "Conduct a root cause analysis and adjust the project management plan accordingly" at bounding box center [487, 201] width 374 height 24
click at [300, 187] on input "b. Conduct a root cause analysis and adjust the project management plan accordi…" at bounding box center [300, 183] width 0 height 8
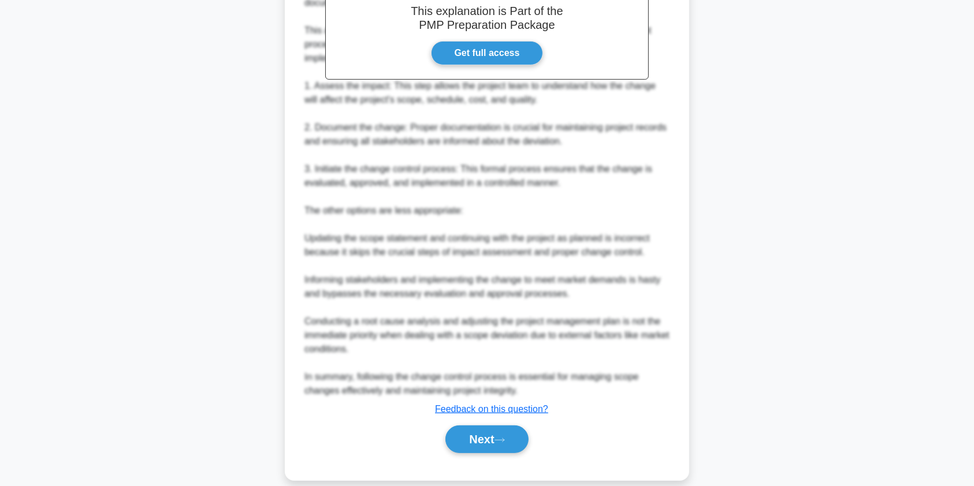
scroll to position [407, 0]
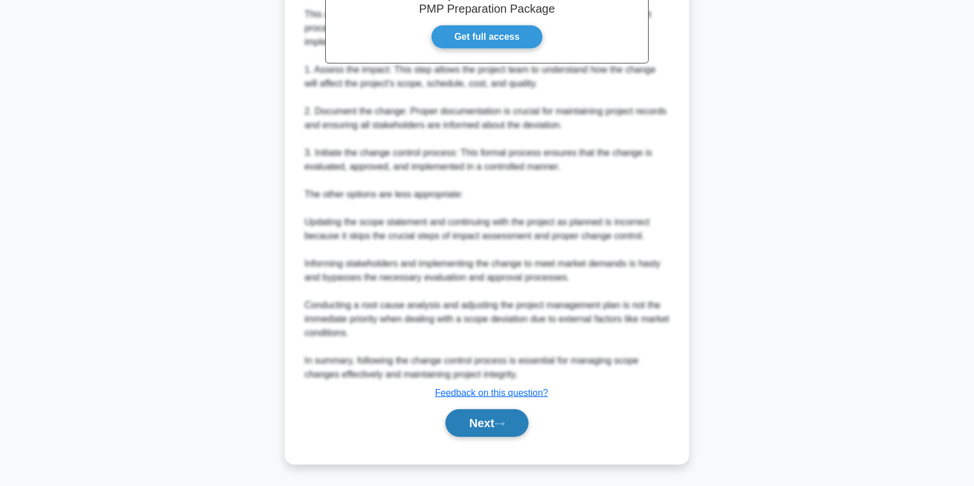
click at [455, 426] on button "Next" at bounding box center [486, 424] width 83 height 28
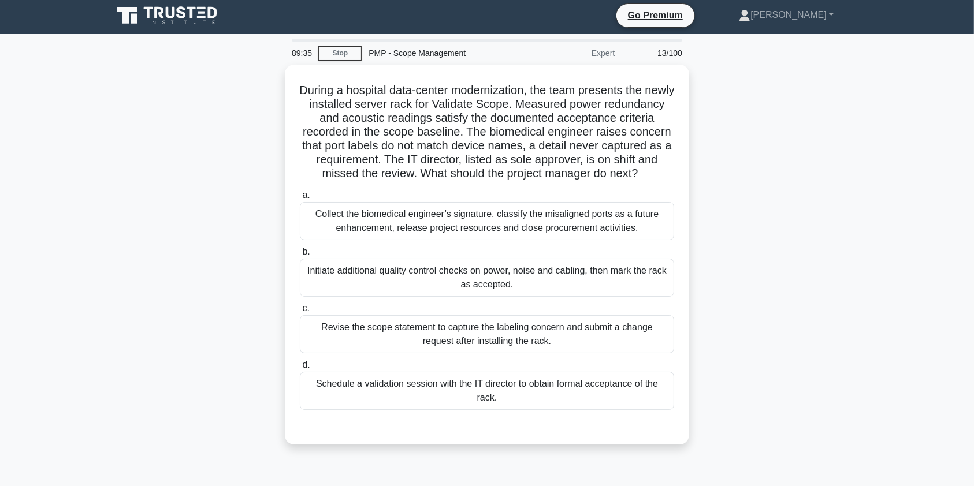
scroll to position [0, 0]
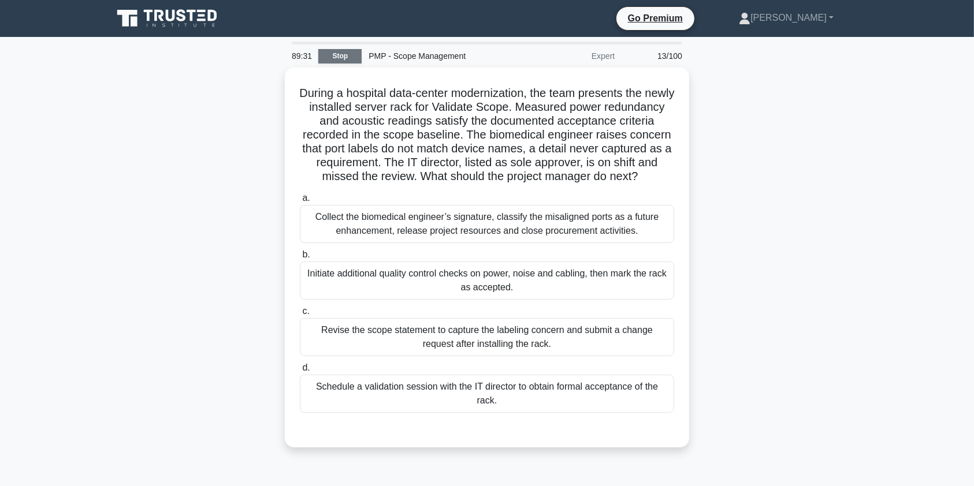
click at [354, 54] on link "Stop" at bounding box center [339, 56] width 43 height 14
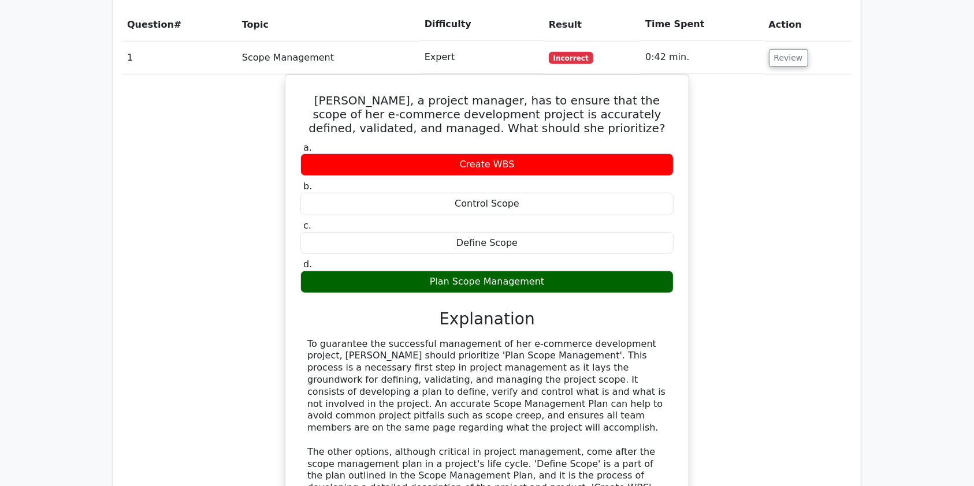
scroll to position [824, 0]
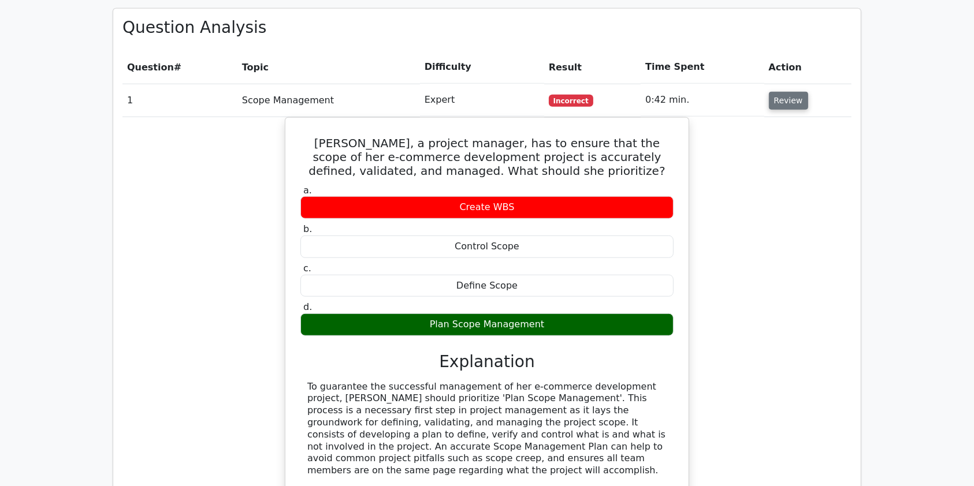
click at [780, 92] on button "Review" at bounding box center [788, 101] width 39 height 18
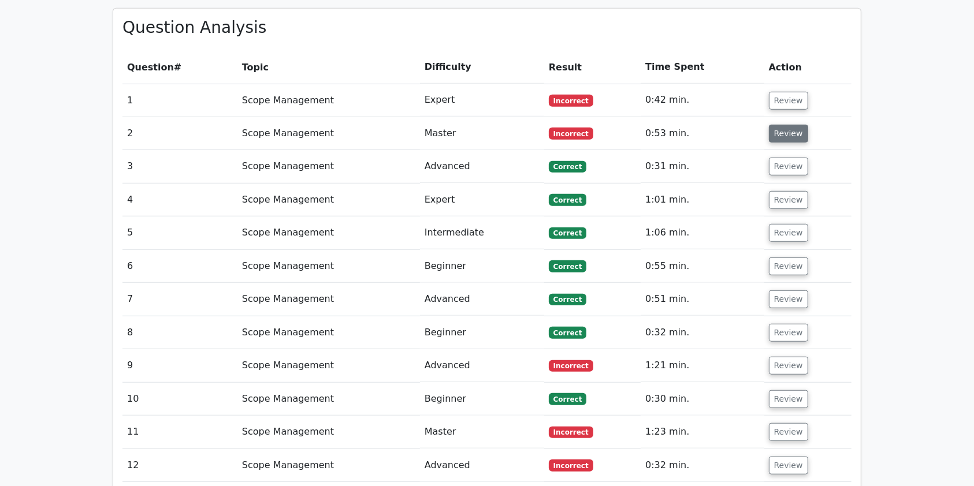
click at [786, 125] on button "Review" at bounding box center [788, 134] width 39 height 18
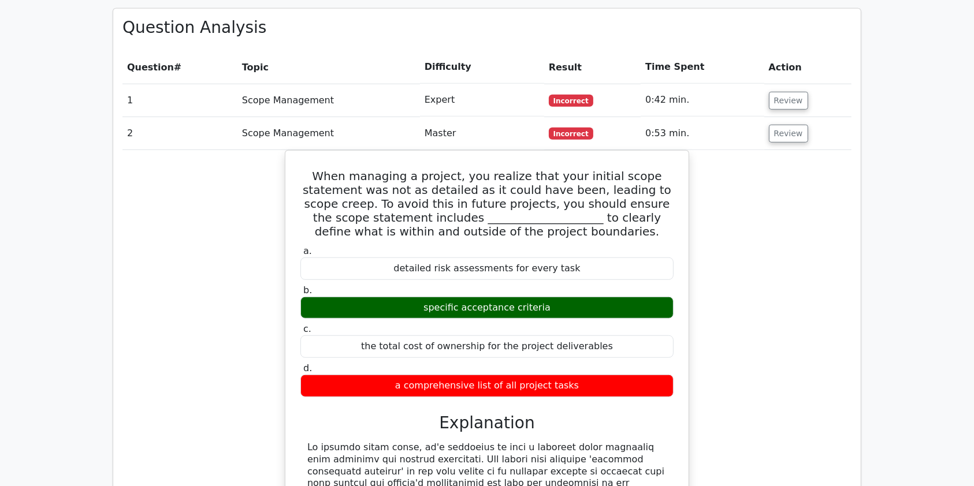
drag, startPoint x: 977, startPoint y: 265, endPoint x: 758, endPoint y: 362, distance: 239.5
click at [758, 362] on div "When managing a project, you realize that your initial scope statement was not …" at bounding box center [486, 435] width 729 height 570
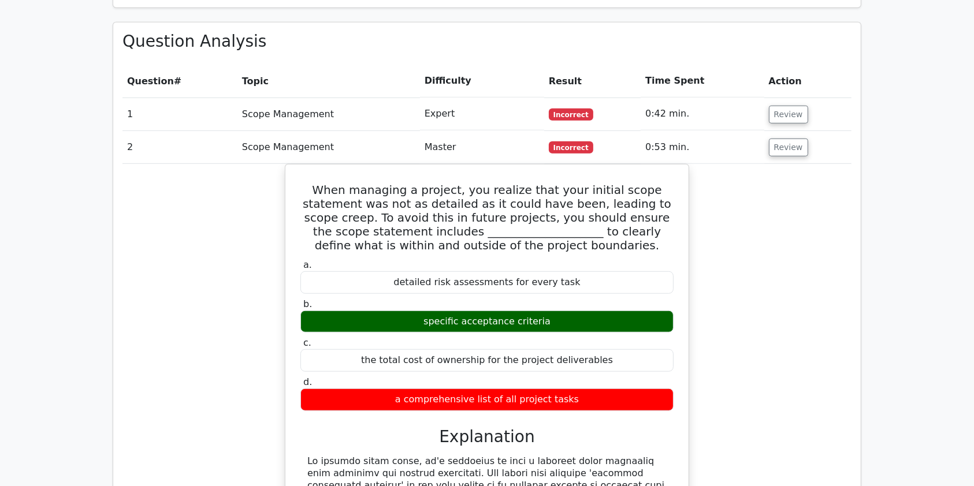
scroll to position [805, 0]
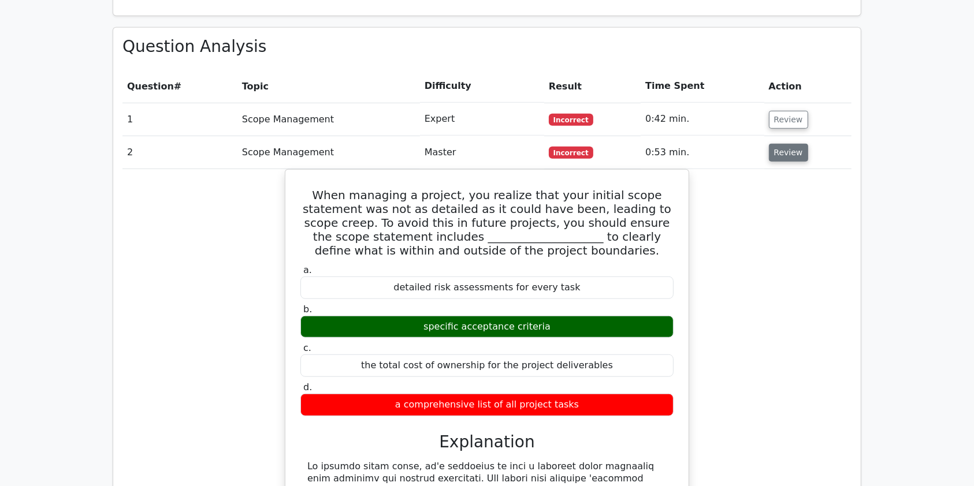
click at [794, 144] on button "Review" at bounding box center [788, 153] width 39 height 18
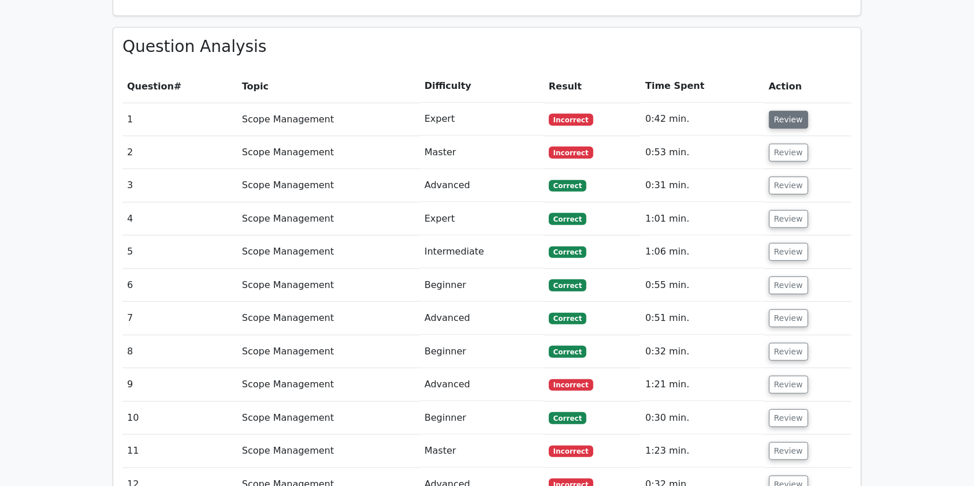
click at [782, 111] on button "Review" at bounding box center [788, 120] width 39 height 18
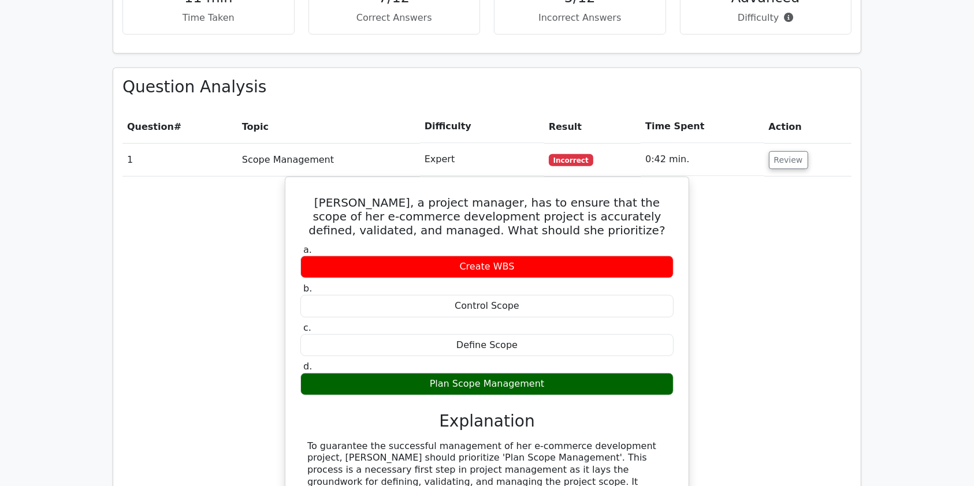
scroll to position [749, 0]
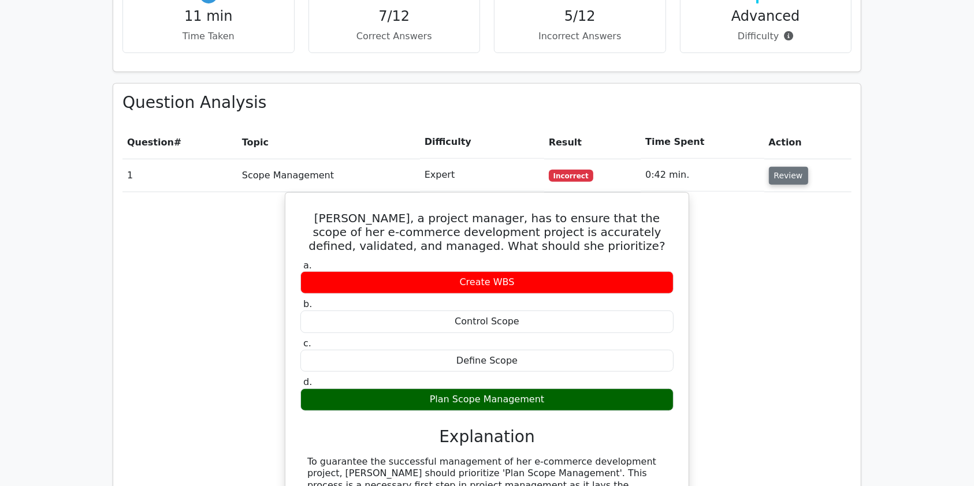
click at [794, 167] on button "Review" at bounding box center [788, 176] width 39 height 18
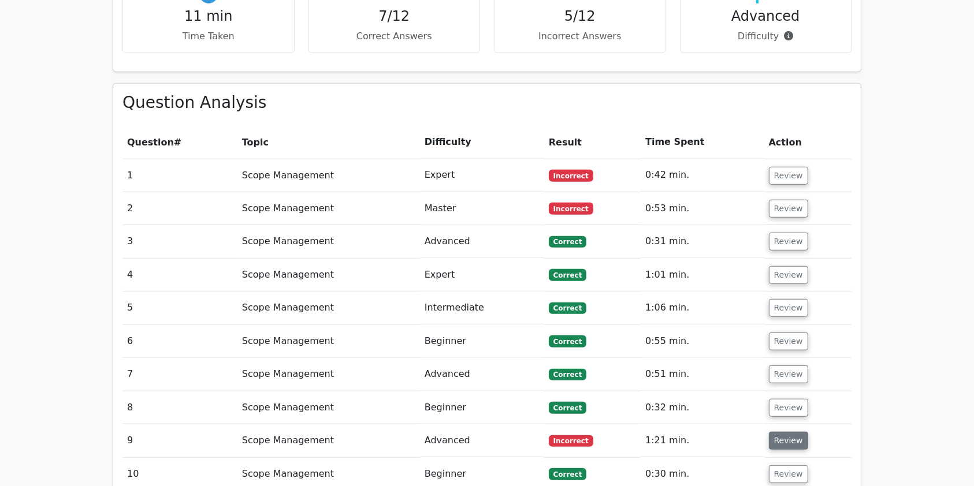
click at [784, 432] on button "Review" at bounding box center [788, 441] width 39 height 18
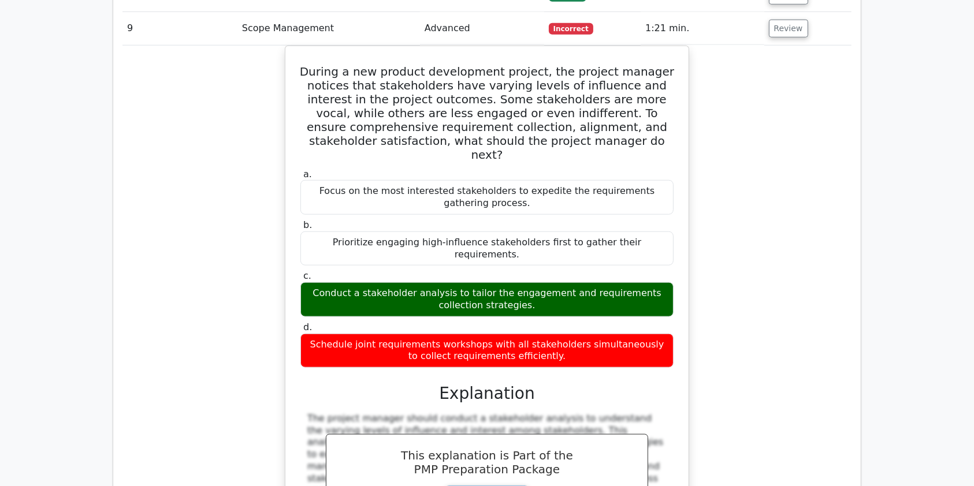
scroll to position [1102, 0]
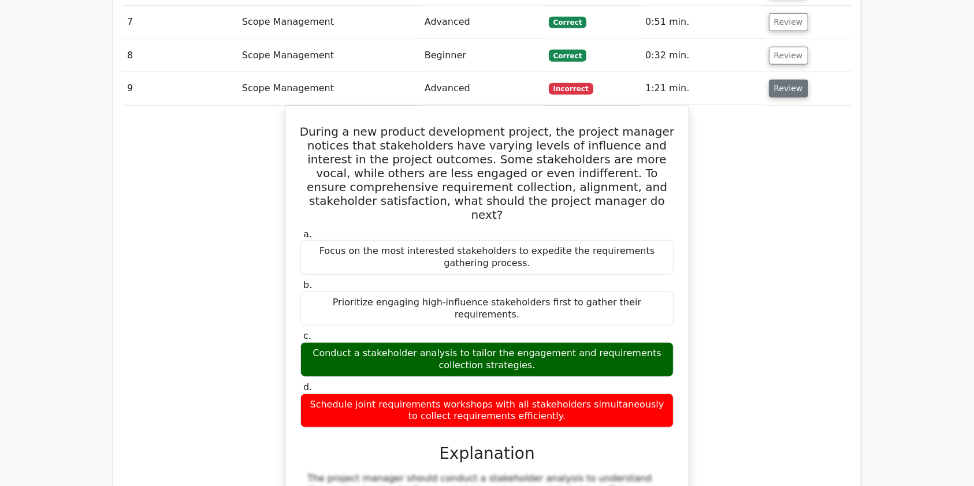
click at [784, 80] on button "Review" at bounding box center [788, 89] width 39 height 18
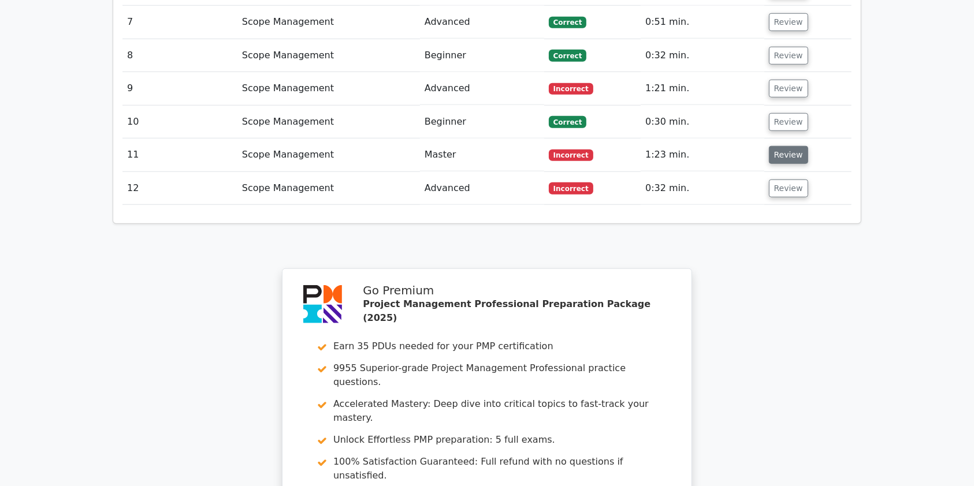
click at [783, 146] on button "Review" at bounding box center [788, 155] width 39 height 18
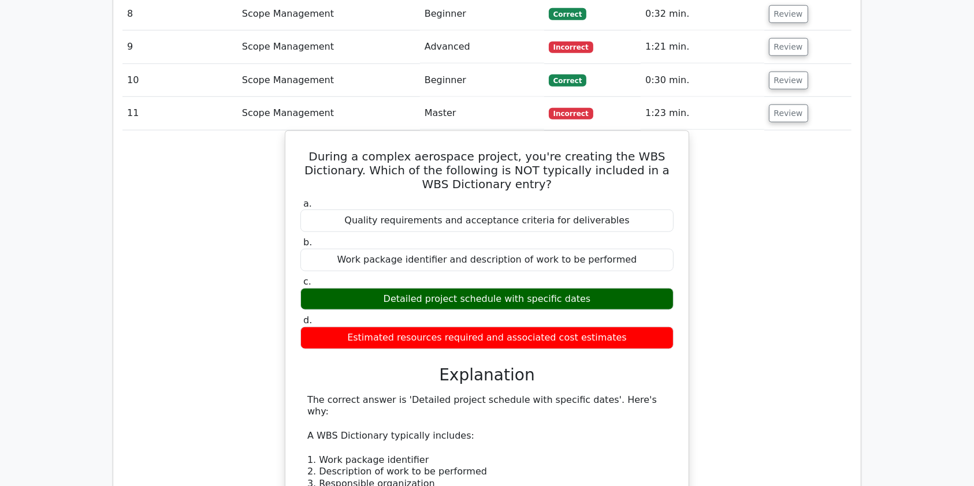
scroll to position [1129, 0]
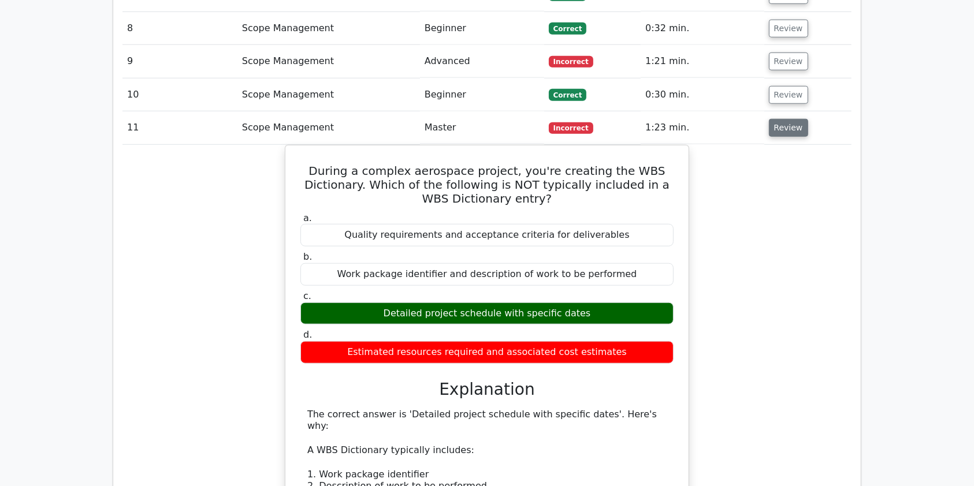
click at [789, 119] on button "Review" at bounding box center [788, 128] width 39 height 18
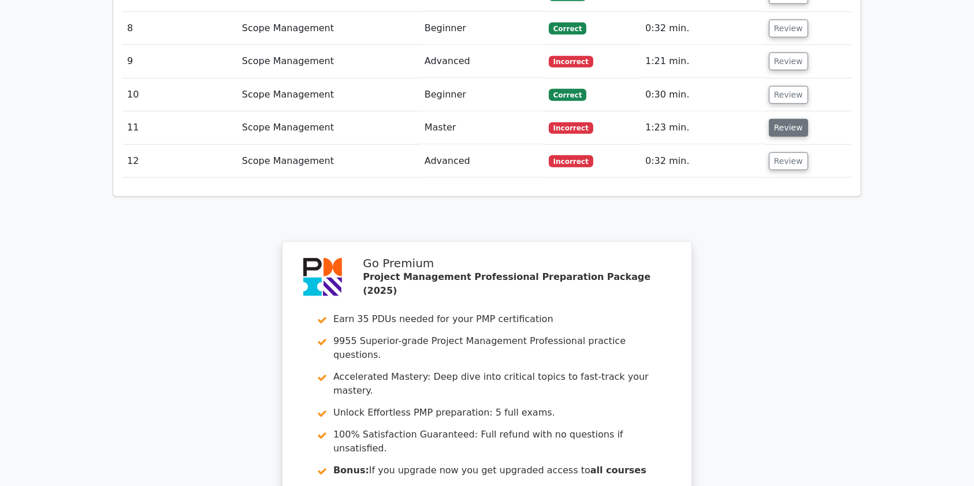
click at [789, 119] on button "Review" at bounding box center [788, 128] width 39 height 18
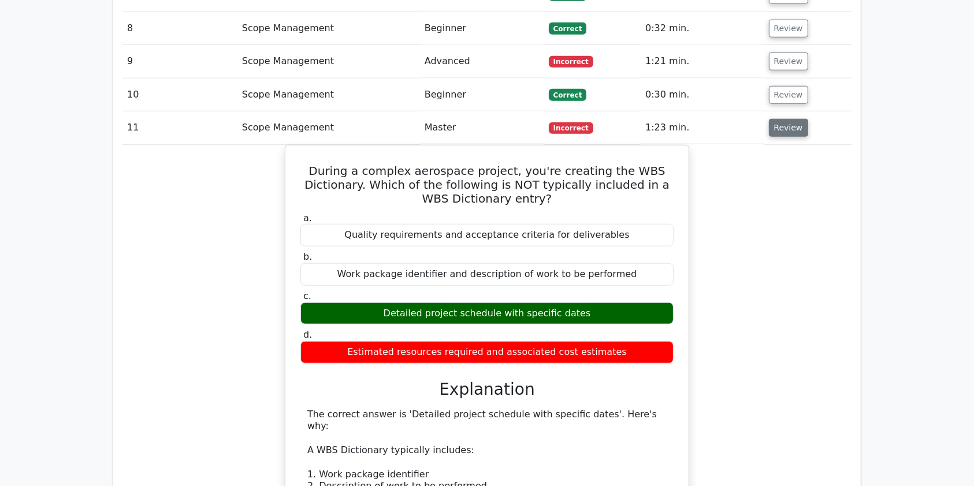
click at [776, 119] on button "Review" at bounding box center [788, 128] width 39 height 18
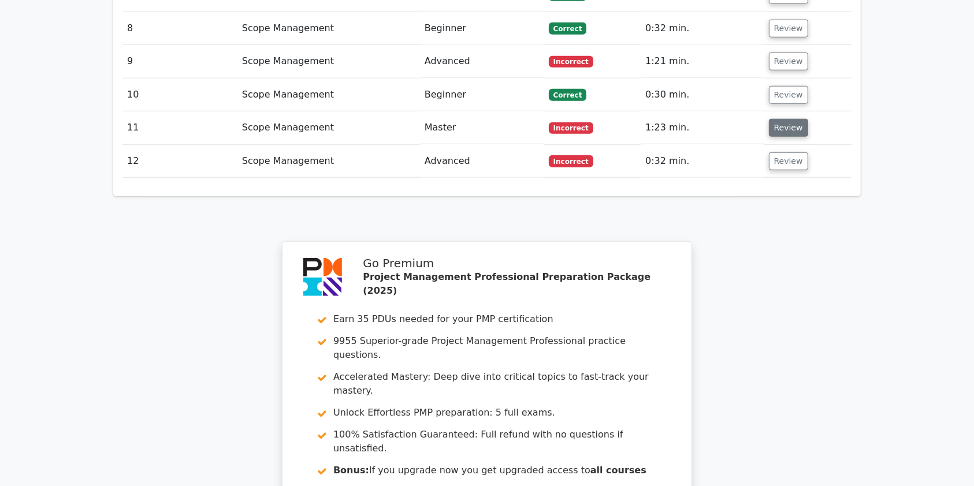
click at [783, 119] on button "Review" at bounding box center [788, 128] width 39 height 18
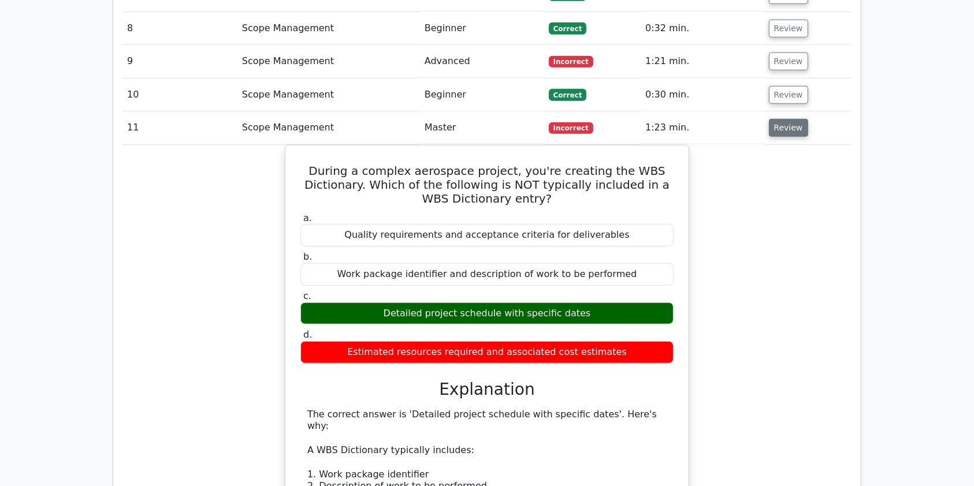
click at [783, 119] on button "Review" at bounding box center [788, 128] width 39 height 18
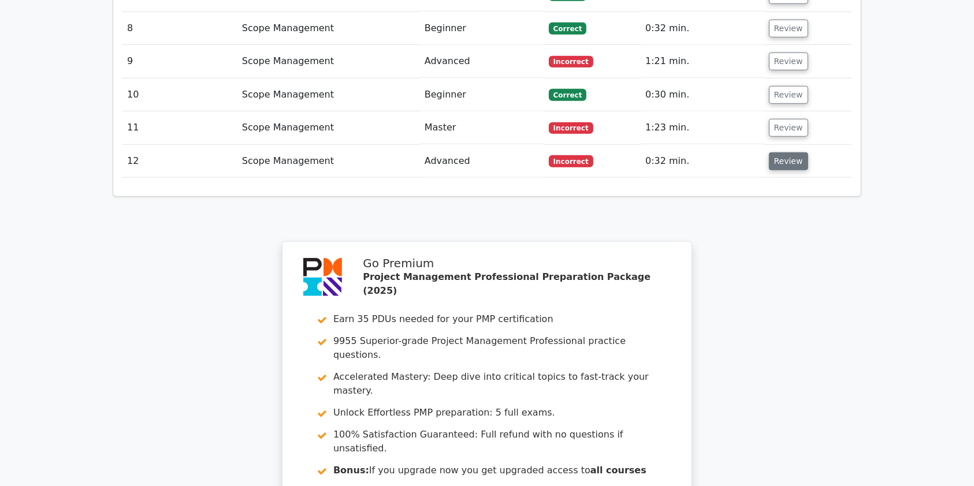
click at [780, 152] on button "Review" at bounding box center [788, 161] width 39 height 18
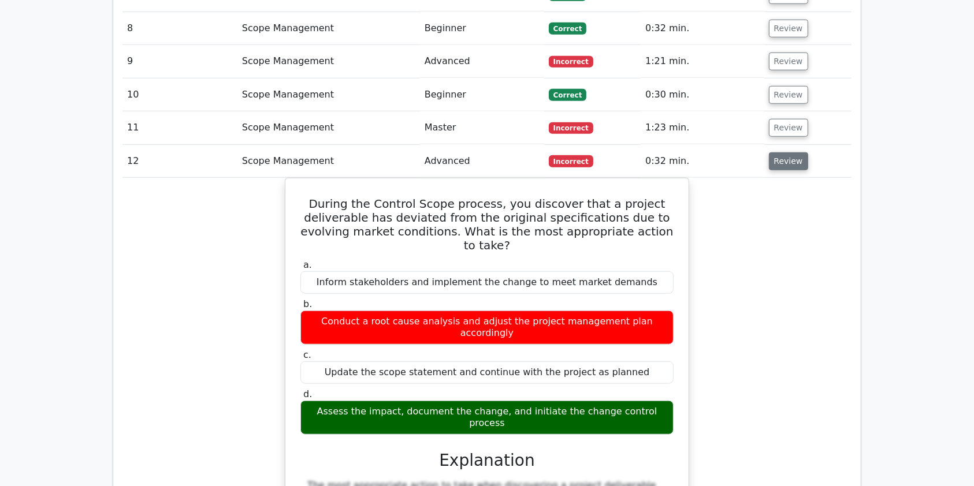
click at [781, 152] on button "Review" at bounding box center [788, 161] width 39 height 18
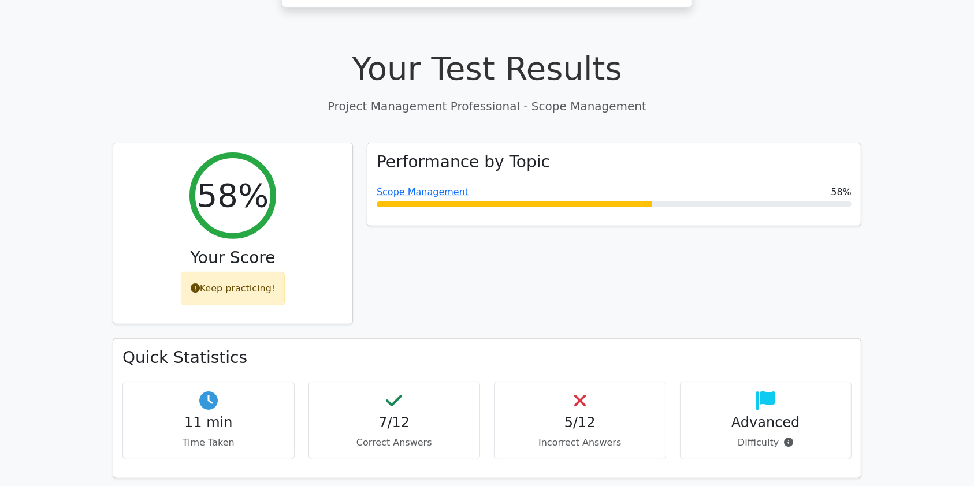
scroll to position [359, 0]
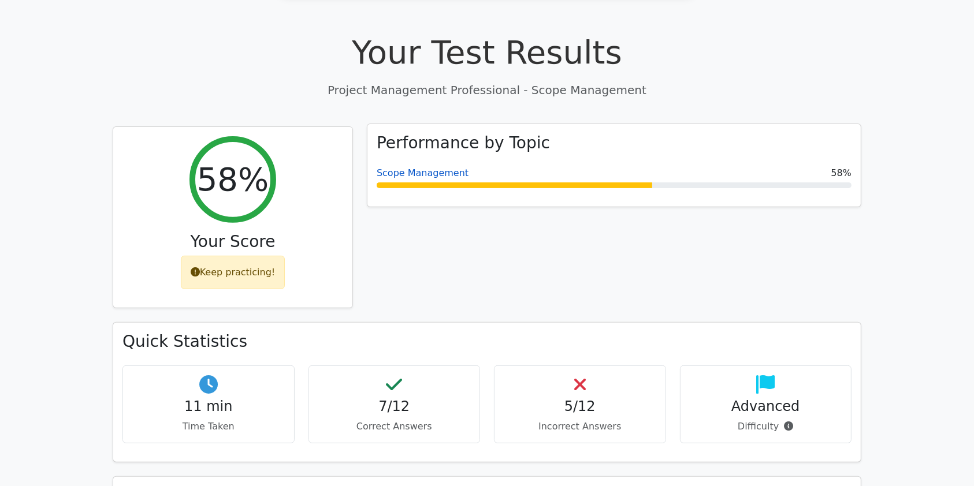
click at [430, 168] on link "Scope Management" at bounding box center [423, 173] width 92 height 11
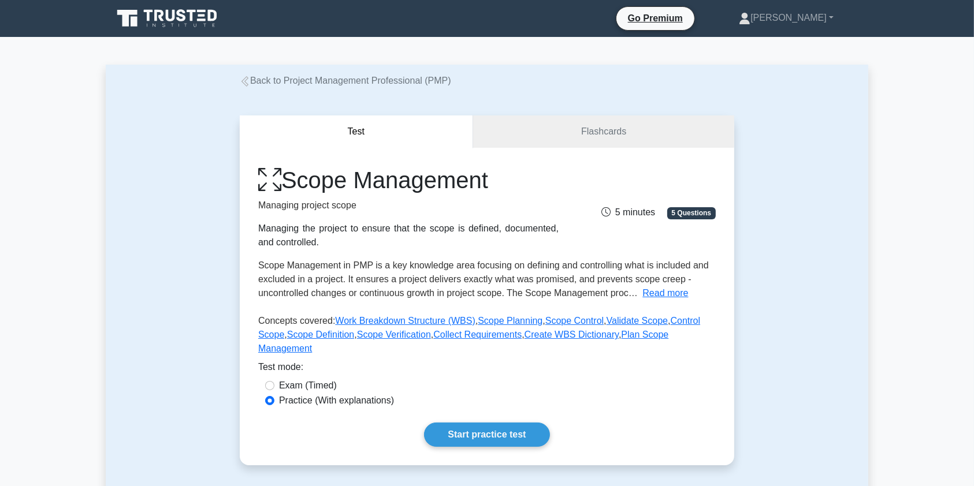
click at [302, 76] on link "Back to Project Management Professional (PMP)" at bounding box center [345, 81] width 211 height 10
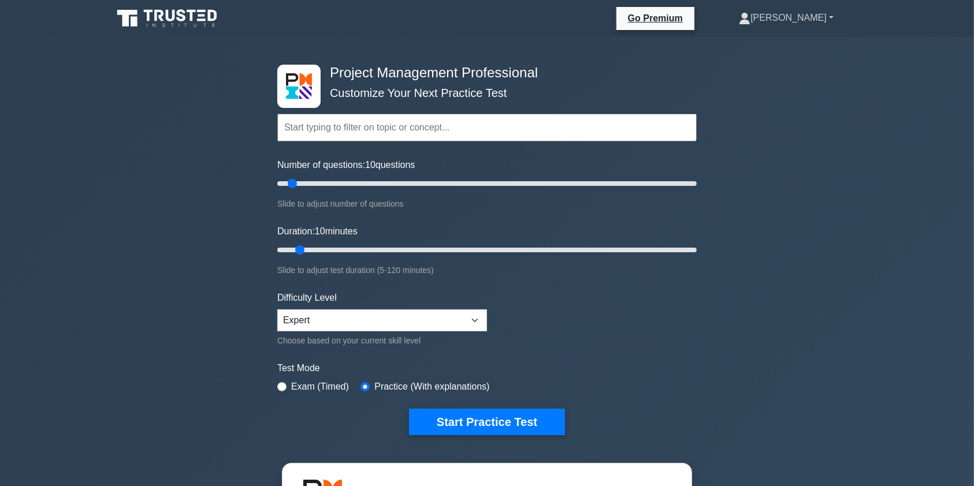
click at [795, 16] on link "[PERSON_NAME]" at bounding box center [786, 17] width 150 height 23
click at [758, 49] on link "Profile" at bounding box center [757, 45] width 91 height 18
